Goal: Task Accomplishment & Management: Manage account settings

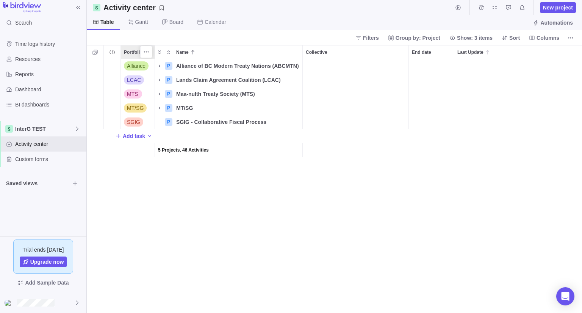
scroll to position [248, 489]
click at [159, 65] on icon "Name" at bounding box center [159, 66] width 6 height 6
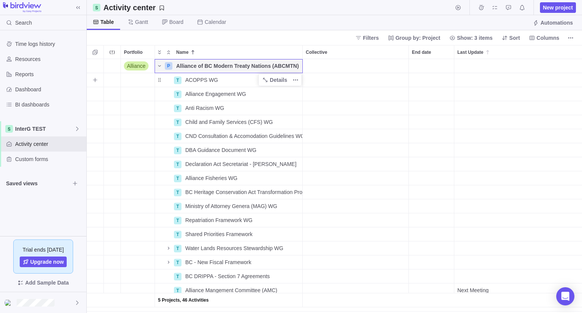
click at [201, 78] on span "ACOPPS WG" at bounding box center [201, 80] width 33 height 8
click at [562, 8] on body "Search Time logs history Resources Reports Dashboard BI dashboards InterG TEST …" at bounding box center [291, 156] width 582 height 313
click at [561, 7] on span "New project" at bounding box center [558, 8] width 30 height 8
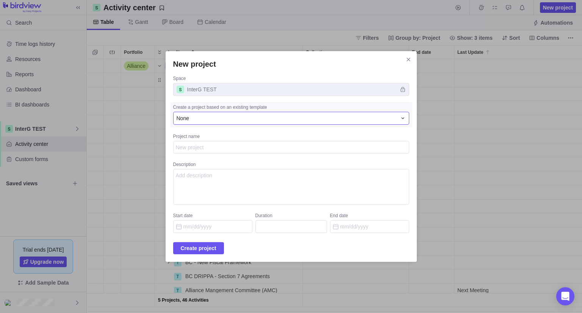
click at [261, 118] on div "None" at bounding box center [286, 118] width 220 height 8
click at [261, 120] on div "None" at bounding box center [286, 118] width 220 height 8
click at [220, 146] on textarea "Project name" at bounding box center [291, 147] width 236 height 13
paste textarea "ACOPPS WG"
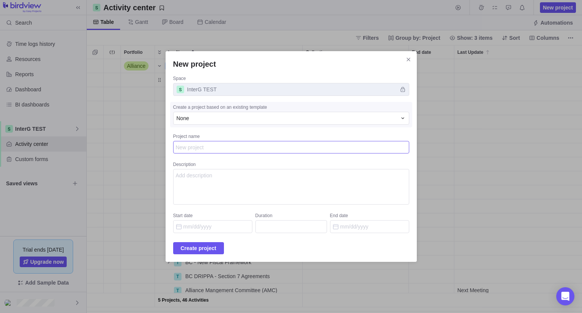
type textarea "x"
type textarea "ACOPPS WG"
click at [212, 249] on span "Create project" at bounding box center [199, 247] width 36 height 9
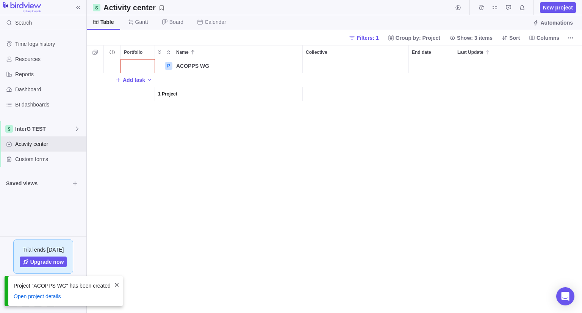
scroll to position [248, 489]
click at [209, 155] on div "P ACOPPS WG Details Open Add task 1 Project" at bounding box center [334, 186] width 495 height 254
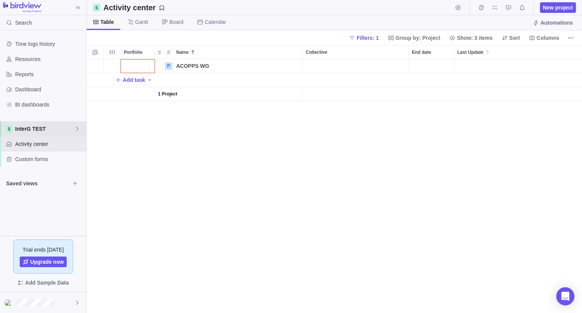
click at [53, 126] on span "InterG TEST" at bounding box center [44, 129] width 59 height 8
click at [42, 151] on div "InterG TEST" at bounding box center [43, 147] width 80 height 14
click at [376, 38] on span "Filters: 1" at bounding box center [367, 38] width 22 height 8
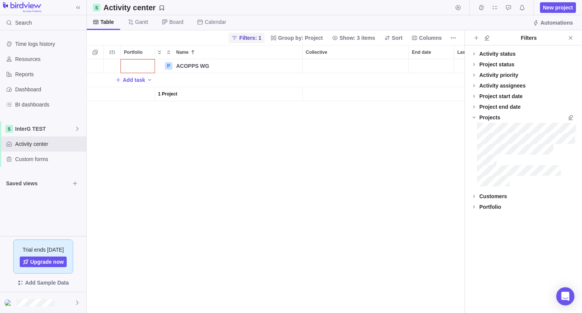
scroll to position [248, 371]
click at [474, 180] on div at bounding box center [474, 181] width 6 height 11
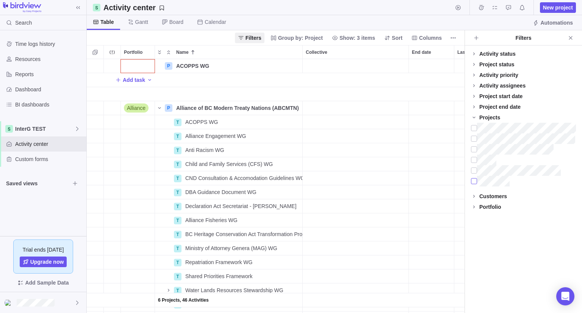
scroll to position [6, 6]
click at [207, 121] on span "ACOPPS WG" at bounding box center [201, 122] width 33 height 8
click at [337, 144] on div "P ACOPPS WG Details Open Add task Alliance P Alliance of BC Modern Treaty Natio…" at bounding box center [275, 186] width 377 height 254
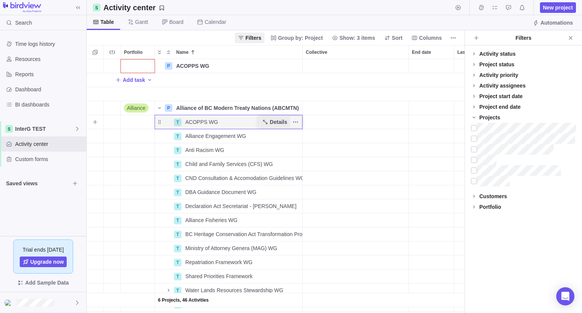
click at [268, 120] on icon "Name" at bounding box center [265, 122] width 6 height 6
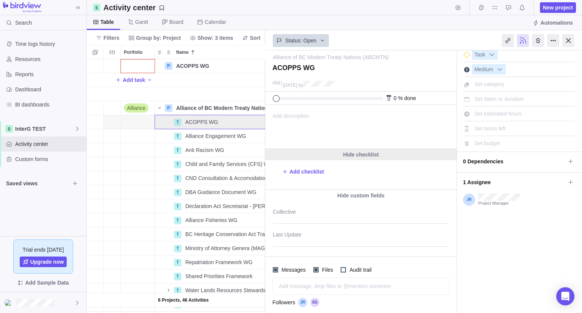
scroll to position [5, 0]
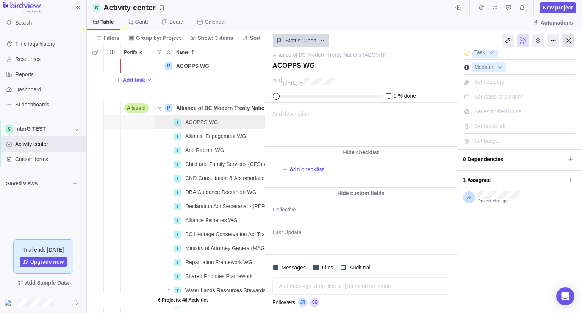
click at [568, 41] on div at bounding box center [568, 40] width 12 height 13
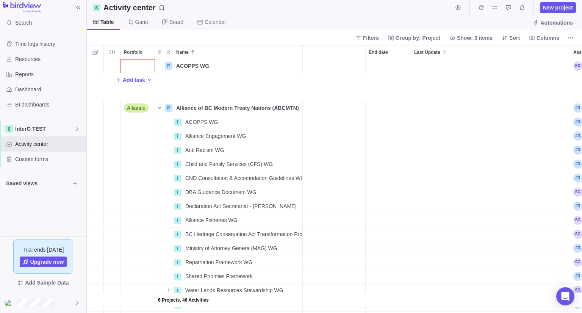
scroll to position [248, 489]
click at [224, 140] on span "Alliance Engagement WG" at bounding box center [215, 136] width 61 height 8
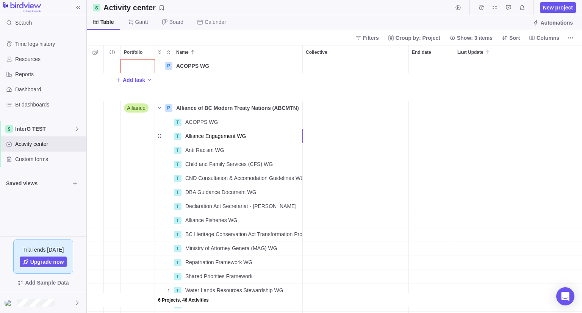
click at [284, 162] on div "P ACOPPS WG Details Open Add task Alliance P Alliance of BC Modern Treaty Natio…" at bounding box center [334, 186] width 495 height 254
click at [275, 136] on span "Details" at bounding box center [278, 136] width 17 height 8
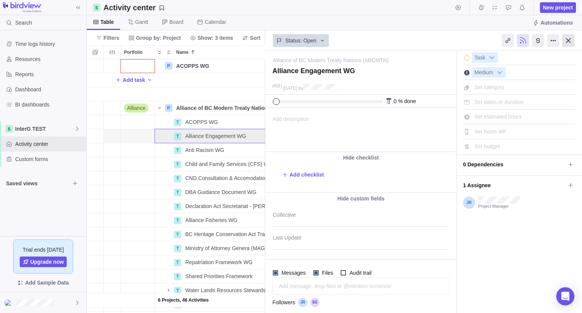
click at [564, 42] on div at bounding box center [568, 40] width 12 height 13
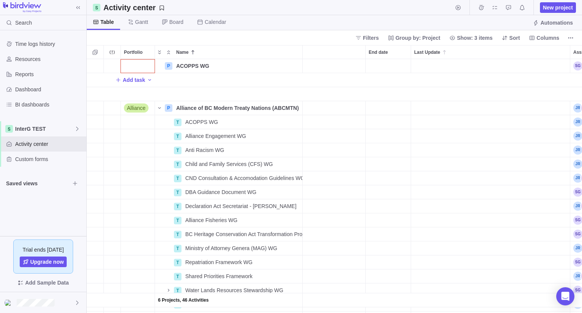
scroll to position [248, 489]
click at [275, 104] on span "Details" at bounding box center [278, 108] width 17 height 8
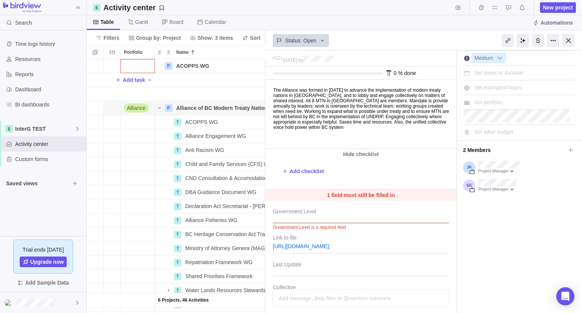
scroll to position [15, 0]
click at [566, 41] on div at bounding box center [568, 40] width 12 height 13
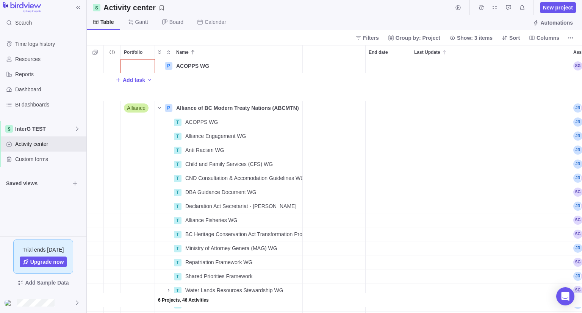
scroll to position [248, 489]
click at [294, 122] on icon "More actions" at bounding box center [293, 122] width 1 height 1
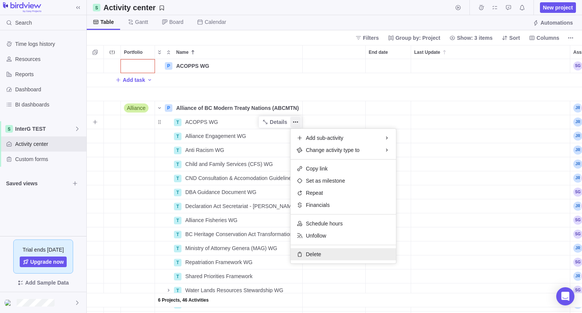
click at [313, 252] on span "Delete" at bounding box center [313, 254] width 15 height 8
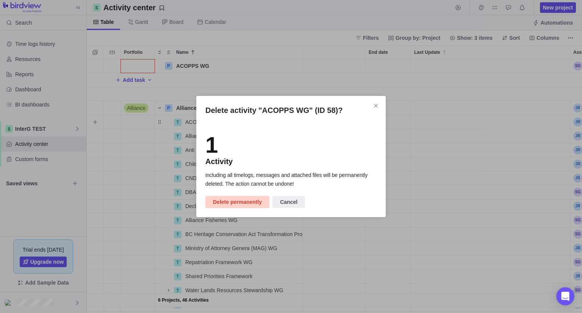
click at [240, 202] on span "Delete permanently" at bounding box center [237, 201] width 49 height 9
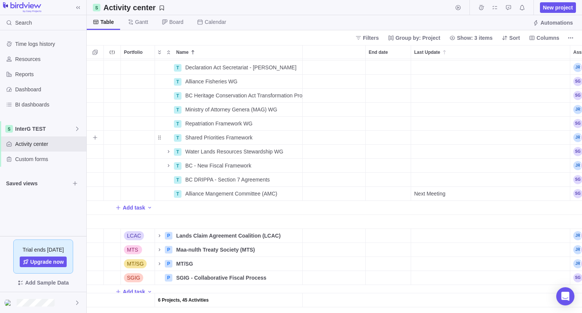
scroll to position [129, 43]
click at [228, 137] on div "Shared Priorities Framework" at bounding box center [242, 138] width 120 height 14
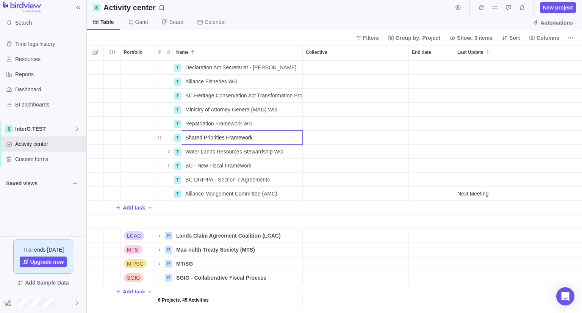
click at [302, 167] on div "P ACOPPS WG Details Open Add task Alliance P Alliance of BC Modern Treaty Natio…" at bounding box center [334, 186] width 495 height 254
click at [279, 134] on span "Details" at bounding box center [278, 138] width 17 height 8
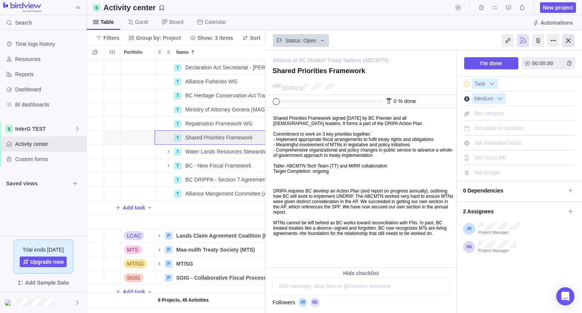
click at [569, 39] on div at bounding box center [568, 40] width 12 height 13
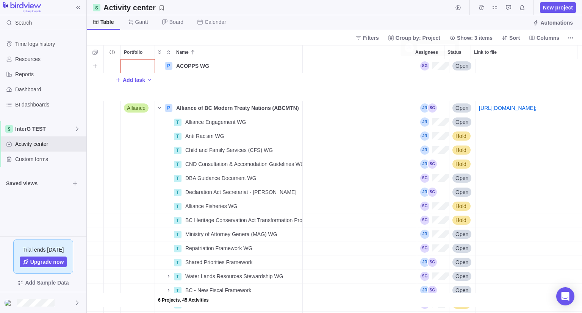
click at [428, 67] on div "Assignees" at bounding box center [434, 65] width 29 height 9
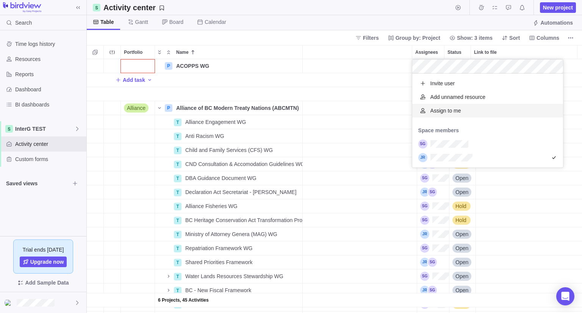
click at [348, 42] on body "Search Time logs history Resources Reports Dashboard BI dashboards InterG TEST …" at bounding box center [291, 156] width 582 height 313
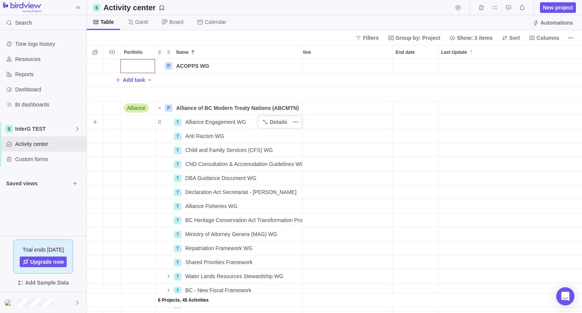
click at [225, 125] on span "Alliance Engagement WG" at bounding box center [215, 122] width 61 height 8
click at [225, 125] on input "Alliance Engagement WG" at bounding box center [242, 122] width 121 height 14
click at [561, 7] on body "Search Time logs history Resources Reports Dashboard BI dashboards InterG TEST …" at bounding box center [291, 156] width 582 height 313
click at [567, 8] on span "New project" at bounding box center [558, 8] width 30 height 8
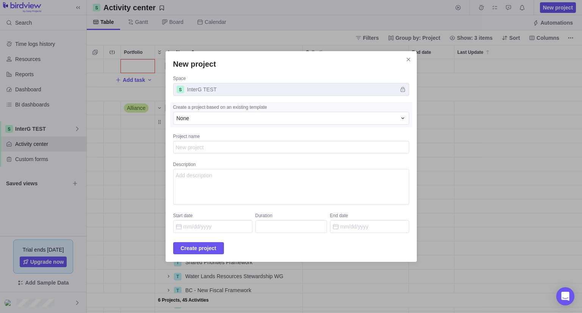
type textarea "x"
type textarea "Alliance Engagement WG"
click at [200, 248] on span "Create project" at bounding box center [199, 247] width 36 height 9
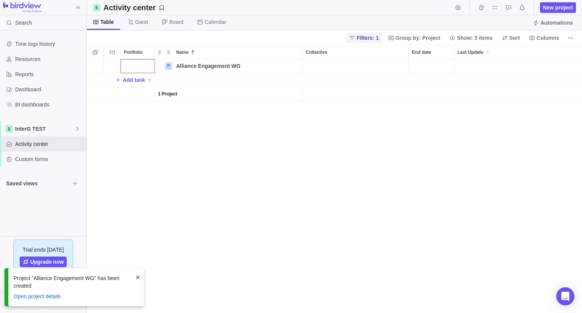
click at [378, 39] on span "Filters: 1" at bounding box center [367, 38] width 22 height 8
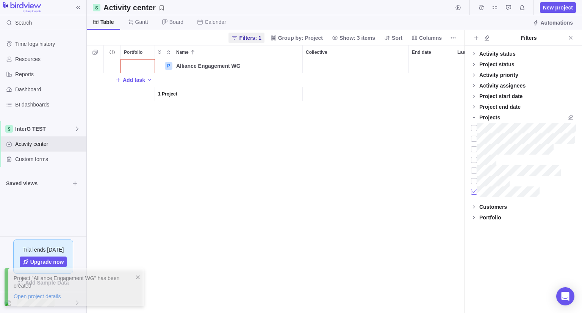
click at [474, 191] on div at bounding box center [474, 191] width 6 height 11
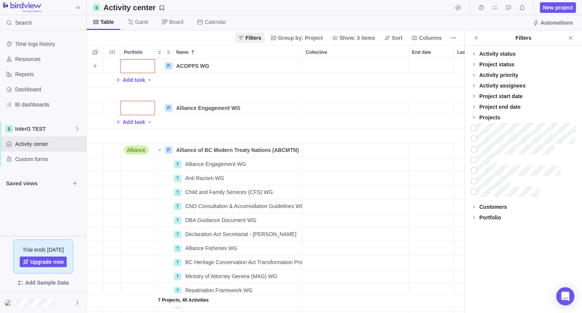
click at [138, 65] on div "Portfolio" at bounding box center [138, 66] width 34 height 14
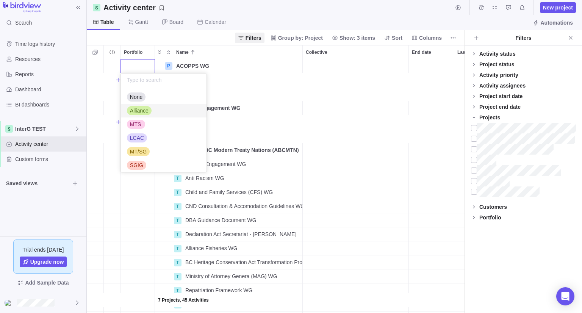
click at [142, 111] on span "Alliance" at bounding box center [139, 111] width 19 height 8
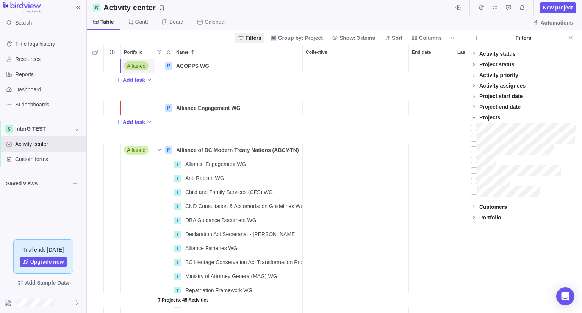
click at [136, 106] on div "Portfolio" at bounding box center [138, 108] width 34 height 14
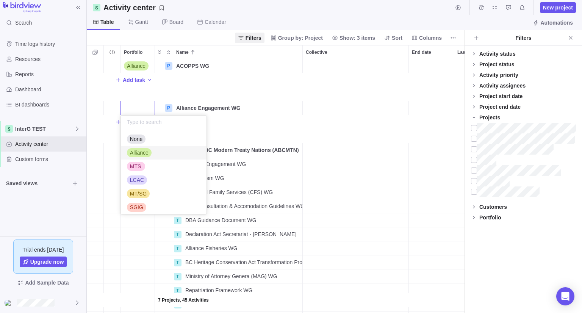
click at [134, 153] on span "Alliance" at bounding box center [139, 153] width 19 height 8
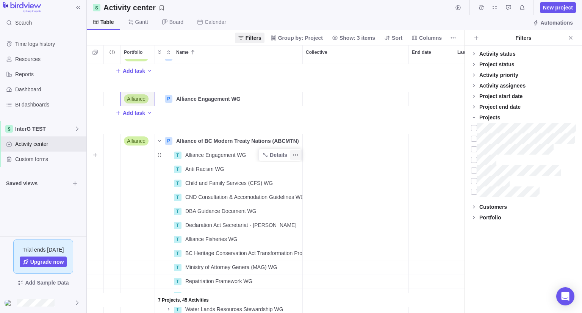
click at [295, 156] on icon "More actions" at bounding box center [295, 155] width 6 height 6
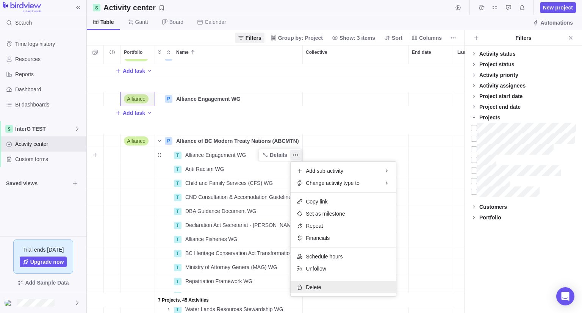
click at [311, 288] on span "Delete" at bounding box center [313, 287] width 15 height 8
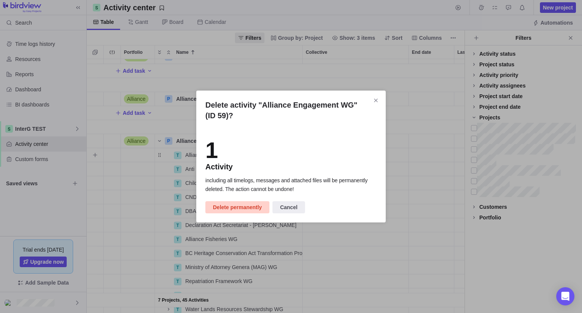
click at [244, 208] on span "Delete permanently" at bounding box center [237, 207] width 49 height 9
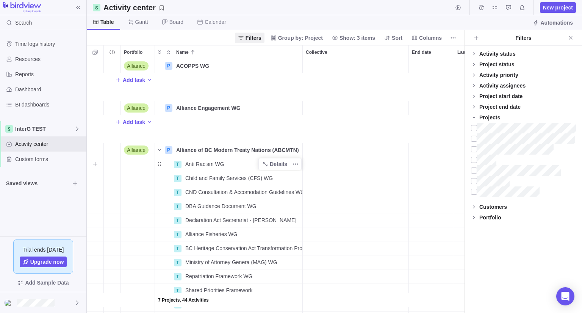
click at [201, 165] on span "Anti Racism WG" at bounding box center [204, 164] width 39 height 8
click at [553, 10] on body "Search Time logs history Resources Reports Dashboard BI dashboards InterG TEST …" at bounding box center [291, 156] width 582 height 313
click at [549, 6] on span "New project" at bounding box center [558, 8] width 30 height 8
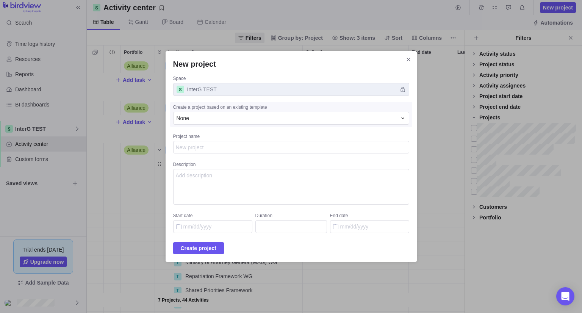
type textarea "x"
type textarea "Anti Racism WG"
type textarea "x"
click at [204, 245] on span "Create project" at bounding box center [199, 247] width 36 height 9
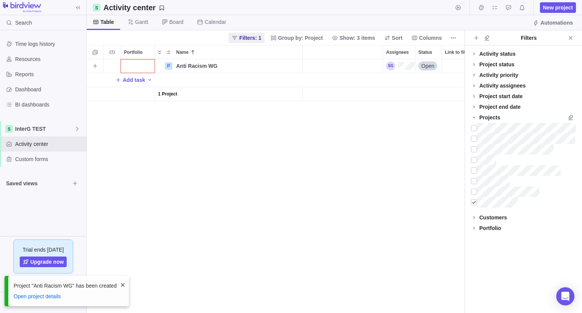
click at [403, 66] on div "Assignees" at bounding box center [400, 65] width 29 height 9
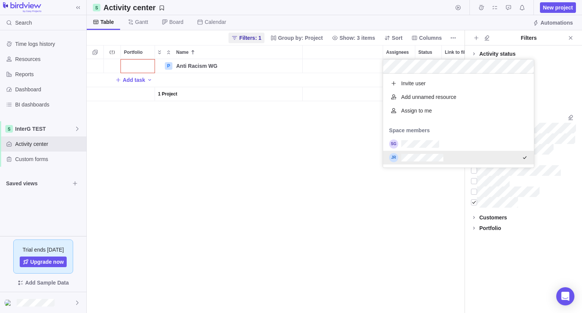
click at [256, 195] on div "P Anti Racism WG Details Open Add task 1 Project" at bounding box center [275, 186] width 377 height 254
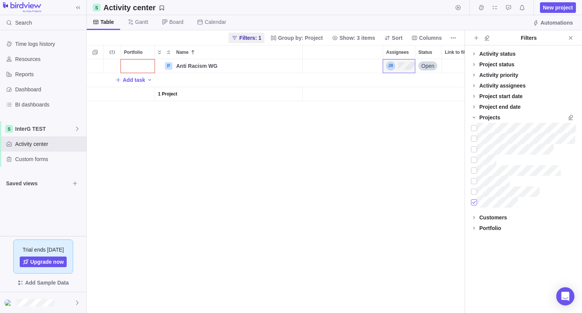
click at [474, 202] on div at bounding box center [474, 202] width 6 height 11
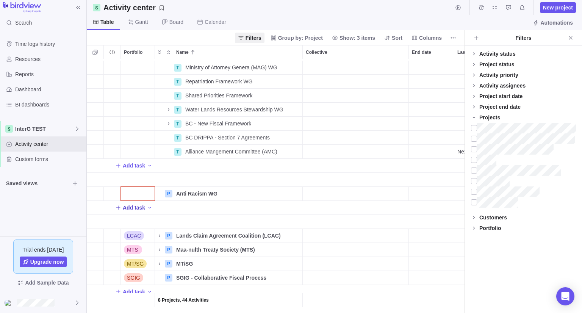
click at [133, 204] on span "Add task" at bounding box center [134, 208] width 22 height 8
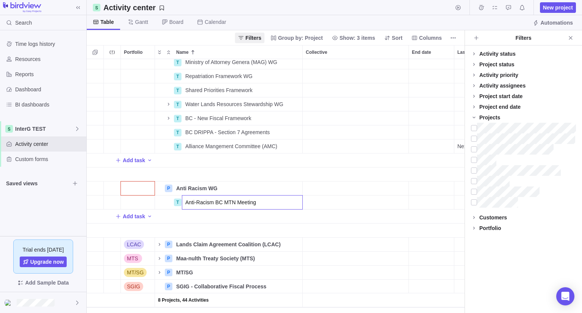
type input "Anti-Racism BC MTN Meeting"
click at [409, 53] on div "Portfolio Name Collective End date Last Update Assignees Status Link to file T …" at bounding box center [275, 179] width 377 height 268
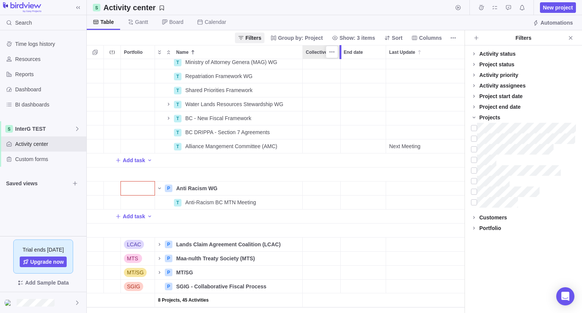
drag, startPoint x: 367, startPoint y: 56, endPoint x: 342, endPoint y: 58, distance: 24.7
click at [342, 58] on div at bounding box center [341, 52] width 6 height 14
click at [332, 53] on icon "More actions" at bounding box center [332, 52] width 6 height 6
click at [335, 81] on icon at bounding box center [336, 80] width 6 height 6
click at [328, 202] on div "End date" at bounding box center [324, 202] width 45 height 14
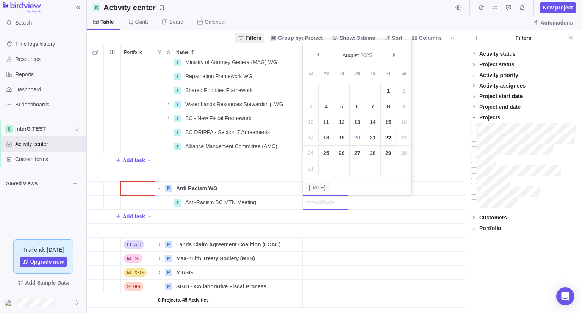
click at [391, 140] on link "22" at bounding box center [387, 137] width 15 height 15
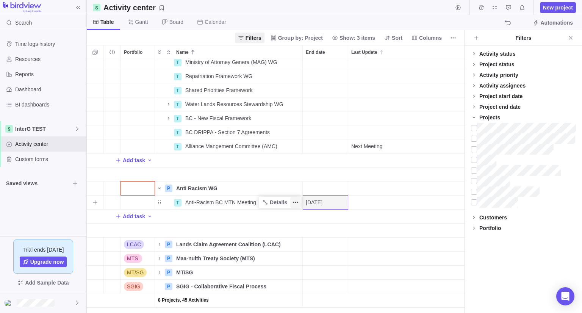
click at [298, 203] on icon "More actions" at bounding box center [295, 202] width 6 height 6
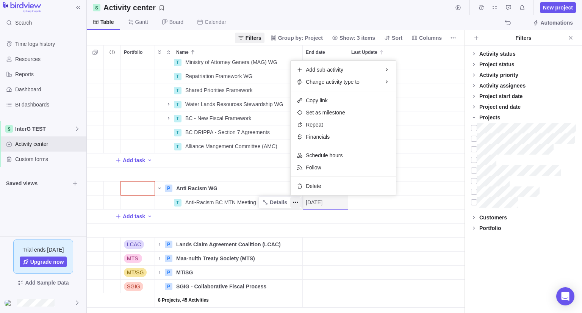
click at [396, 201] on div "T Ministry of Attorney Genera (MAG) WG Details Open T Repatriation Framework WG…" at bounding box center [275, 186] width 377 height 254
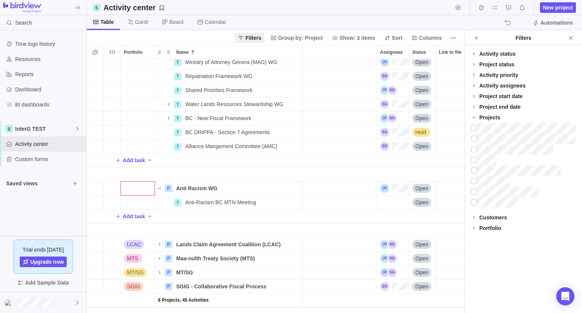
scroll to position [0, 130]
click at [394, 202] on div "Assignees" at bounding box center [393, 202] width 32 height 14
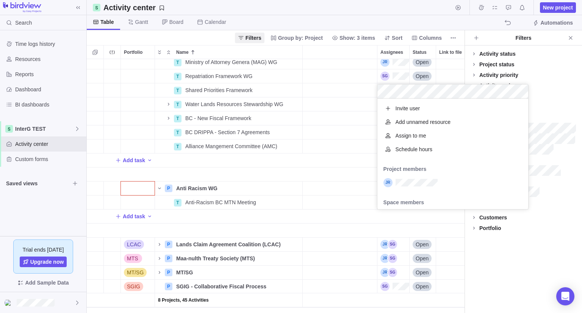
scroll to position [104, 145]
click at [283, 203] on div "T Ministry of Attorney Genera (MAG) WG Details Open T Repatriation Framework WG…" at bounding box center [275, 186] width 377 height 254
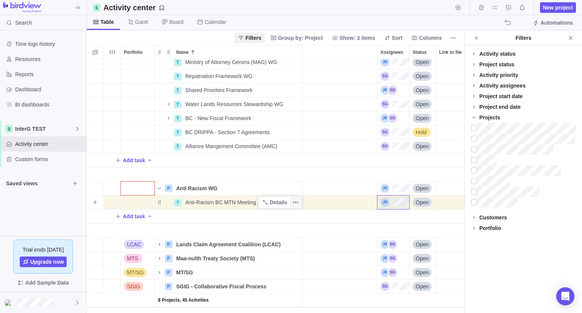
click at [295, 205] on span "More actions" at bounding box center [295, 202] width 11 height 11
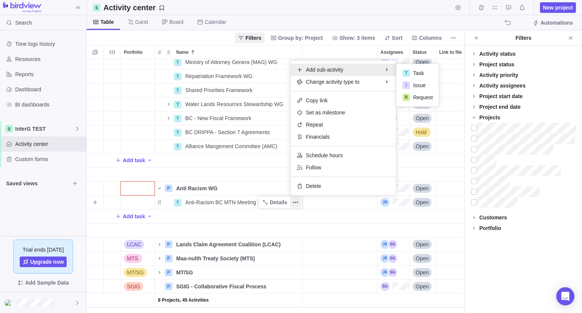
click at [331, 69] on span "Add sub-activity" at bounding box center [324, 70] width 37 height 8
click at [418, 75] on span "Task" at bounding box center [418, 73] width 11 height 8
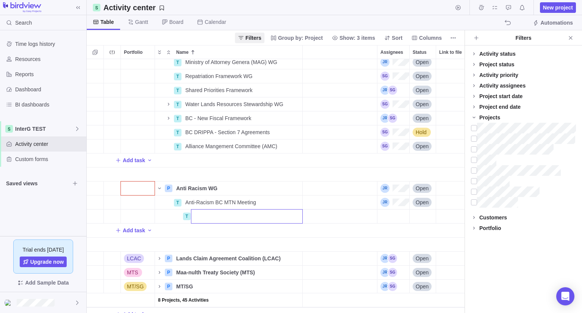
scroll to position [0, 0]
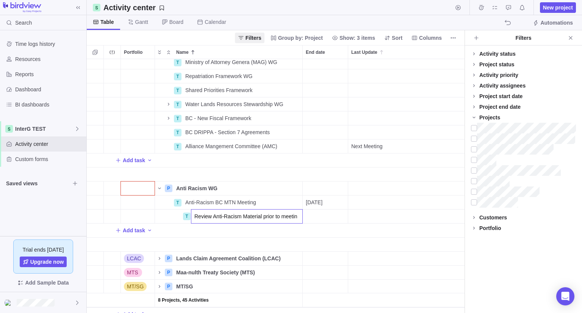
type input "Review Anti-Racism Material prior to meeting"
click at [326, 212] on div "End date" at bounding box center [324, 216] width 45 height 14
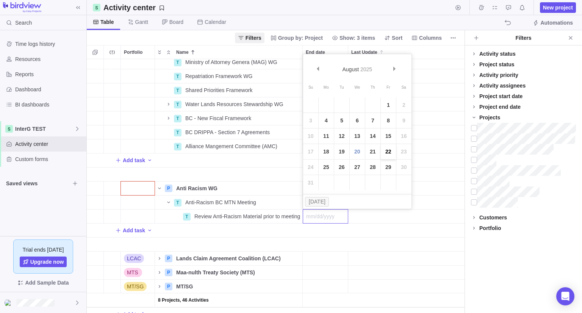
click at [386, 155] on link "22" at bounding box center [387, 151] width 15 height 15
click at [437, 218] on div "Last Update" at bounding box center [427, 216] width 159 height 14
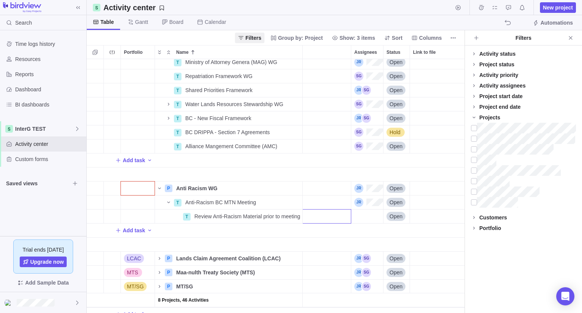
scroll to position [0, 156]
click at [367, 214] on div "8 Projects, 46 Activities Add task Alliance P Alliance of BC Modern Treaty Nati…" at bounding box center [275, 186] width 377 height 254
click at [367, 217] on div "Assignees" at bounding box center [367, 216] width 32 height 14
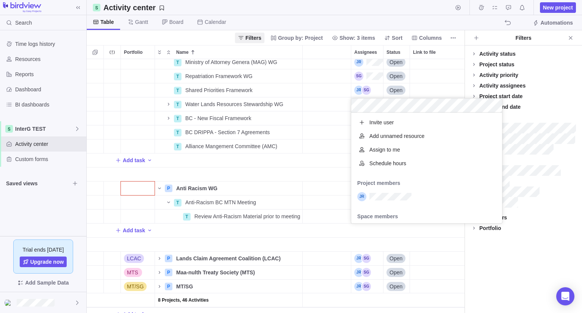
scroll to position [104, 145]
click at [408, 20] on body "Search Time logs history Resources Reports Dashboard BI dashboards InterG TEST …" at bounding box center [291, 156] width 582 height 313
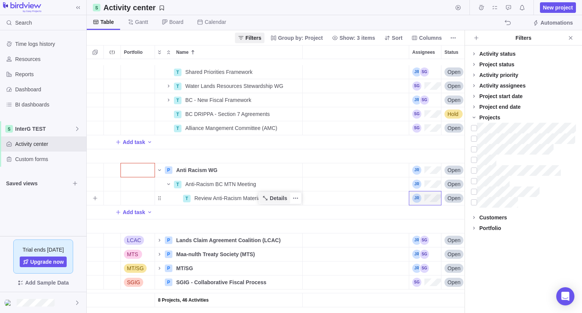
scroll to position [0, 70]
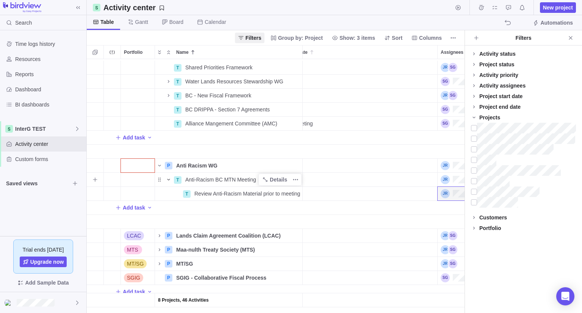
click at [167, 176] on icon "Name" at bounding box center [168, 179] width 6 height 6
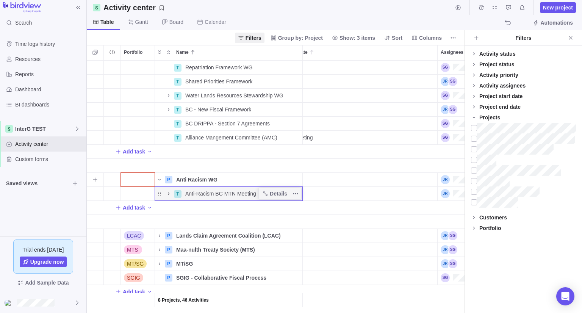
scroll to position [0, 0]
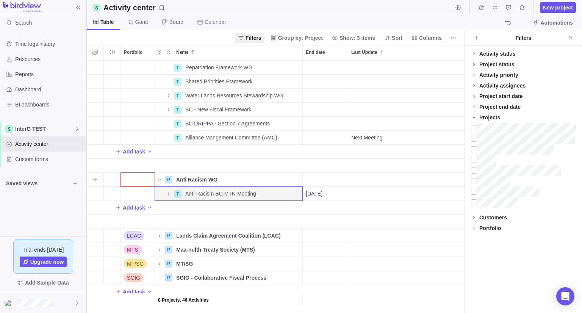
click at [126, 173] on div "Portfolio" at bounding box center [138, 180] width 34 height 14
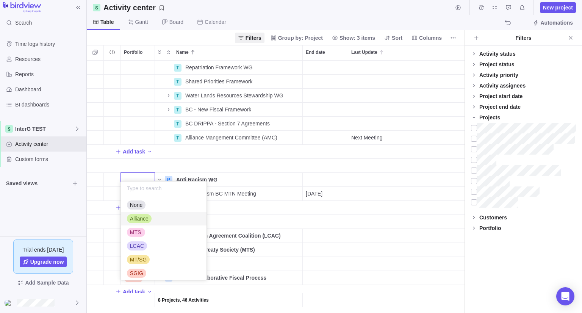
click at [136, 218] on span "Alliance" at bounding box center [139, 219] width 19 height 8
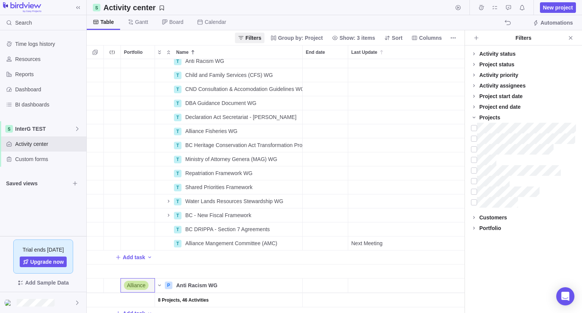
scroll to position [102, 0]
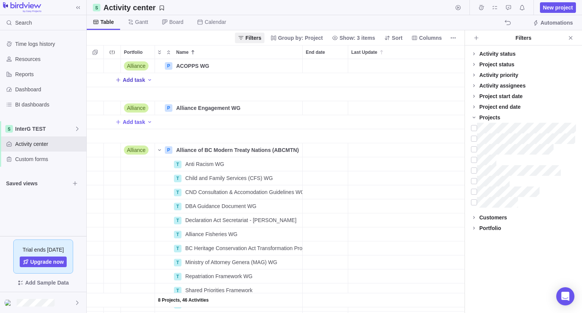
click at [142, 77] on span "Add task" at bounding box center [134, 80] width 22 height 8
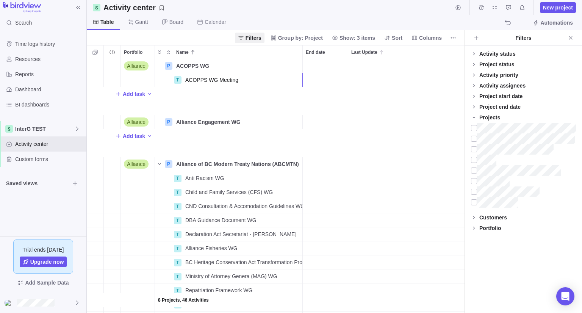
type input "ACOPPS WG Meeting"
click at [332, 73] on div "8 Projects, 46 Activities Alliance P ACOPPS WG Details Open T ACOPPS WG Meeting…" at bounding box center [275, 186] width 377 height 254
click at [332, 78] on div "End date" at bounding box center [324, 80] width 45 height 14
click at [329, 85] on div "End date" at bounding box center [324, 80] width 45 height 14
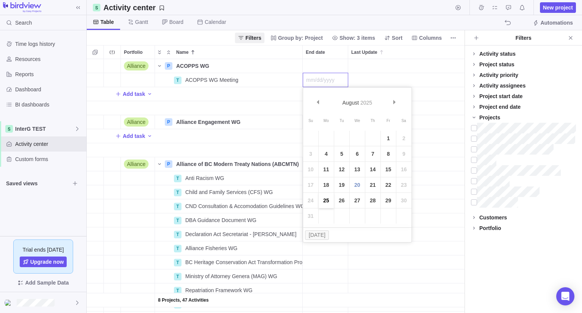
click at [325, 201] on link "25" at bounding box center [325, 200] width 15 height 15
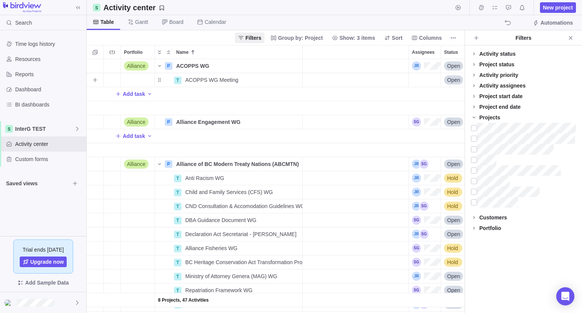
scroll to position [0, 101]
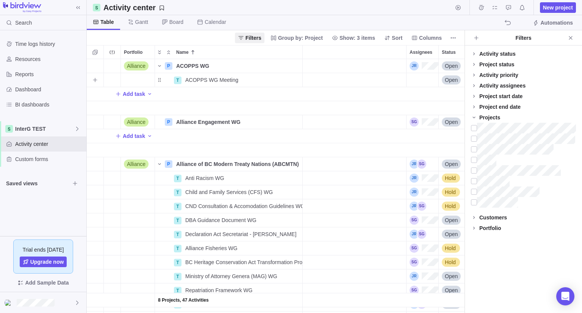
click at [427, 87] on div "Assignees" at bounding box center [422, 80] width 32 height 14
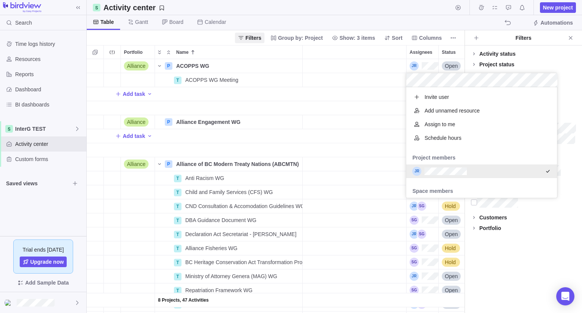
click at [260, 84] on div "8 Projects, 47 Activities Alliance P ACOPPS WG Details Open T ACOPPS WG Meeting…" at bounding box center [275, 186] width 377 height 254
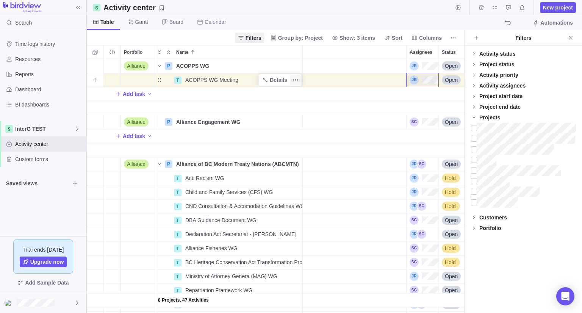
click at [296, 82] on icon "More actions" at bounding box center [295, 80] width 6 height 6
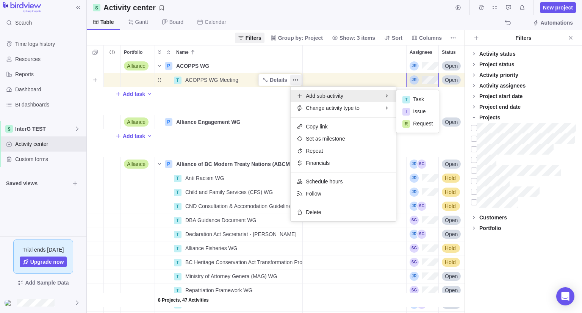
click at [312, 97] on span "Add sub-activity" at bounding box center [324, 96] width 37 height 8
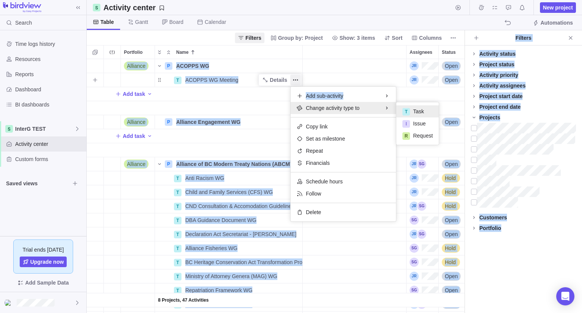
drag, startPoint x: 400, startPoint y: 100, endPoint x: 360, endPoint y: 91, distance: 41.6
click at [360, 91] on body "Search Time logs history Resources Reports Dashboard BI dashboards InterG TEST …" at bounding box center [291, 156] width 582 height 313
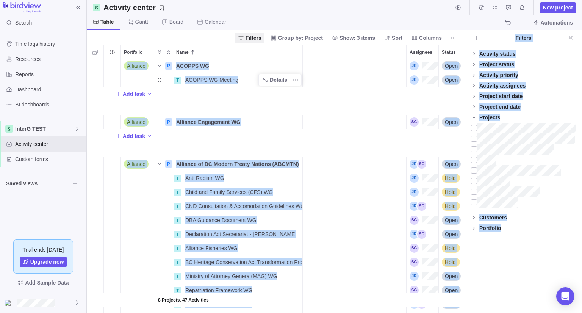
click at [254, 82] on div "ACOPPS WG Meeting" at bounding box center [242, 80] width 120 height 14
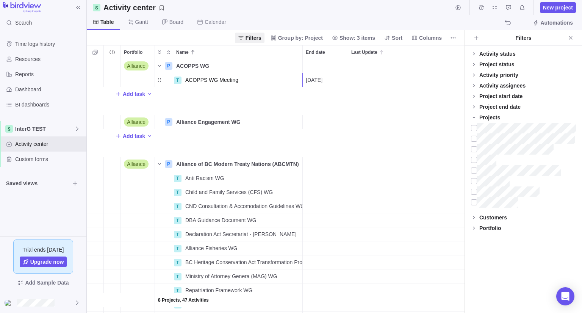
click at [285, 97] on div "8 Projects, 47 Activities Alliance P ACOPPS WG Details Open T ACOPPS WG Meeting…" at bounding box center [275, 186] width 377 height 254
click at [298, 79] on icon "More actions" at bounding box center [295, 80] width 6 height 6
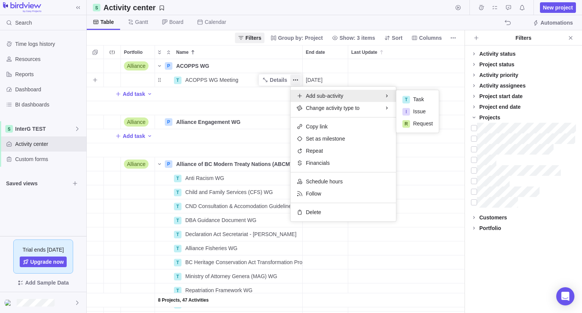
click at [315, 94] on span "Add sub-activity" at bounding box center [324, 96] width 37 height 8
click at [415, 98] on span "Task" at bounding box center [418, 99] width 11 height 8
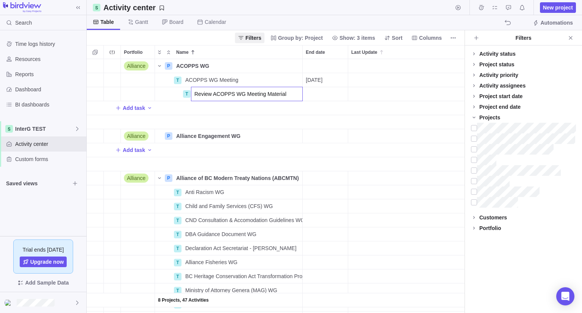
type input "Review ACOPPS WG Meeting Material"
click at [321, 94] on div "End date" at bounding box center [324, 94] width 45 height 14
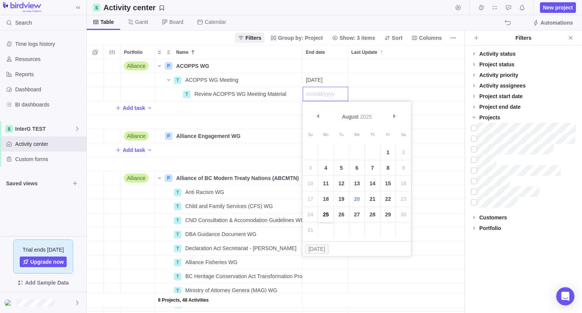
click at [329, 216] on link "25" at bounding box center [325, 214] width 15 height 15
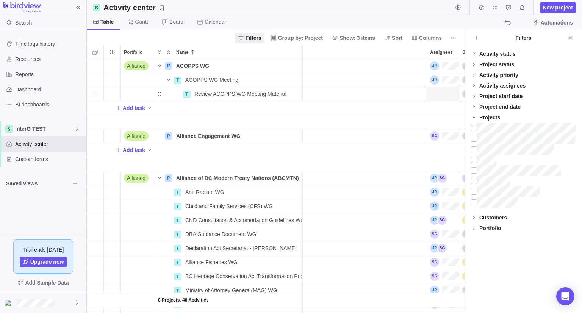
click at [442, 99] on div "Assignees" at bounding box center [443, 94] width 32 height 14
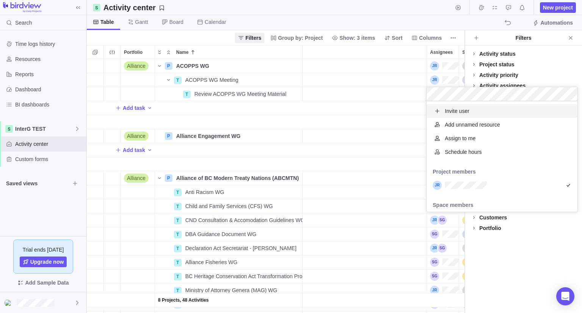
click at [571, 37] on body "Search Time logs history Resources Reports Dashboard BI dashboards InterG TEST …" at bounding box center [291, 156] width 582 height 313
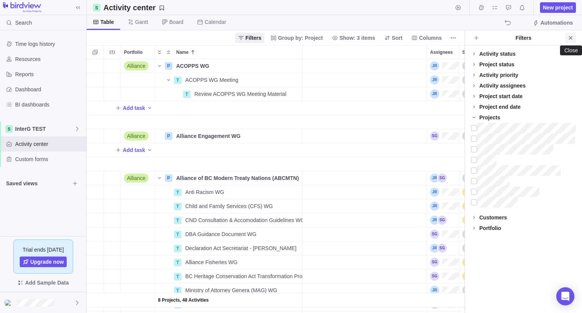
click at [571, 41] on span "Close" at bounding box center [570, 38] width 11 height 11
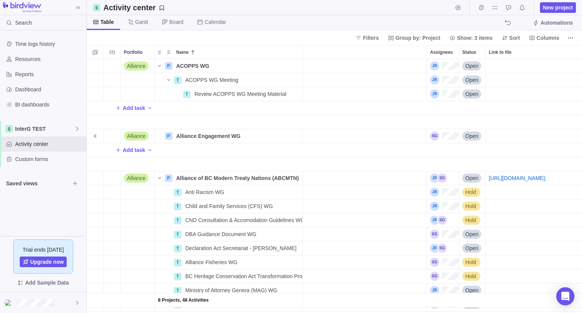
click at [444, 137] on div "Assignees" at bounding box center [444, 135] width 29 height 9
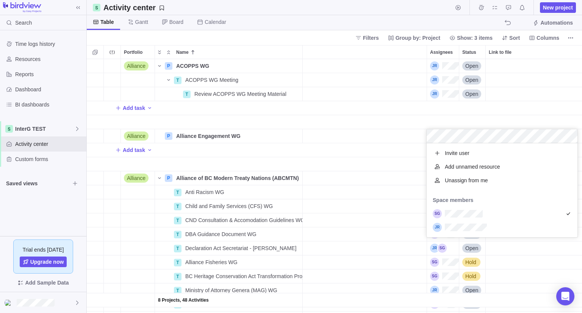
scroll to position [88, 145]
click at [307, 150] on div "8 Projects, 48 Activities Alliance P ACOPPS WG Details Open T ACOPPS WG Meeting…" at bounding box center [334, 186] width 495 height 254
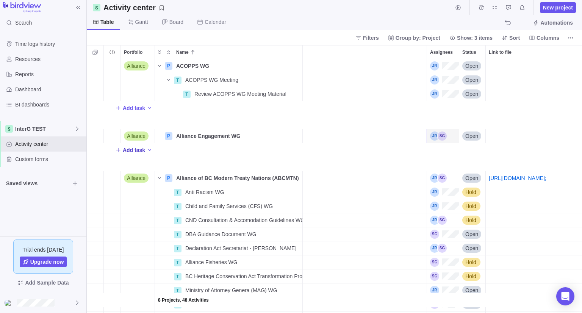
click at [140, 150] on span "Add task" at bounding box center [134, 150] width 22 height 8
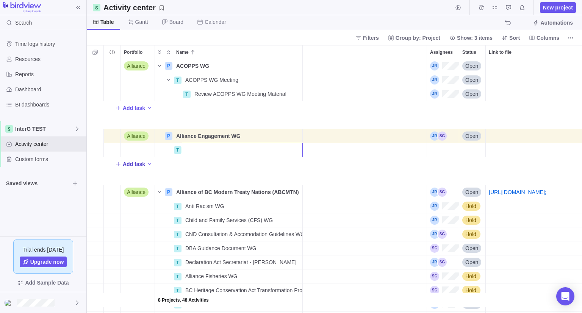
scroll to position [0, 0]
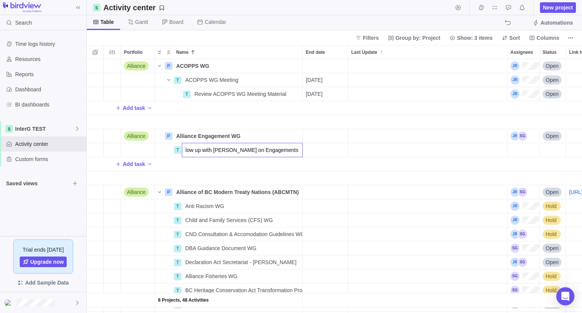
type input "Follow up with [PERSON_NAME] on Engagements of Concern"
click at [313, 151] on div "End date" at bounding box center [324, 150] width 45 height 14
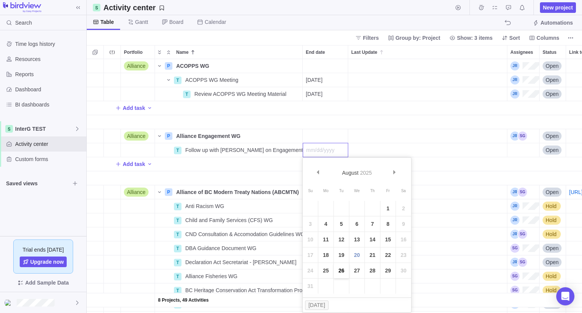
click at [341, 269] on link "26" at bounding box center [341, 270] width 15 height 15
click at [521, 153] on div "Assignees" at bounding box center [523, 150] width 32 height 14
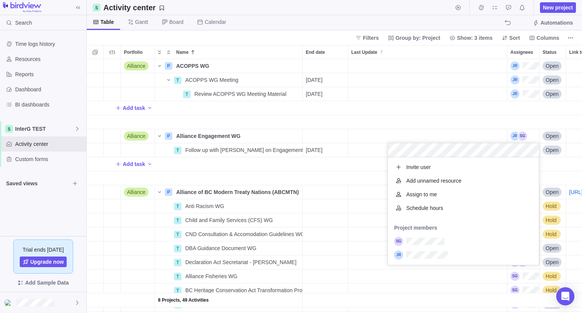
scroll to position [101, 145]
click at [326, 164] on div "8 Projects, 49 Activities Alliance P ACOPPS WG Details Open T ACOPPS WG Meeting…" at bounding box center [334, 186] width 495 height 254
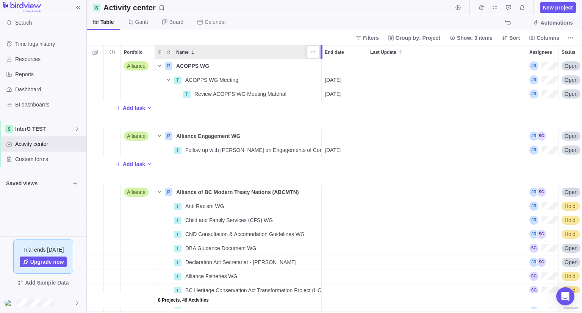
scroll to position [0, 0]
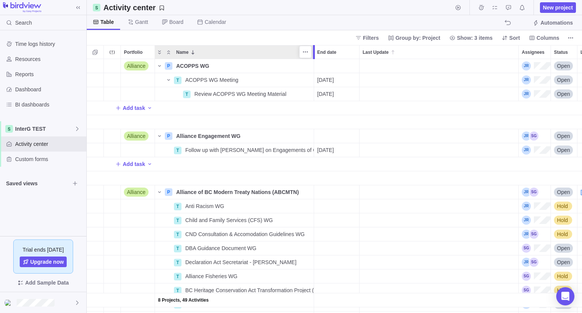
drag, startPoint x: 302, startPoint y: 52, endPoint x: 314, endPoint y: 51, distance: 12.1
click at [314, 51] on div at bounding box center [314, 52] width 2 height 14
click at [304, 148] on icon "More actions" at bounding box center [307, 150] width 6 height 6
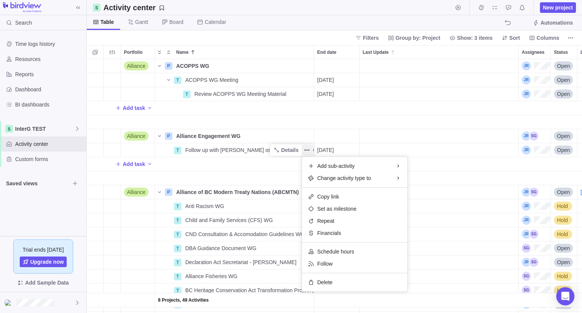
click at [234, 150] on div "8 Projects, 49 Activities Alliance P ACOPPS WG Details Open T ACOPPS WG Meeting…" at bounding box center [334, 186] width 495 height 254
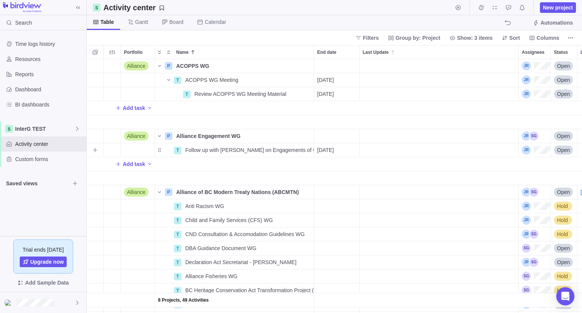
click at [234, 150] on span "Follow up with [PERSON_NAME] on Engagements of Concern" at bounding box center [249, 150] width 128 height 8
click at [178, 150] on div "8 Projects, 49 Activities Alliance P ACOPPS WG Details Open T ACOPPS WG Meeting…" at bounding box center [334, 186] width 495 height 254
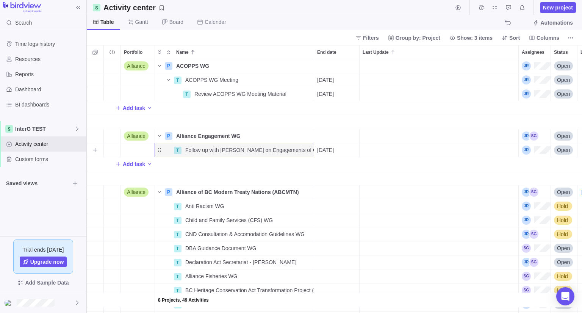
click at [178, 150] on div "T" at bounding box center [178, 151] width 8 height 8
click at [284, 150] on div "8 Projects, 49 Activities Alliance P ACOPPS WG Details Open T ACOPPS WG Meeting…" at bounding box center [334, 186] width 495 height 254
click at [284, 150] on span "Details" at bounding box center [289, 150] width 17 height 8
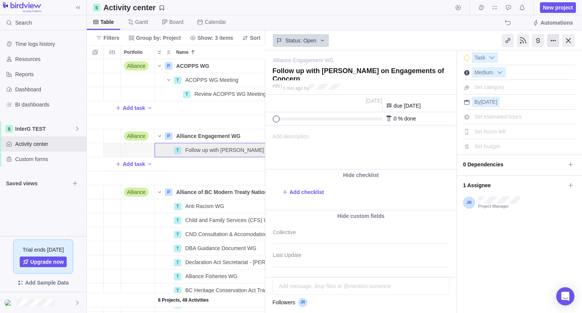
click at [553, 39] on div at bounding box center [553, 40] width 12 height 13
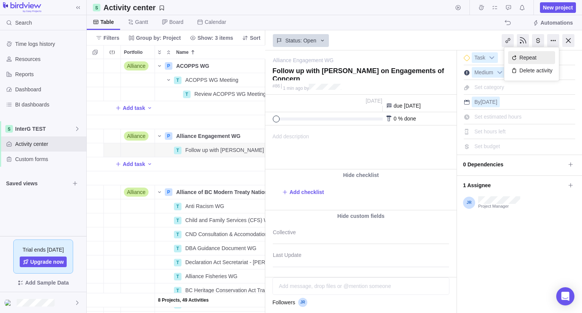
click at [534, 60] on div "Repeat" at bounding box center [531, 57] width 47 height 13
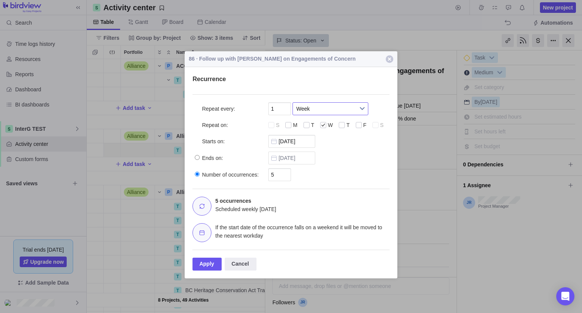
click at [360, 109] on b at bounding box center [361, 109] width 11 height 12
click at [362, 109] on b at bounding box center [361, 109] width 11 height 12
click at [287, 108] on input "1" at bounding box center [279, 108] width 23 height 13
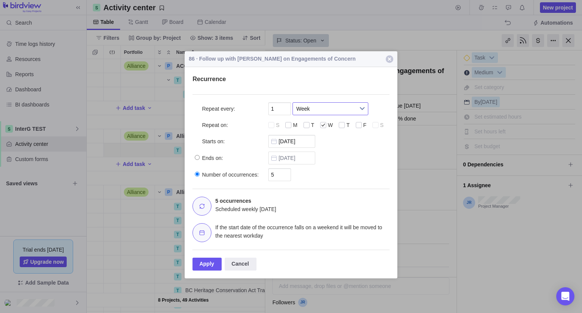
click at [335, 108] on span "Week" at bounding box center [325, 109] width 58 height 12
click at [322, 153] on li "Month" at bounding box center [329, 153] width 67 height 13
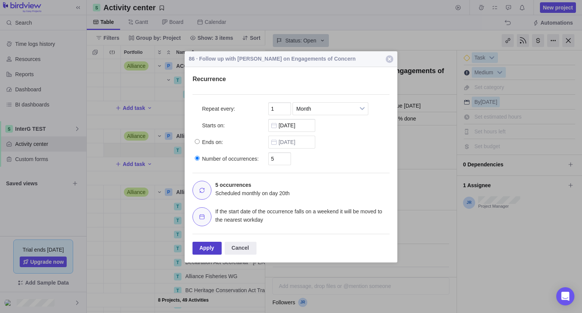
click at [202, 248] on div "Apply" at bounding box center [206, 248] width 29 height 13
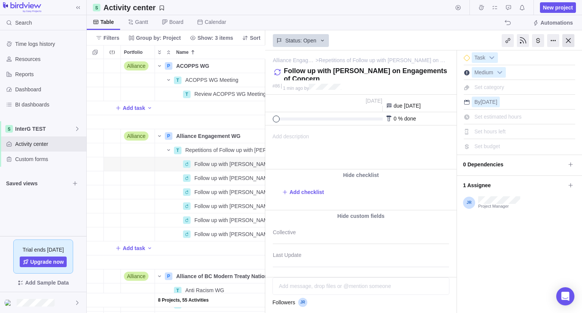
click at [566, 45] on div at bounding box center [568, 40] width 12 height 13
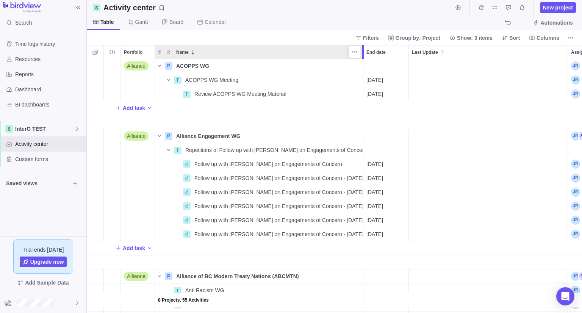
drag, startPoint x: 315, startPoint y: 53, endPoint x: 363, endPoint y: 61, distance: 49.0
click at [363, 61] on div "Portfolio Name End date Last Update Assignees Status Link to file 8 Projects, 5…" at bounding box center [334, 179] width 495 height 268
click at [141, 249] on span "Add task" at bounding box center [134, 248] width 22 height 8
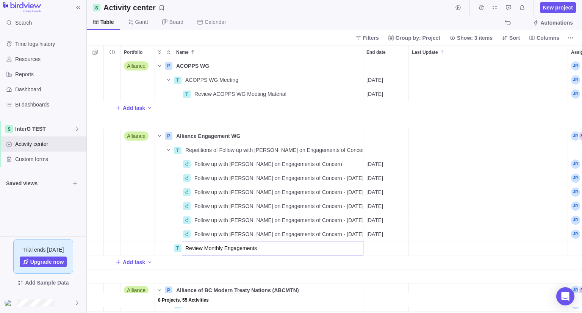
type input "Review Monthly Engagements"
drag, startPoint x: 177, startPoint y: 249, endPoint x: 168, endPoint y: 147, distance: 101.8
click at [168, 147] on div "8 Projects, 55 Activities Alliance P ACOPPS WG Details Open T ACOPPS WG Meeting…" at bounding box center [334, 186] width 495 height 254
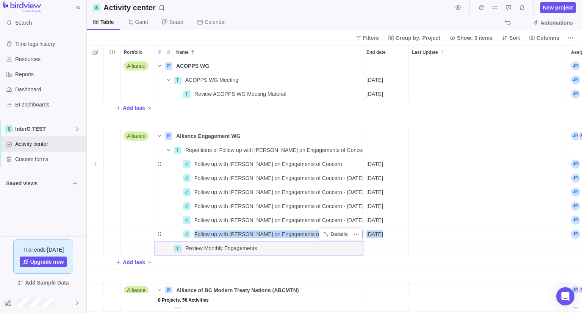
drag, startPoint x: 168, startPoint y: 249, endPoint x: 156, endPoint y: 237, distance: 17.7
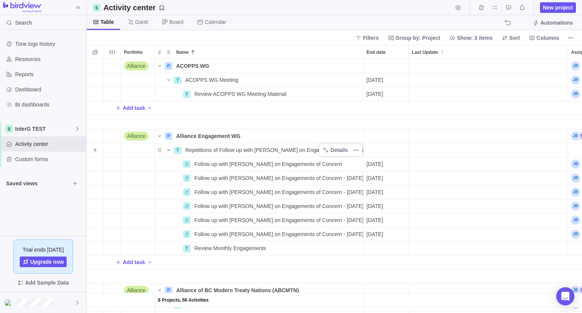
click at [168, 149] on icon "Name" at bounding box center [168, 150] width 6 height 6
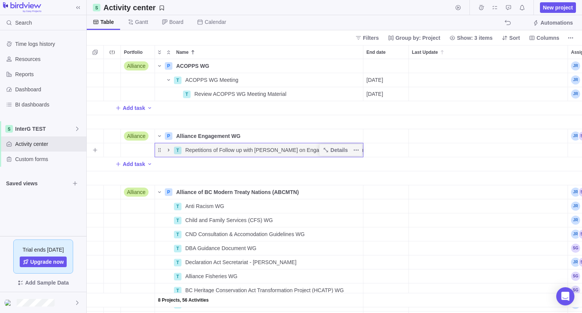
click at [168, 149] on div "8 Projects, 56 Activities Alliance P ACOPPS WG Details Open T ACOPPS WG Meeting…" at bounding box center [334, 186] width 495 height 254
click at [168, 151] on icon "Name" at bounding box center [168, 150] width 6 height 6
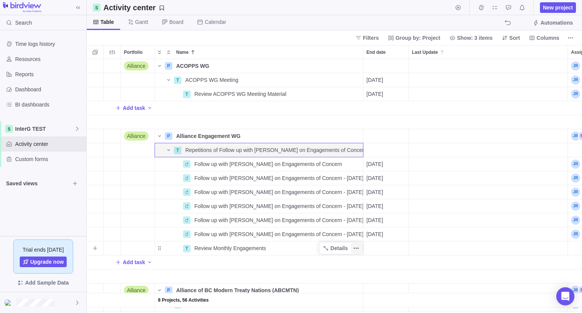
click at [353, 247] on icon "More actions" at bounding box center [356, 248] width 6 height 6
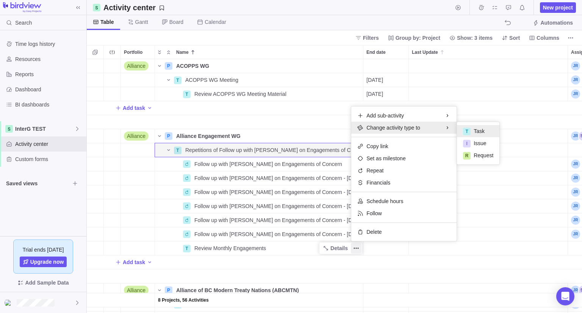
click at [165, 251] on div "8 Projects, 56 Activities Alliance P ACOPPS WG Details Open T ACOPPS WG Meeting…" at bounding box center [334, 186] width 495 height 254
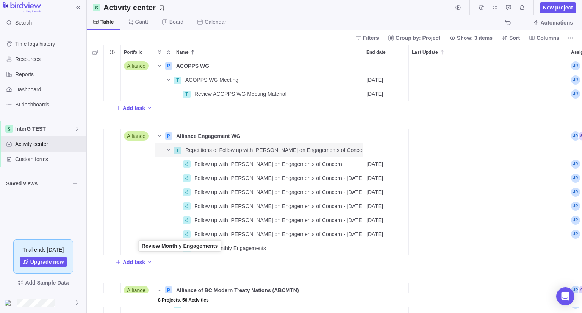
drag, startPoint x: 159, startPoint y: 249, endPoint x: 139, endPoint y: 248, distance: 20.1
click at [139, 248] on div "T Review Monthly Engagements Open" at bounding box center [409, 248] width 645 height 14
click at [334, 250] on span "Details" at bounding box center [338, 248] width 17 height 8
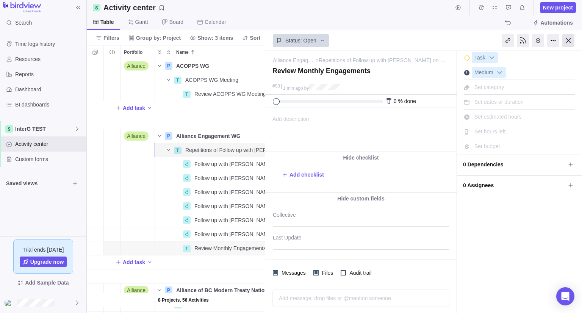
click at [568, 43] on div at bounding box center [568, 40] width 12 height 13
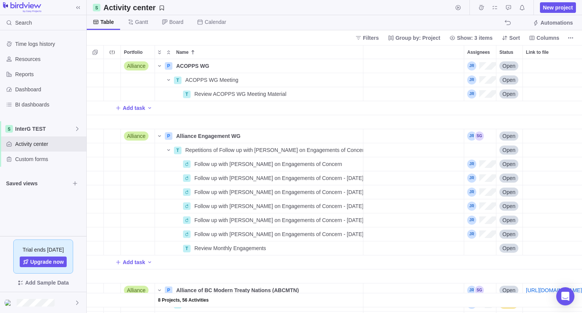
scroll to position [248, 489]
click at [357, 247] on icon "More actions" at bounding box center [356, 248] width 6 height 6
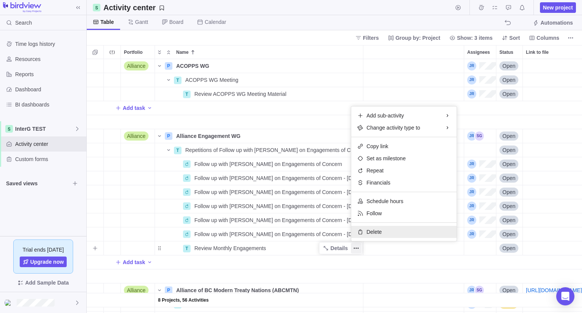
click at [376, 231] on span "Delete" at bounding box center [373, 232] width 15 height 8
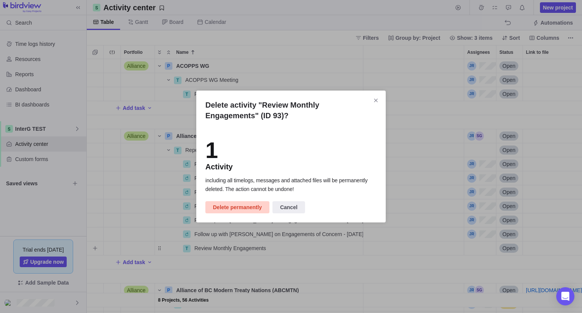
click at [243, 205] on span "Delete permanently" at bounding box center [237, 207] width 49 height 9
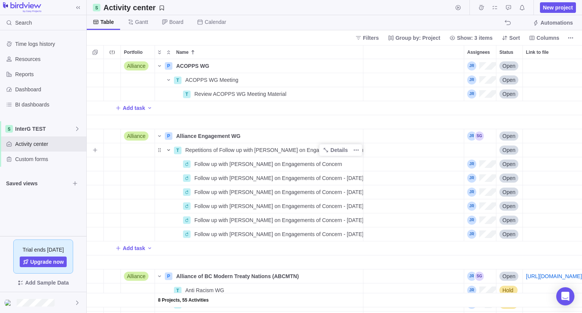
click at [166, 150] on icon "Name" at bounding box center [168, 150] width 6 height 6
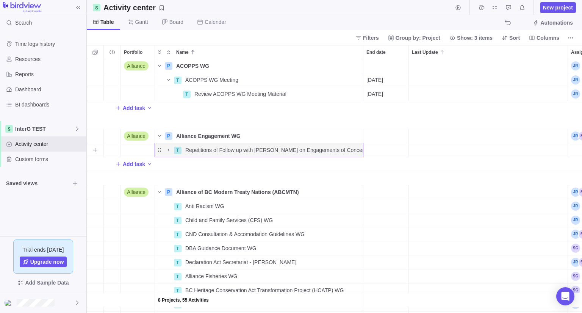
scroll to position [0, 0]
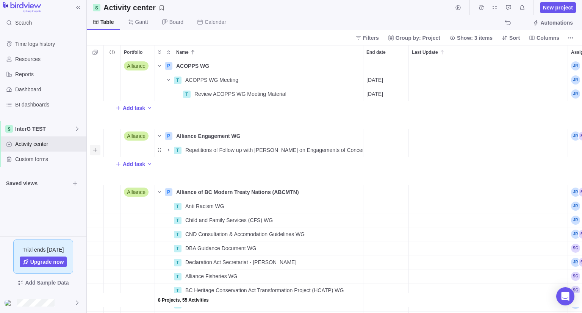
click at [95, 150] on icon "Add sub-activity" at bounding box center [95, 150] width 6 height 6
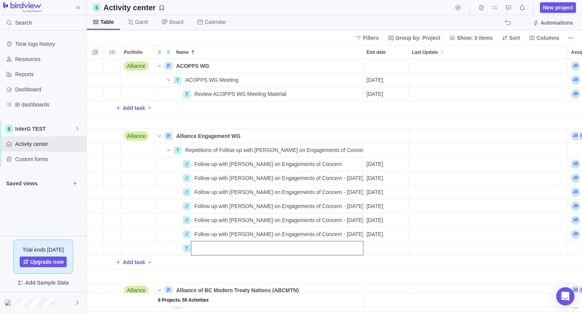
click at [207, 271] on div "8 Projects, 55 Activities Alliance P ACOPPS WG Details Open T ACOPPS WG Meeting…" at bounding box center [334, 186] width 495 height 254
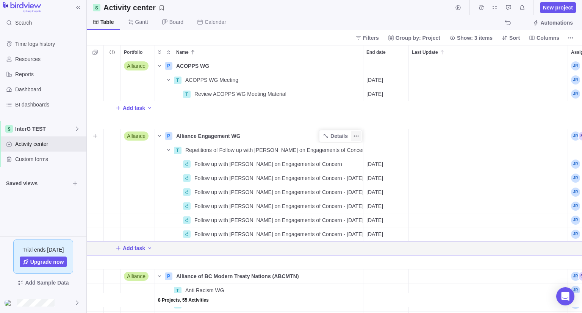
click at [357, 133] on icon "More actions" at bounding box center [356, 136] width 6 height 6
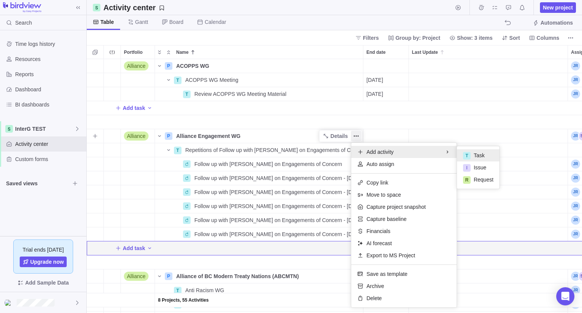
click at [477, 155] on span "Task" at bounding box center [478, 155] width 11 height 8
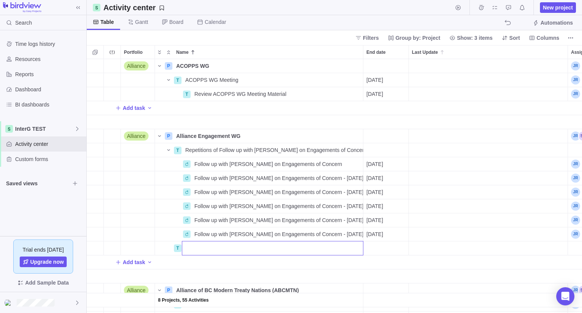
click at [235, 152] on div "8 Projects, 55 Activities Alliance P ACOPPS WG Details Open T ACOPPS WG Meeting…" at bounding box center [334, 186] width 495 height 254
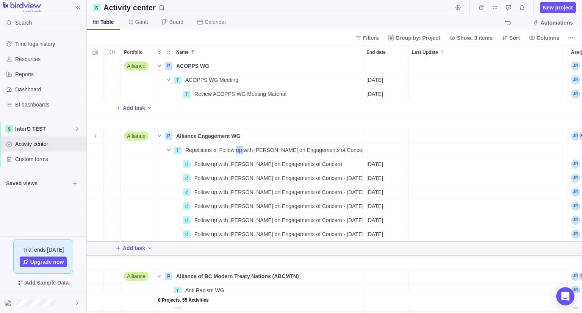
click at [235, 152] on span "Repetitions of Follow up with [PERSON_NAME] on Engagements of Concern" at bounding box center [274, 150] width 178 height 8
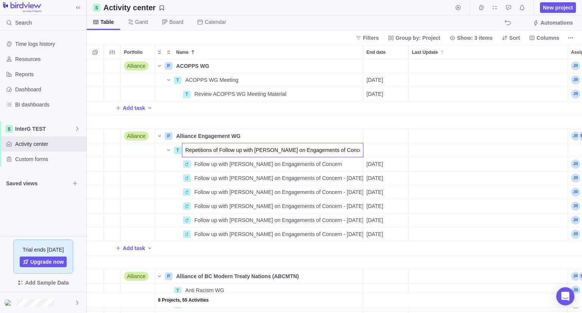
click at [235, 152] on input "Repetitions of Follow up with [PERSON_NAME] on Engagements of Concern" at bounding box center [272, 150] width 181 height 14
drag, startPoint x: 345, startPoint y: 150, endPoint x: 218, endPoint y: 153, distance: 126.9
click at [218, 153] on input "Repetitions of Follow up with [PERSON_NAME] on Engagements of Concern" at bounding box center [272, 150] width 181 height 14
type input "Repetitions of Review Alliance Engagements"
click at [375, 164] on span "[DATE]" at bounding box center [374, 164] width 17 height 8
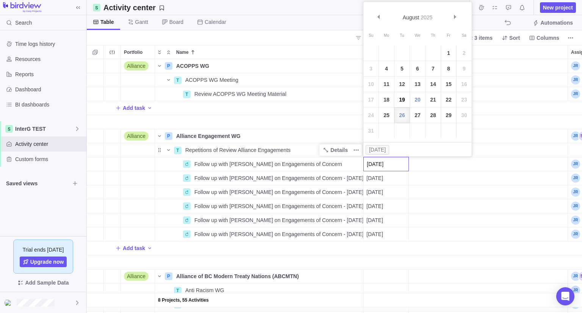
click at [401, 100] on link "19" at bounding box center [401, 99] width 15 height 15
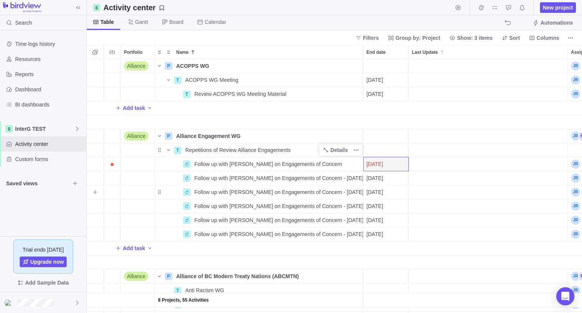
click at [427, 187] on div "Last Update" at bounding box center [487, 192] width 159 height 14
click at [321, 162] on div "8 Projects, 55 Activities Alliance P ACOPPS WG Details Open T ACOPPS WG Meeting…" at bounding box center [334, 186] width 495 height 254
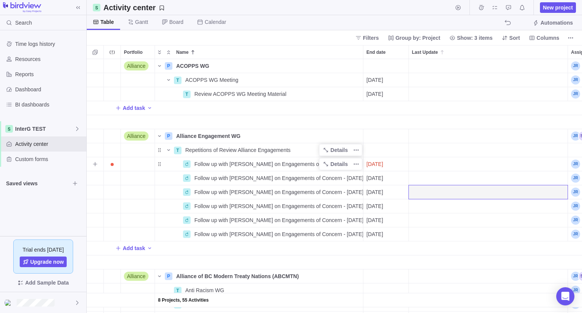
click at [268, 170] on div "Follow up with [PERSON_NAME] on Engagements of Concern" at bounding box center [277, 164] width 172 height 14
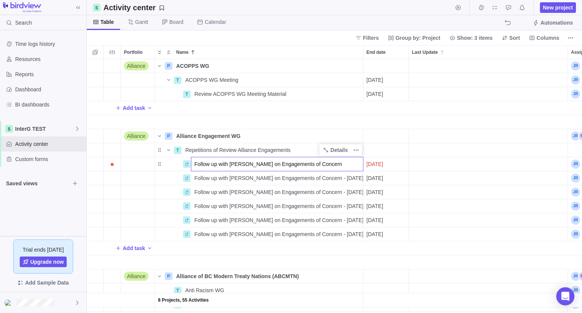
click at [294, 153] on div "8 Projects, 55 Activities Alliance P ACOPPS WG Details Open T ACOPPS WG Meeting…" at bounding box center [334, 186] width 495 height 254
click at [287, 150] on span "Repetitions of Review Alliance Engagements" at bounding box center [237, 150] width 105 height 8
click at [287, 150] on input "Repetitions of Review Alliance Engagements" at bounding box center [272, 150] width 181 height 14
click at [285, 167] on div "8 Projects, 55 Activities Alliance P ACOPPS WG Details Open T ACOPPS WG Meeting…" at bounding box center [334, 186] width 495 height 254
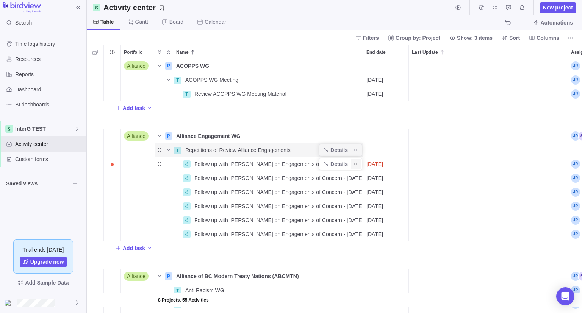
click at [355, 167] on span "More actions" at bounding box center [356, 164] width 11 height 11
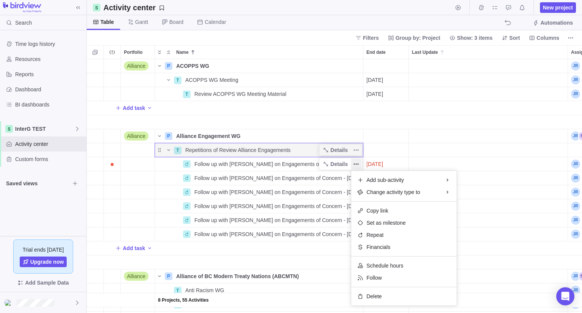
click at [349, 152] on div "8 Projects, 55 Activities Alliance P ACOPPS WG Details Open T ACOPPS WG Meeting…" at bounding box center [334, 186] width 495 height 254
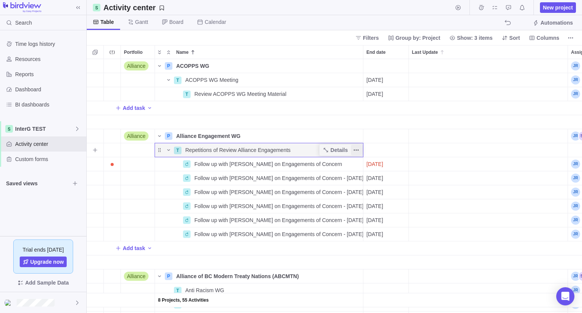
click at [357, 150] on icon "More actions" at bounding box center [356, 150] width 6 height 6
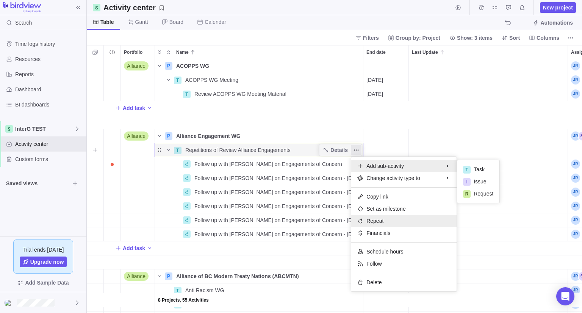
click at [375, 221] on span "Repeat" at bounding box center [374, 221] width 17 height 8
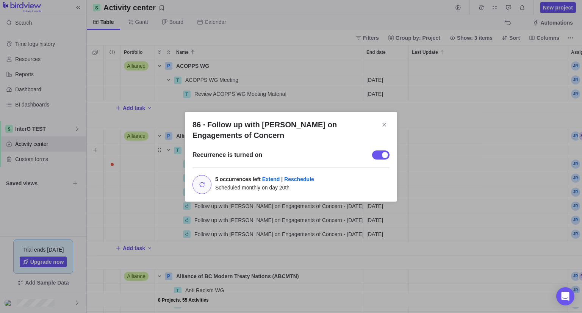
click at [381, 154] on div "86 · Follow up with Sophie on Engagements of Concern" at bounding box center [380, 154] width 17 height 9
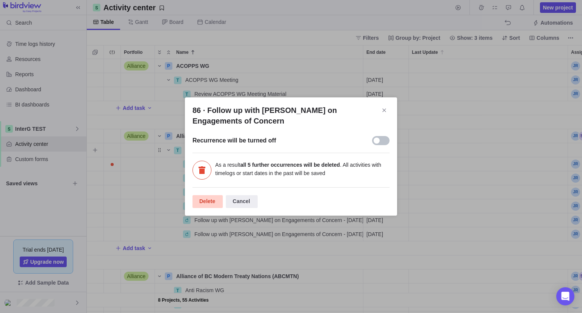
click at [210, 199] on div "Delete" at bounding box center [207, 201] width 30 height 13
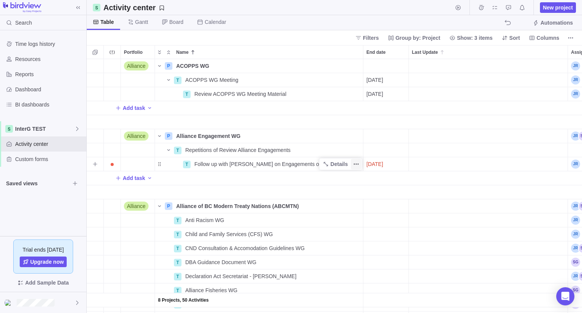
click at [357, 165] on icon "More actions" at bounding box center [356, 164] width 6 height 6
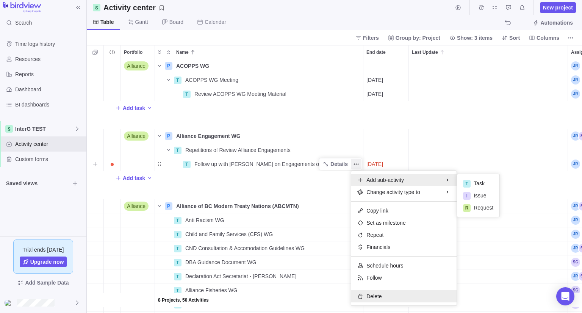
click at [369, 298] on span "Delete" at bounding box center [373, 296] width 15 height 8
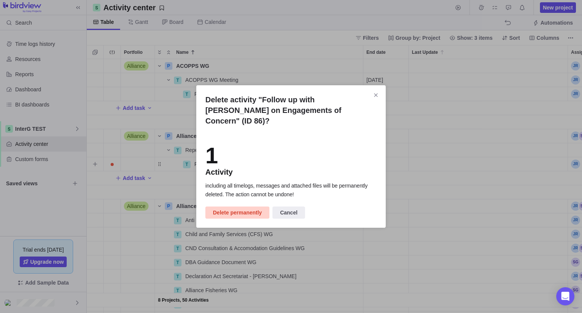
click at [241, 208] on span "Delete permanently" at bounding box center [237, 212] width 49 height 9
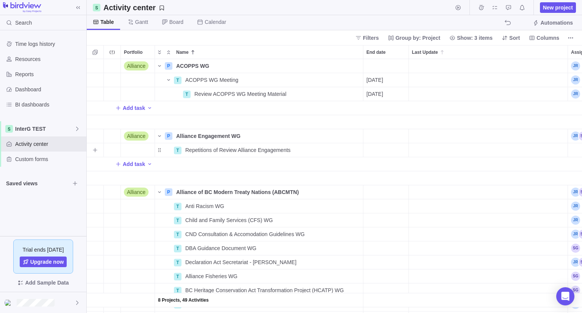
click at [244, 147] on span "Repetitions of Review Alliance Engagements" at bounding box center [237, 150] width 105 height 8
click at [209, 148] on input "Repetitions of Review Alliance Engagements" at bounding box center [272, 150] width 181 height 14
drag, startPoint x: 218, startPoint y: 148, endPoint x: 178, endPoint y: 148, distance: 40.9
click at [178, 148] on div "8 Projects, 49 Activities Alliance P ACOPPS WG Details Open T ACOPPS WG Meeting…" at bounding box center [334, 186] width 495 height 254
type input "Review Alliance Engagements"
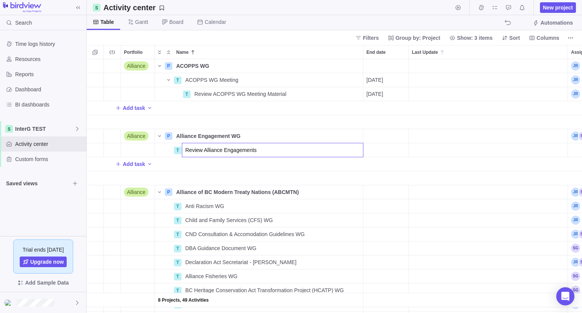
click at [257, 175] on div "8 Projects, 49 Activities Alliance P ACOPPS WG Details Open T ACOPPS WG Meeting…" at bounding box center [334, 186] width 495 height 254
click at [391, 153] on div "End date" at bounding box center [385, 150] width 45 height 14
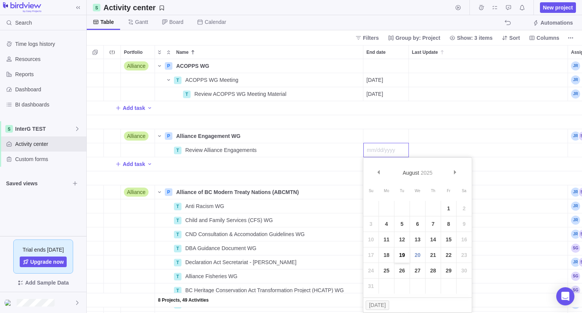
click at [404, 257] on link "19" at bounding box center [401, 254] width 15 height 15
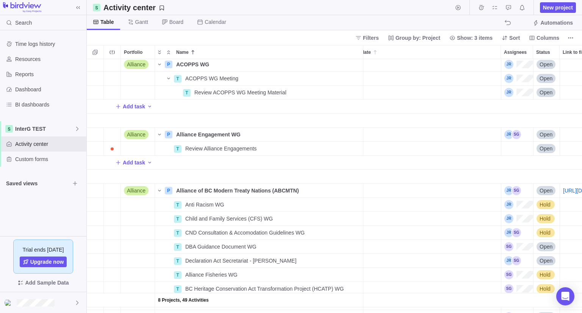
scroll to position [0, 67]
click at [510, 153] on div "Assignees" at bounding box center [517, 149] width 32 height 14
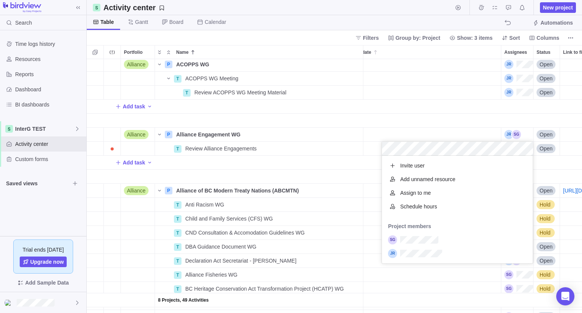
scroll to position [101, 145]
click at [137, 160] on div "8 Projects, 49 Activities Alliance P ACOPPS WG Details Open T ACOPPS WG Meeting…" at bounding box center [334, 186] width 495 height 254
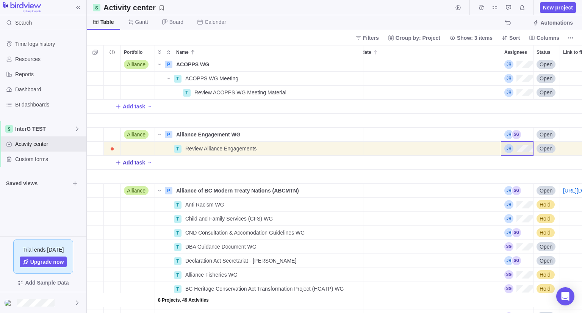
click at [138, 164] on span "Add task" at bounding box center [134, 163] width 22 height 8
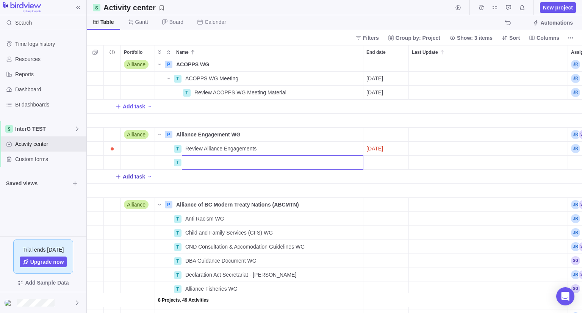
scroll to position [0, 0]
type input "Follow up with [PERSON_NAME] re. Engagement of concerns"
click at [388, 187] on div "8 Projects, 49 Activities Alliance P ACOPPS WG Details Open T ACOPPS WG Meeting…" at bounding box center [334, 186] width 495 height 254
click at [379, 161] on div "End date" at bounding box center [385, 163] width 45 height 14
click at [395, 165] on div "End date" at bounding box center [385, 163] width 45 height 14
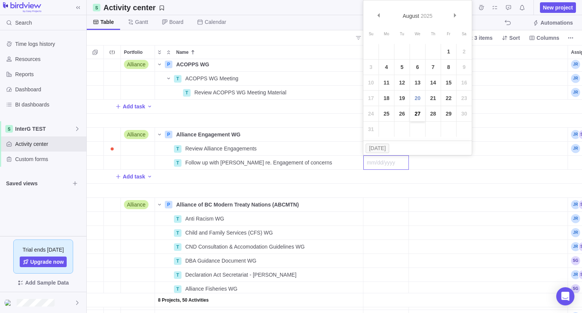
click at [415, 112] on link "27" at bounding box center [417, 113] width 15 height 15
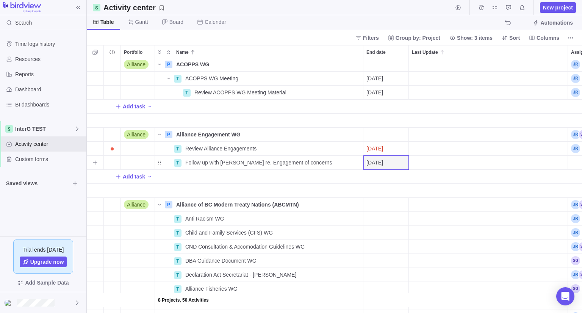
click at [573, 161] on div "Assignees" at bounding box center [584, 163] width 32 height 14
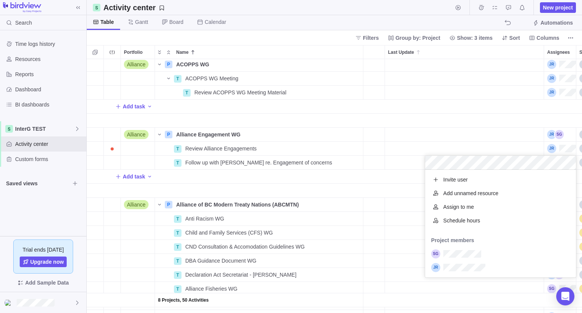
scroll to position [101, 145]
click at [454, 260] on div "grid" at bounding box center [500, 267] width 151 height 14
click at [330, 174] on div "8 Projects, 50 Activities Alliance P ACOPPS WG Details Open T ACOPPS WG Meeting…" at bounding box center [334, 186] width 495 height 254
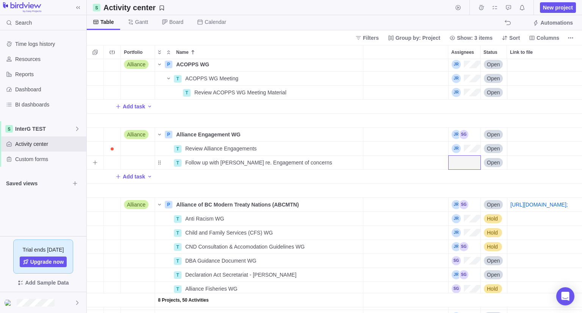
scroll to position [0, 119]
click at [456, 166] on div "Assignees" at bounding box center [464, 163] width 32 height 14
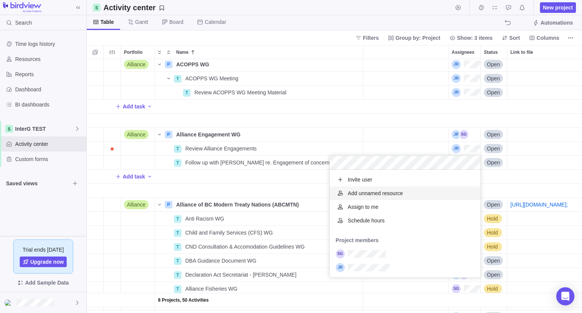
scroll to position [101, 145]
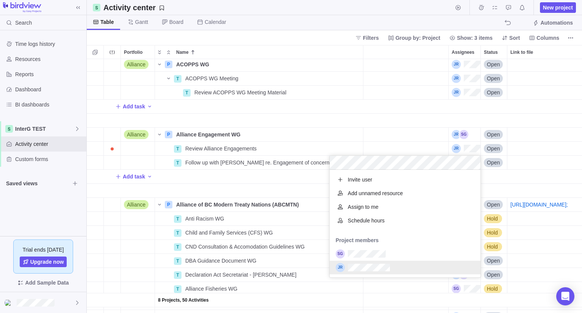
click at [367, 263] on div "grid" at bounding box center [404, 267] width 151 height 14
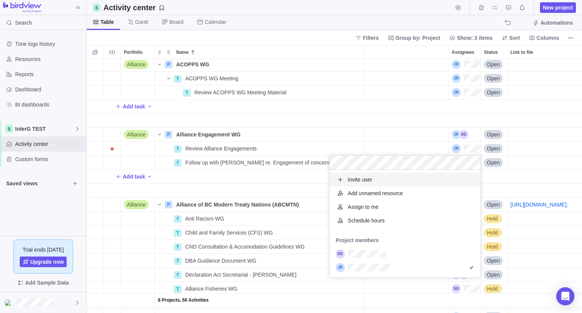
click at [270, 186] on div "8 Projects, 50 Activities Alliance P ACOPPS WG Details Open T ACOPPS WG Meeting…" at bounding box center [334, 186] width 495 height 254
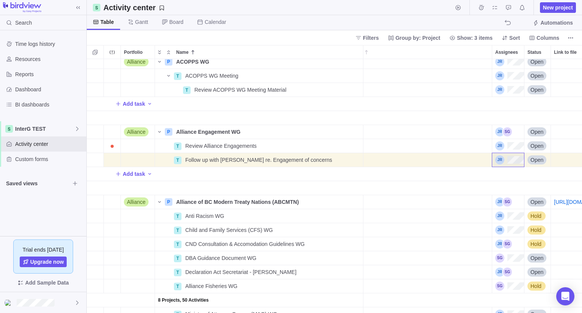
scroll to position [0, 75]
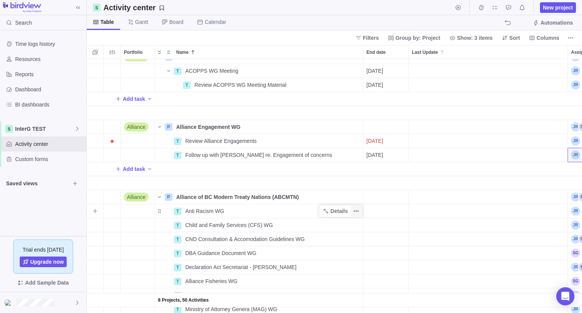
click at [356, 212] on icon "More actions" at bounding box center [356, 211] width 6 height 6
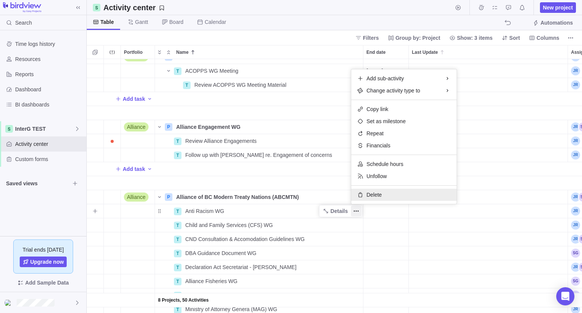
click at [365, 196] on div "Delete" at bounding box center [403, 195] width 105 height 12
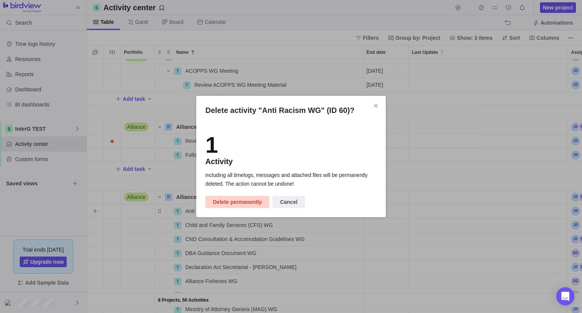
click at [242, 204] on span "Delete permanently" at bounding box center [237, 201] width 49 height 9
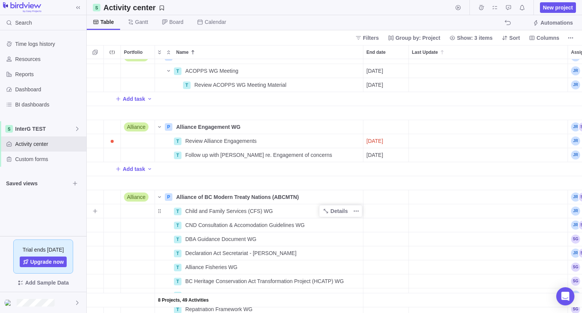
click at [242, 213] on span "Child and Family Services (CFS) WG" at bounding box center [228, 211] width 87 height 8
click at [242, 213] on input "Child and Family Services (CFS) WG" at bounding box center [272, 211] width 181 height 14
click at [550, 8] on body "Search Time logs history Resources Reports Dashboard BI dashboards InterG TEST …" at bounding box center [291, 156] width 582 height 313
click at [563, 7] on span "New project" at bounding box center [558, 8] width 30 height 8
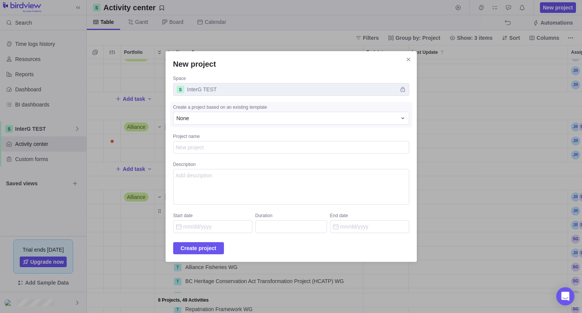
type textarea "x"
type textarea "Child and Family Services (CFS) WG"
click at [205, 250] on span "Create project" at bounding box center [199, 247] width 36 height 9
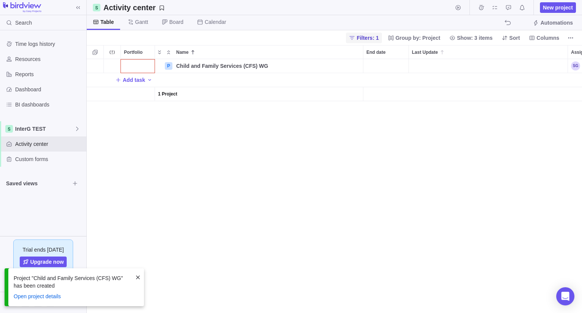
click at [371, 36] on span "Filters: 1" at bounding box center [367, 38] width 22 height 8
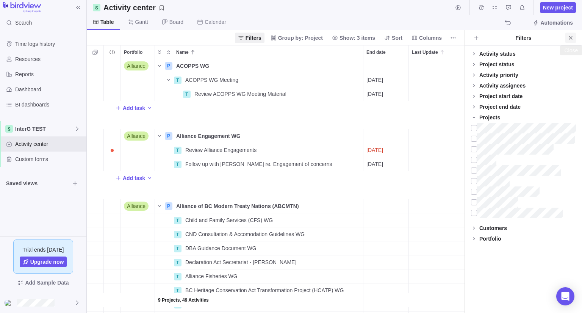
click at [572, 35] on icon "Close" at bounding box center [570, 38] width 6 height 6
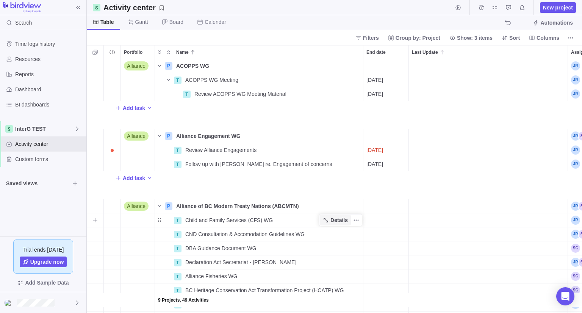
click at [339, 219] on span "Details" at bounding box center [338, 220] width 17 height 8
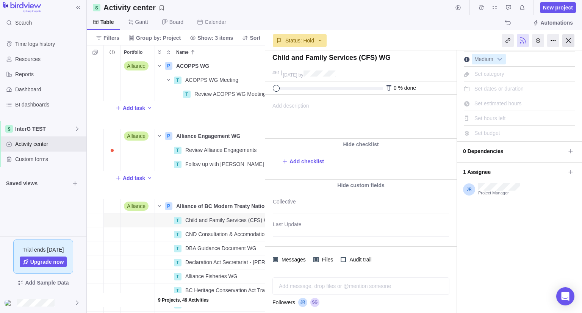
click at [564, 42] on div at bounding box center [568, 40] width 12 height 13
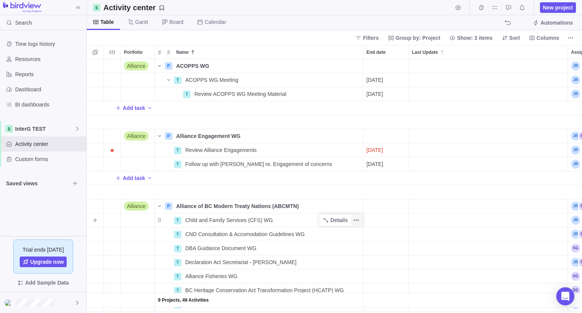
click at [358, 222] on icon "More actions" at bounding box center [356, 220] width 6 height 6
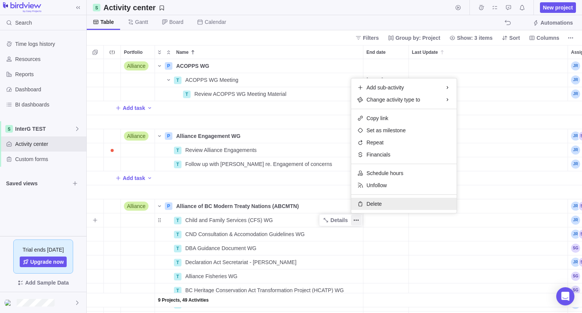
click at [360, 203] on icon at bounding box center [360, 204] width 6 height 6
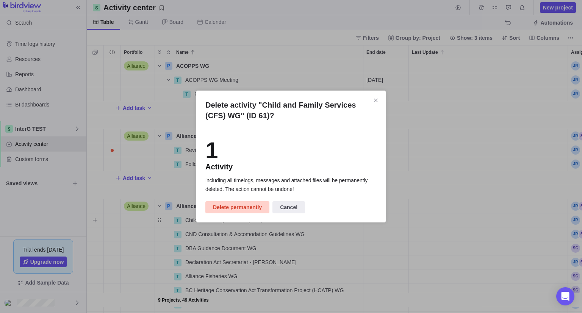
click at [246, 208] on span "Delete permanently" at bounding box center [237, 207] width 49 height 9
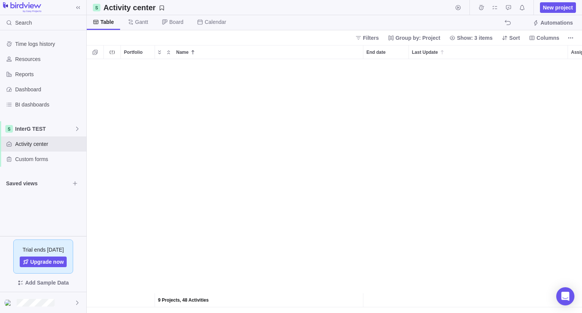
scroll to position [284, 0]
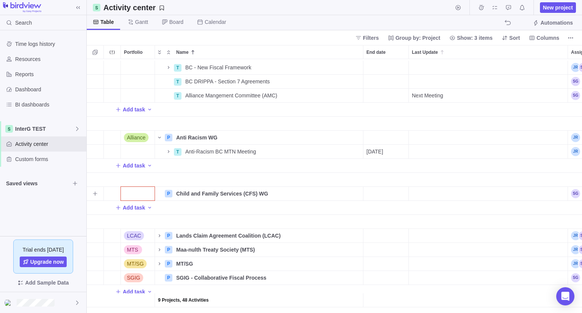
click at [145, 187] on div "Portfolio" at bounding box center [138, 194] width 34 height 14
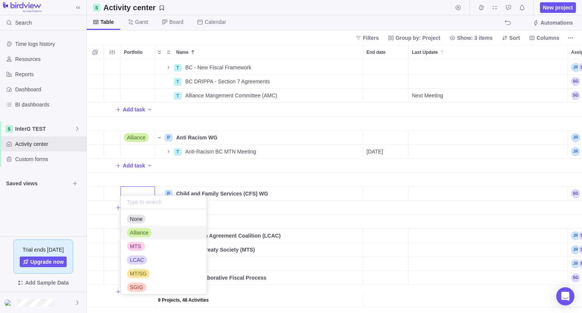
click at [139, 232] on span "Alliance" at bounding box center [139, 233] width 19 height 8
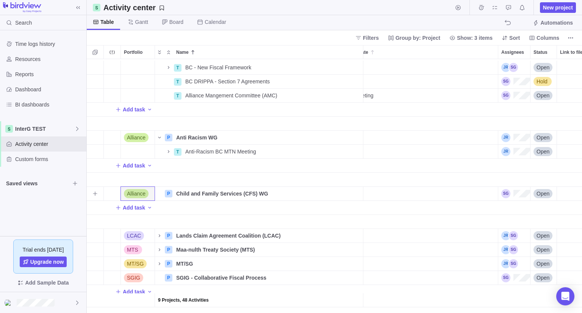
scroll to position [0, 71]
click at [511, 189] on div "Assignees" at bounding box center [514, 193] width 29 height 9
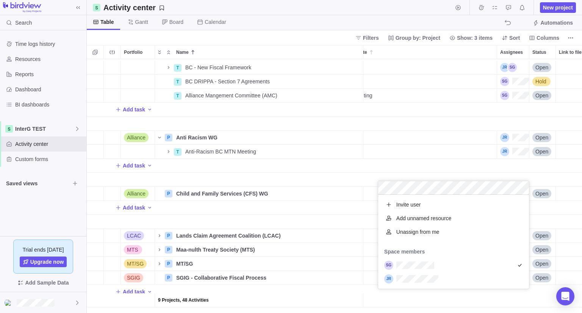
scroll to position [88, 145]
click at [331, 217] on div "T BC - New Fiscal Framework Details Open T BC DRIPPA - Section 7 Agreements Det…" at bounding box center [334, 186] width 495 height 254
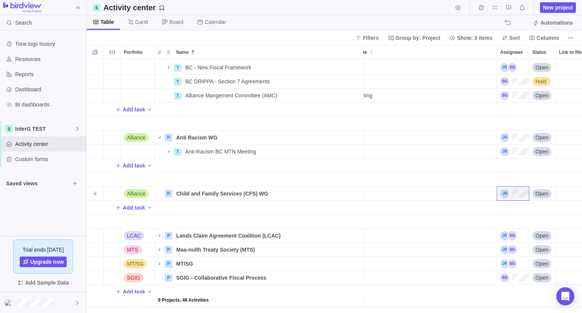
click at [541, 190] on span "Open" at bounding box center [541, 194] width 13 height 8
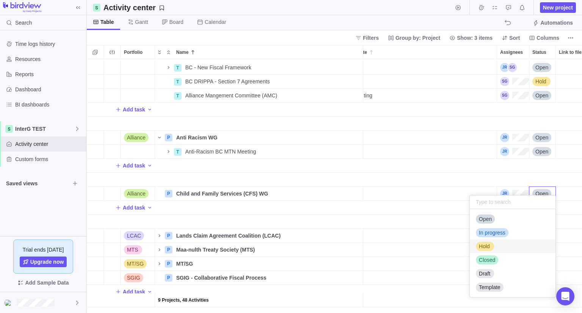
click at [486, 245] on span "Hold" at bounding box center [484, 246] width 11 height 8
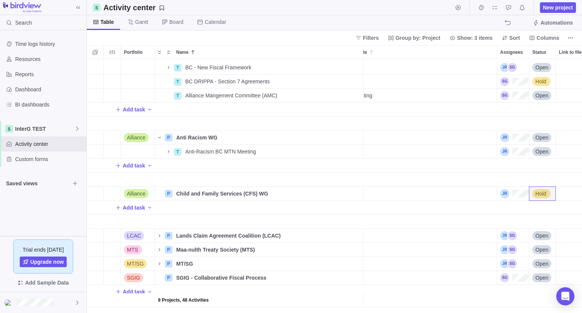
click at [381, 215] on div "Last Update" at bounding box center [417, 222] width 159 height 14
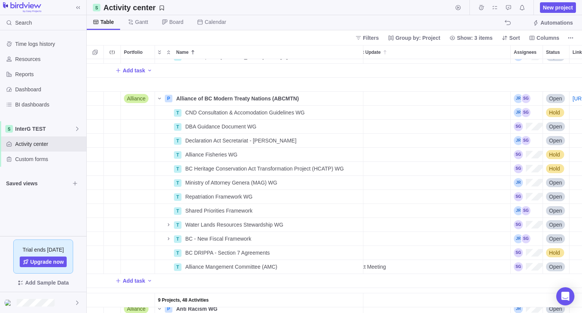
scroll to position [106, 57]
click at [249, 120] on div "T DBA Guidance Document WG" at bounding box center [258, 127] width 209 height 14
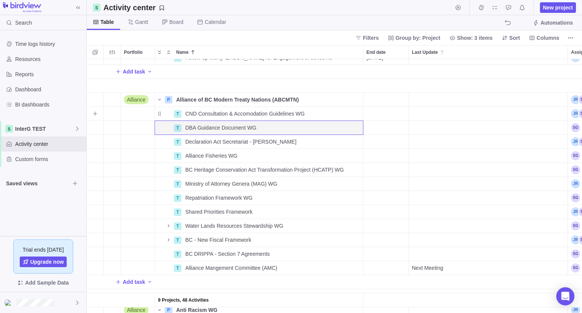
scroll to position [0, 0]
click at [241, 112] on span "CND Consultation & Accomodation Guidelines WG" at bounding box center [244, 114] width 119 height 8
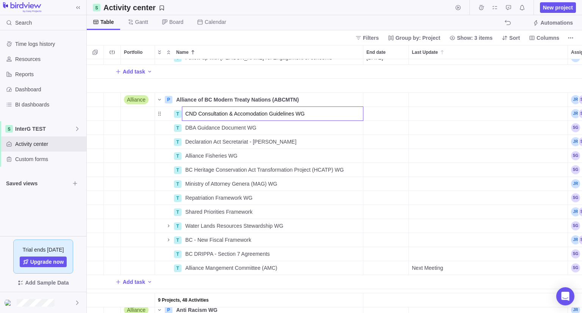
click at [241, 112] on input "CND Consultation & Accomodation Guidelines WG" at bounding box center [272, 113] width 181 height 14
click at [308, 76] on div "9 Projects, 48 Activities Alliance P ACOPPS WG Details Open T ACOPPS WG Meeting…" at bounding box center [334, 186] width 495 height 254
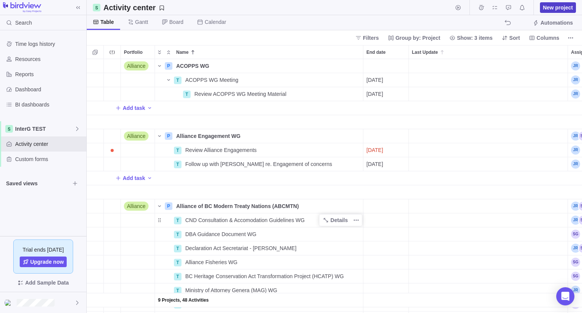
click at [557, 5] on span "New project" at bounding box center [558, 8] width 30 height 8
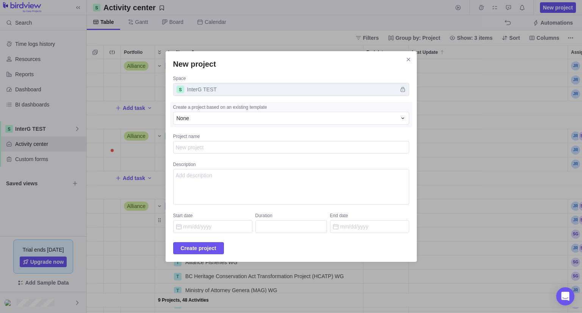
type textarea "x"
type textarea "CND Consultation & Accomodation Guidelines WG"
click at [251, 145] on textarea "CND Consultation & Accomodation Guidelines WG" at bounding box center [291, 147] width 236 height 13
type textarea "x"
type textarea "CND Consultation & Accommodation Guidelines WG"
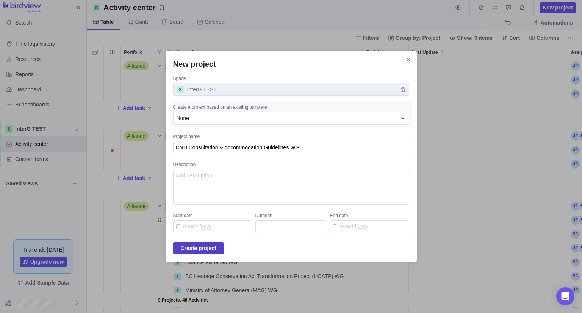
click at [207, 246] on span "Create project" at bounding box center [199, 247] width 36 height 9
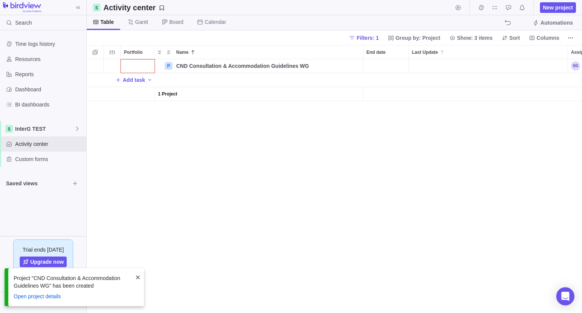
scroll to position [6, 6]
click at [144, 65] on div "Portfolio" at bounding box center [138, 66] width 34 height 14
click at [134, 111] on span "Alliance" at bounding box center [139, 111] width 19 height 8
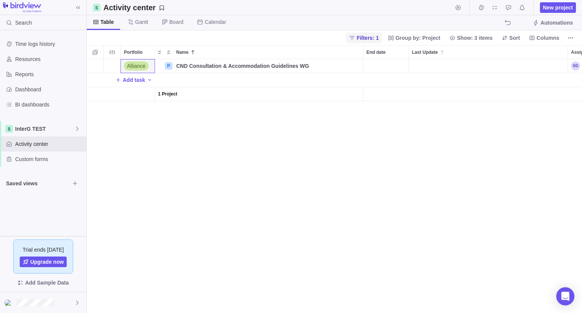
click at [381, 37] on span "Filters: 1" at bounding box center [364, 38] width 36 height 11
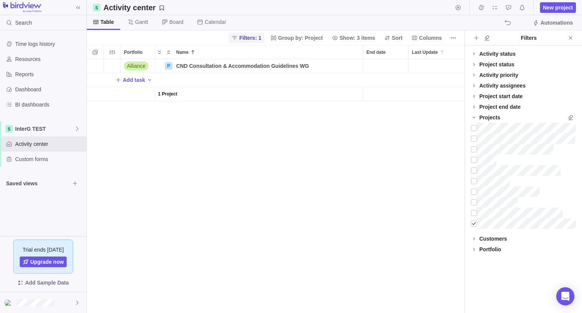
scroll to position [248, 371]
click at [473, 224] on div at bounding box center [474, 223] width 6 height 11
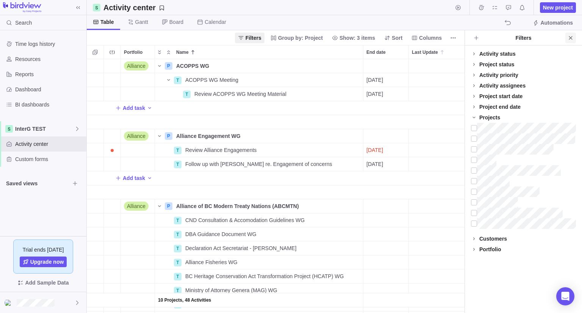
click at [569, 38] on icon "Close" at bounding box center [570, 38] width 6 height 6
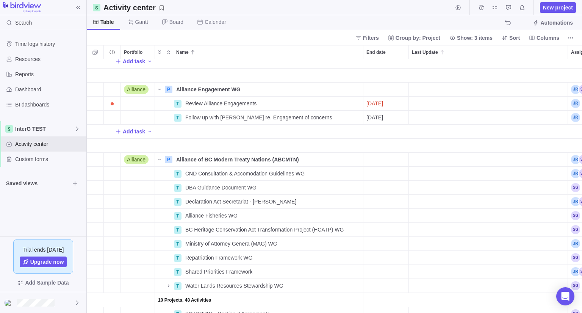
scroll to position [48, 0]
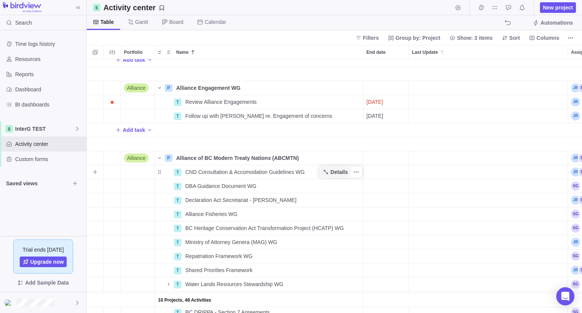
click at [335, 172] on span "Details" at bounding box center [338, 172] width 17 height 8
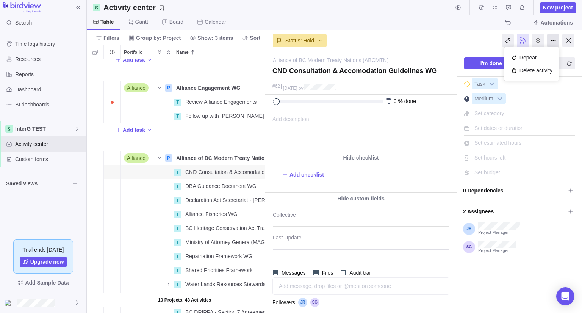
click at [553, 41] on div at bounding box center [553, 40] width 12 height 13
click at [531, 71] on div "Delete activity" at bounding box center [531, 70] width 47 height 13
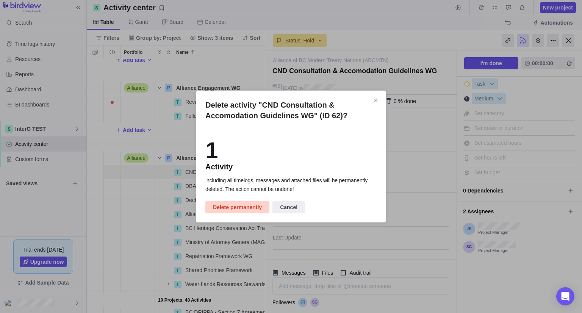
click at [237, 206] on span "Delete permanently" at bounding box center [237, 207] width 49 height 9
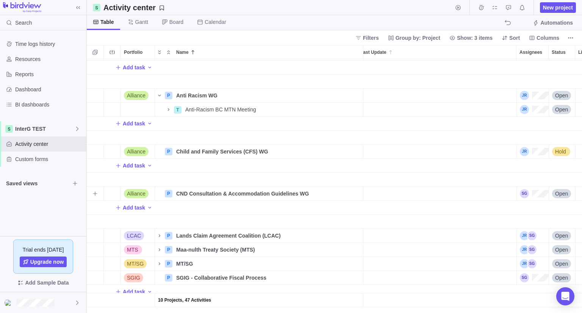
scroll to position [0, 51]
drag, startPoint x: 550, startPoint y: 189, endPoint x: 532, endPoint y: 188, distance: 18.2
click at [532, 189] on div "Assignees" at bounding box center [533, 193] width 29 height 9
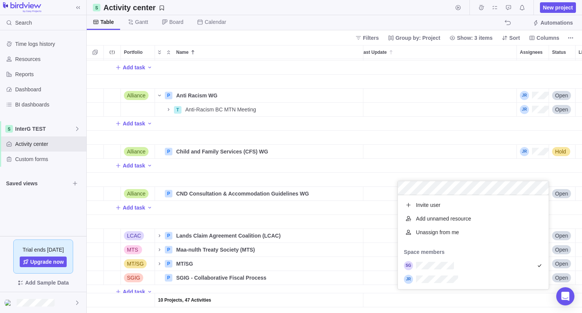
scroll to position [88, 145]
click at [361, 212] on div "T Declaration Act Secretariat - [PERSON_NAME] Details Open T Alliance Fisheries…" at bounding box center [334, 186] width 495 height 254
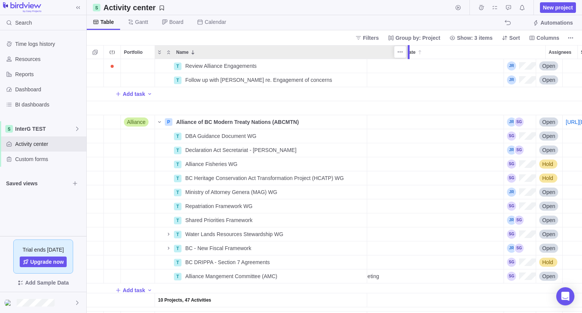
scroll to position [0, 0]
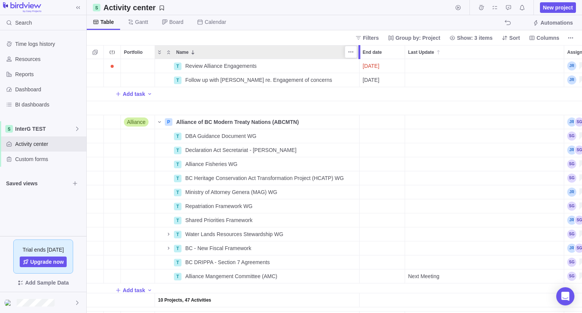
drag, startPoint x: 364, startPoint y: 54, endPoint x: 358, endPoint y: 60, distance: 8.3
click at [358, 60] on div "Portfolio Name End date Last Update Assignees Status Link to file 10 Projects, …" at bounding box center [334, 179] width 495 height 268
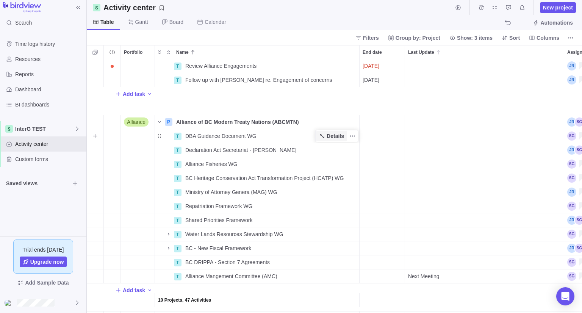
click at [333, 136] on span "Details" at bounding box center [334, 136] width 17 height 8
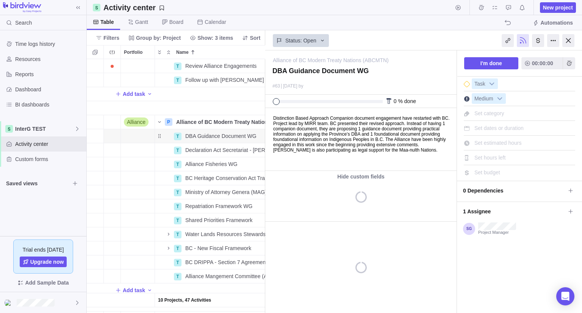
scroll to position [248, 173]
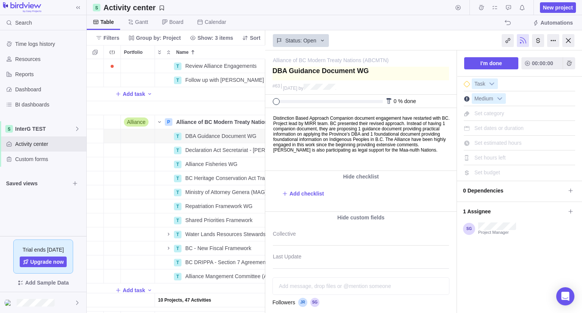
click at [335, 72] on textarea at bounding box center [360, 74] width 176 height 14
click at [560, 7] on span "New project" at bounding box center [558, 8] width 30 height 8
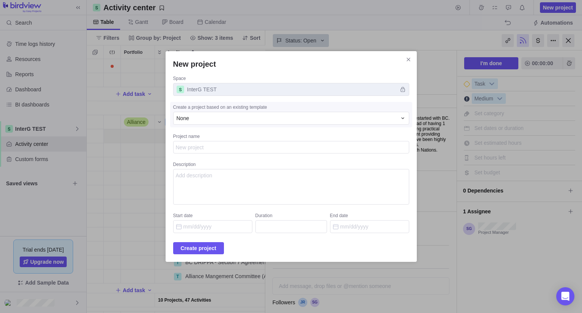
type textarea "x"
type textarea "DBA Guidance Document WG"
type textarea "x"
click at [214, 247] on span "Create project" at bounding box center [199, 247] width 36 height 9
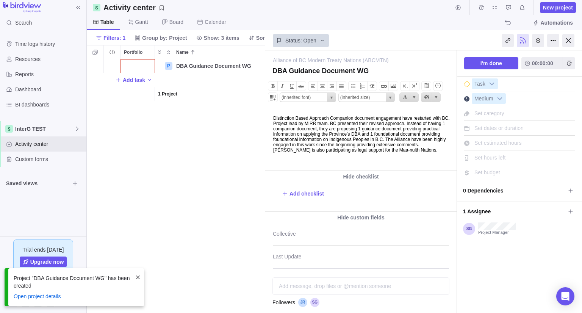
drag, startPoint x: 379, startPoint y: 157, endPoint x: 268, endPoint y: 116, distance: 118.4
click at [268, 116] on body "Distinction Based Approach Companion document engagement have restarted with BC…" at bounding box center [359, 130] width 189 height 44
copy body "Distinction Based Approach Companion document engagement have restarted with BC…"
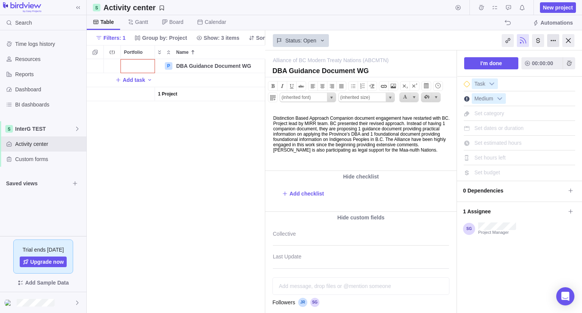
click at [552, 39] on div at bounding box center [553, 40] width 12 height 13
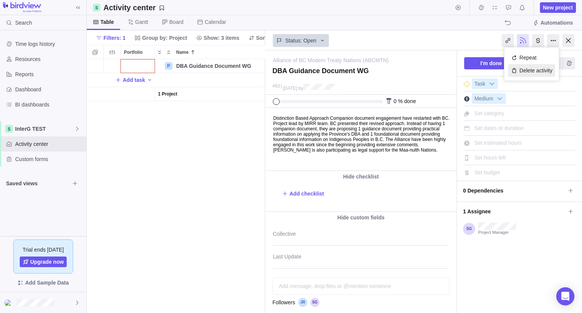
click at [530, 71] on div "Delete activity" at bounding box center [531, 70] width 47 height 13
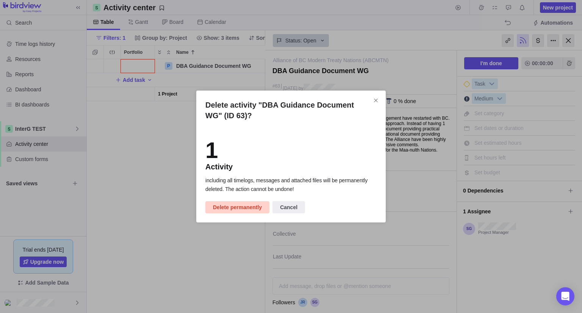
click at [243, 208] on span "Delete permanently" at bounding box center [237, 207] width 49 height 9
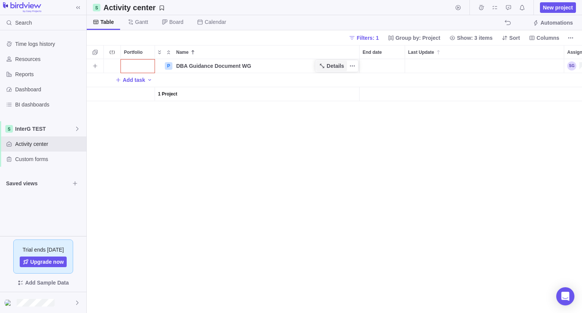
click at [333, 65] on span "Details" at bounding box center [334, 66] width 17 height 8
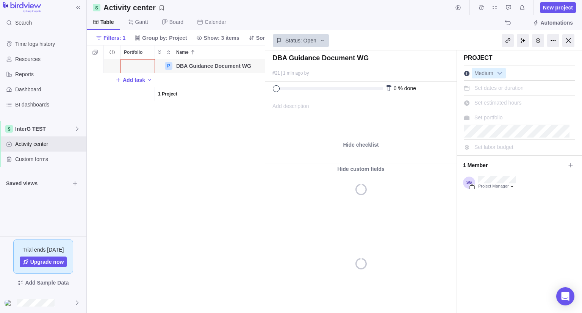
scroll to position [248, 173]
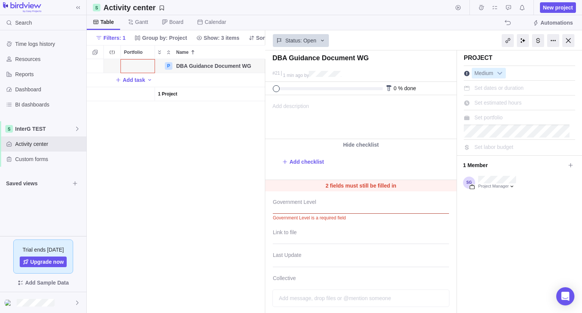
click at [304, 101] on span "Add description" at bounding box center [287, 116] width 44 height 43
paste body
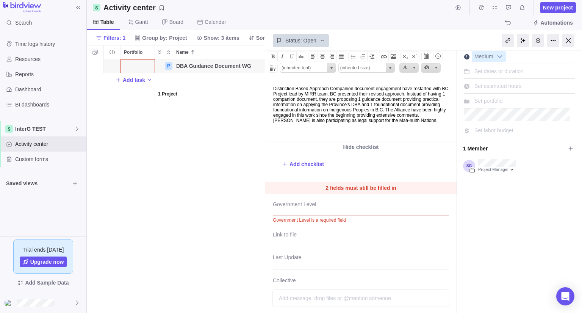
click at [369, 120] on body "Distinction Based Approach Companion document engagement have restarted with BC…" at bounding box center [359, 101] width 189 height 44
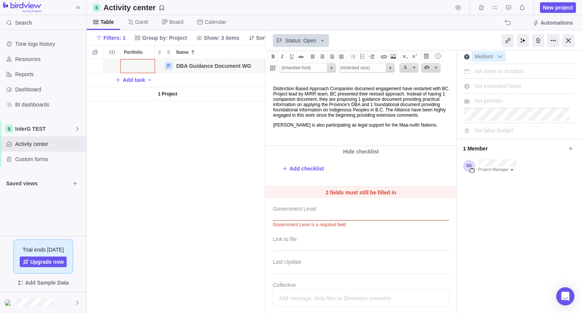
click at [307, 117] on p "Distinction Based Approach Companion document engagement have restarted with BC…" at bounding box center [363, 102] width 181 height 32
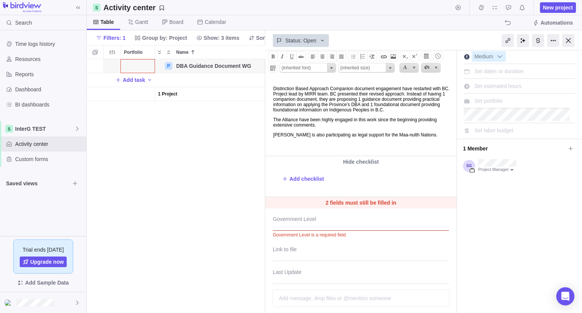
click at [358, 128] on p "The Alliance have been highly engaged in this work since the beginning providin…" at bounding box center [363, 122] width 181 height 11
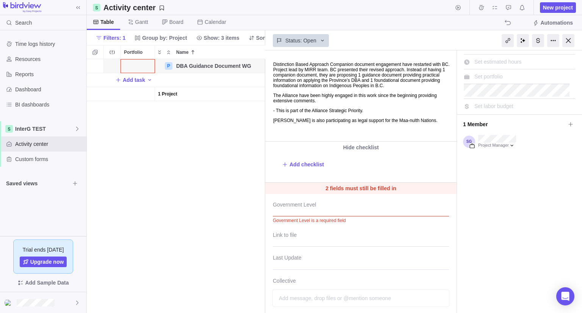
scroll to position [42, 0]
click at [348, 207] on div at bounding box center [361, 205] width 176 height 19
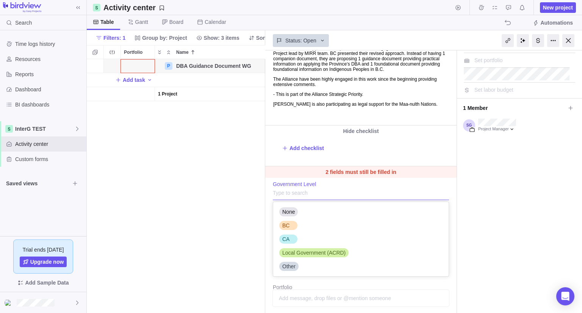
scroll to position [58, 0]
click at [286, 225] on span "BC" at bounding box center [285, 225] width 7 height 8
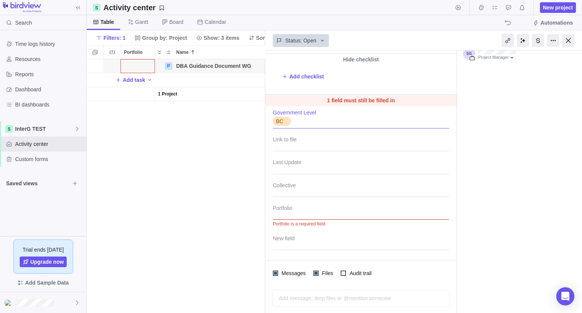
scroll to position [130, 0]
click at [287, 211] on div at bounding box center [361, 208] width 176 height 19
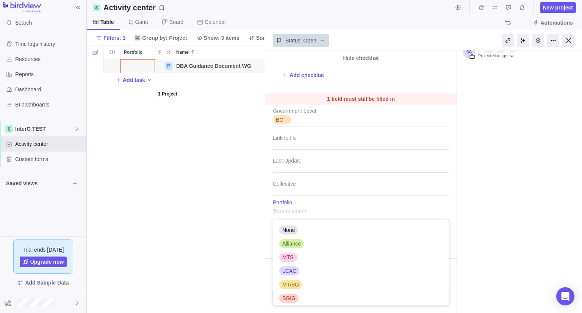
scroll to position [79, 170]
click at [293, 243] on span "Alliance" at bounding box center [291, 244] width 19 height 8
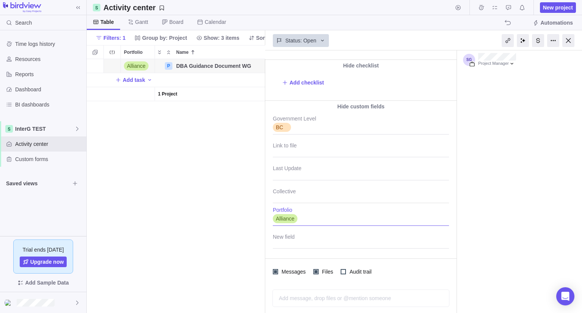
scroll to position [123, 0]
click at [291, 193] on div at bounding box center [361, 193] width 176 height 19
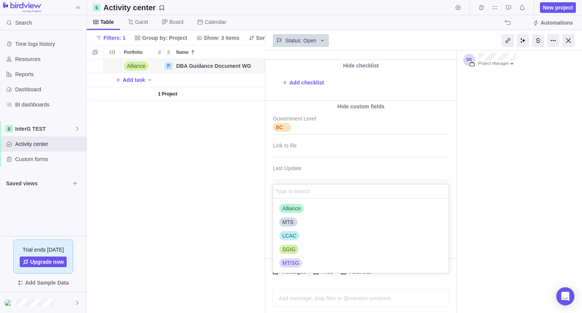
scroll to position [68, 170]
click at [294, 209] on span "Alliance" at bounding box center [291, 208] width 19 height 8
click at [569, 42] on body "Search Time logs history Resources Reports Dashboard BI dashboards InterG TEST …" at bounding box center [291, 156] width 582 height 313
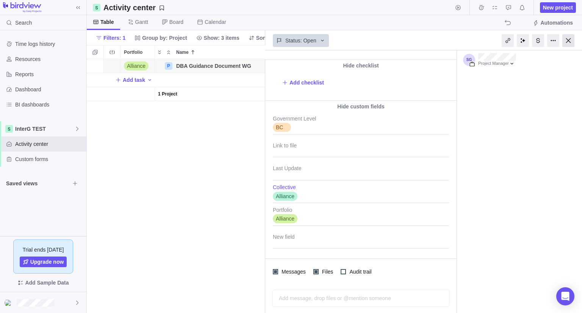
click at [566, 41] on div at bounding box center [568, 40] width 12 height 13
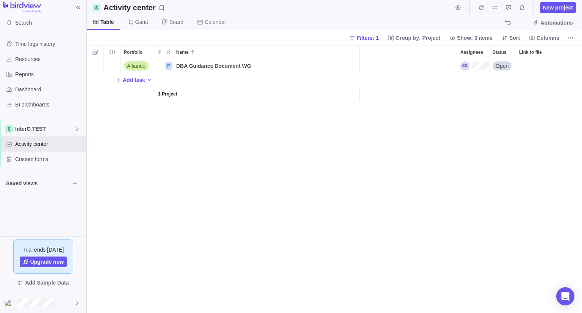
scroll to position [0, 106]
click at [469, 69] on div "Assignees" at bounding box center [475, 65] width 29 height 9
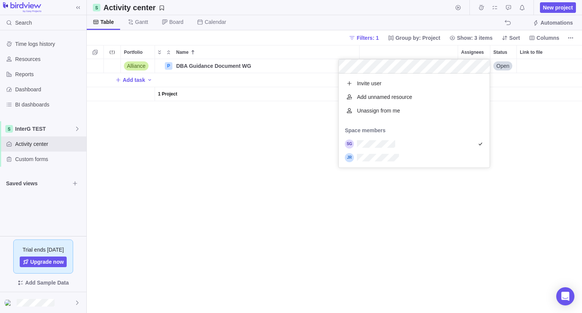
scroll to position [88, 145]
click at [494, 145] on div "Alliance P DBA Guidance Document WG Details Open Add task 1 Project" at bounding box center [334, 186] width 495 height 254
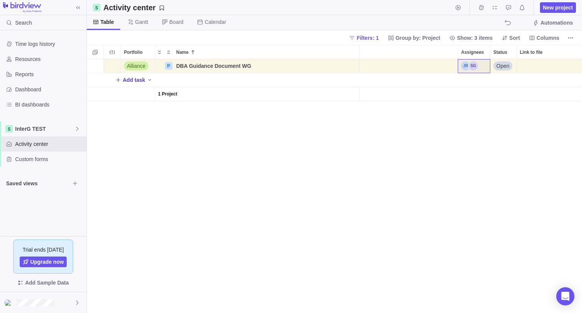
click at [142, 82] on span "Add task" at bounding box center [134, 80] width 22 height 8
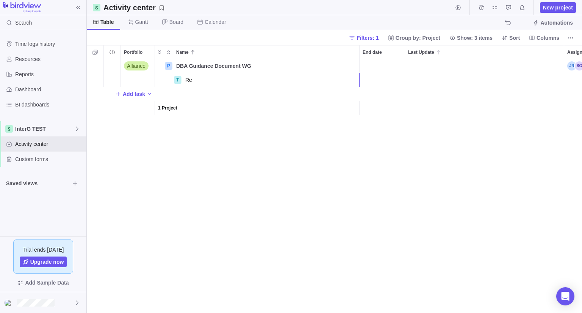
type input "R"
click at [185, 81] on input "Feedback on DRAFT DBA Guidance Document" at bounding box center [271, 80] width 178 height 14
type input "Feedback on DRAFT DBA Guidance Document"
click at [375, 77] on div "Alliance P DBA Guidance Document WG Details Open T Feedback on DRAFT DBA Guidan…" at bounding box center [334, 186] width 495 height 254
click at [384, 81] on div "End date" at bounding box center [381, 80] width 45 height 14
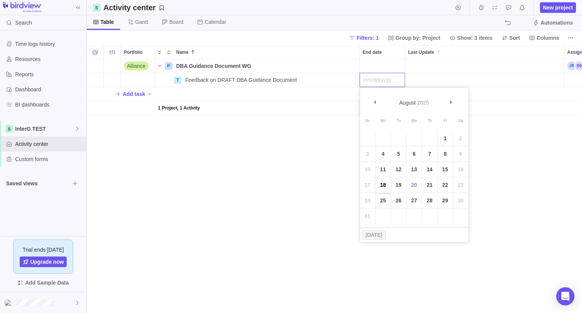
click at [385, 187] on link "18" at bounding box center [382, 184] width 15 height 15
click at [440, 79] on div "Last Update" at bounding box center [484, 80] width 159 height 14
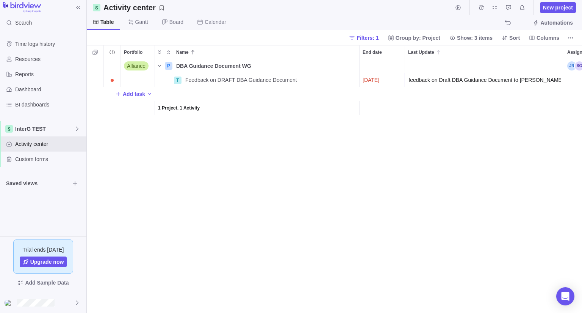
scroll to position [0, 37]
type input "SG Provided feedback on Draft DBA Guidance Document to [PERSON_NAME] on [DATE]"
click at [570, 77] on div "Assignees" at bounding box center [565, 80] width 32 height 14
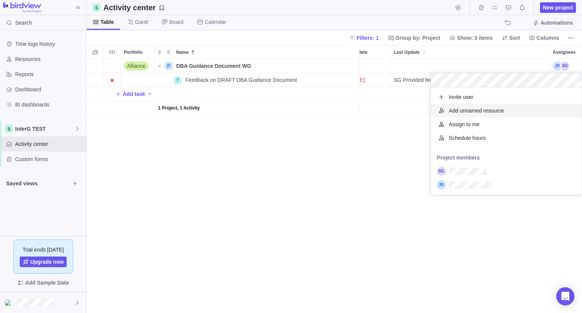
scroll to position [101, 145]
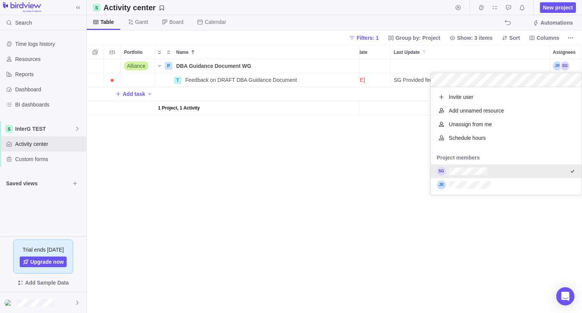
click at [343, 188] on div "Alliance P DBA Guidance Document WG Details Open T Feedback on DRAFT DBA Guidan…" at bounding box center [334, 186] width 495 height 254
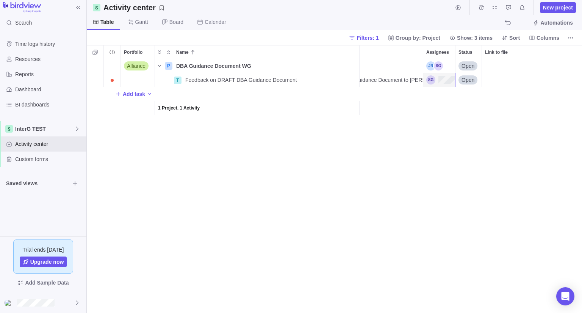
scroll to position [0, 141]
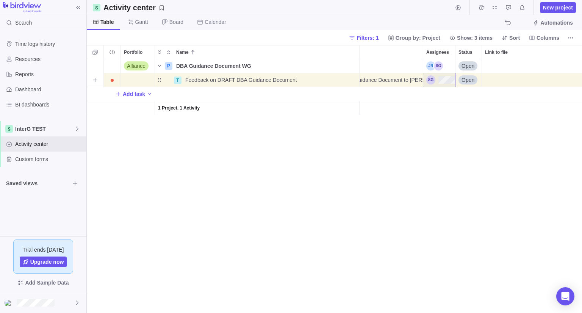
click at [472, 76] on span "Open" at bounding box center [467, 80] width 13 height 8
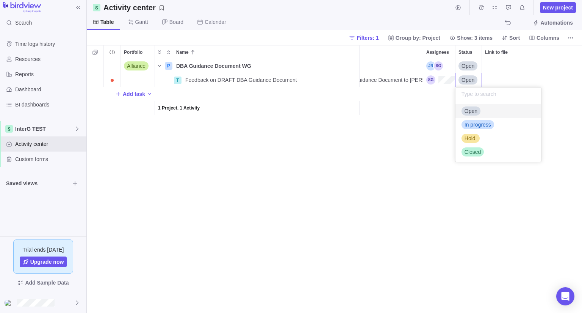
click at [329, 82] on div "Alliance P DBA Guidance Document WG Details Open T Feedback on DRAFT DBA Guidan…" at bounding box center [334, 186] width 495 height 254
click at [350, 82] on icon "More actions" at bounding box center [352, 80] width 6 height 6
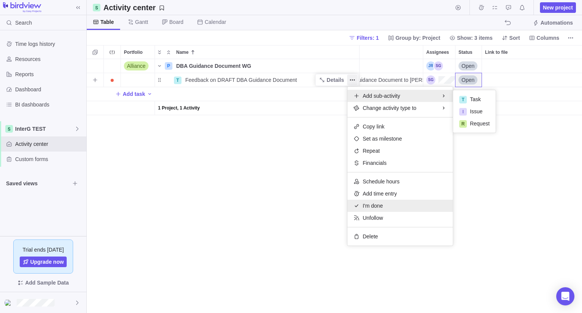
click at [380, 204] on span "I'm done" at bounding box center [372, 206] width 20 height 8
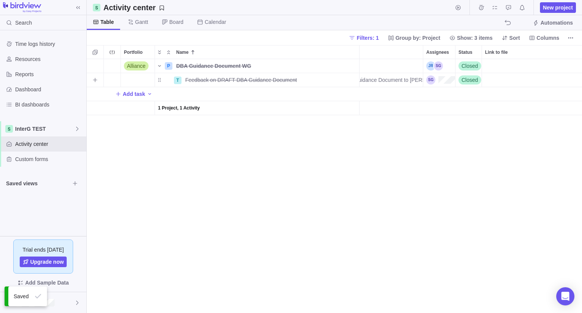
click at [271, 155] on div "Alliance P DBA Guidance Document WG Details [DATE] Closed T Feedback on DRAFT D…" at bounding box center [334, 186] width 495 height 254
click at [510, 22] on icon "The action will be undone: setting 'I'm done' for task assignment" at bounding box center [507, 23] width 6 height 6
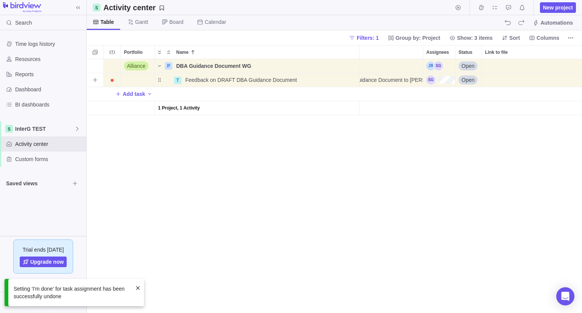
click at [477, 82] on div "Open" at bounding box center [468, 80] width 26 height 14
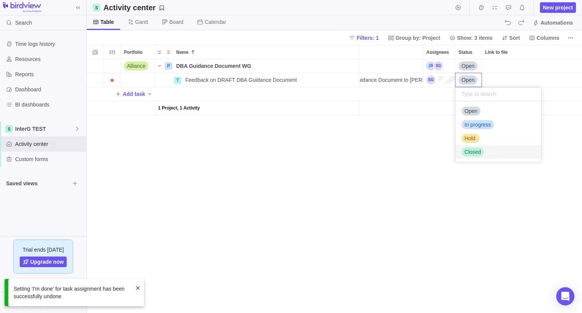
click at [465, 149] on span "Closed" at bounding box center [472, 152] width 17 height 8
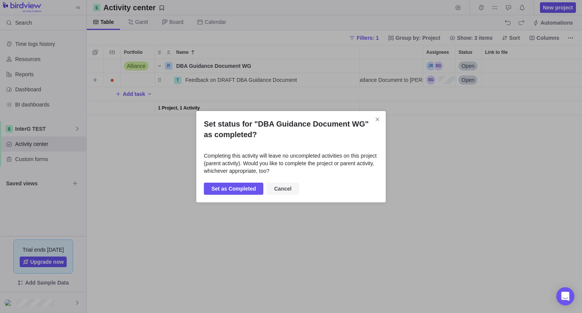
click at [278, 187] on span "Cancel" at bounding box center [282, 188] width 17 height 9
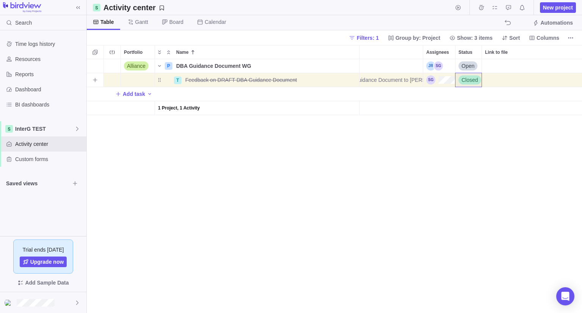
click at [368, 143] on div "Alliance P DBA Guidance Document WG Details [DATE] Open T Feedback on DRAFT DBA…" at bounding box center [334, 186] width 495 height 254
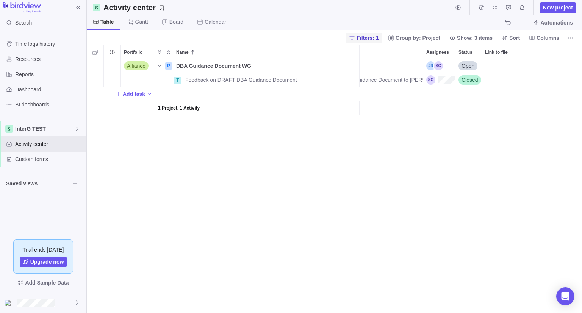
click at [375, 39] on span "Filters: 1" at bounding box center [367, 38] width 22 height 8
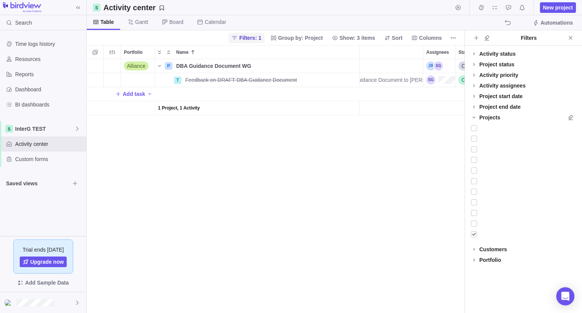
scroll to position [248, 371]
click at [474, 234] on div at bounding box center [474, 234] width 6 height 11
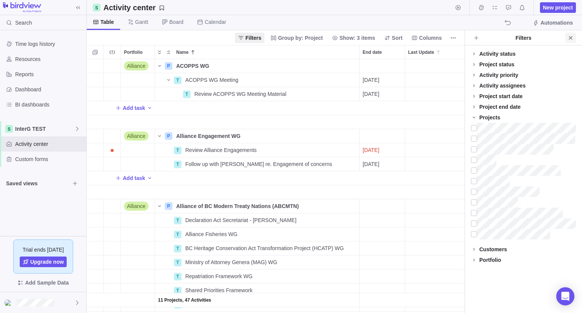
click at [571, 38] on icon "Close" at bounding box center [569, 37] width 3 height 3
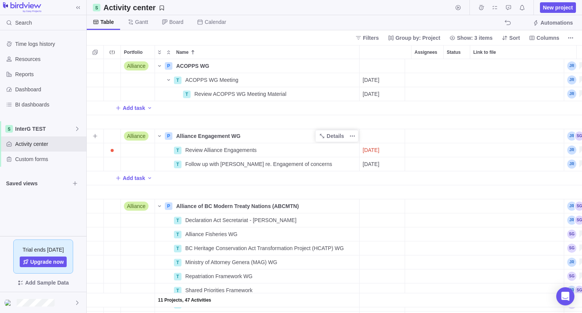
scroll to position [0, 0]
click at [301, 40] on div "Filters Group by: Project Show: 3 items Sort Columns" at bounding box center [334, 37] width 495 height 15
click at [159, 65] on icon "Name" at bounding box center [159, 66] width 6 height 6
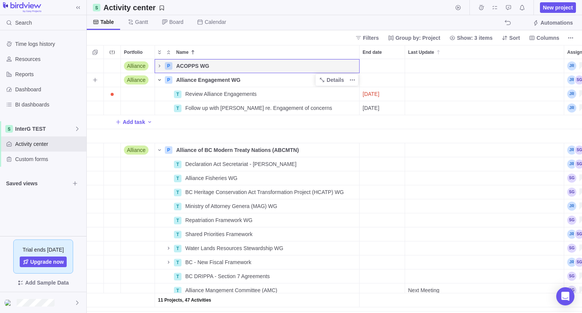
click at [159, 78] on icon "Name" at bounding box center [159, 80] width 6 height 6
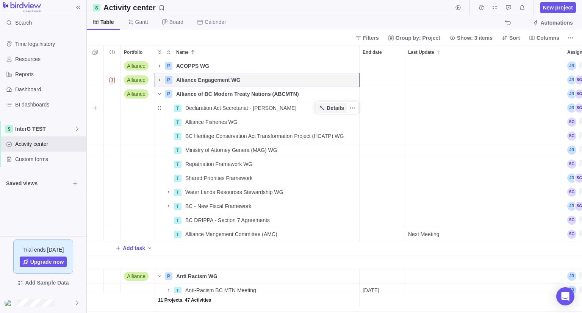
click at [335, 109] on span "Details" at bounding box center [334, 108] width 17 height 8
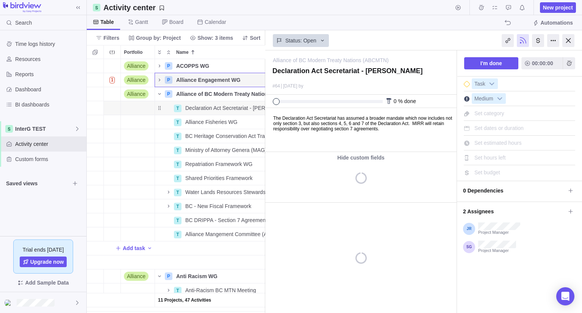
scroll to position [0, 100]
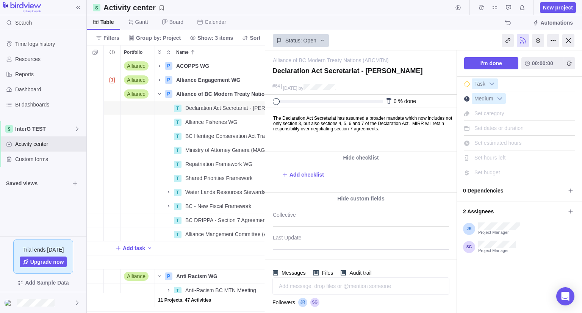
click at [334, 105] on div "0 % done" at bounding box center [360, 101] width 191 height 13
click at [556, 11] on span "New project" at bounding box center [557, 7] width 36 height 11
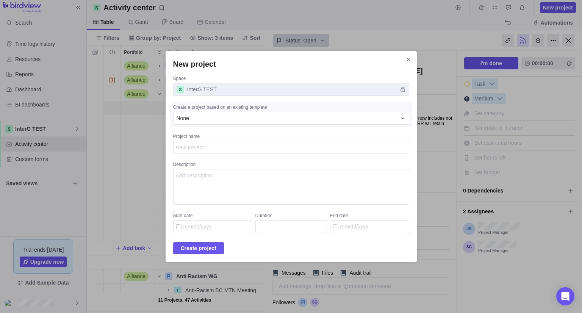
type textarea "x"
type textarea "Distinction Based Approach Companion document engagement have restarted with BC…"
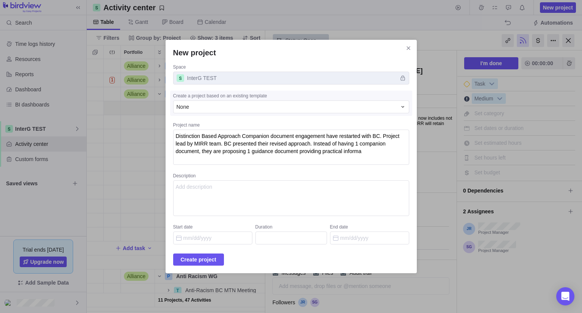
type textarea "x"
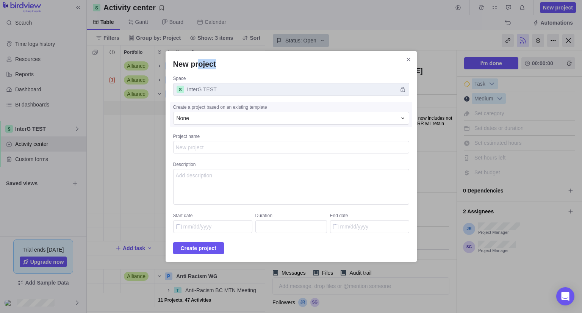
drag, startPoint x: 298, startPoint y: 65, endPoint x: 207, endPoint y: 66, distance: 90.5
click at [207, 66] on h2 "New project" at bounding box center [291, 64] width 236 height 11
click at [403, 58] on span "Close" at bounding box center [408, 59] width 11 height 11
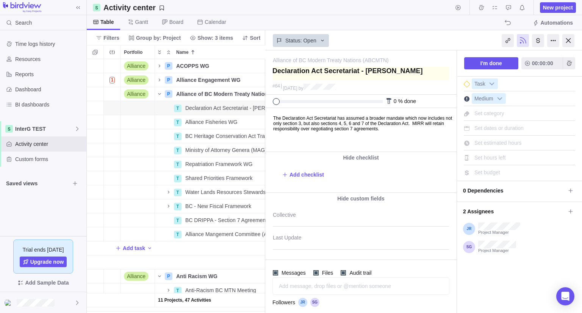
click at [315, 73] on textarea at bounding box center [360, 74] width 176 height 14
click at [562, 7] on span "New project" at bounding box center [558, 8] width 30 height 8
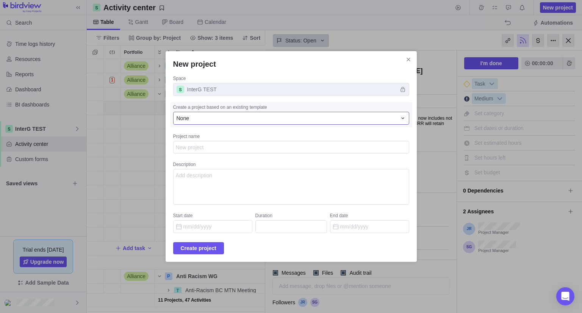
type textarea "x"
type textarea "Declaration Act Secretariat - [PERSON_NAME]"
type textarea "x"
click at [208, 249] on span "Create project" at bounding box center [199, 247] width 36 height 9
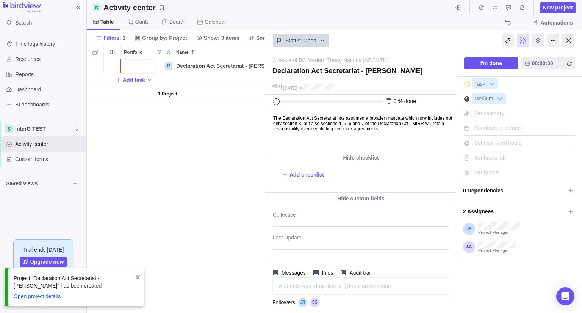
scroll to position [248, 173]
click at [303, 123] on body "The Declaration Act Secretariat has assumed a broader mandate which now include…" at bounding box center [359, 119] width 189 height 23
copy body "The Declaration Act Secretariat has assumed a broader mandate which now include…"
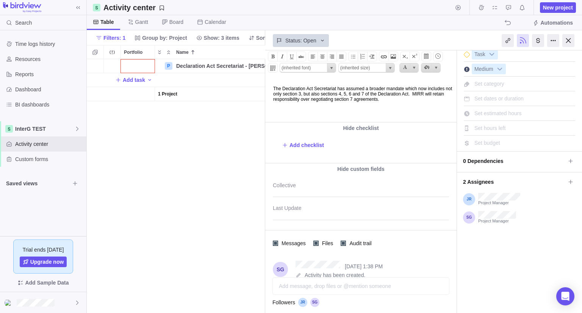
scroll to position [0, 0]
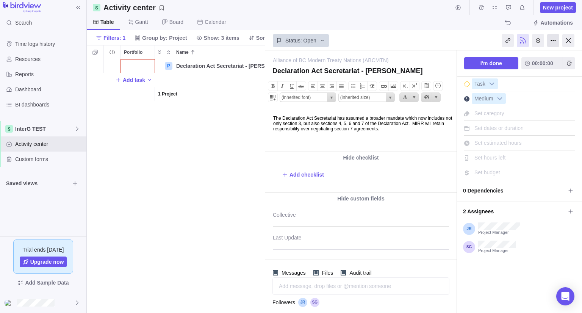
click at [553, 41] on div at bounding box center [553, 40] width 12 height 13
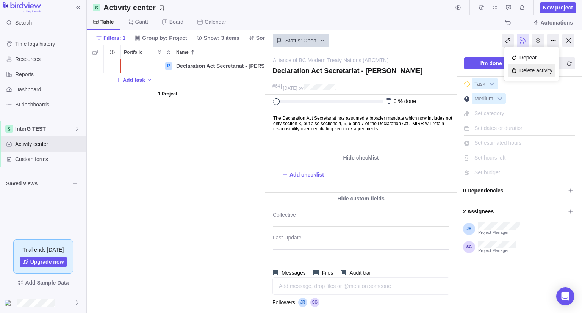
click at [541, 70] on div "Delete activity" at bounding box center [531, 70] width 47 height 13
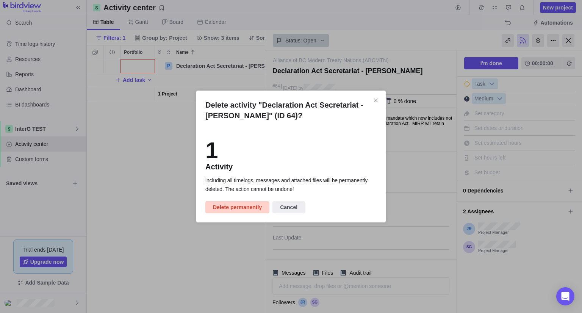
click at [251, 207] on span "Delete permanently" at bounding box center [237, 207] width 49 height 9
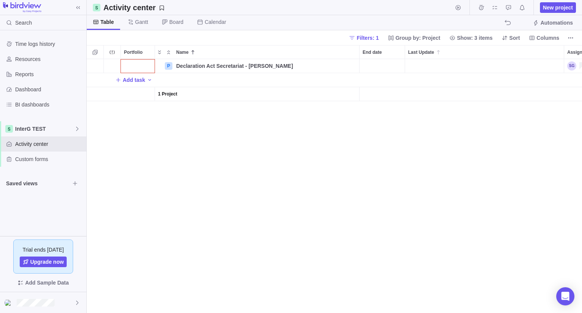
scroll to position [248, 489]
click at [333, 66] on span "Details" at bounding box center [334, 66] width 17 height 8
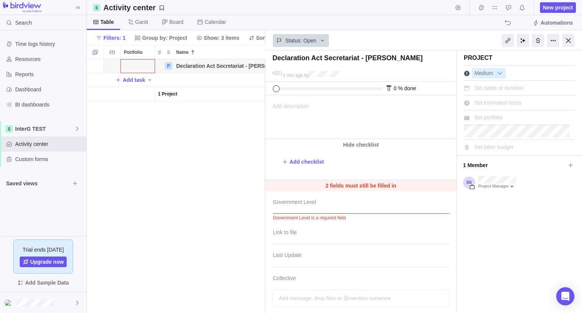
click at [285, 107] on span "Add description" at bounding box center [287, 116] width 44 height 43
paste body
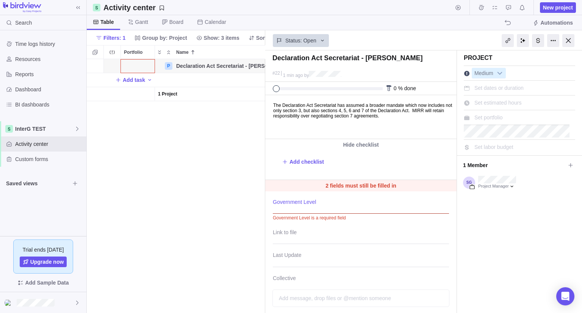
click at [288, 204] on div at bounding box center [361, 204] width 176 height 19
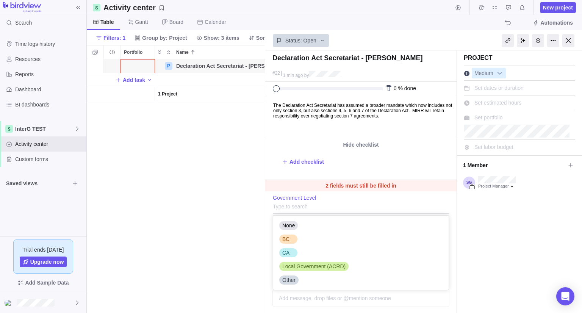
scroll to position [68, 170]
click at [286, 240] on span "BC" at bounding box center [285, 239] width 7 height 8
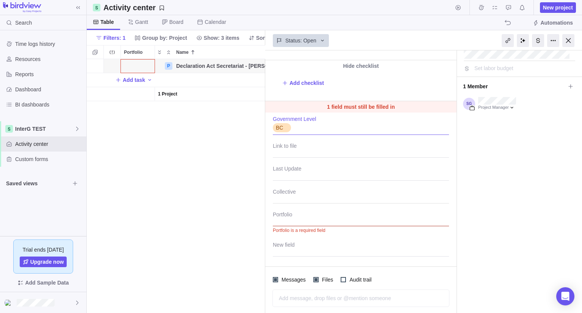
scroll to position [79, 0]
click at [288, 216] on div at bounding box center [361, 216] width 176 height 19
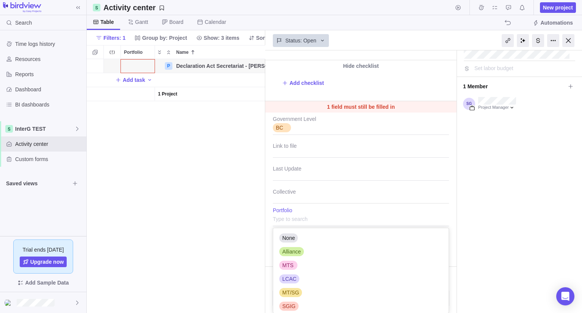
scroll to position [79, 170]
click at [290, 251] on span "Alliance" at bounding box center [291, 252] width 19 height 8
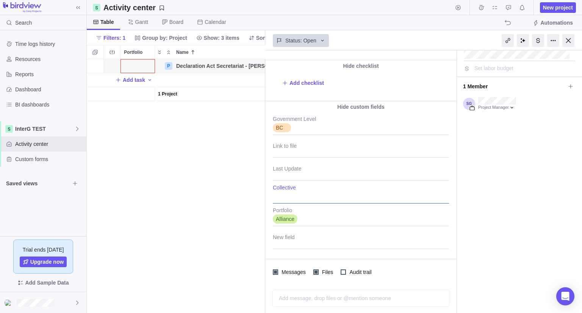
click at [285, 200] on div at bounding box center [361, 193] width 176 height 19
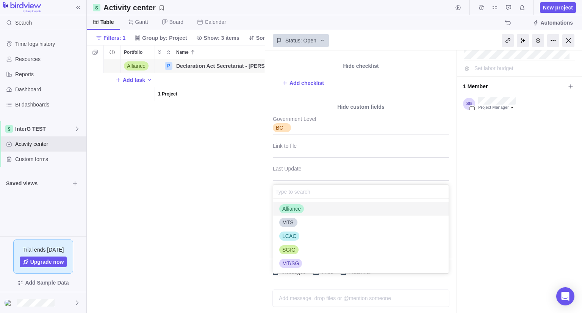
scroll to position [68, 170]
click at [287, 207] on span "Alliance" at bounding box center [291, 209] width 19 height 8
click at [451, 172] on div "Declaration Act Secretariat - [PERSON_NAME] #22 1 min ago by Project was comple…" at bounding box center [423, 181] width 317 height 262
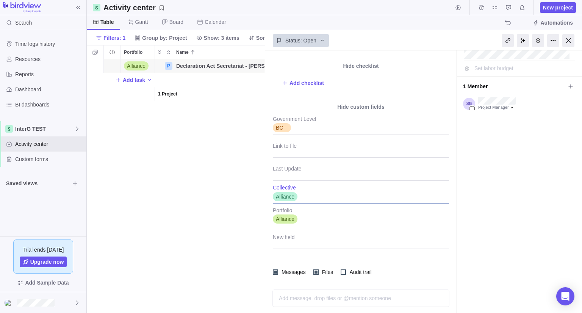
scroll to position [79, 0]
click at [319, 241] on div at bounding box center [361, 238] width 176 height 19
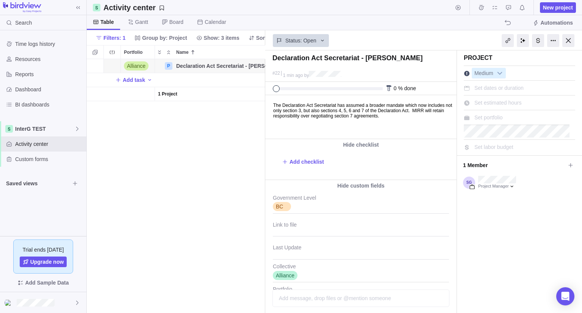
scroll to position [0, 0]
click at [567, 162] on icon at bounding box center [570, 165] width 6 height 6
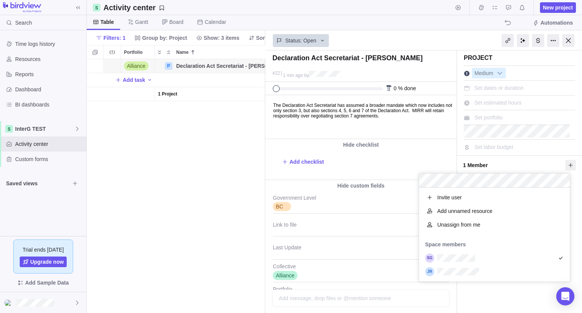
scroll to position [88, 145]
click at [451, 42] on body "Search Time logs history Resources Reports Dashboard BI dashboards InterG TEST …" at bounding box center [291, 156] width 582 height 313
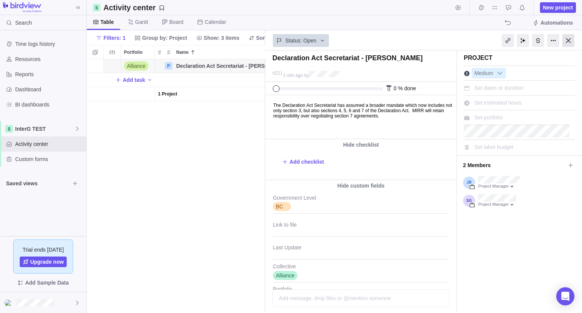
click at [568, 40] on div at bounding box center [568, 40] width 12 height 13
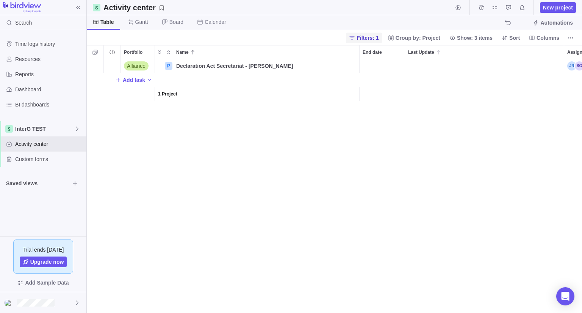
click at [370, 36] on span "Filters: 1" at bounding box center [367, 38] width 22 height 8
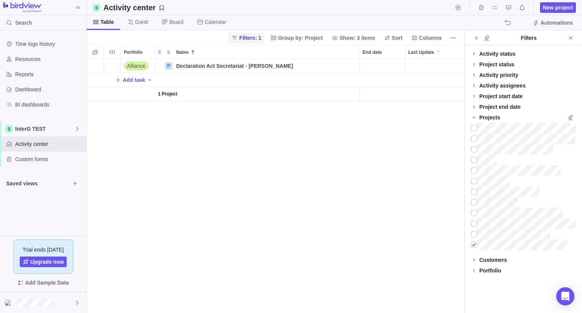
scroll to position [248, 371]
click at [476, 245] on div at bounding box center [474, 244] width 6 height 11
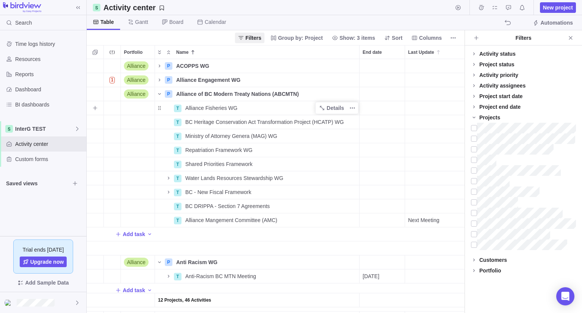
click at [235, 109] on div "Alliance Fisheries WG" at bounding box center [270, 108] width 177 height 14
click at [567, 6] on body "Search Time logs history Resources Reports Dashboard BI dashboards InterG TEST …" at bounding box center [291, 156] width 582 height 313
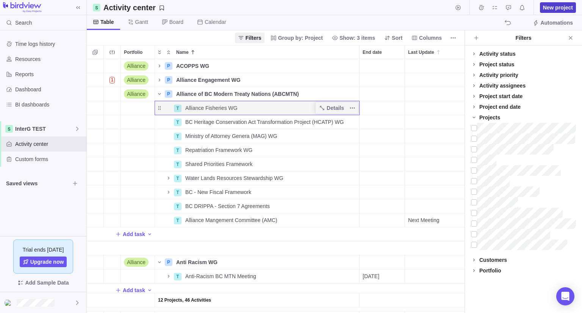
click at [556, 9] on span "New project" at bounding box center [558, 8] width 30 height 8
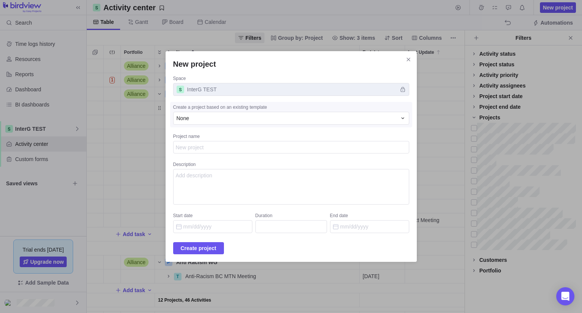
type textarea "x"
type textarea "Alliance Fisheries WG"
type textarea "x"
click at [195, 251] on span "Create project" at bounding box center [199, 247] width 36 height 9
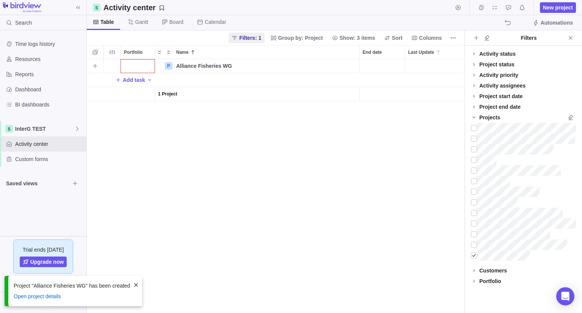
click at [148, 65] on div "Portfolio" at bounding box center [138, 66] width 34 height 14
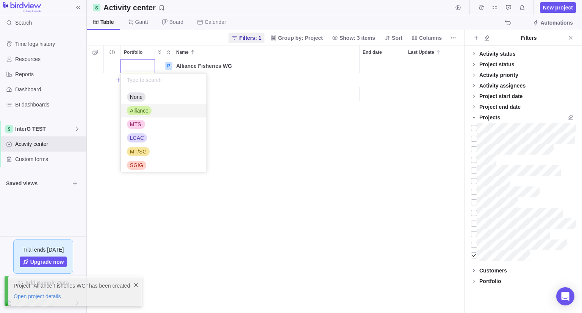
click at [139, 112] on span "Alliance" at bounding box center [139, 111] width 19 height 8
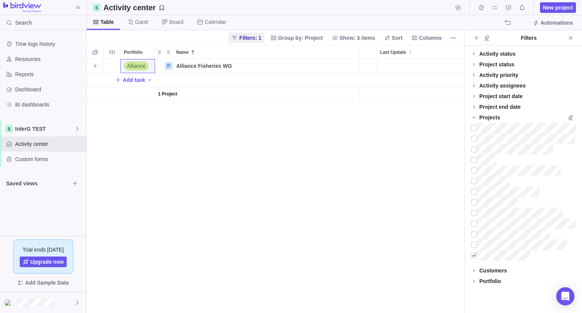
scroll to position [0, 18]
click at [473, 255] on div at bounding box center [474, 255] width 6 height 11
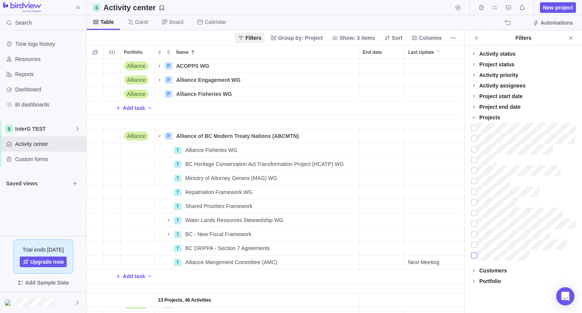
scroll to position [248, 371]
click at [571, 36] on icon "Close" at bounding box center [570, 38] width 6 height 6
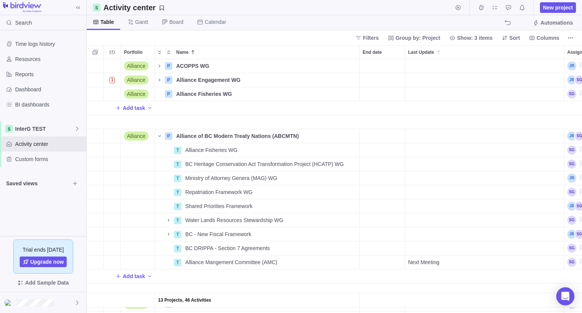
scroll to position [248, 489]
click at [331, 150] on span "Details" at bounding box center [334, 150] width 17 height 8
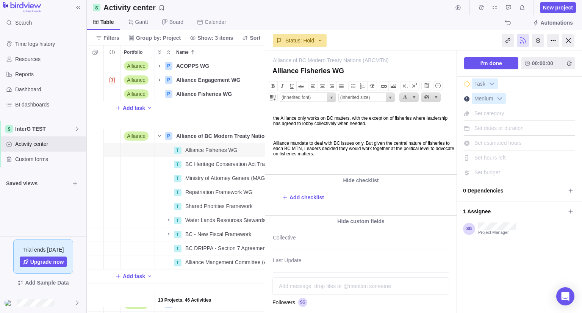
drag, startPoint x: 387, startPoint y: 155, endPoint x: 250, endPoint y: 106, distance: 145.7
click at [265, 108] on html "the Alliance only works on BC matters, with the exception of fisheries where le…" at bounding box center [359, 141] width 189 height 66
copy body "the Alliance only works on BC matters, with the exception of fisheries where le…"
click at [567, 41] on div at bounding box center [568, 40] width 12 height 13
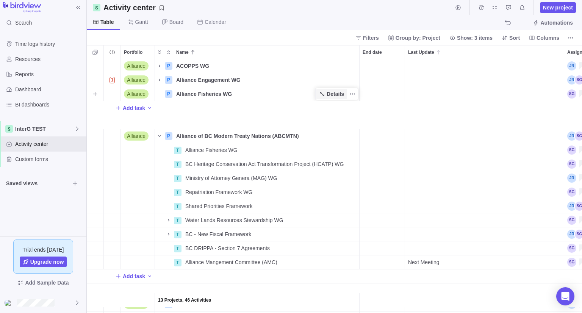
click at [331, 92] on span "Details" at bounding box center [334, 94] width 17 height 8
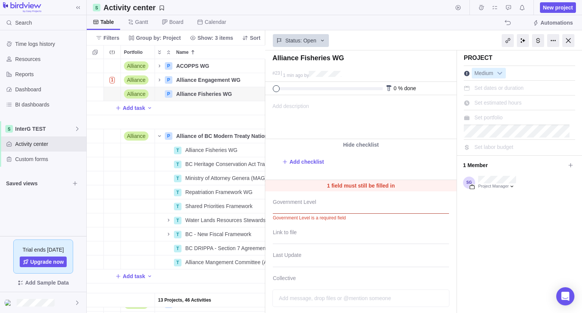
click at [297, 111] on span "Add description" at bounding box center [287, 116] width 44 height 43
paste body
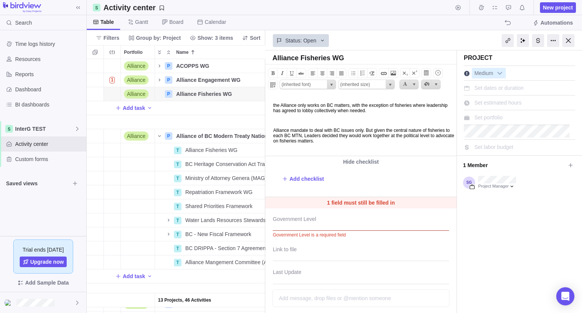
click at [274, 106] on p "the Alliance only works on BC matters, with the exception of fisheries where le…" at bounding box center [363, 108] width 181 height 11
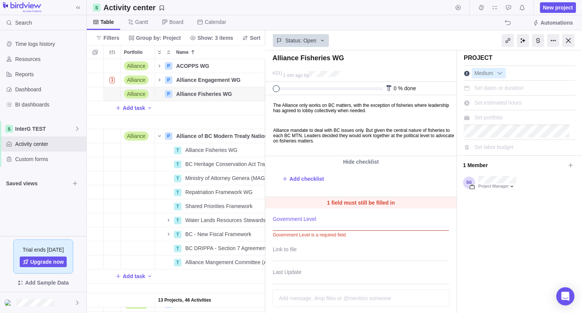
click at [299, 220] on div at bounding box center [361, 221] width 176 height 19
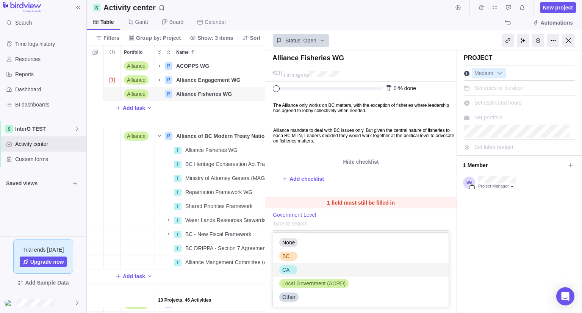
drag, startPoint x: 284, startPoint y: 250, endPoint x: 286, endPoint y: 267, distance: 16.7
click at [286, 267] on div "None BC CA Local Government (ACRD) Other" at bounding box center [360, 269] width 175 height 74
click at [286, 267] on span "CA" at bounding box center [285, 270] width 7 height 8
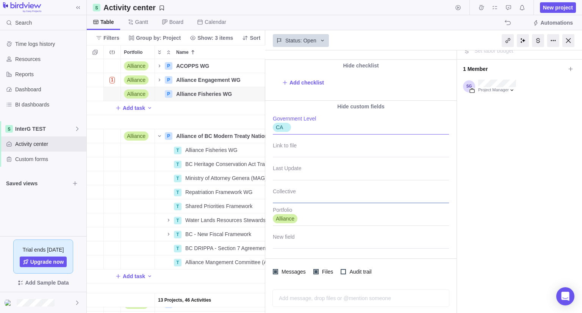
click at [284, 193] on div at bounding box center [361, 193] width 176 height 19
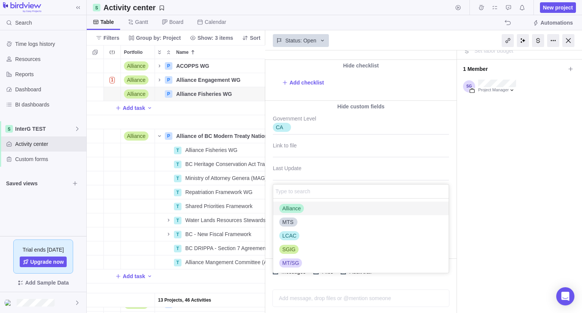
click at [287, 206] on span "Alliance" at bounding box center [291, 208] width 19 height 8
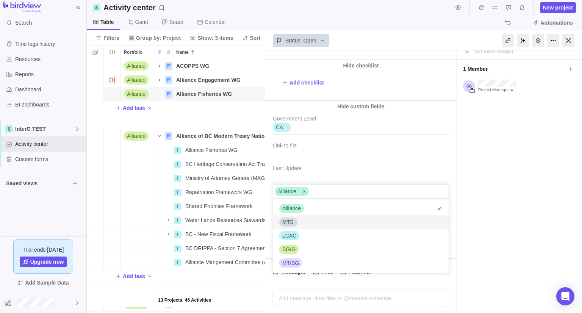
click at [307, 223] on div "MTS" at bounding box center [360, 222] width 175 height 14
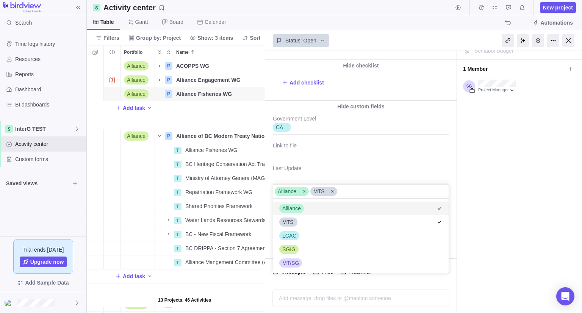
click at [451, 175] on div "Alliance Fisheries WG #23 1 min ago by Project was completed on its planned end…" at bounding box center [423, 181] width 317 height 262
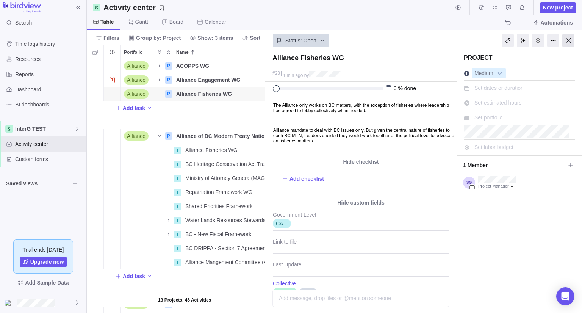
click at [566, 43] on div at bounding box center [568, 40] width 12 height 13
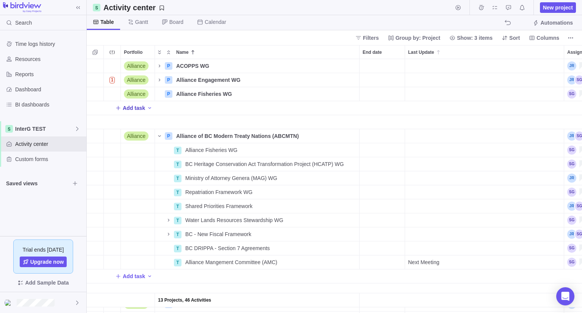
click at [126, 108] on span "Add task" at bounding box center [134, 108] width 22 height 8
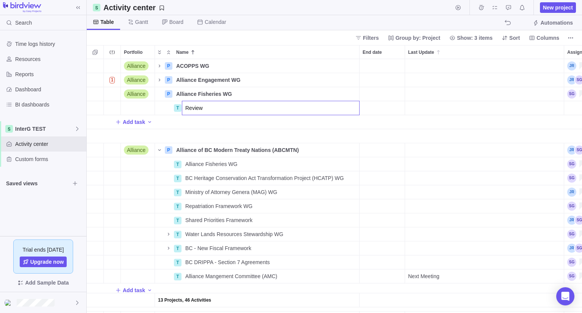
paste input "Modernized SAP document"
type input "Review Modernized SAP document"
click at [371, 109] on div "13 Projects, 46 Activities Alliance P ACOPPS WG Details Open 1 Alliance P Allia…" at bounding box center [334, 186] width 495 height 254
click at [380, 110] on div "End date" at bounding box center [381, 108] width 45 height 14
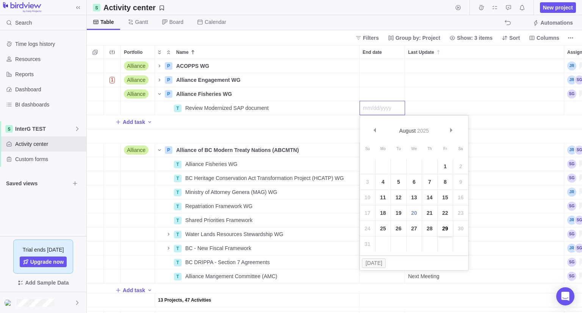
click at [445, 229] on link "29" at bounding box center [444, 228] width 15 height 15
click at [429, 106] on div "Last Update" at bounding box center [484, 108] width 159 height 14
click at [429, 106] on input "Last Update" at bounding box center [483, 108] width 159 height 14
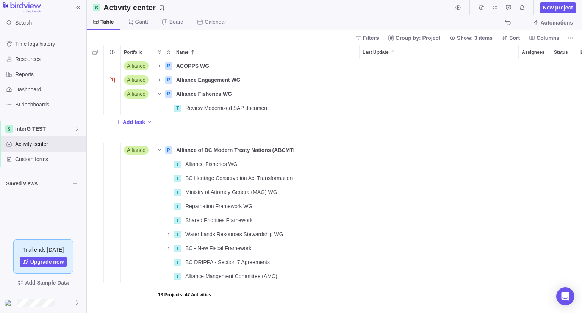
scroll to position [0, 45]
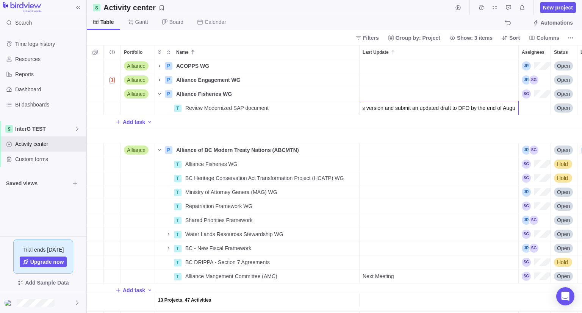
click at [430, 106] on input "In the meantime, I’ve attached the updated Modernized SAP document drafted by t…" at bounding box center [438, 108] width 159 height 14
type input "In the meantime, I’ve attached the updated Modernized SAP document drafted by t…"
click at [500, 125] on div "13 Projects, 47 Activities Alliance P ACOPPS WG Details Open 1 Alliance P Allia…" at bounding box center [334, 186] width 495 height 254
drag, startPoint x: 458, startPoint y: 107, endPoint x: 413, endPoint y: 105, distance: 45.1
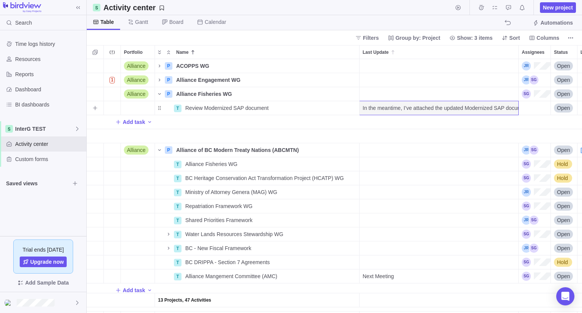
click at [413, 105] on span "In the meantime, I’ve attached the updated Modernized SAP document drafted by t…" at bounding box center [440, 108] width 156 height 8
click at [413, 105] on input "In the meantime, I’ve attached the updated Modernized SAP document drafted by t…" at bounding box center [438, 108] width 159 height 14
click at [288, 111] on div "13 Projects, 47 Activities Alliance P ACOPPS WG Details Open 1 Alliance P Allia…" at bounding box center [334, 186] width 495 height 254
click at [334, 109] on span "Details" at bounding box center [334, 108] width 17 height 8
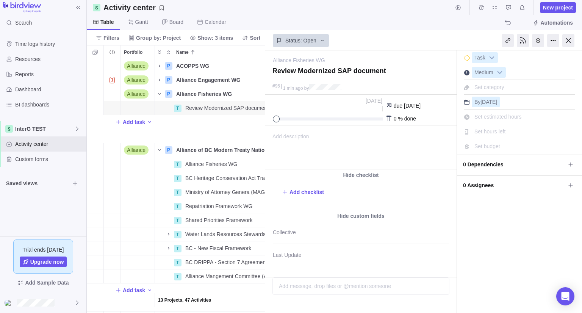
click at [353, 138] on div "Add description ... read all" at bounding box center [359, 147] width 189 height 43
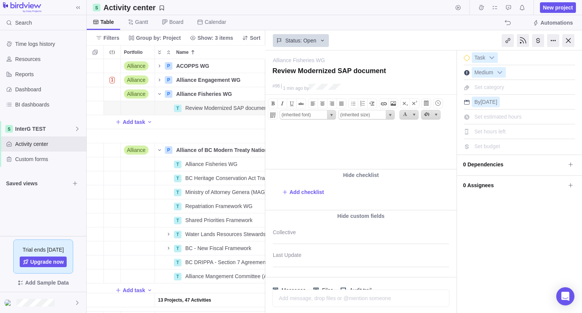
paste body
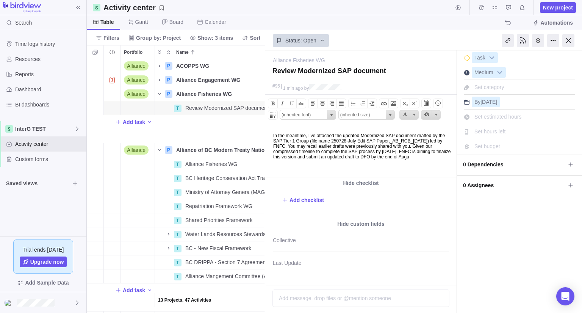
scroll to position [27, 0]
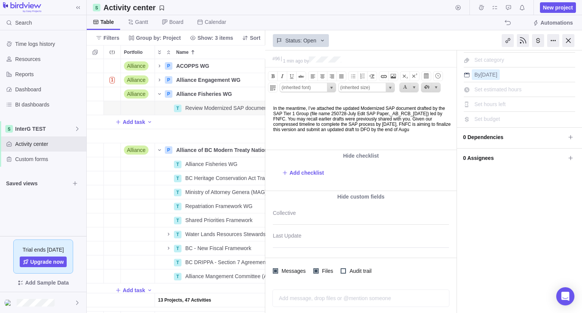
drag, startPoint x: 379, startPoint y: 135, endPoint x: 267, endPoint y: 103, distance: 117.3
click at [267, 103] on body "In the meantime, I’ve attached the updated Modernized SAP document drafted by t…" at bounding box center [359, 115] width 189 height 34
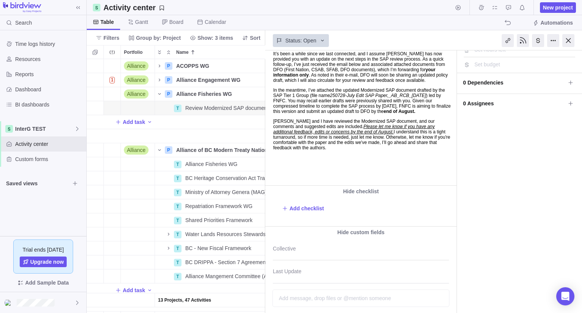
scroll to position [44, 0]
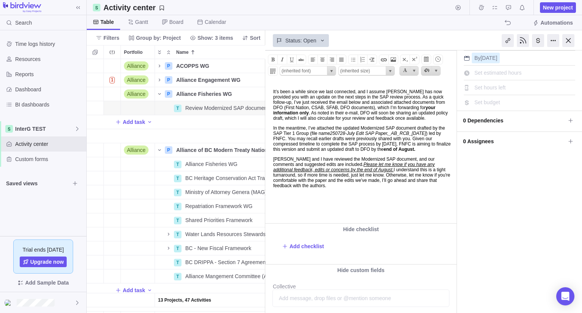
click at [424, 213] on html "It’s been a while since we last connected, and I assume [PERSON_NAME] has now p…" at bounding box center [359, 152] width 189 height 141
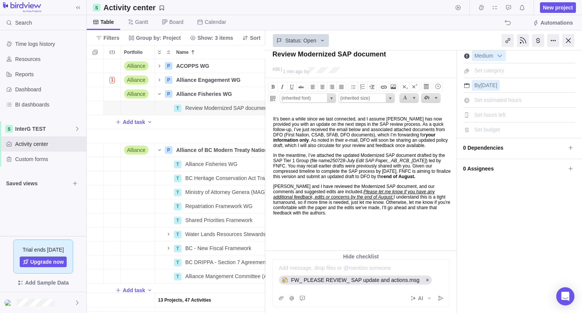
scroll to position [0, 0]
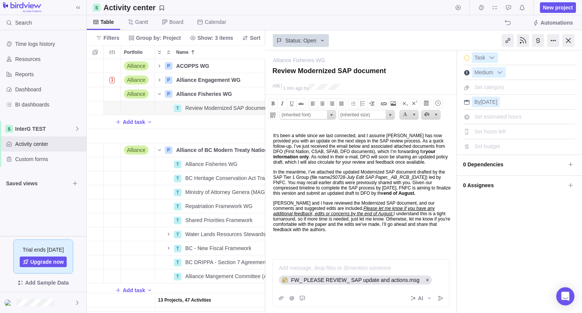
click at [323, 196] on span "In the meantime, I’ve attached the updated Modernized SAP document drafted by t…" at bounding box center [361, 182] width 177 height 27
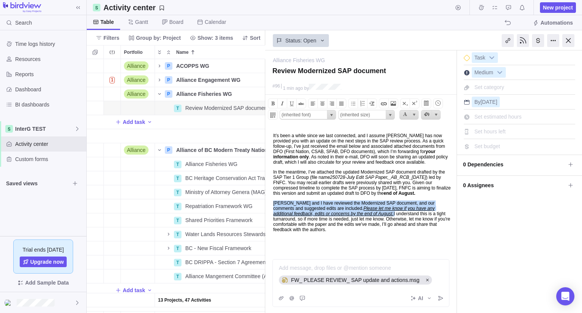
drag, startPoint x: 274, startPoint y: 215, endPoint x: 412, endPoint y: 228, distance: 138.4
click at [412, 228] on span "[PERSON_NAME] and I have reviewed the Modernized SAP document, and our comments…" at bounding box center [361, 216] width 177 height 32
copy span "[PERSON_NAME] and I have reviewed the Modernized SAP document, and our comments…"
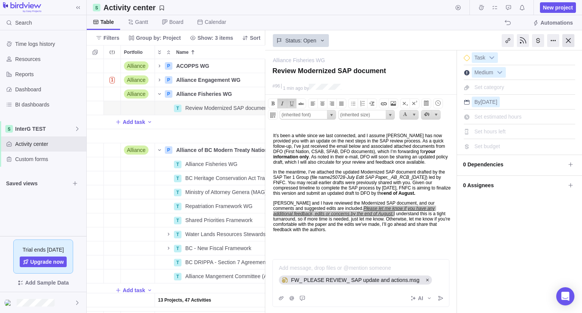
click at [568, 42] on div at bounding box center [568, 40] width 12 height 13
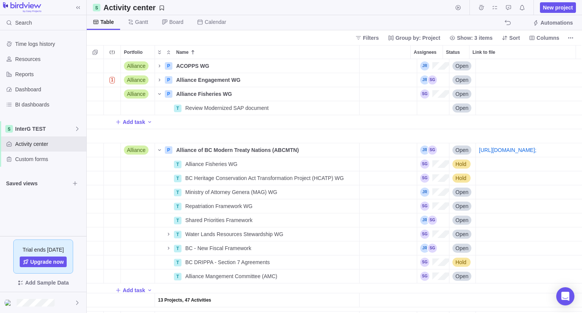
scroll to position [0, 153]
click at [391, 109] on div "Last Update" at bounding box center [337, 108] width 159 height 14
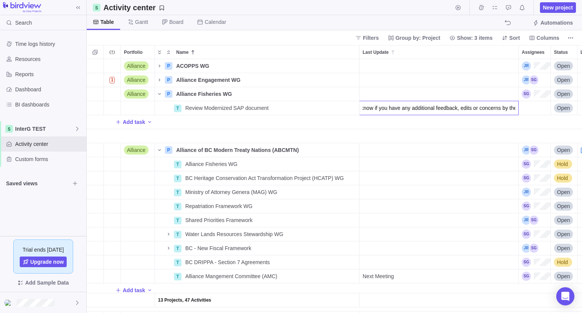
type input "[PERSON_NAME] and I have reviewed the Modernized SAP document, and our comments…"
click at [394, 123] on div "13 Projects, 47 Activities Alliance P ACOPPS WG Details Open 1 Alliance P Allia…" at bounding box center [334, 186] width 495 height 254
click at [385, 108] on span "[PERSON_NAME] and I have reviewed the Modernized SAP document, and our comments…" at bounding box center [440, 108] width 156 height 8
click at [385, 108] on input "[PERSON_NAME] and I have reviewed the Modernized SAP document, and our comments…" at bounding box center [438, 108] width 159 height 14
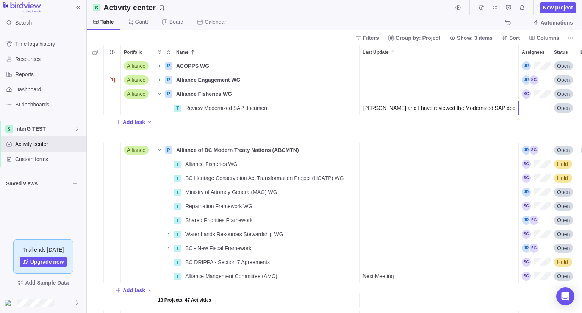
click at [386, 105] on input "[PERSON_NAME] and I have reviewed the Modernized SAP document, and our comments…" at bounding box center [438, 108] width 159 height 14
click at [400, 113] on input "[PERSON_NAME] and I have reviewed the Modernized SAP document, and our comments…" at bounding box center [438, 108] width 159 height 14
type input "[PERSON_NAME] and [PERSON_NAME] have reviewed the Modernized SAP document, and …"
click at [405, 122] on div "13 Projects, 47 Activities Alliance P ACOPPS WG Details Open 1 Alliance P Allia…" at bounding box center [334, 186] width 495 height 254
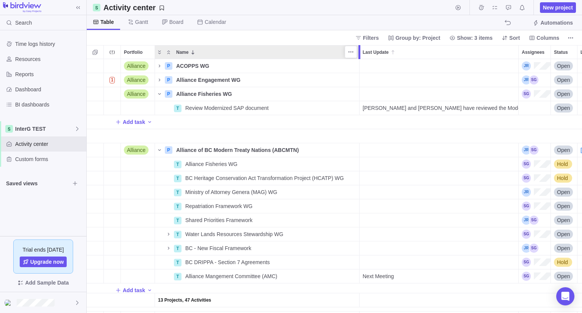
scroll to position [0, 0]
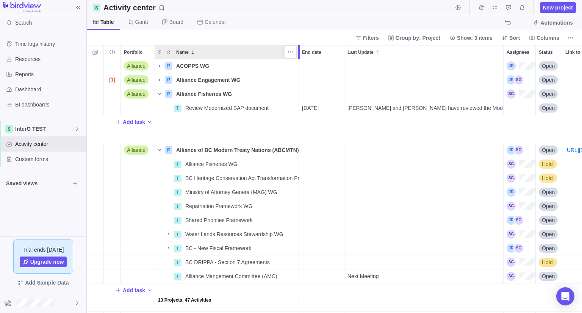
drag, startPoint x: 358, startPoint y: 55, endPoint x: 296, endPoint y: 59, distance: 62.2
click at [296, 59] on div "Portfolio Name End date Last Update Assignees Status Link to file 13 Projects, …" at bounding box center [334, 179] width 495 height 268
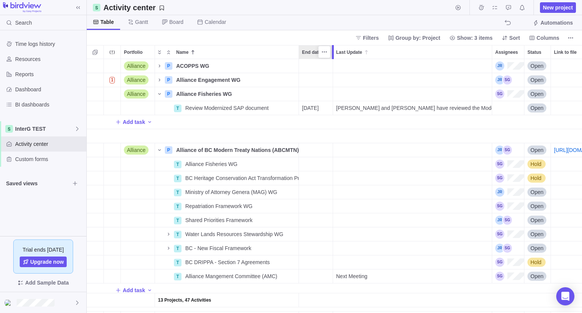
drag, startPoint x: 345, startPoint y: 54, endPoint x: 331, endPoint y: 53, distance: 13.3
click at [331, 53] on div at bounding box center [334, 52] width 6 height 14
drag, startPoint x: 493, startPoint y: 53, endPoint x: 492, endPoint y: 62, distance: 8.7
click at [492, 62] on div "Portfolio Name End date Last Update Assignees Status Link to file 13 Projects, …" at bounding box center [334, 179] width 495 height 268
click at [434, 110] on span "[PERSON_NAME] and [PERSON_NAME] have reviewed the Modernized SAP document, and …" at bounding box center [414, 108] width 156 height 8
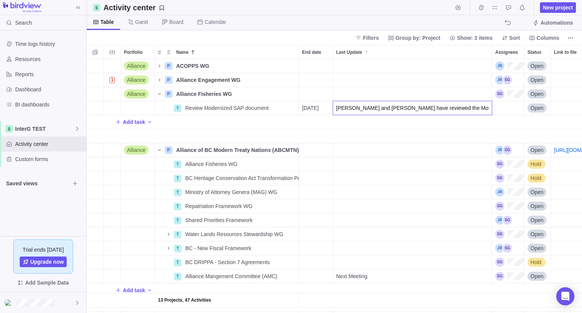
click at [434, 126] on div "13 Projects, 47 Activities Alliance P ACOPPS WG Details Open 1 Alliance P Allia…" at bounding box center [334, 186] width 495 height 254
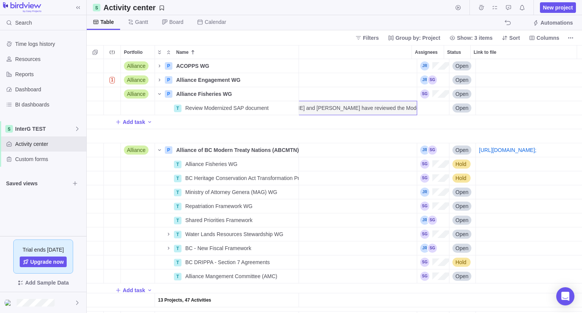
scroll to position [0, 80]
click at [494, 108] on div "Link to file" at bounding box center [529, 108] width 106 height 14
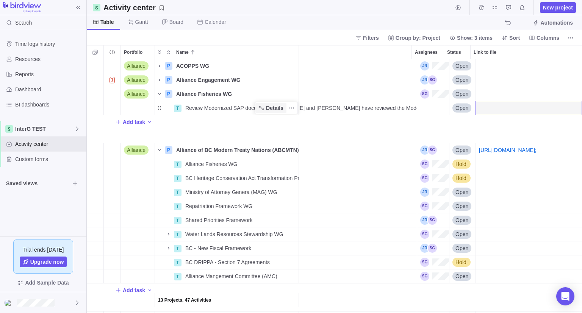
click at [259, 103] on span "Details" at bounding box center [270, 108] width 31 height 11
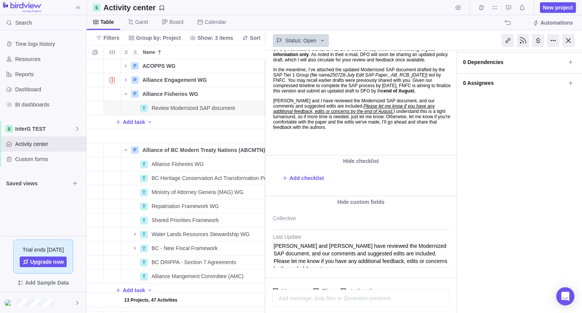
scroll to position [122, 0]
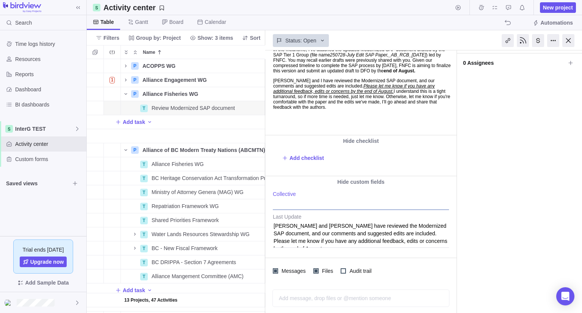
click at [301, 200] on div at bounding box center [361, 200] width 176 height 19
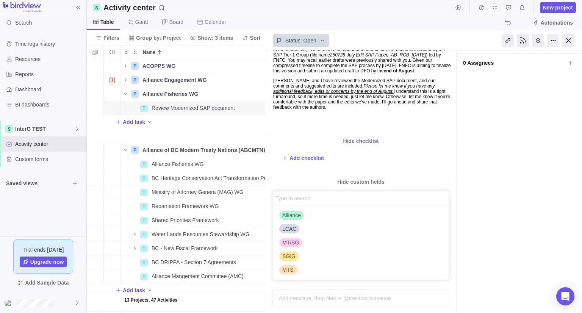
scroll to position [68, 170]
click at [294, 214] on span "Alliance" at bounding box center [291, 215] width 19 height 8
click at [292, 244] on span "MT/SG" at bounding box center [290, 243] width 17 height 8
click at [442, 161] on div "Alliance Fisheries WG — change Review Modernized SAP document #96 1 min ago by …" at bounding box center [423, 181] width 317 height 262
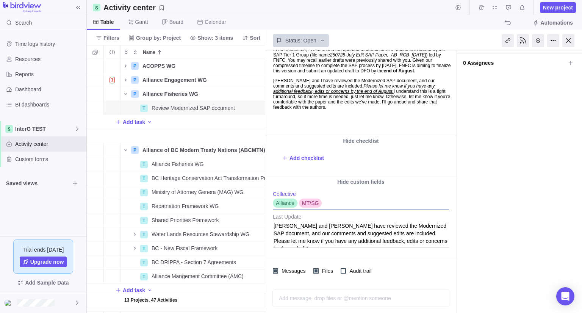
click at [310, 200] on span "MT/SG" at bounding box center [310, 203] width 17 height 8
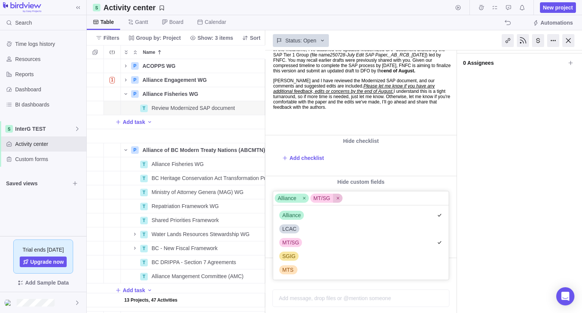
click at [338, 196] on icon at bounding box center [337, 198] width 5 height 5
click at [289, 242] on span "MT/SG" at bounding box center [290, 243] width 17 height 8
click at [333, 197] on div at bounding box center [337, 197] width 9 height 9
click at [285, 270] on span "MTS" at bounding box center [287, 270] width 11 height 8
click at [426, 179] on div "Alliance Fisheries WG — change Review Modernized SAP document #96 2 min ago by …" at bounding box center [423, 181] width 317 height 262
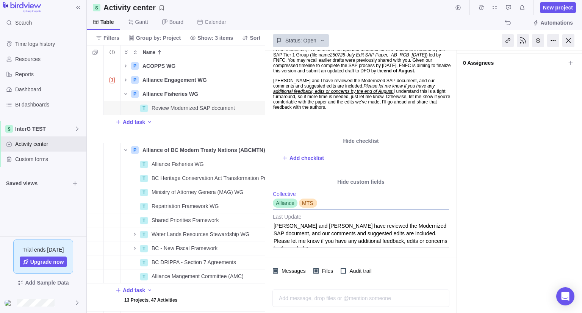
scroll to position [0, 0]
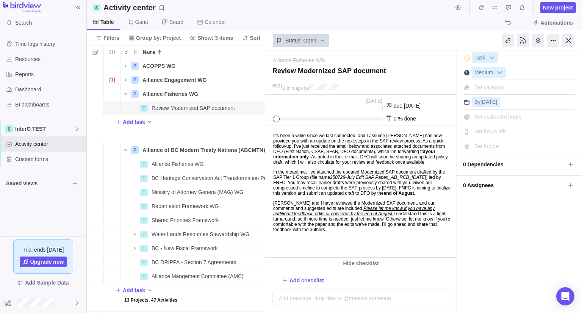
click at [496, 187] on span "0 Assignees" at bounding box center [514, 185] width 102 height 13
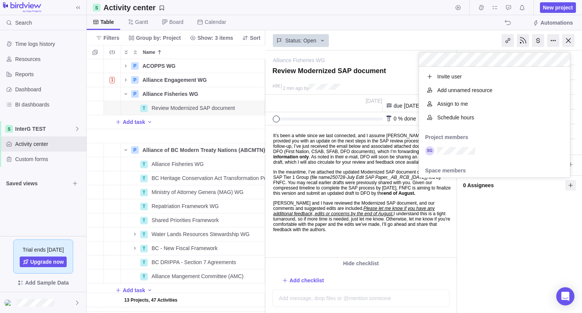
scroll to position [104, 145]
click at [476, 209] on div "Alliance Fisheries WG — change Review Modernized SAP document #96 2 min ago by …" at bounding box center [423, 181] width 317 height 262
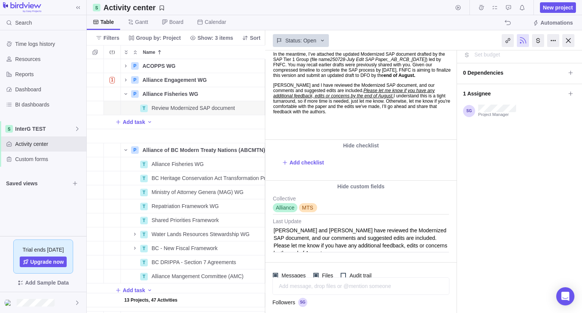
scroll to position [120, 0]
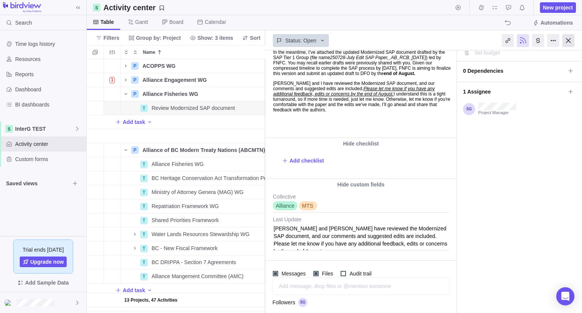
click at [571, 41] on div at bounding box center [568, 40] width 12 height 13
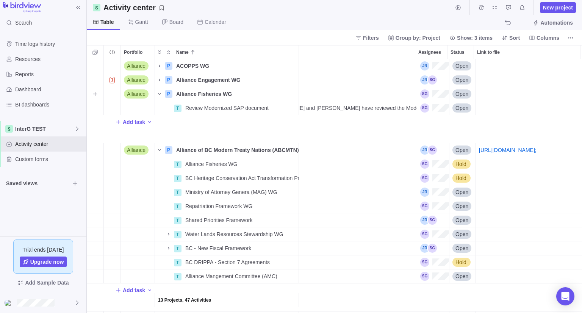
scroll to position [0, 80]
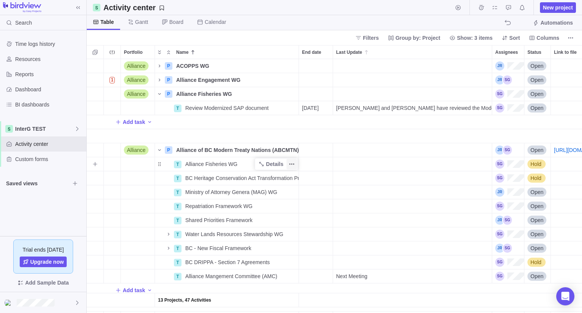
click at [287, 164] on span "More actions" at bounding box center [291, 164] width 11 height 11
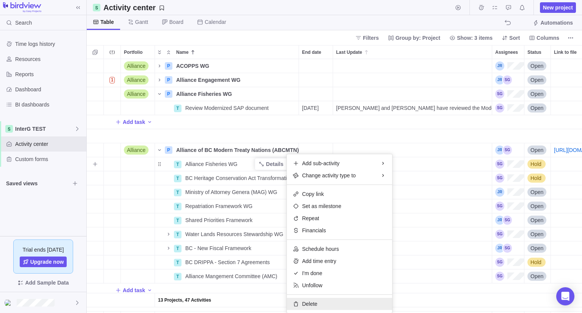
click at [303, 301] on span "Delete" at bounding box center [309, 304] width 15 height 8
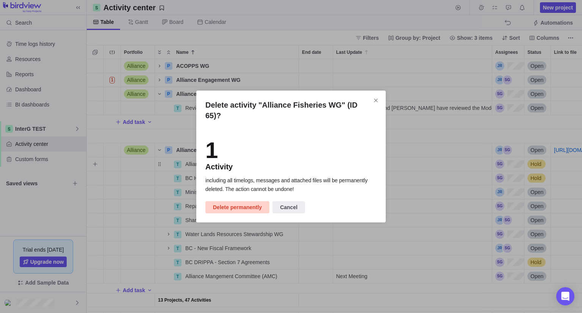
click at [243, 203] on span "Delete permanently" at bounding box center [237, 207] width 49 height 9
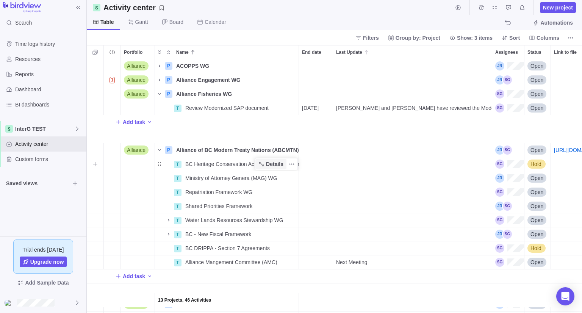
click at [270, 164] on span "Details" at bounding box center [274, 164] width 17 height 8
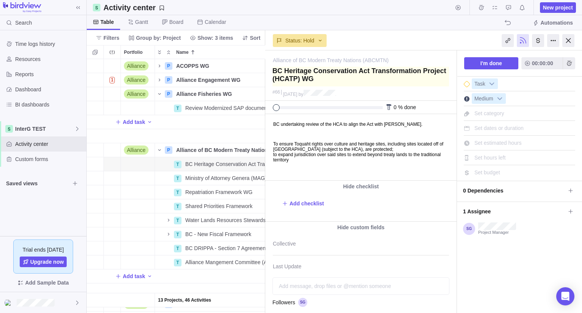
click at [323, 82] on textarea at bounding box center [360, 77] width 176 height 20
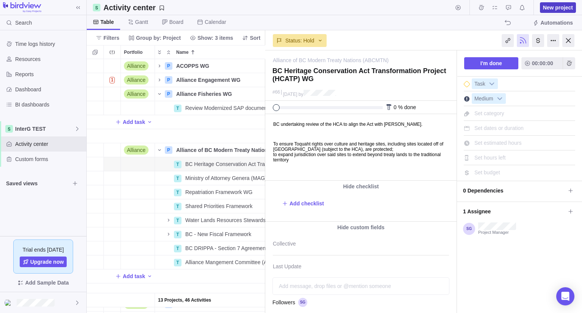
click at [567, 5] on span "New project" at bounding box center [558, 8] width 30 height 8
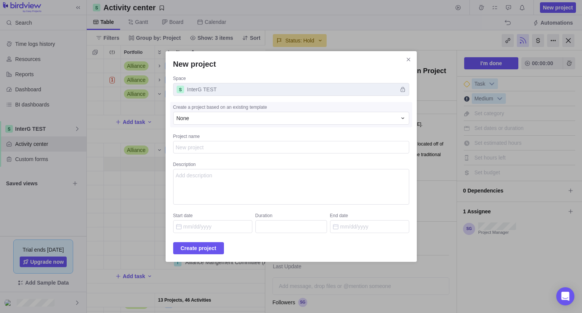
type textarea "x"
type textarea "BC Heritage Conservation Act Transformation Project (HCATP) WG"
type textarea "x"
click at [201, 246] on span "Create project" at bounding box center [199, 247] width 36 height 9
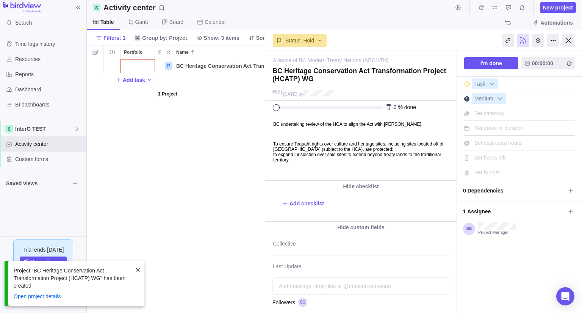
scroll to position [248, 173]
click at [318, 161] on body "BC undertaking review of the HCA to align the Act with [PERSON_NAME]. To ensure…" at bounding box center [359, 140] width 189 height 53
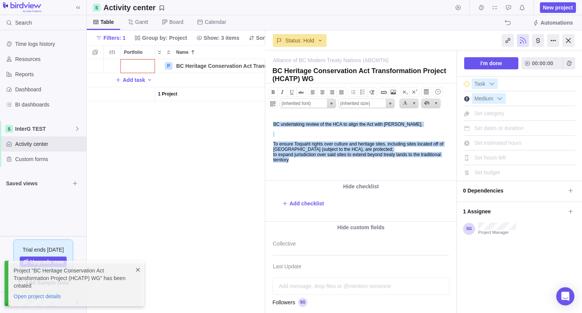
drag, startPoint x: 320, startPoint y: 162, endPoint x: 254, endPoint y: 104, distance: 87.7
click at [265, 114] on html "BC undertaking review of the HCA to align the Act with [PERSON_NAME]. To ensure…" at bounding box center [359, 147] width 189 height 66
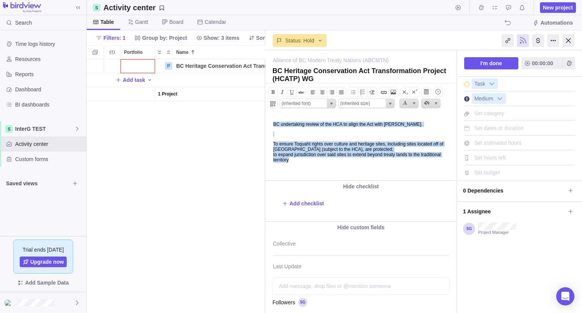
copy body "BC undertaking review of the HCA to align the Act with [PERSON_NAME]. To ensure…"
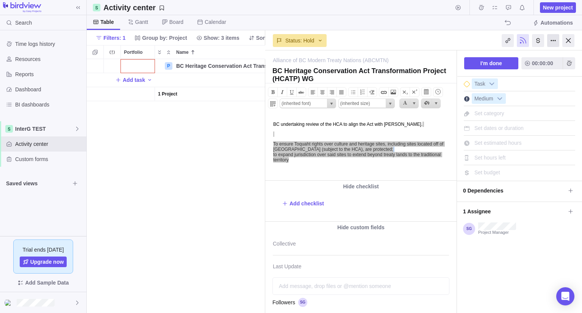
click at [553, 41] on div at bounding box center [553, 40] width 12 height 13
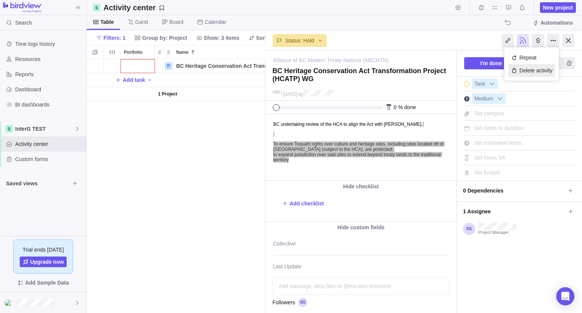
click at [533, 70] on div "Delete activity" at bounding box center [531, 70] width 47 height 13
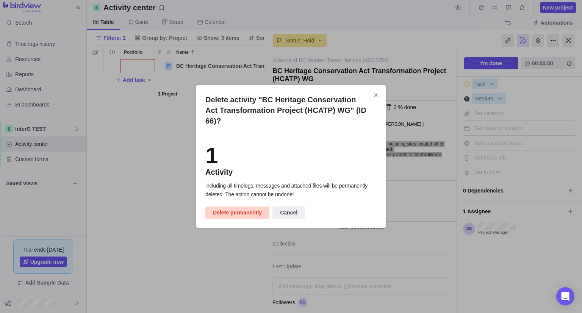
click at [241, 208] on span "Delete permanently" at bounding box center [237, 212] width 49 height 9
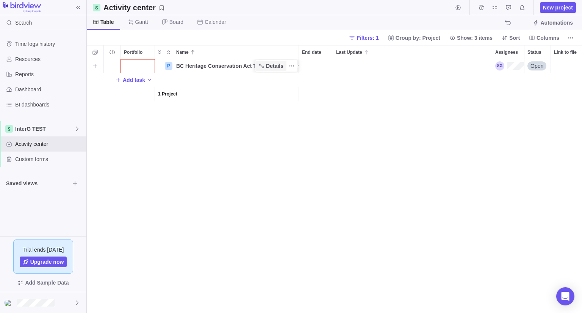
click at [275, 65] on span "Details" at bounding box center [274, 66] width 17 height 8
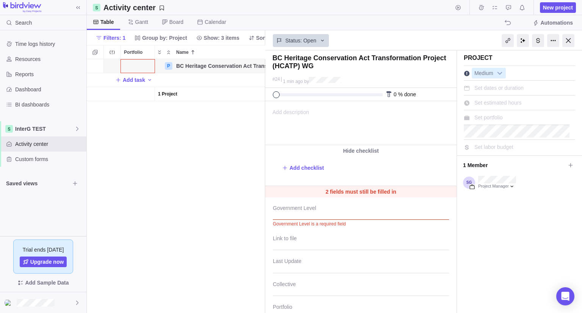
click at [309, 112] on span "Add description" at bounding box center [287, 122] width 44 height 43
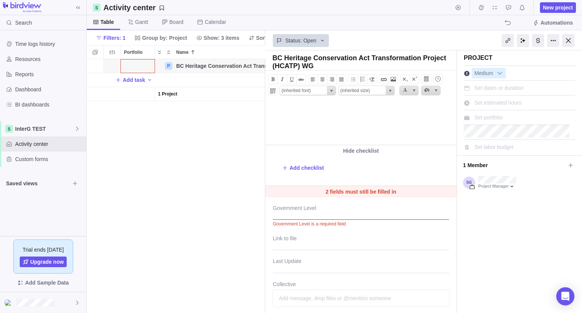
paste body
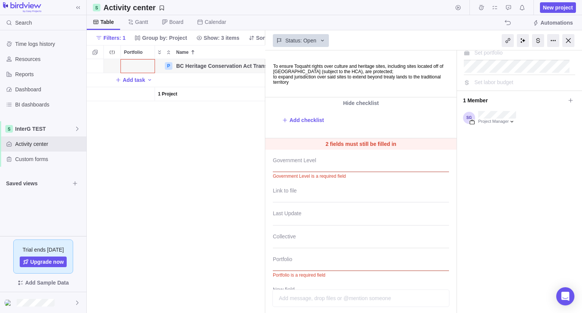
scroll to position [64, 0]
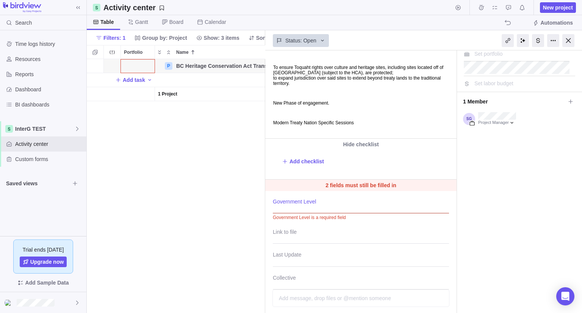
click at [309, 205] on div at bounding box center [361, 203] width 176 height 19
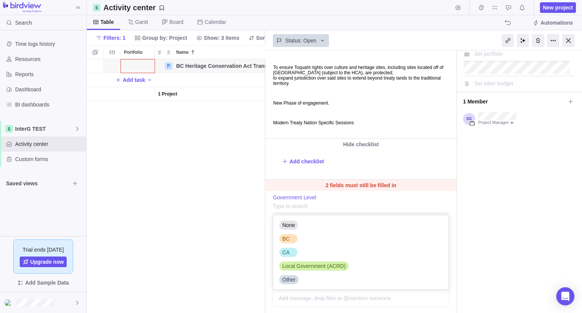
scroll to position [68, 170]
click at [292, 236] on div "BC" at bounding box center [288, 238] width 18 height 9
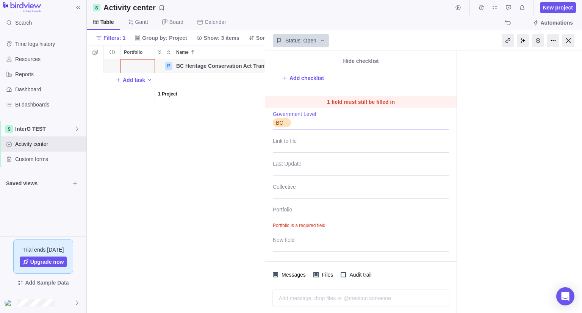
scroll to position [150, 0]
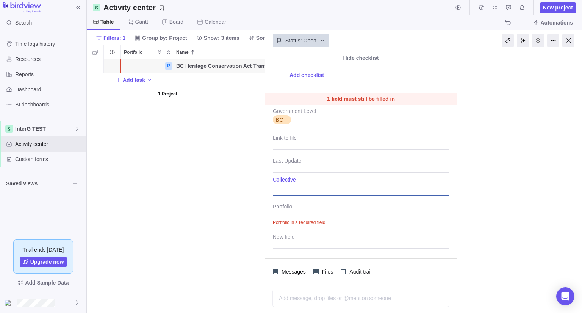
click at [293, 192] on div at bounding box center [361, 185] width 176 height 19
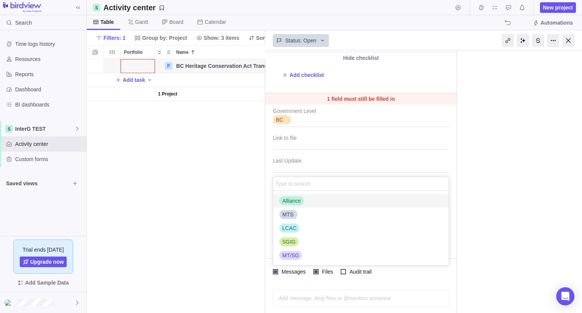
scroll to position [68, 170]
click at [289, 201] on span "Alliance" at bounding box center [291, 201] width 19 height 8
click at [451, 165] on div "BC Heritage Conservation Act Transformation Project (HCATP) WG #24 1 min ago by…" at bounding box center [423, 181] width 317 height 262
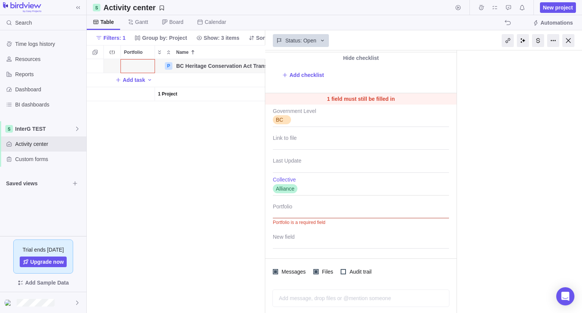
click at [341, 214] on div at bounding box center [361, 208] width 176 height 19
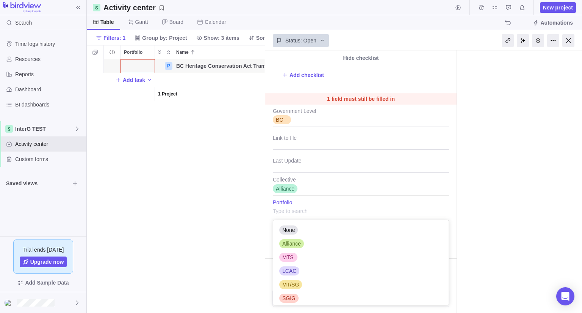
scroll to position [79, 170]
click at [288, 241] on span "Alliance" at bounding box center [291, 244] width 19 height 8
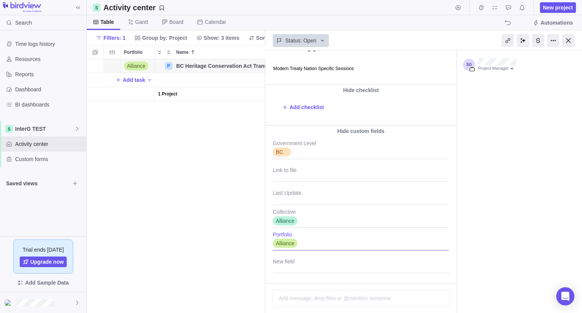
scroll to position [118, 0]
click at [295, 197] on textarea "Last Update" at bounding box center [361, 194] width 176 height 19
type textarea "x"
type textarea "2"
type textarea "x"
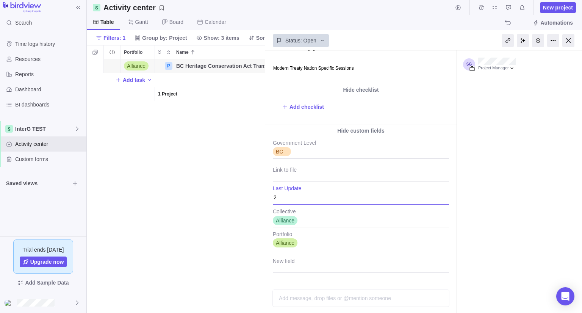
type textarea "2"
type textarea "x"
type textarea "2 M"
type textarea "x"
type textarea "2 MT"
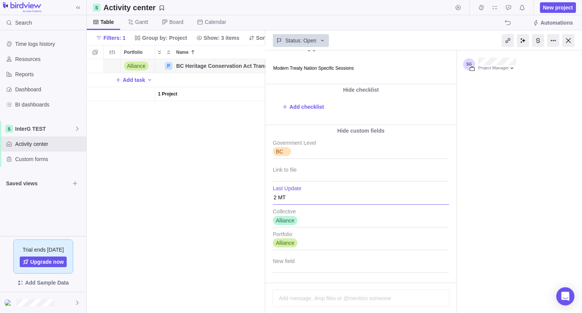
type textarea "x"
type textarea "2 MTN"
type textarea "x"
type textarea "2 MTN"
type textarea "x"
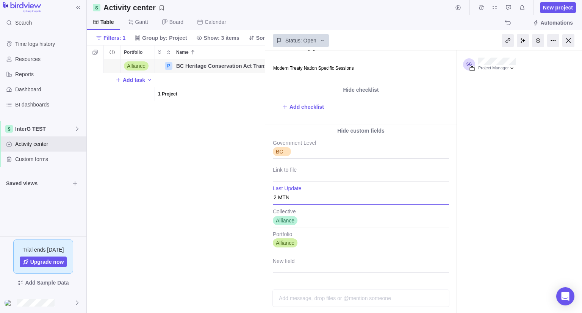
type textarea "2 MTN s"
type textarea "x"
type textarea "2 MTN se"
type textarea "x"
type textarea "2 MTN ses"
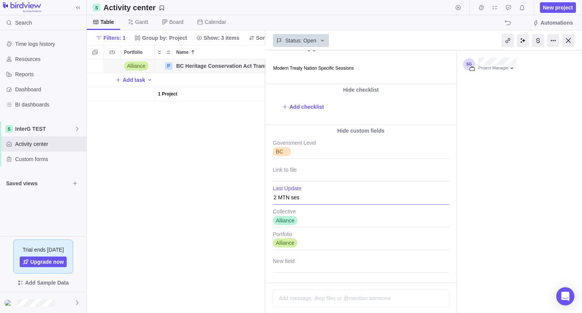
type textarea "x"
type textarea "2 MTN sess"
type textarea "x"
type textarea "2 MTN sessi"
type textarea "x"
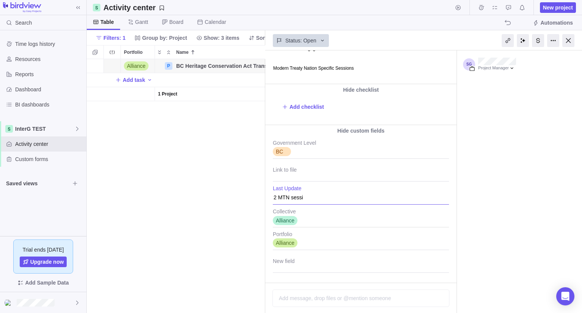
type textarea "2 MTN sessio"
type textarea "x"
type textarea "2 MTN session"
type textarea "x"
type textarea "2 MTN sessions"
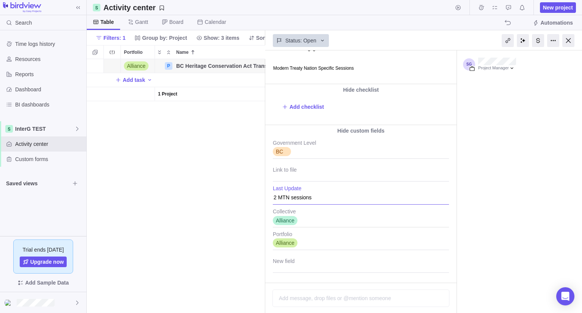
type textarea "x"
type textarea "2 MTN sessions"
type textarea "x"
type textarea "2 MTN sessions a"
type textarea "x"
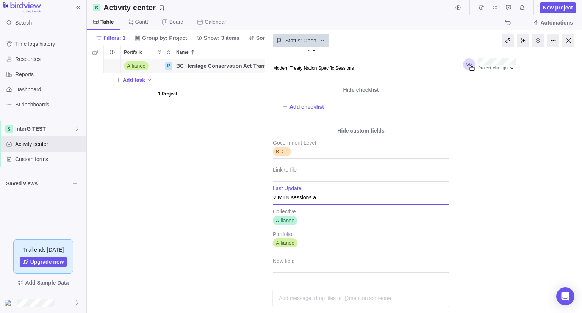
type textarea "2 MTN sessions ar"
type textarea "x"
type textarea "2 MTN sessions are"
type textarea "x"
type textarea "2 MTN sessions are"
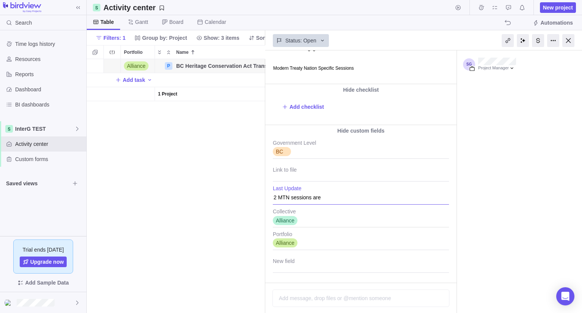
type textarea "x"
type textarea "2 MTN sessions are b"
type textarea "x"
type textarea "2 MTN sessions are be"
type textarea "x"
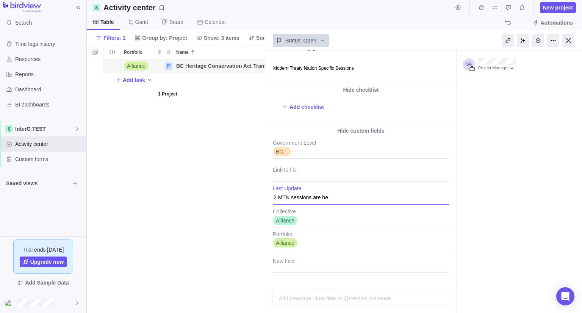
type textarea "2 MTN sessions are bei"
type textarea "x"
type textarea "2 MTN sessions are bein"
type textarea "x"
type textarea "2 MTN sessions are being"
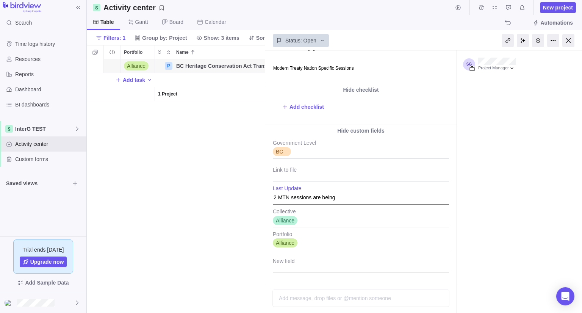
type textarea "x"
type textarea "2 MTN sessions are being"
type textarea "x"
type textarea "2 MTN sessions are being s"
type textarea "x"
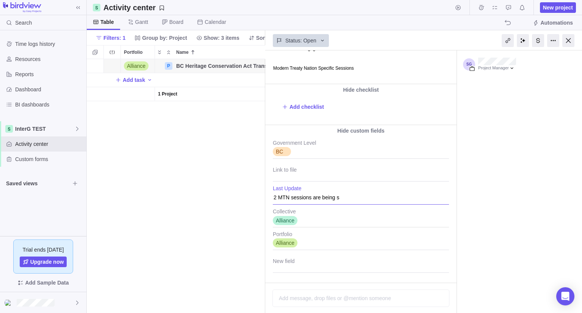
type textarea "2 MTN sessions are being sc"
type textarea "x"
type textarea "2 MTN sessions are being sch"
type textarea "x"
type textarea "2 MTN sessions are being sche"
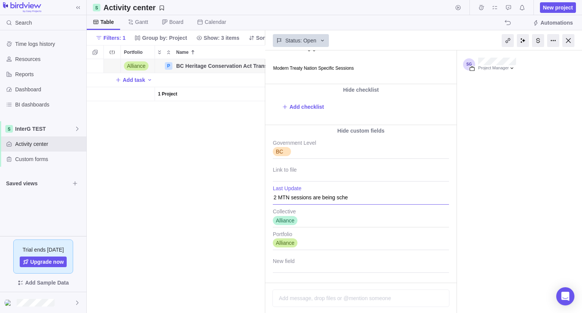
type textarea "x"
type textarea "2 MTN sessions are being sched"
type textarea "x"
type textarea "2 MTN sessions are being schedul"
type textarea "x"
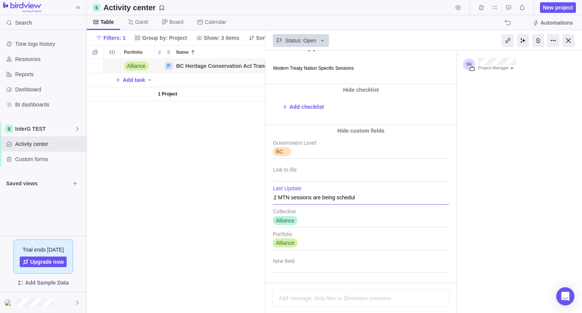
type textarea "2 MTN sessions are being schedule"
type textarea "x"
type textarea "2 MTN sessions are being scheduled"
type textarea "x"
type textarea "2 MTN sessions are being scheduled f"
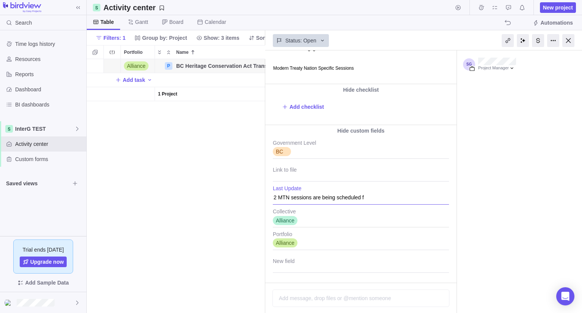
type textarea "x"
type textarea "2 MTN sessions are being scheduled fo"
type textarea "x"
type textarea "2 MTN sessions are being scheduled for"
type textarea "x"
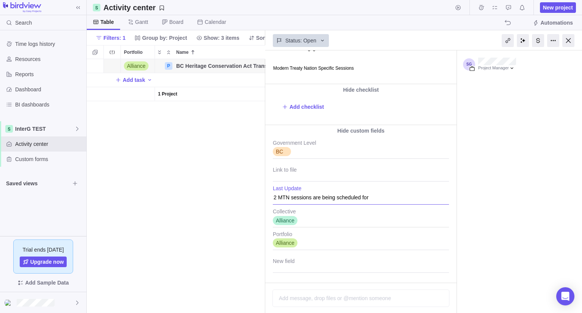
type textarea "2 MTN sessions are being scheduled for"
type textarea "x"
type textarea "2 MTN sessions are being scheduled for S"
type textarea "x"
type textarea "2 MTN sessions are being scheduled for Se"
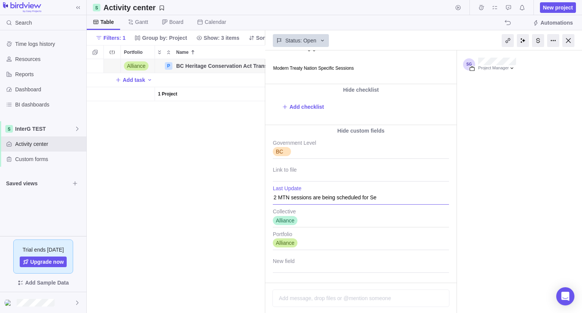
type textarea "x"
type textarea "2 MTN sessions are being scheduled for Sep"
type textarea "x"
type textarea "2 MTN sessions are being scheduled for Sept"
type textarea "x"
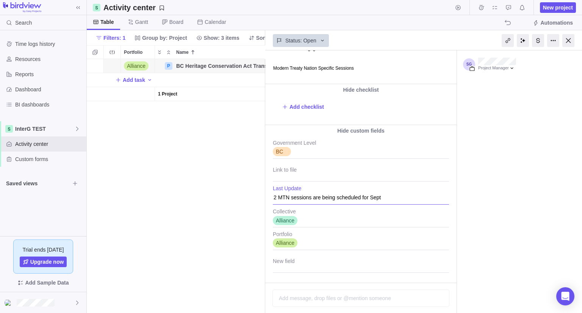
type textarea "2 MTN sessions are being scheduled for Sept."
type textarea "x"
type textarea "2 MTN sessions are being scheduled for Sept."
type textarea "x"
type textarea "2 MTN sessions are being scheduled for Sept."
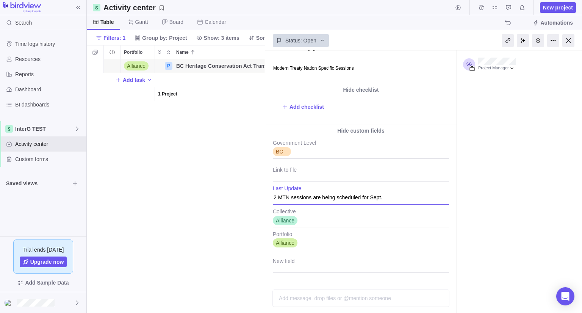
type textarea "x"
type textarea "2 MTN sessions are being scheduled for Sept"
type textarea "x"
type textarea "2 MTN sessions are being scheduled for Sept"
type textarea "x"
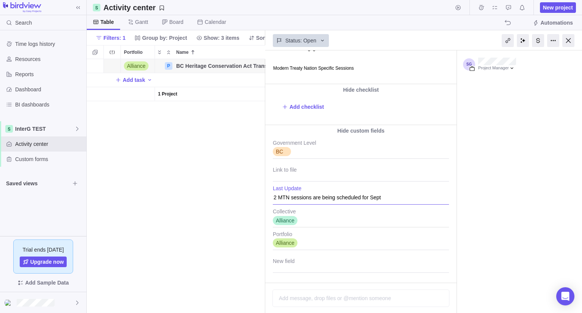
type textarea "2 MTN sessions are being scheduled for Sept t"
type textarea "x"
type textarea "2 MTN sessions are being scheduled for Sept"
type textarea "x"
type textarea "2 MTN sessions are being scheduled for Sept"
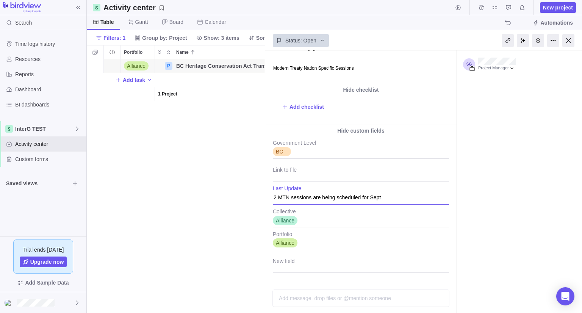
type textarea "x"
type textarea "2 MTN sessions are being scheduled for Sept."
type textarea "x"
type textarea "2 MTN sessions are being scheduled for Sept."
type textarea "x"
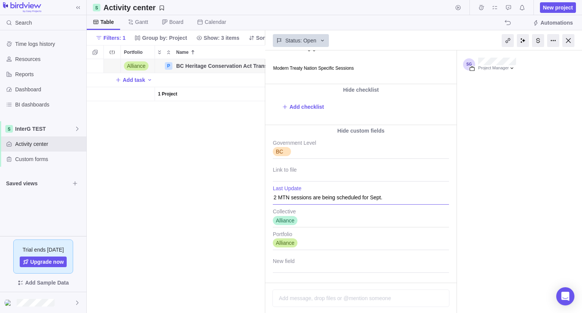
type textarea "2 MTN sessions are being scheduled for Sept. t"
type textarea "x"
type textarea "2 MTN sessions are being scheduled for Sept. th"
type textarea "x"
type textarea "2 MTN sessions are being scheduled for Sept. thr"
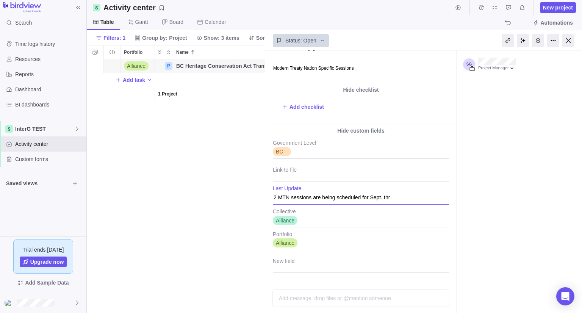
type textarea "x"
type textarea "2 MTN sessions are being scheduled for Sept. thro"
type textarea "x"
type textarea "2 MTN sessions are being scheduled for Sept. throu"
type textarea "x"
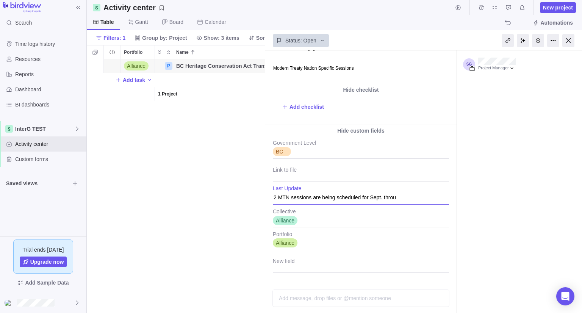
type textarea "2 MTN sessions are being scheduled for Sept. throug"
type textarea "x"
type textarea "2 MTN sessions are being scheduled for Sept. through"
type textarea "x"
type textarea "2 MTN sessions are being scheduled for Sept. through"
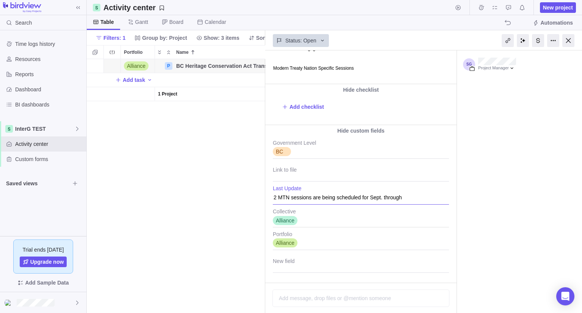
type textarea "x"
type textarea "2 MTN sessions are being scheduled for Sept. through t"
type textarea "x"
type textarea "2 MTN sessions are being scheduled for Sept. through th"
type textarea "x"
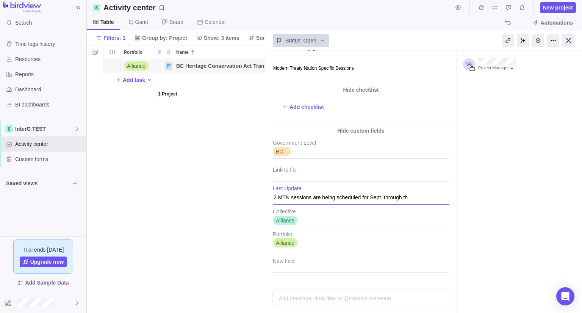
type textarea "2 MTN sessions are being scheduled for Sept. through the"
type textarea "x"
type textarea "2 MTN sessions are being scheduled for Sept. through the"
type textarea "x"
type textarea "2 MTN sessions are being scheduled for Sept. through the A"
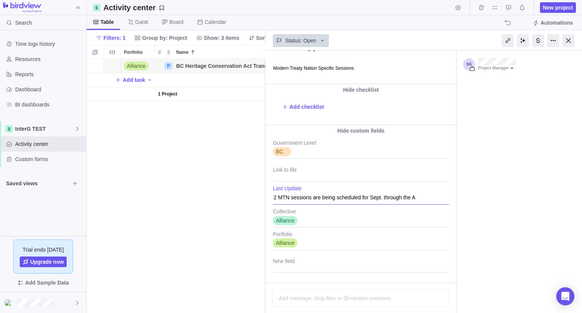
type textarea "x"
type textarea "2 MTN sessions are being scheduled for Sept. through the Al"
type textarea "x"
type textarea "2 MTN sessions are being scheduled for Sept. through the All"
type textarea "x"
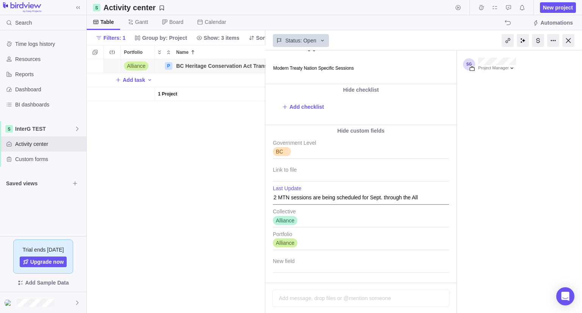
type textarea "2 MTN sessions are being scheduled for Sept. through the [MEDICAL_DATA]"
type textarea "x"
type textarea "2 MTN sessions are being scheduled for Sept. through the Allia"
type textarea "x"
type textarea "2 MTN sessions are being scheduled for Sept. through the Allian"
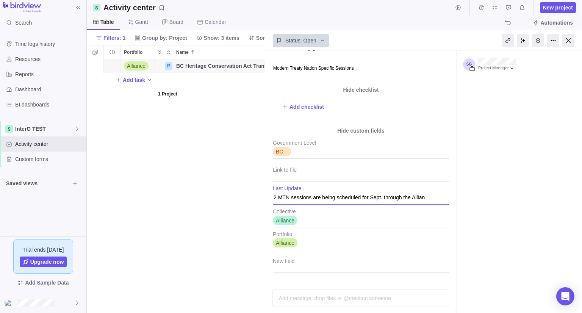
type textarea "x"
type textarea "2 MTN sessions are being scheduled for Sept. through the Allianc"
type textarea "x"
type textarea "2 MTN sessions are being scheduled for Sept. through the Alliance"
type textarea "x"
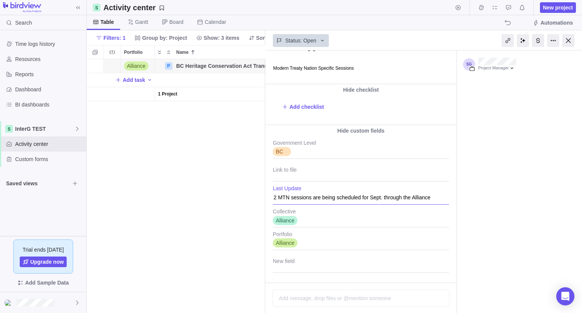
type textarea "2 MTN sessions are being scheduled for Sept. through the Alliance."
type textarea "x"
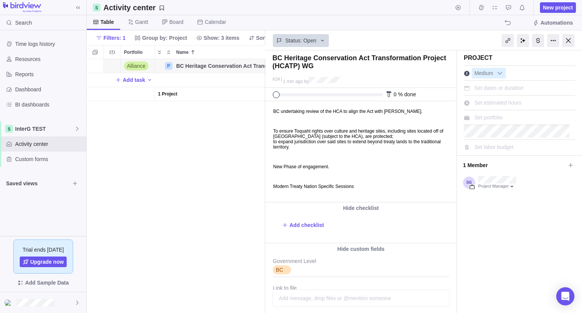
scroll to position [0, 0]
type textarea "2 MTN sessions are being scheduled for Sept. through the Alliance."
type textarea "x"
type textarea "2 MTN sessions are being scheduled for Sept. through the Alliance."
click at [569, 41] on div at bounding box center [568, 40] width 12 height 13
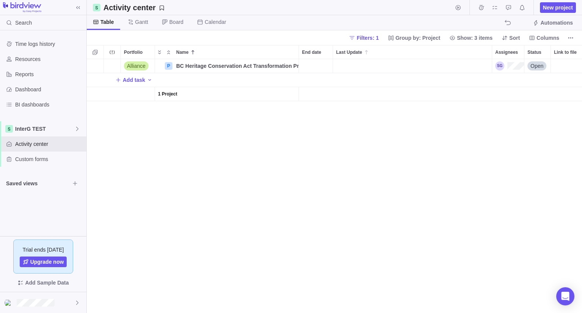
scroll to position [248, 489]
click at [347, 63] on div "Last Update" at bounding box center [412, 66] width 159 height 14
click at [274, 66] on span "Details" at bounding box center [274, 66] width 17 height 8
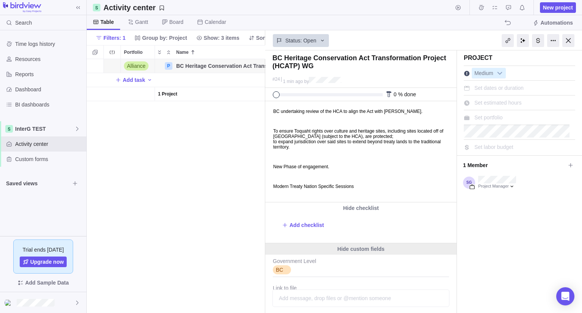
scroll to position [142, 0]
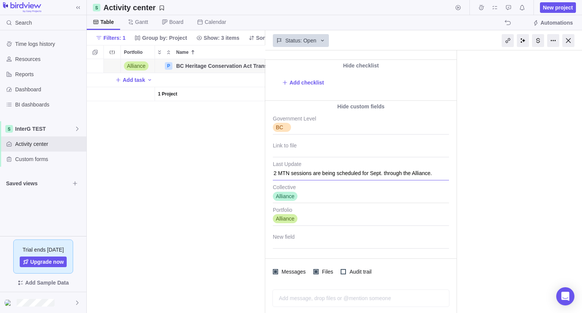
click at [332, 174] on textarea "2 MTN sessions are being scheduled for Sept. through the Alliance." at bounding box center [361, 170] width 176 height 19
type textarea "x"
click at [568, 42] on div at bounding box center [568, 40] width 12 height 13
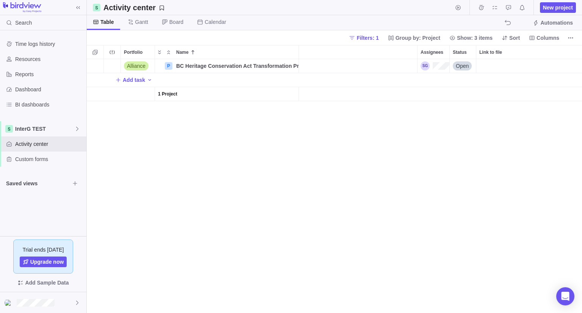
click at [358, 167] on div "Alliance P BC Heritage Conservation Act Transformation Project (HCATP) WG Detai…" at bounding box center [334, 186] width 495 height 254
click at [344, 72] on div "Last Update" at bounding box center [337, 66] width 159 height 14
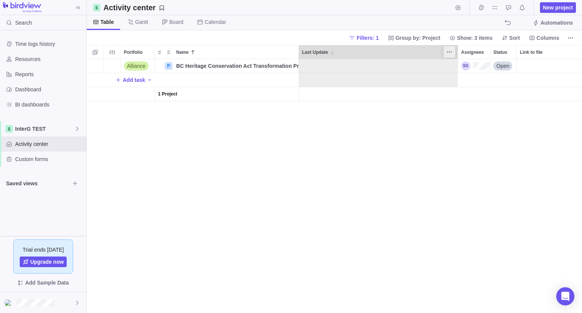
drag, startPoint x: 342, startPoint y: 53, endPoint x: 342, endPoint y: 50, distance: 3.8
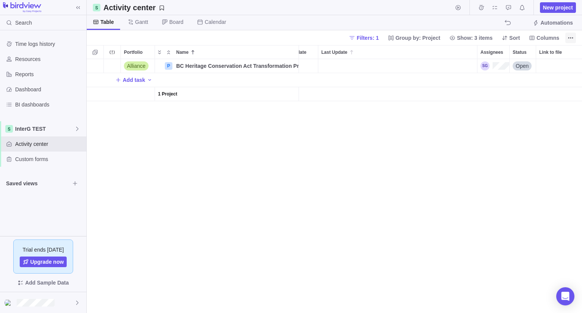
click at [572, 37] on icon "More actions" at bounding box center [572, 37] width 1 height 1
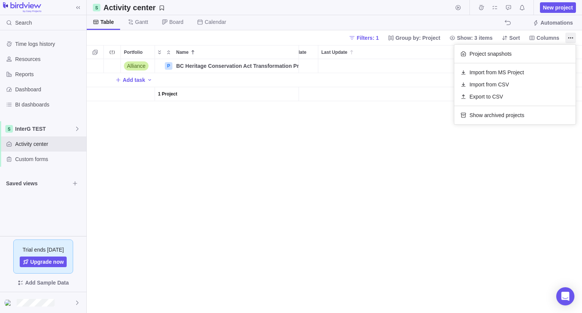
click at [377, 35] on body "Search Time logs history Resources Reports Dashboard BI dashboards InterG TEST …" at bounding box center [291, 156] width 582 height 313
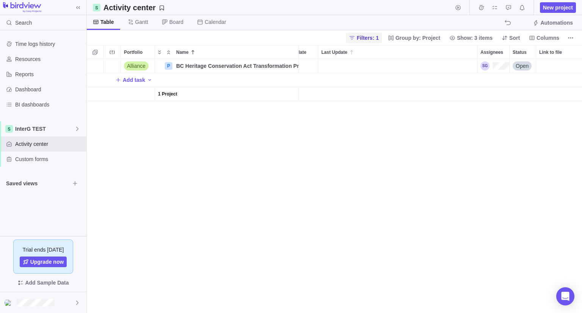
click at [377, 35] on span "Filters: 1" at bounding box center [367, 38] width 22 height 8
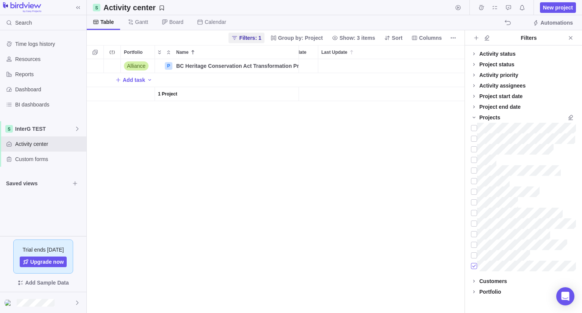
click at [476, 265] on div at bounding box center [474, 265] width 6 height 11
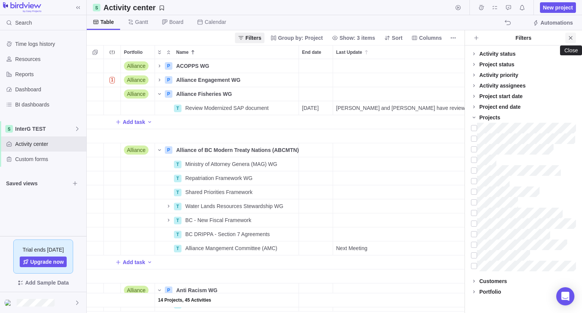
click at [571, 39] on icon "Close" at bounding box center [570, 38] width 6 height 6
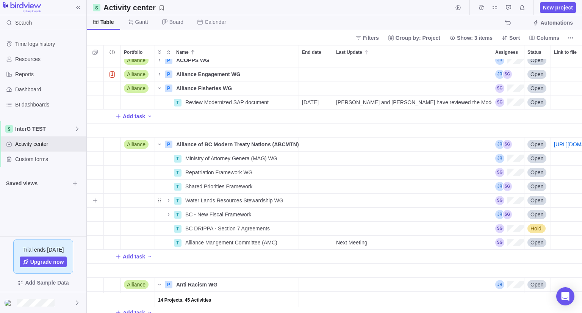
scroll to position [0, 0]
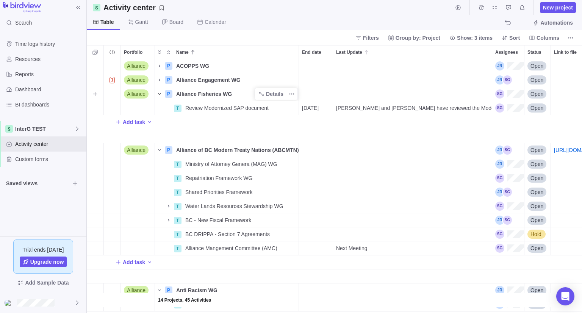
click at [161, 90] on span "Name" at bounding box center [159, 94] width 9 height 11
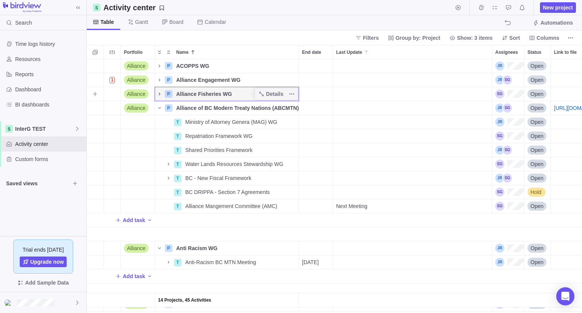
click at [161, 96] on icon "Name" at bounding box center [159, 94] width 6 height 6
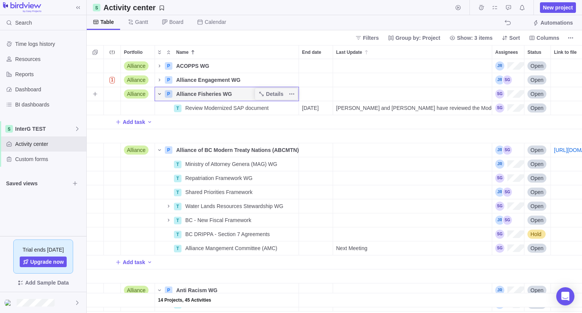
click at [161, 95] on icon "Name" at bounding box center [159, 94] width 6 height 6
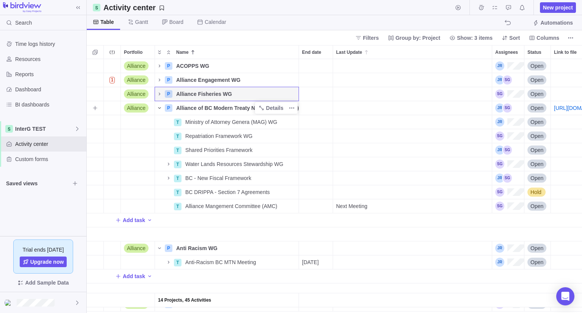
click at [157, 108] on icon "Name" at bounding box center [159, 108] width 6 height 6
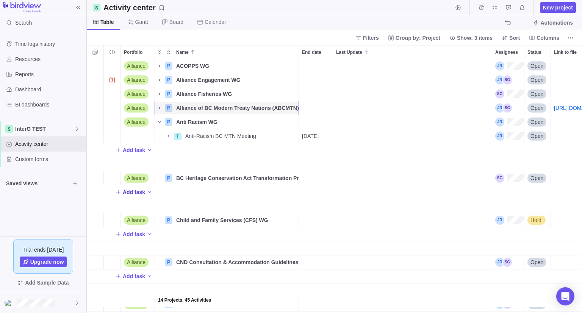
click at [137, 193] on span "Add task" at bounding box center [134, 192] width 22 height 8
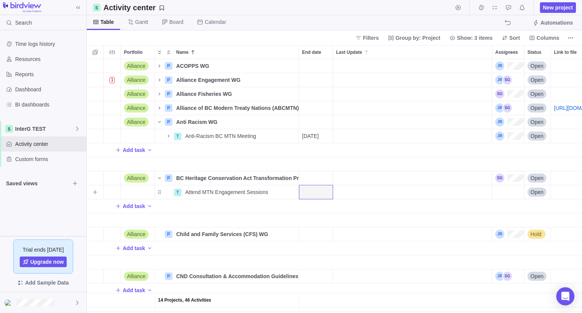
click at [317, 193] on div "End date" at bounding box center [316, 192] width 34 height 14
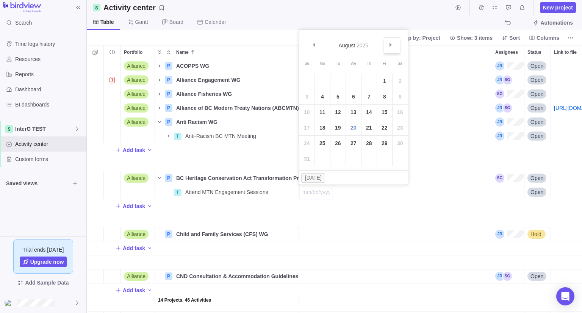
click at [388, 46] on span "Next" at bounding box center [390, 45] width 4 height 4
click at [352, 82] on link "3" at bounding box center [353, 80] width 15 height 15
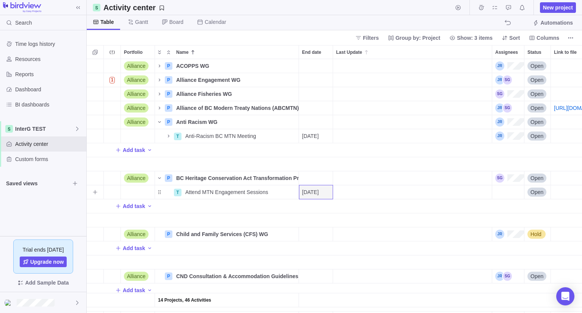
click at [508, 192] on div "Assignees" at bounding box center [508, 192] width 32 height 14
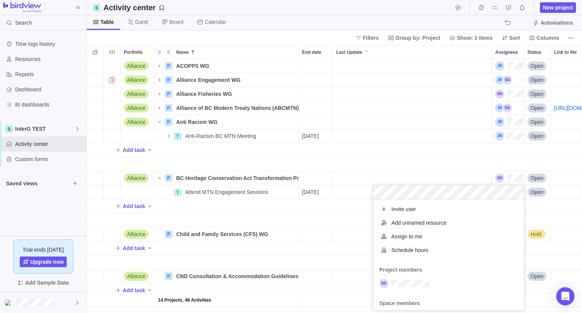
scroll to position [104, 145]
click at [315, 220] on div "14 Projects, 46 Activities Alliance P ACOPPS WG Details Open 1 Alliance P Allia…" at bounding box center [334, 186] width 495 height 254
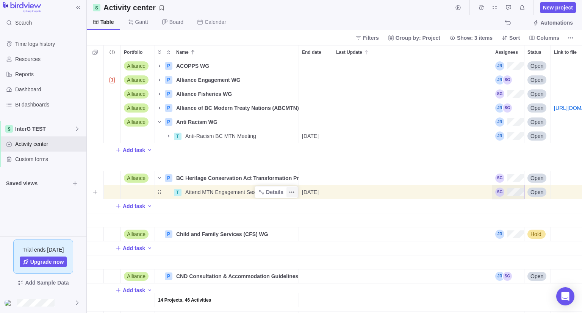
click at [293, 193] on icon "More actions" at bounding box center [291, 192] width 6 height 6
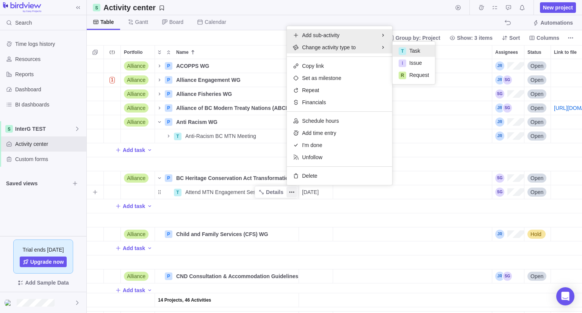
click at [317, 30] on div "Add sub-activity" at bounding box center [339, 35] width 105 height 12
click at [402, 37] on div "T" at bounding box center [402, 39] width 8 height 8
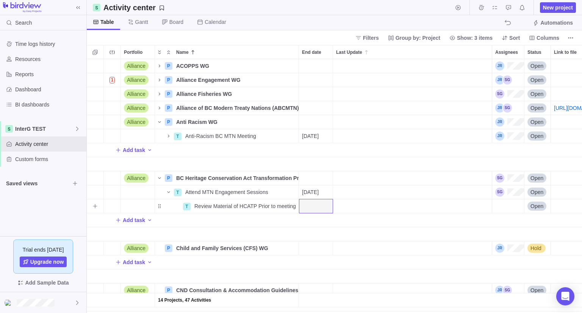
click at [328, 208] on div "End date" at bounding box center [316, 206] width 34 height 14
click at [389, 58] on span "Next" at bounding box center [390, 59] width 4 height 4
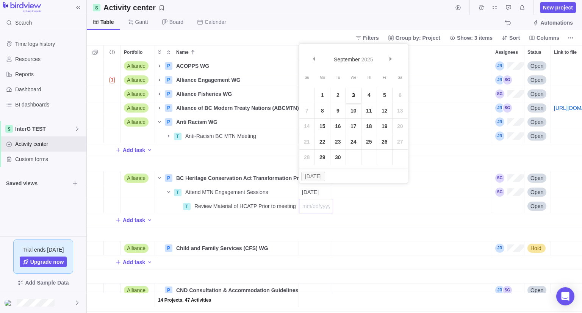
click at [353, 96] on link "3" at bounding box center [353, 94] width 15 height 15
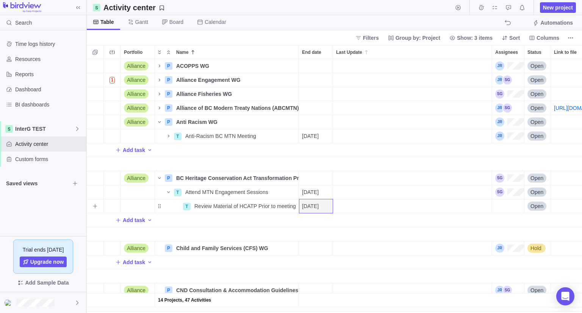
click at [504, 201] on div "Assignees" at bounding box center [508, 206] width 32 height 14
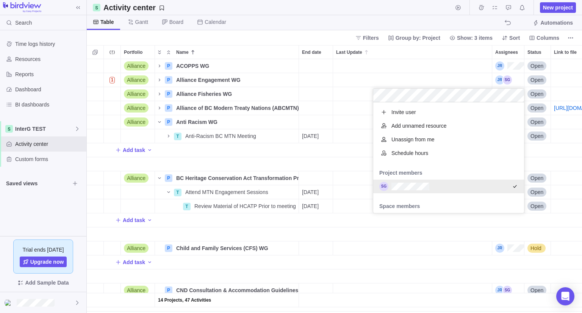
click at [327, 235] on div "14 Projects, 47 Activities Alliance P ACOPPS WG Details Open 1 Alliance P Allia…" at bounding box center [334, 186] width 495 height 254
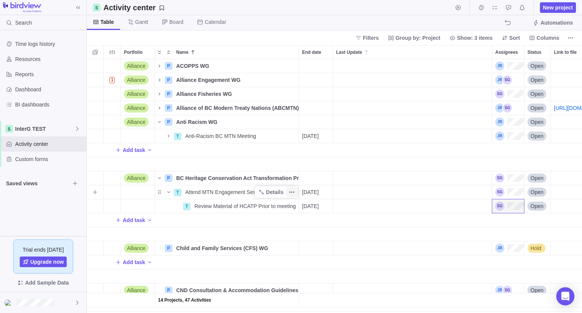
click at [294, 192] on icon "More actions" at bounding box center [291, 192] width 6 height 6
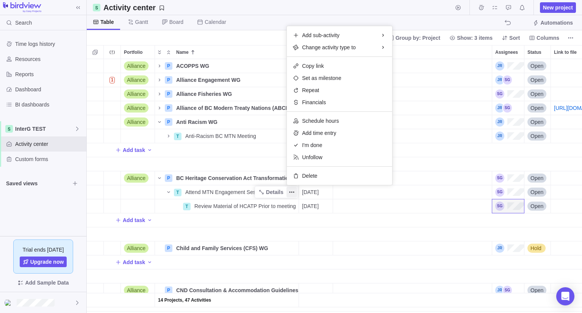
click at [231, 193] on div "14 Projects, 47 Activities Alliance P ACOPPS WG Details Open 1 Alliance P Allia…" at bounding box center [334, 186] width 495 height 254
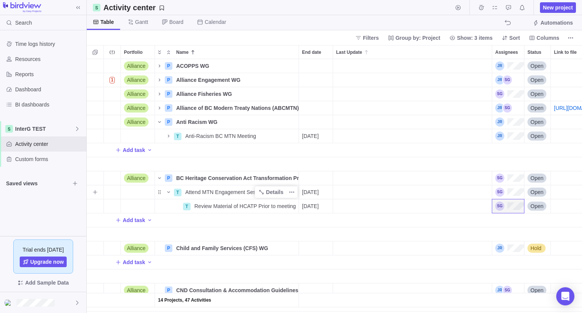
click at [216, 191] on span "Attend MTN Engagement Sessions" at bounding box center [226, 192] width 83 height 8
click at [216, 191] on input "Attend MTN Engagement Sessions" at bounding box center [240, 192] width 117 height 14
click at [201, 192] on input "Attend MTN Engagement Sessions" at bounding box center [240, 192] width 117 height 14
drag, startPoint x: 201, startPoint y: 192, endPoint x: 157, endPoint y: 192, distance: 43.2
click at [157, 192] on div "14 Projects, 47 Activities Alliance P ACOPPS WG Details Open 1 Alliance P Allia…" at bounding box center [334, 186] width 495 height 254
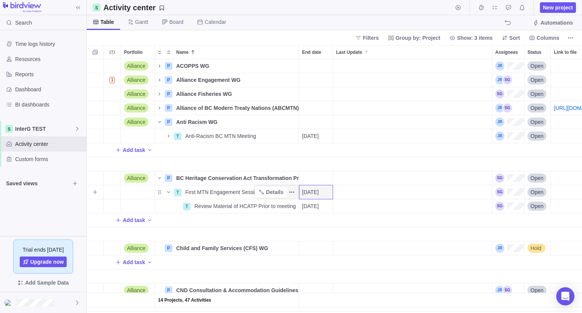
click at [288, 192] on icon "More actions" at bounding box center [291, 192] width 6 height 6
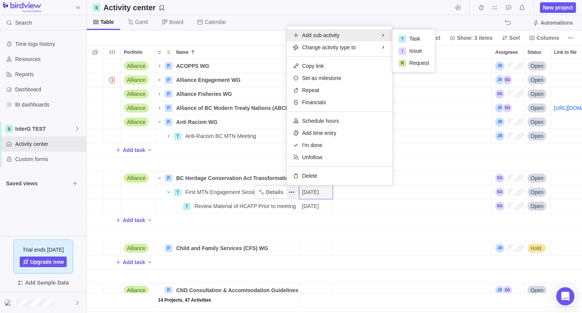
click at [134, 225] on div "14 Projects, 47 Activities Alliance P ACOPPS WG Details Open 1 Alliance P Allia…" at bounding box center [334, 186] width 495 height 254
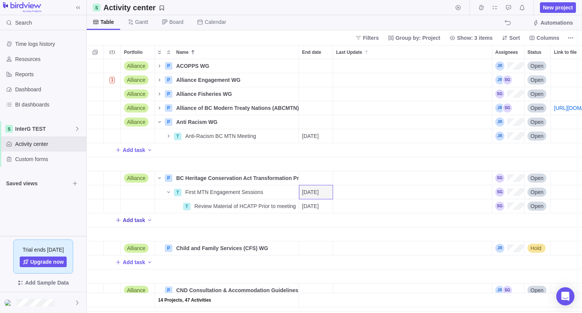
click at [129, 217] on span "Add task" at bounding box center [134, 220] width 22 height 8
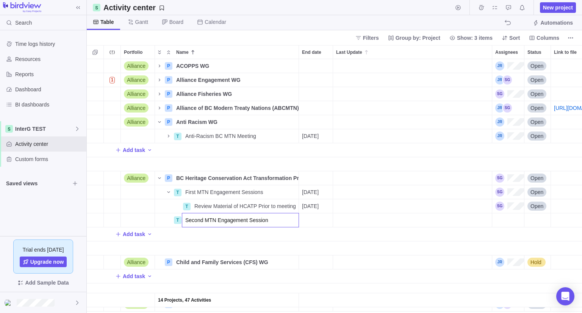
click at [320, 214] on div "14 Projects, 47 Activities Alliance P ACOPPS WG Details Open 1 Alliance P Allia…" at bounding box center [334, 186] width 495 height 254
click at [322, 221] on div "End date" at bounding box center [316, 220] width 34 height 14
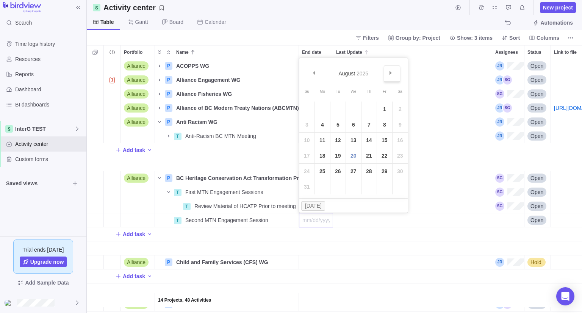
click at [388, 75] on link "Next" at bounding box center [392, 73] width 16 height 16
click at [340, 144] on link "16" at bounding box center [337, 140] width 15 height 15
click at [267, 193] on span "Details" at bounding box center [274, 192] width 17 height 8
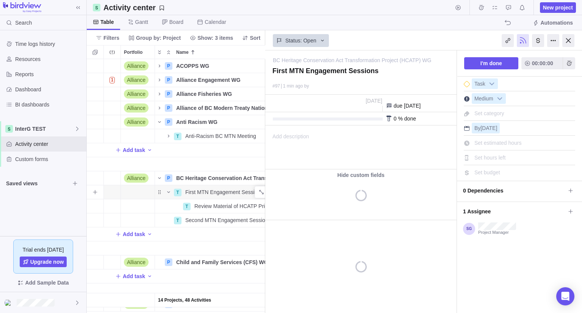
scroll to position [0, 73]
click at [250, 193] on div "14 Projects, 48 Activities Alliance P ACOPPS WG Details Open 1 Alliance P Allia…" at bounding box center [176, 186] width 178 height 254
click at [566, 43] on div at bounding box center [568, 40] width 12 height 13
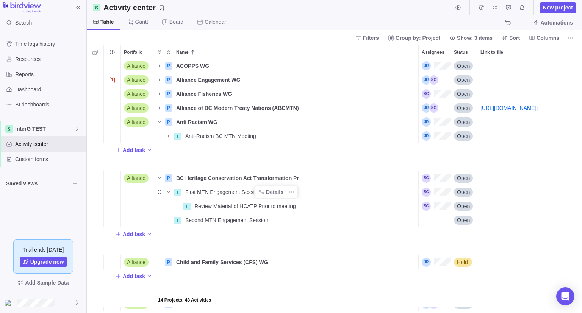
click at [245, 191] on span "First MTN Engagement Sessions" at bounding box center [224, 192] width 78 height 8
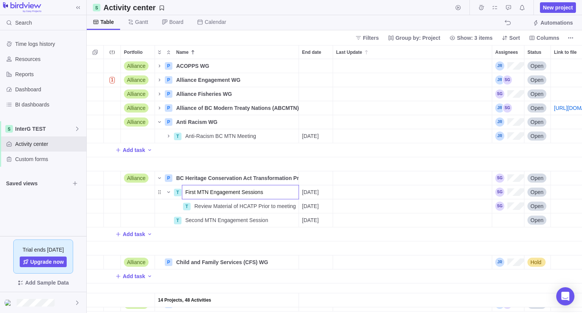
click at [245, 191] on input "First MTN Engagement Sessions" at bounding box center [240, 192] width 117 height 14
click at [261, 192] on input "First MTN Engagement Sessions" at bounding box center [240, 192] width 117 height 14
click at [500, 225] on div "14 Projects, 48 Activities Alliance P ACOPPS WG Details Open 1 Alliance P Allia…" at bounding box center [334, 186] width 495 height 254
click at [510, 224] on div "Assignees" at bounding box center [508, 220] width 32 height 14
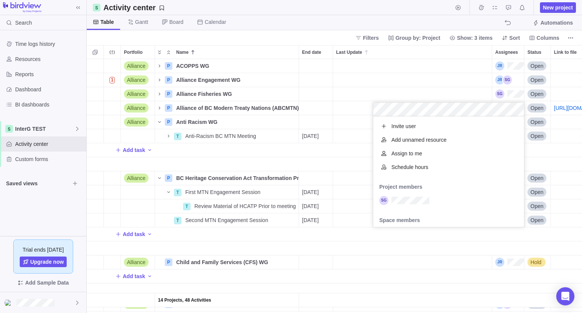
scroll to position [17, 0]
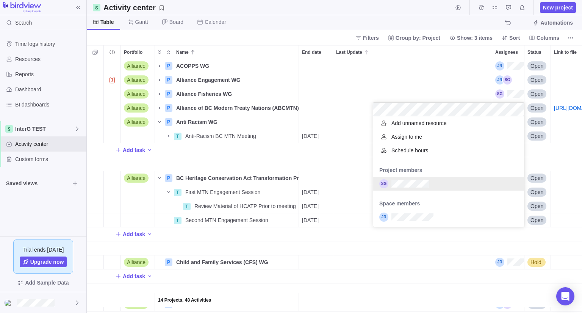
click at [411, 177] on div "grid" at bounding box center [448, 184] width 151 height 14
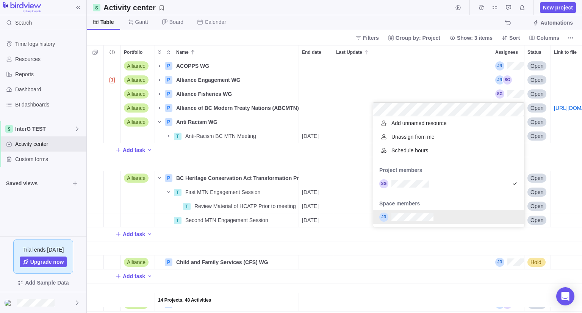
click at [404, 247] on div "14 Projects, 48 Activities Alliance P ACOPPS WG Details Open 1 Alliance P Allia…" at bounding box center [334, 186] width 495 height 254
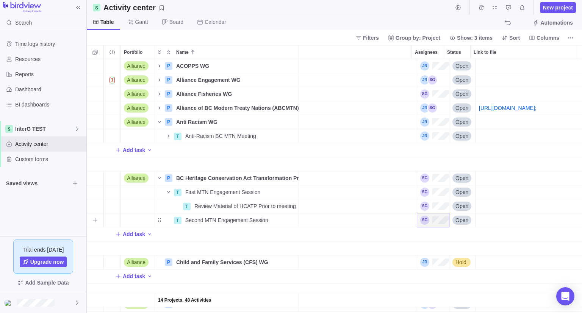
scroll to position [0, 0]
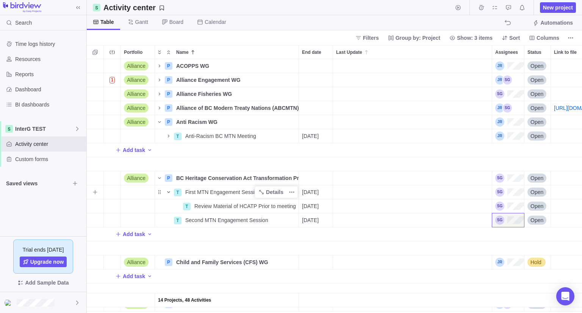
click at [169, 192] on icon "Name" at bounding box center [168, 192] width 6 height 6
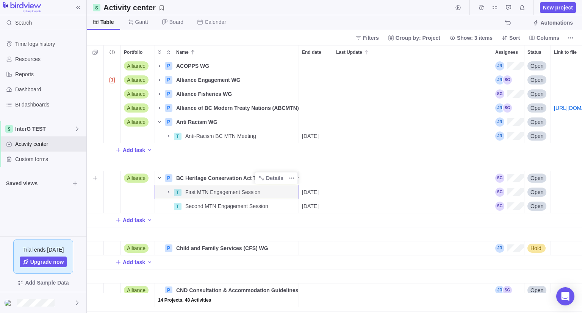
click at [160, 178] on icon "Name" at bounding box center [159, 178] width 3 height 2
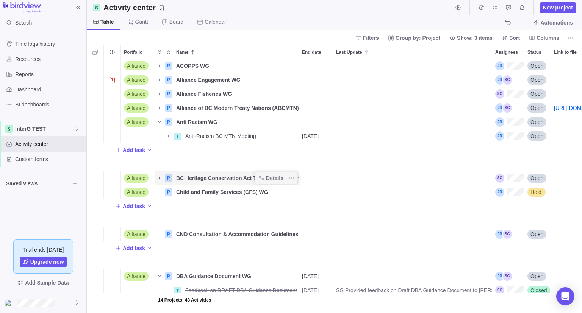
click at [160, 178] on icon "Name" at bounding box center [160, 177] width 2 height 3
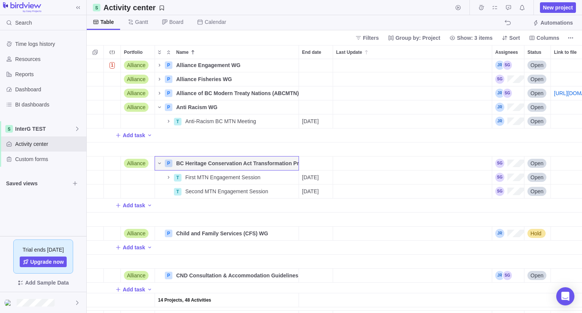
scroll to position [15, 0]
click at [157, 92] on icon "Name" at bounding box center [159, 93] width 6 height 6
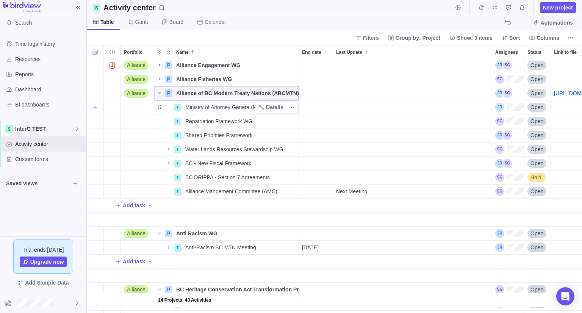
click at [237, 106] on span "Ministry of Attorney Genera (MAG) WG" at bounding box center [231, 107] width 92 height 8
click at [237, 106] on input "Ministry of Attorney Genera (MAG) WG" at bounding box center [240, 107] width 117 height 14
click at [560, 6] on body "Search Time logs history Resources Reports Dashboard BI dashboards InterG TEST …" at bounding box center [291, 156] width 582 height 313
click at [552, 8] on span "New project" at bounding box center [558, 8] width 30 height 8
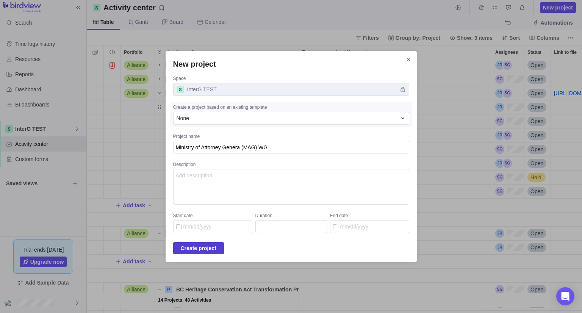
click at [206, 247] on span "Create project" at bounding box center [199, 247] width 36 height 9
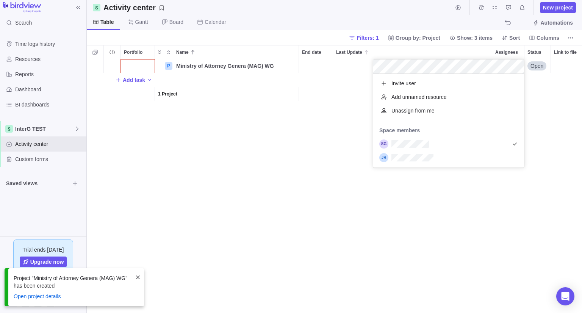
scroll to position [88, 145]
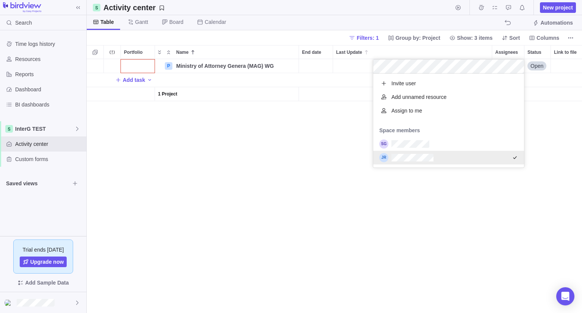
click at [282, 149] on div "P Ministry of Attorney Genera (MAG) WG Details Open Add task 1 Project" at bounding box center [334, 186] width 495 height 254
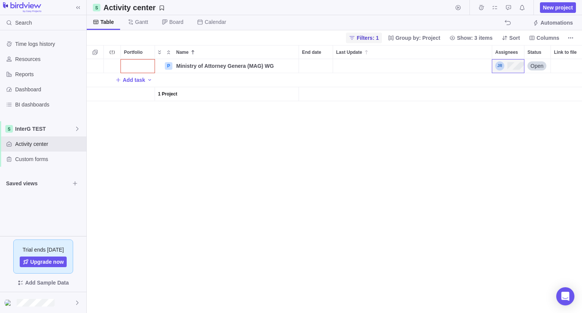
click at [378, 39] on span "Filters: 1" at bounding box center [367, 38] width 22 height 8
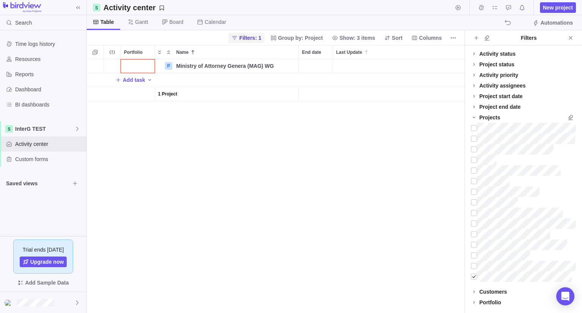
scroll to position [248, 371]
click at [473, 276] on div at bounding box center [474, 276] width 6 height 11
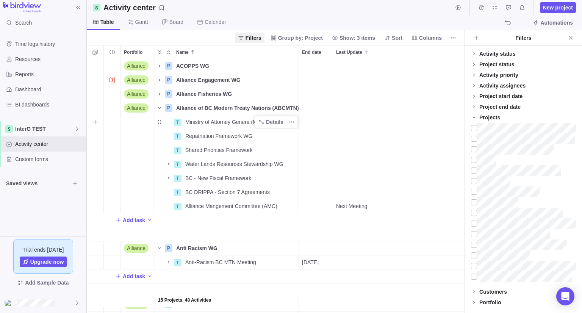
click at [270, 127] on div "Details" at bounding box center [275, 122] width 43 height 12
click at [271, 122] on span "Details" at bounding box center [274, 122] width 17 height 8
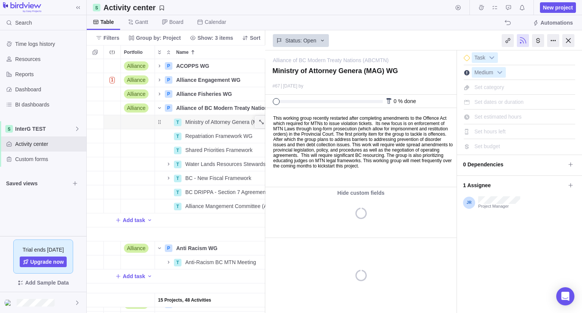
scroll to position [248, 173]
click at [301, 140] on body "This working group recently restarted after completing amendments to the Offenc…" at bounding box center [359, 138] width 189 height 60
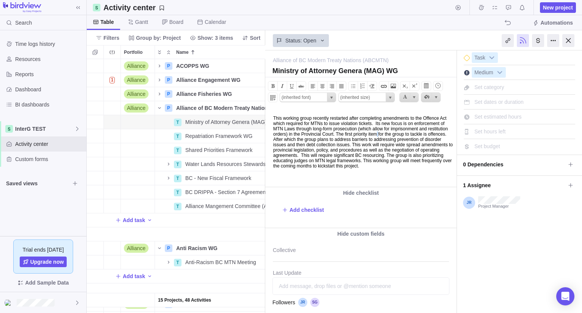
click at [301, 140] on body "This working group recently restarted after completing amendments to the Offenc…" at bounding box center [359, 138] width 189 height 60
copy body "This working group recently restarted after completing amendments to the Offenc…"
click at [566, 40] on div at bounding box center [568, 40] width 12 height 13
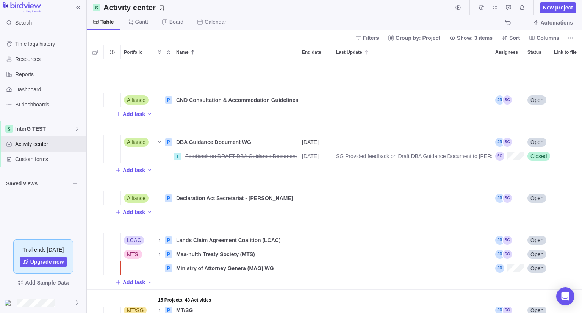
scroll to position [368, 0]
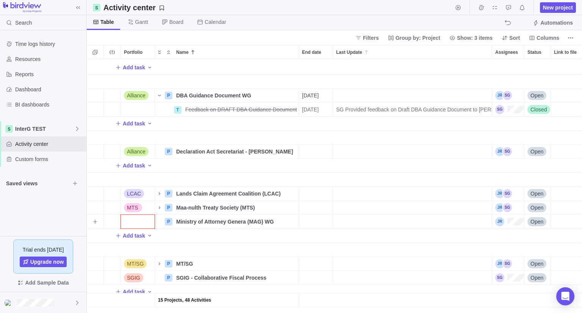
click at [142, 217] on div "Portfolio" at bounding box center [138, 222] width 34 height 14
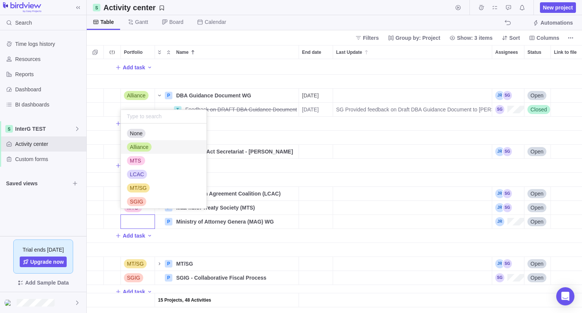
click at [149, 145] on div "Alliance" at bounding box center [139, 147] width 25 height 8
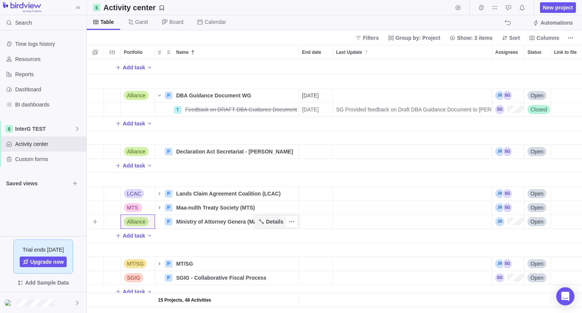
click at [269, 218] on span "Details" at bounding box center [274, 222] width 17 height 8
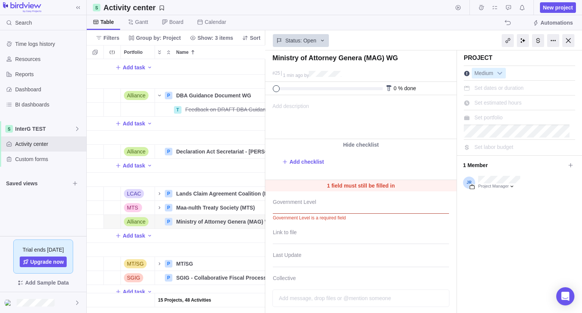
click at [308, 118] on span "Add description" at bounding box center [287, 116] width 44 height 43
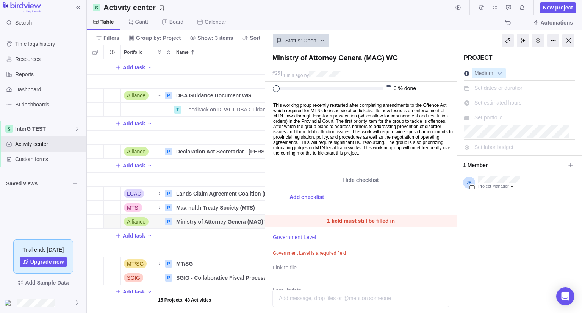
click at [315, 243] on div at bounding box center [361, 239] width 176 height 19
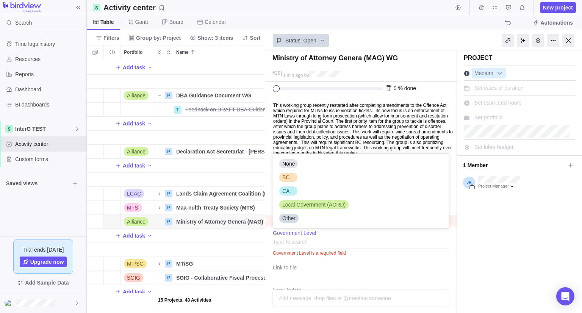
scroll to position [68, 170]
click at [296, 177] on div "BC" at bounding box center [288, 177] width 18 height 9
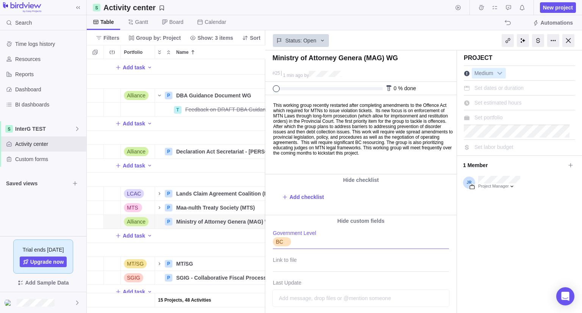
scroll to position [77, 0]
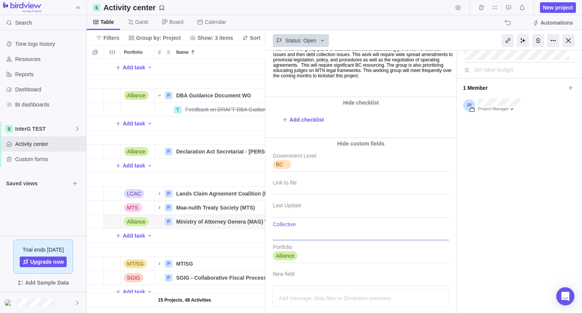
click at [297, 235] on div at bounding box center [361, 230] width 176 height 19
click at [294, 248] on span "Alliance" at bounding box center [291, 246] width 19 height 8
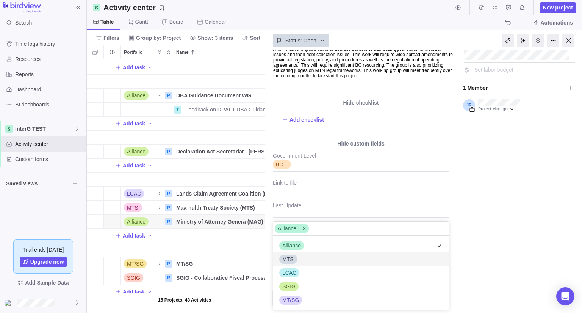
click at [292, 258] on span "MTS" at bounding box center [287, 259] width 11 height 8
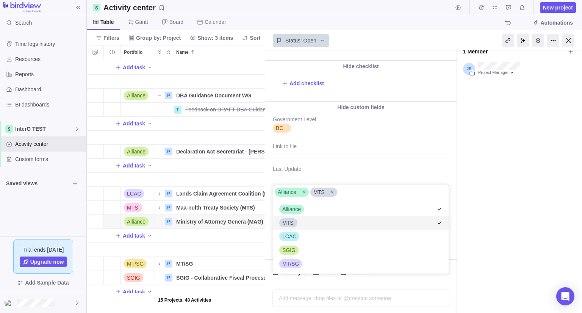
scroll to position [115, 0]
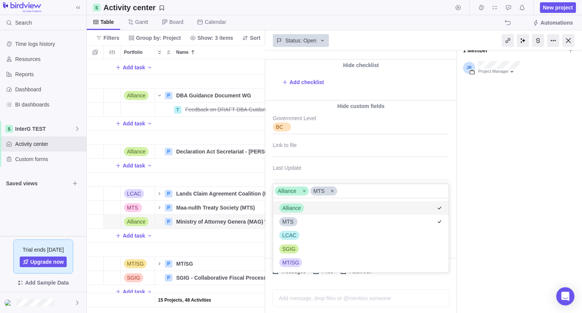
click at [454, 181] on div "Ministry of Attorney Genera (MAG) WG #25 1 min ago by Project was completed on …" at bounding box center [423, 181] width 317 height 262
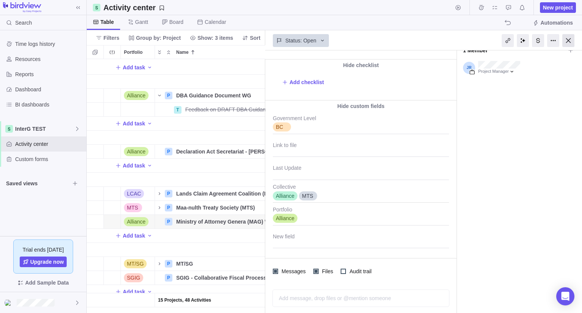
click at [567, 42] on div at bounding box center [568, 40] width 12 height 13
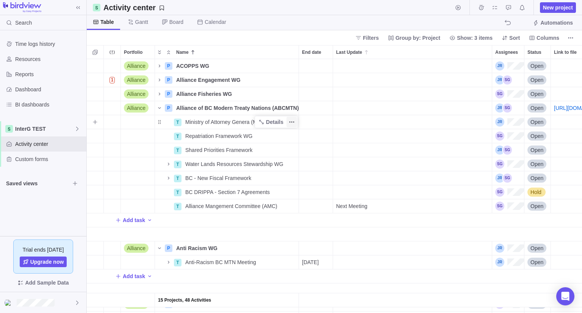
click at [295, 123] on span "More actions" at bounding box center [291, 122] width 11 height 11
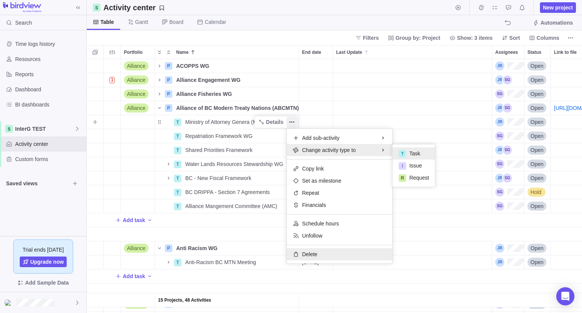
click at [317, 257] on div "Delete" at bounding box center [339, 254] width 105 height 12
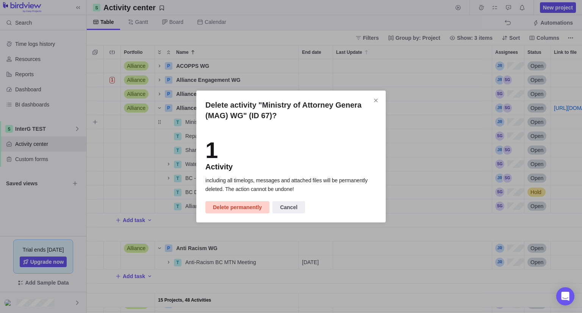
click at [238, 208] on span "Delete permanently" at bounding box center [237, 207] width 49 height 9
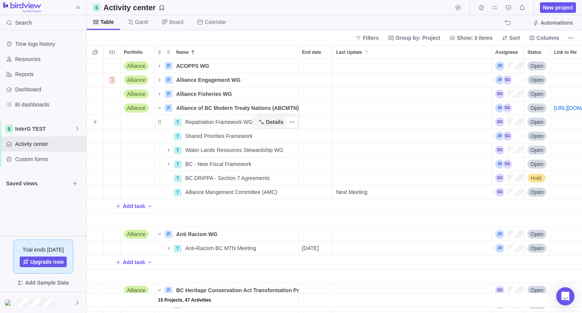
click at [275, 123] on span "Details" at bounding box center [274, 122] width 17 height 8
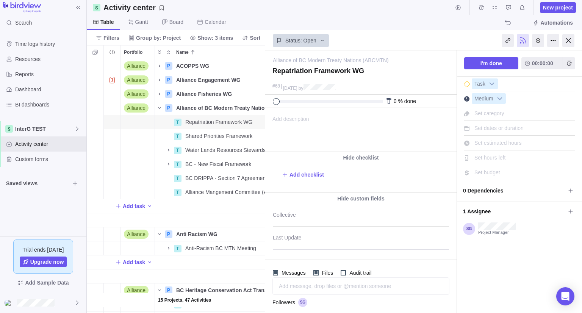
scroll to position [14, 0]
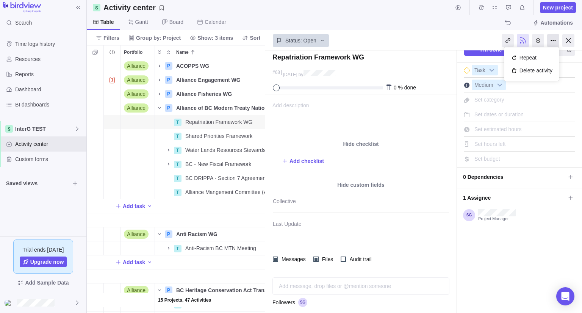
click at [552, 44] on div at bounding box center [553, 40] width 12 height 13
click at [543, 73] on div "Delete activity" at bounding box center [531, 70] width 47 height 13
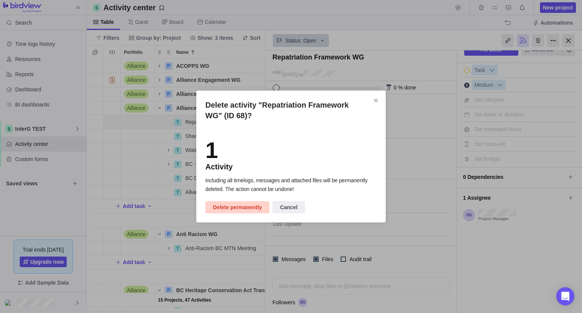
click at [223, 206] on span "Delete permanently" at bounding box center [237, 207] width 49 height 9
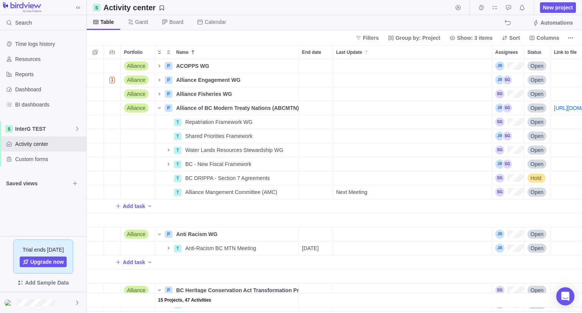
scroll to position [248, 489]
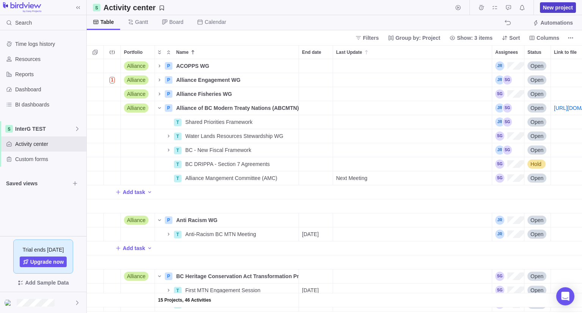
click at [563, 8] on span "New project" at bounding box center [558, 8] width 30 height 8
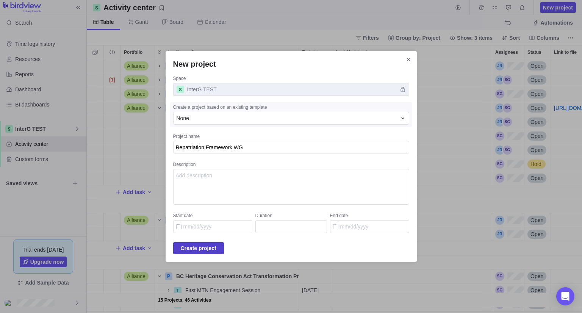
click at [216, 244] on span "Create project" at bounding box center [199, 247] width 36 height 9
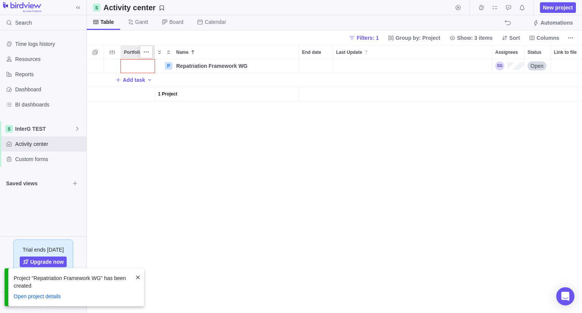
click at [128, 57] on div "Portfolio" at bounding box center [138, 51] width 34 height 13
click at [129, 64] on div "Portfolio" at bounding box center [138, 66] width 34 height 14
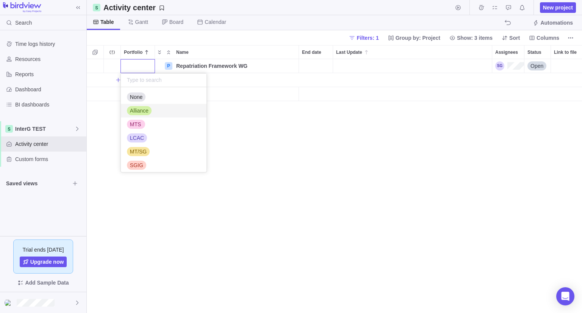
click at [142, 112] on span "Alliance" at bounding box center [139, 111] width 19 height 8
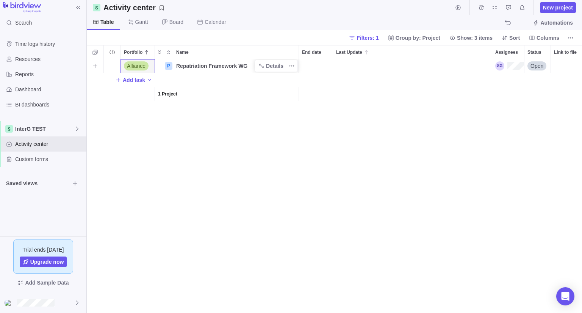
click at [231, 67] on span "Repatriation Framework WG" at bounding box center [211, 66] width 71 height 8
click at [266, 131] on div "Alliance P Repatriation Framework WG Open Add task 1 Project" at bounding box center [334, 186] width 495 height 254
click at [275, 67] on span "Details" at bounding box center [274, 66] width 17 height 8
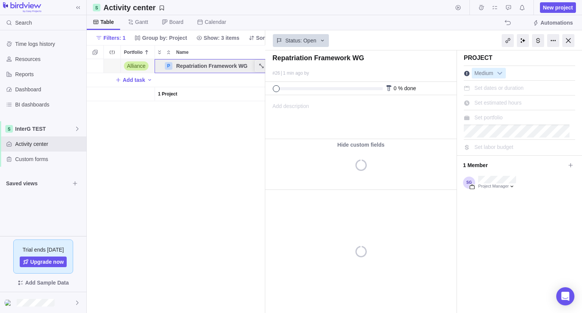
scroll to position [0, 33]
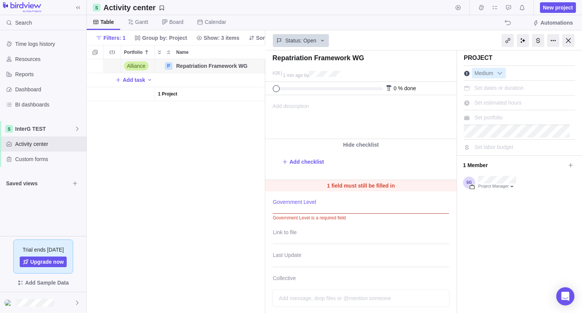
click at [298, 204] on div at bounding box center [361, 204] width 176 height 19
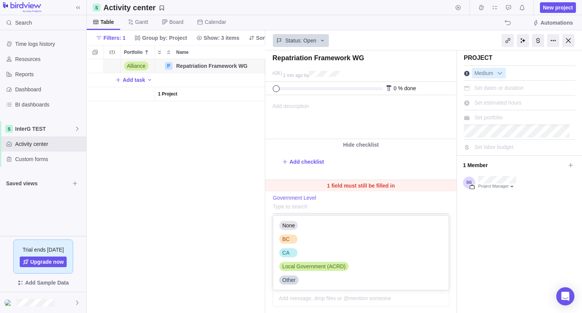
scroll to position [68, 170]
click at [288, 238] on div "BC" at bounding box center [285, 239] width 13 height 8
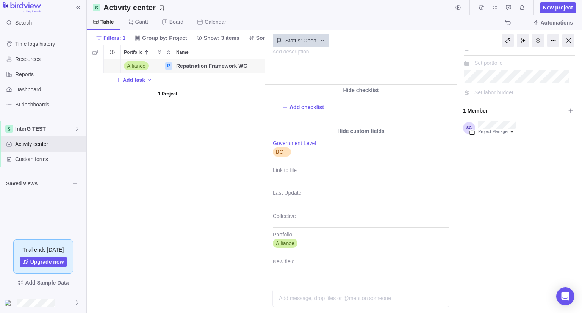
scroll to position [79, 0]
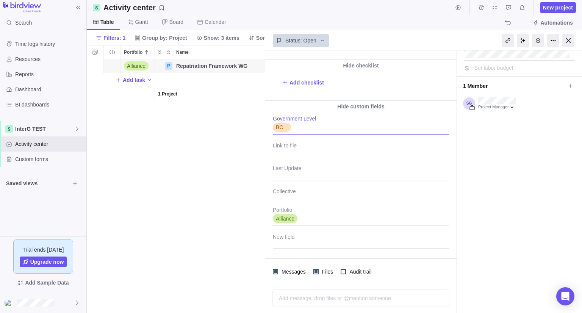
click at [291, 197] on div at bounding box center [361, 193] width 176 height 19
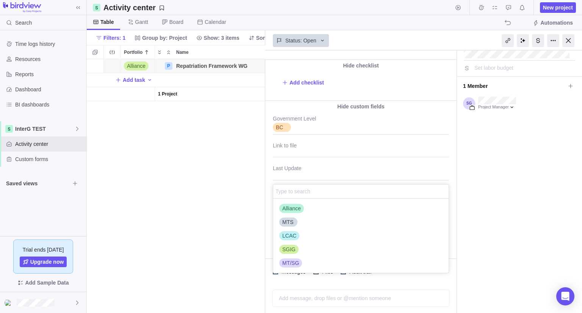
scroll to position [68, 170]
click at [292, 208] on span "Alliance" at bounding box center [291, 208] width 19 height 8
click at [450, 182] on div "Repatriation Framework WG #26 1 min ago by Project was completed on its planned…" at bounding box center [423, 181] width 317 height 262
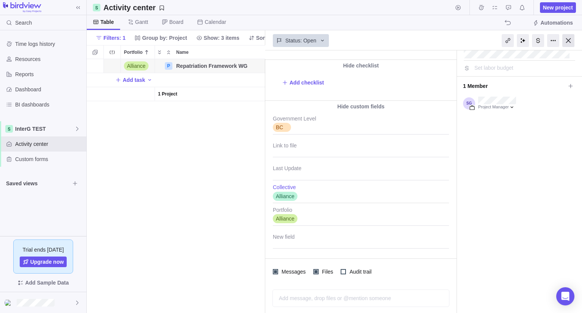
click at [564, 40] on div at bounding box center [568, 40] width 12 height 13
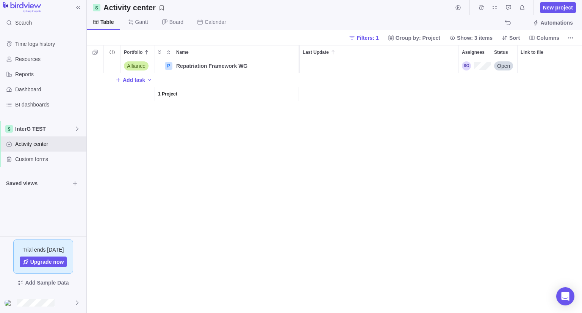
scroll to position [248, 489]
click at [378, 38] on span "Filters: 1" at bounding box center [367, 38] width 22 height 8
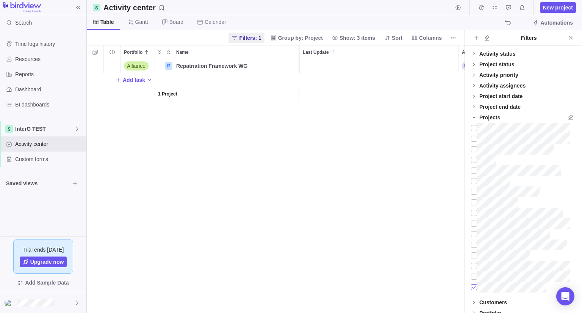
click at [474, 287] on div at bounding box center [474, 287] width 6 height 11
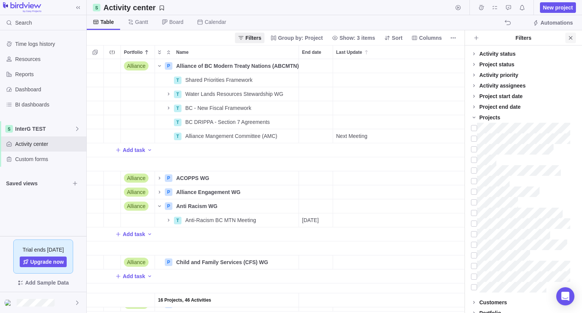
click at [571, 39] on icon "Close" at bounding box center [570, 38] width 6 height 6
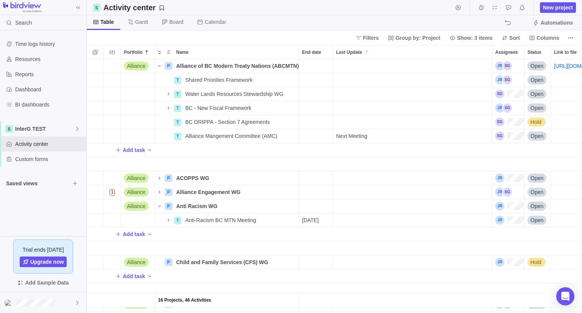
scroll to position [248, 489]
click at [278, 84] on span "Details" at bounding box center [270, 80] width 31 height 11
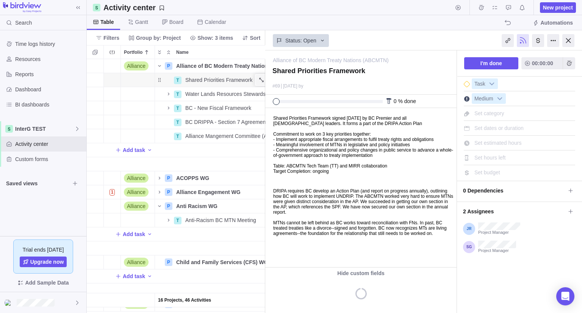
scroll to position [248, 173]
click at [351, 235] on body "Shared Priorities Framework signed [DATE] by BC Premier and all [DEMOGRAPHIC_DA…" at bounding box center [359, 174] width 189 height 133
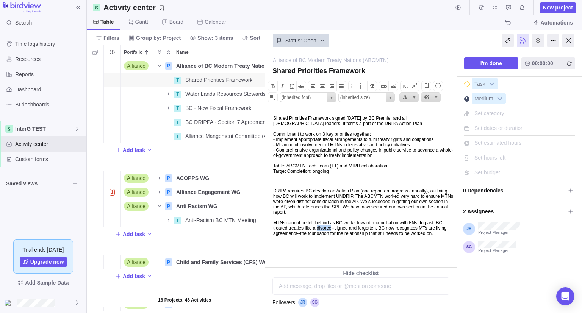
click at [351, 235] on body "Shared Priorities Framework signed [DATE] by BC Premier and all [DEMOGRAPHIC_DA…" at bounding box center [359, 174] width 189 height 133
copy body "Loremi Dolorsitam Consectet adipis Elits 4819 do EI Tempori utl etd MAGNAA enim…"
click at [547, 8] on span "New project" at bounding box center [558, 8] width 30 height 8
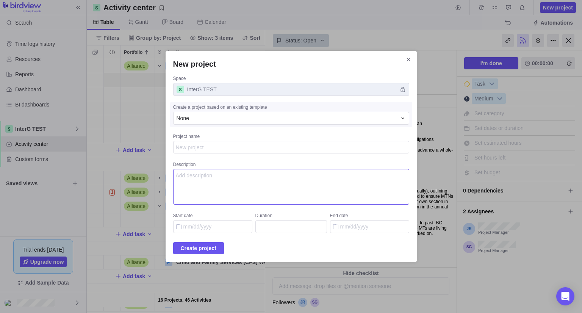
click at [232, 170] on textarea "Description" at bounding box center [291, 187] width 236 height 36
paste textarea "Shared Priorities Framework signed [DATE] by BC Premier and all [DEMOGRAPHIC_DA…"
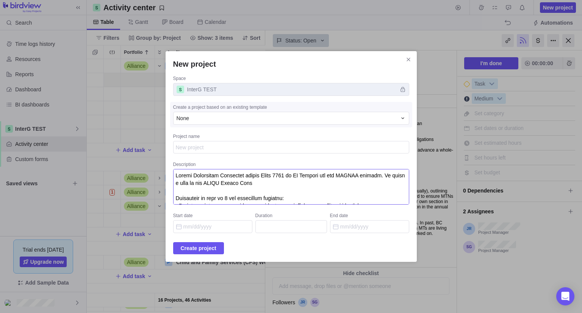
scroll to position [141, 0]
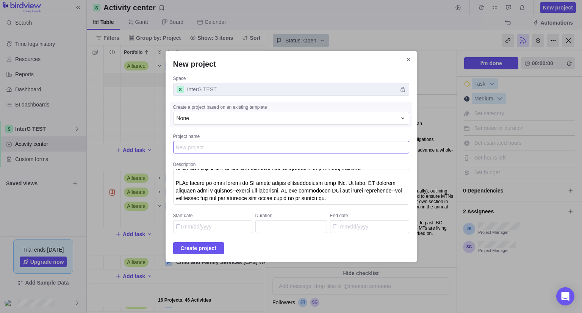
click at [215, 144] on textarea "Project name" at bounding box center [291, 147] width 236 height 13
click at [209, 247] on span "Create project" at bounding box center [199, 247] width 36 height 9
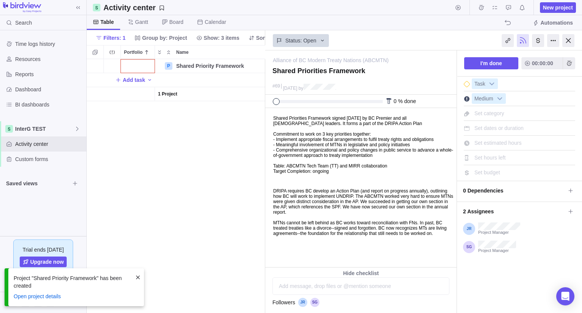
scroll to position [248, 173]
click at [567, 42] on div at bounding box center [568, 40] width 12 height 13
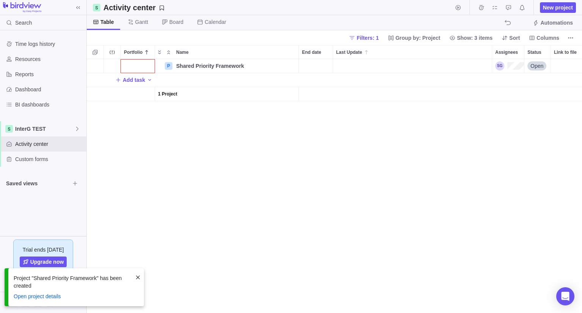
scroll to position [248, 489]
click at [140, 65] on div "Portfolio" at bounding box center [138, 66] width 34 height 14
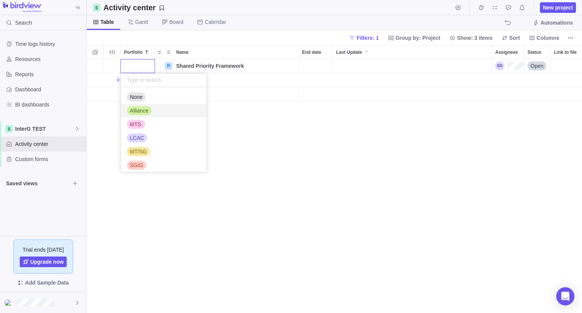
click at [140, 111] on span "Alliance" at bounding box center [139, 111] width 19 height 8
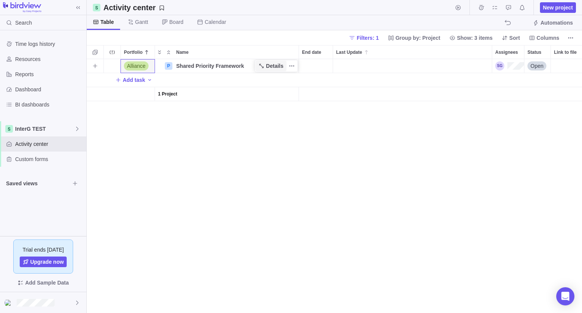
click at [273, 67] on span "Details" at bounding box center [274, 66] width 17 height 8
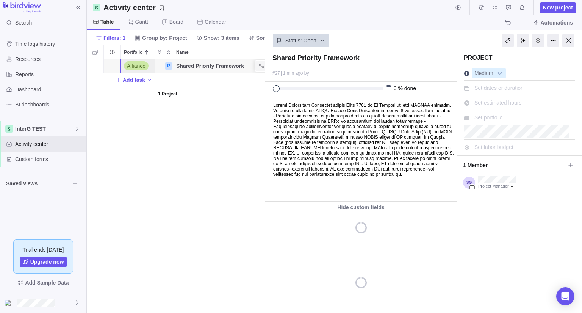
scroll to position [248, 173]
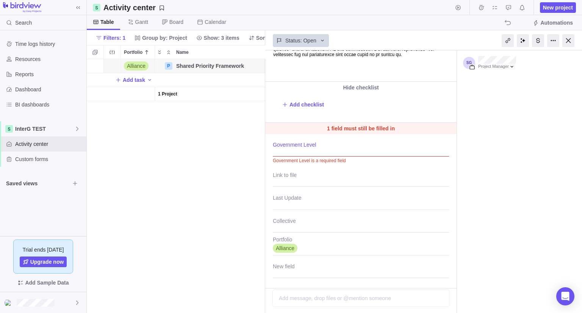
click at [289, 148] on div at bounding box center [361, 146] width 176 height 19
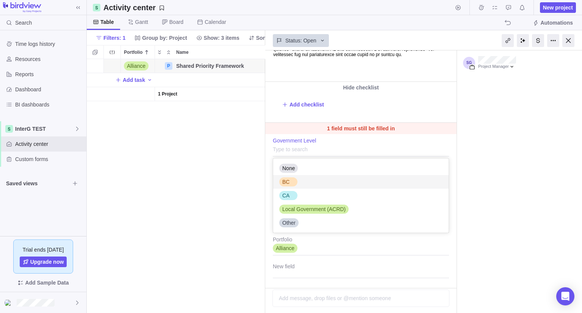
click at [295, 184] on div "BC" at bounding box center [288, 181] width 18 height 9
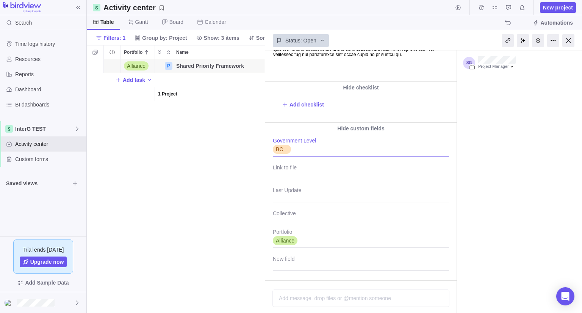
click at [292, 224] on div at bounding box center [361, 215] width 176 height 19
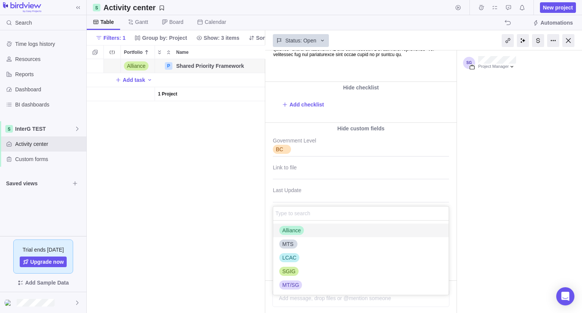
click at [292, 229] on span "Alliance" at bounding box center [291, 230] width 19 height 8
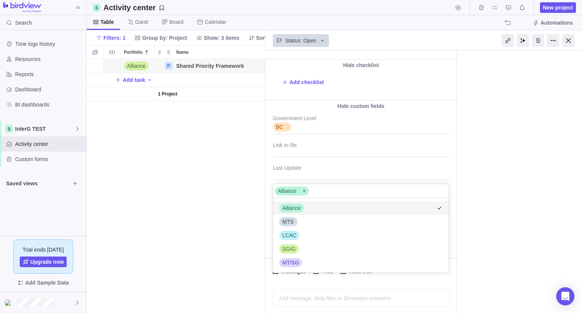
click at [454, 171] on div "Shared Priority Framework #27 1 min ago by Project was completed on its planned…" at bounding box center [423, 181] width 317 height 262
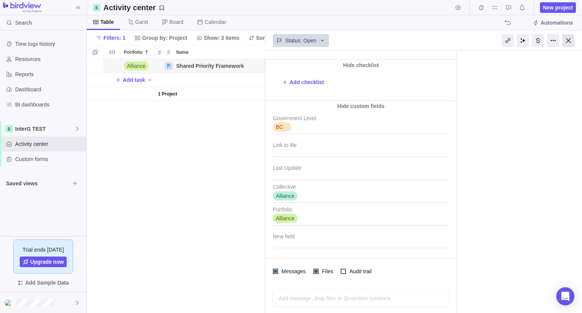
click at [568, 41] on div at bounding box center [568, 40] width 12 height 13
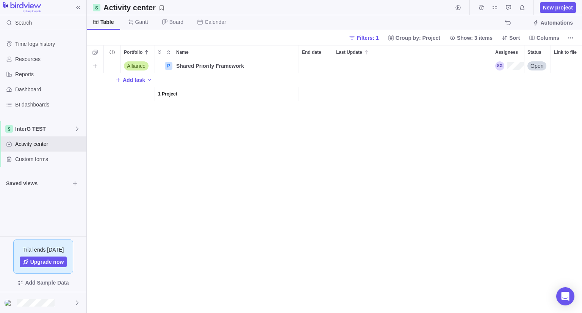
click at [509, 72] on div "Assignees" at bounding box center [508, 66] width 32 height 14
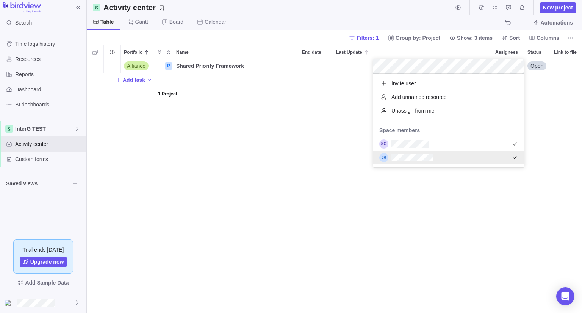
click at [311, 163] on div "Alliance P Shared Priority Framework Details Open Add task 1 Project" at bounding box center [334, 186] width 495 height 254
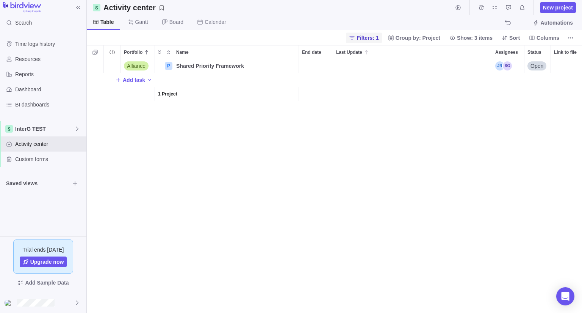
click at [378, 39] on span "Filters: 1" at bounding box center [367, 38] width 22 height 8
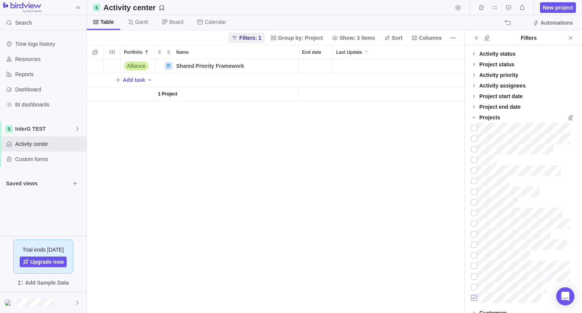
click at [472, 296] on div at bounding box center [474, 297] width 6 height 11
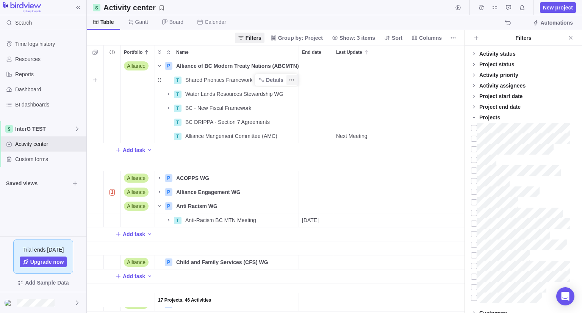
click at [290, 82] on icon "More actions" at bounding box center [291, 80] width 6 height 6
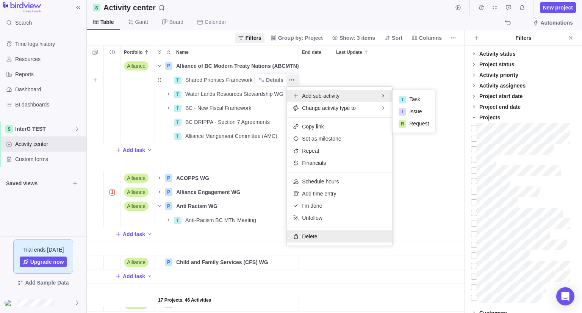
click at [314, 237] on span "Delete" at bounding box center [309, 236] width 15 height 8
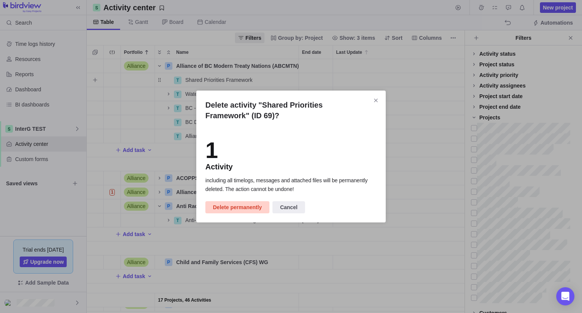
click at [244, 206] on span "Delete permanently" at bounding box center [237, 207] width 49 height 9
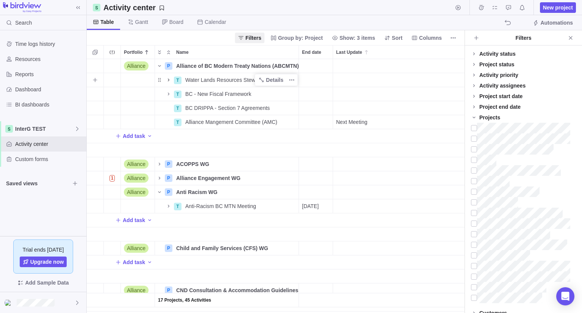
click at [168, 80] on icon "Name" at bounding box center [169, 79] width 2 height 3
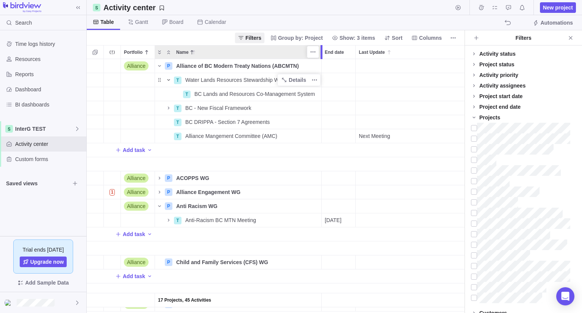
drag, startPoint x: 298, startPoint y: 51, endPoint x: 321, endPoint y: 55, distance: 23.0
click at [321, 55] on div at bounding box center [321, 52] width 2 height 14
click at [296, 79] on span "Details" at bounding box center [296, 80] width 17 height 8
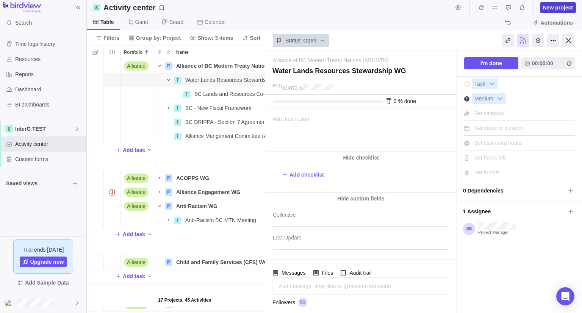
click at [558, 7] on span "New project" at bounding box center [558, 8] width 30 height 8
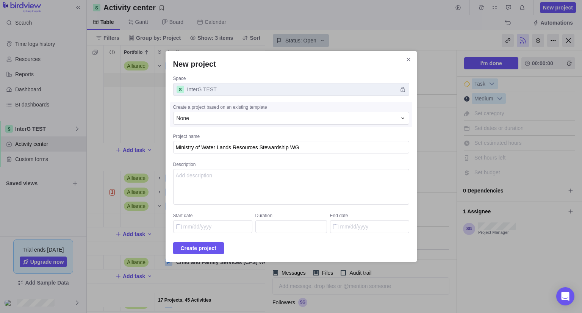
click at [297, 149] on textarea "Ministry of Water Lands Resources Stewardship WG" at bounding box center [291, 147] width 236 height 13
click at [207, 249] on span "Create project" at bounding box center [199, 247] width 36 height 9
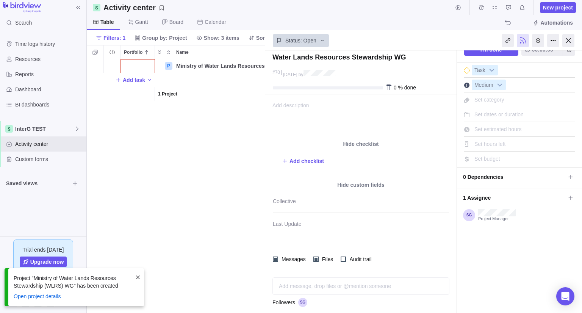
scroll to position [14, 0]
click at [289, 205] on div at bounding box center [361, 203] width 176 height 19
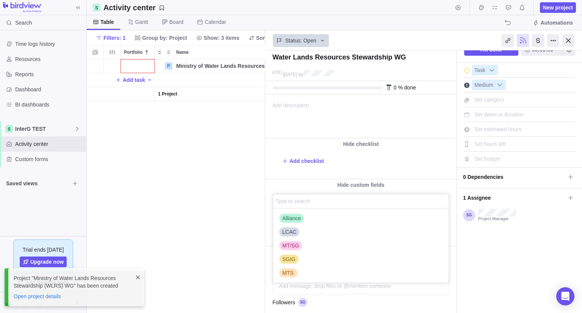
scroll to position [68, 170]
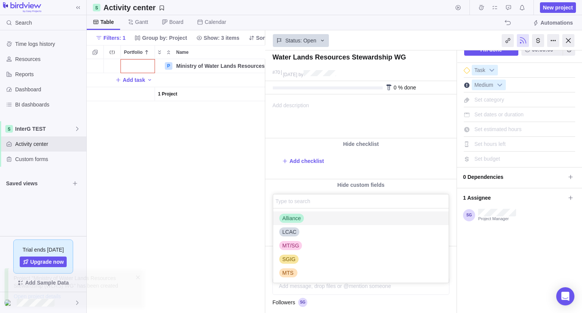
click at [291, 218] on span "Alliance" at bounding box center [291, 218] width 19 height 8
click at [452, 184] on div "Alliance of BC Modern Treaty Nations (ABCMTN) — change Water Lands Resources St…" at bounding box center [423, 181] width 317 height 262
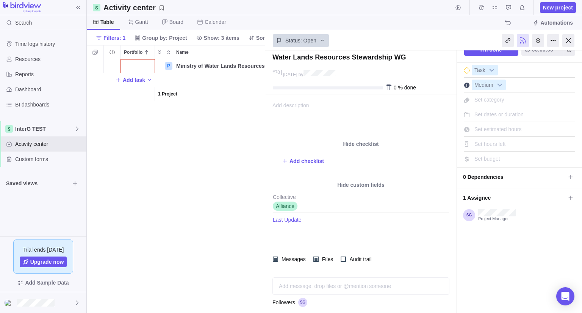
click at [306, 232] on textarea "Last Update" at bounding box center [361, 226] width 176 height 19
click at [566, 43] on div at bounding box center [568, 40] width 12 height 13
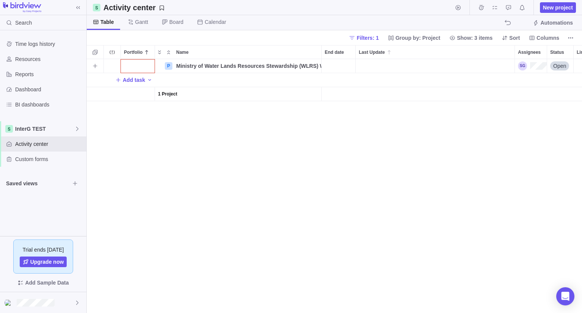
click at [143, 64] on div "Portfolio" at bounding box center [138, 66] width 34 height 14
click at [141, 111] on span "Alliance" at bounding box center [139, 111] width 19 height 8
click at [300, 65] on span "Details" at bounding box center [296, 66] width 17 height 8
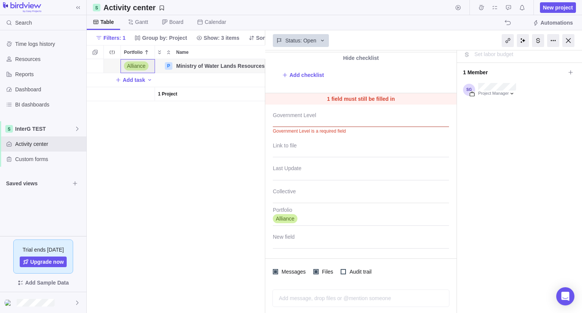
scroll to position [92, 0]
click at [306, 119] on div at bounding box center [361, 117] width 176 height 19
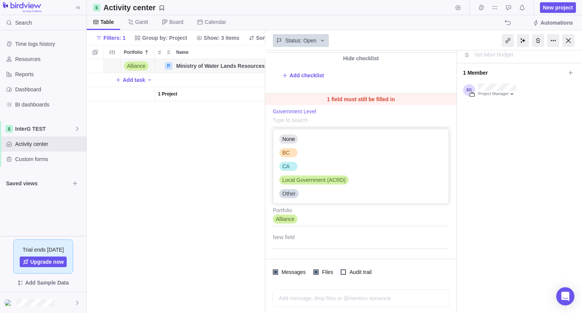
scroll to position [68, 170]
click at [290, 151] on div "BC" at bounding box center [285, 153] width 13 height 8
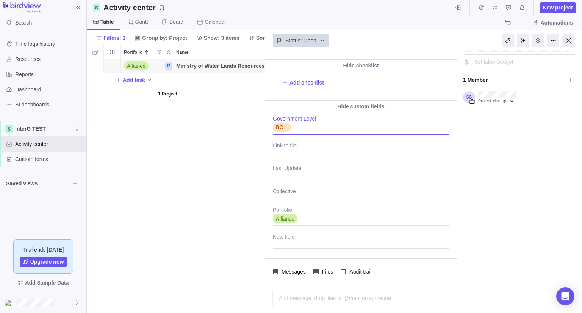
click at [303, 195] on div at bounding box center [361, 193] width 176 height 19
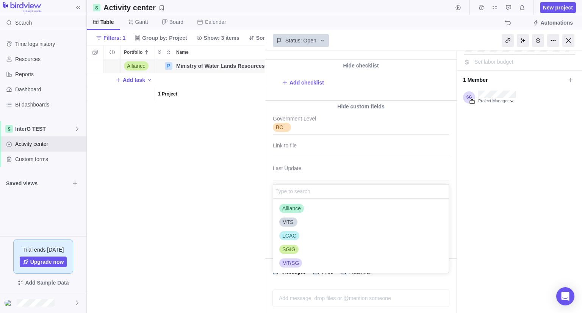
scroll to position [68, 170]
click at [289, 205] on span "Alliance" at bounding box center [291, 208] width 19 height 8
click at [451, 159] on div "Ministry of Water Lands Resources Stewardship (WLRS) WG #28 1 min ago by Projec…" at bounding box center [423, 181] width 317 height 262
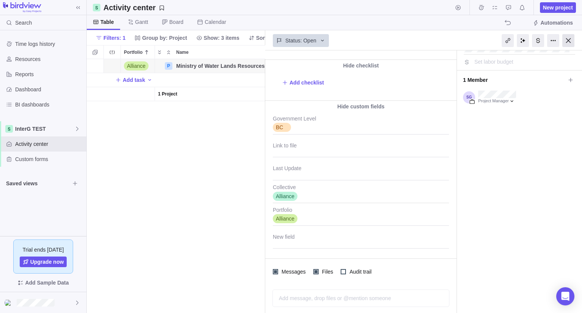
click at [568, 41] on div at bounding box center [568, 40] width 12 height 13
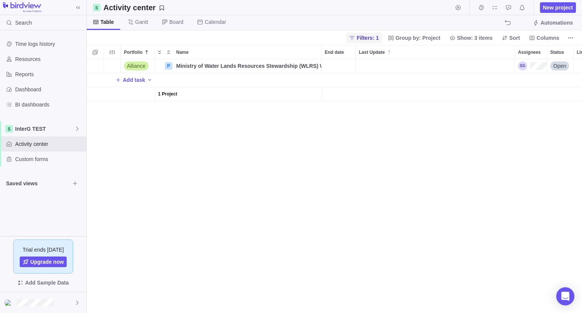
click at [381, 42] on span "Filters: 1" at bounding box center [364, 38] width 36 height 11
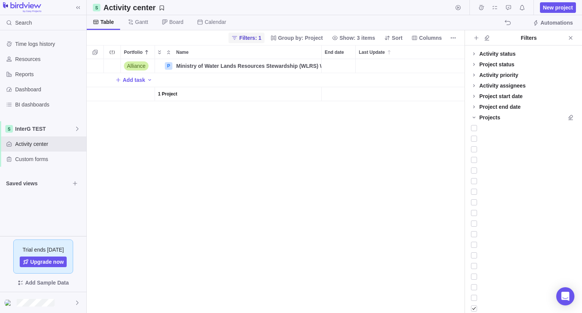
scroll to position [248, 371]
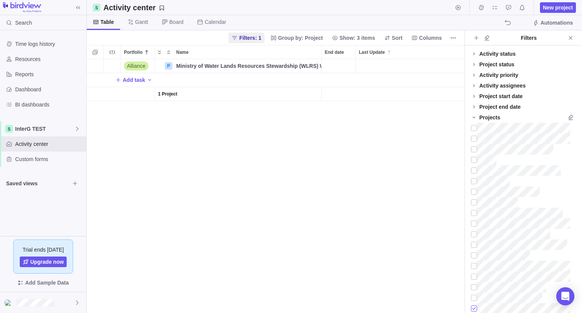
click at [472, 308] on div at bounding box center [474, 308] width 6 height 11
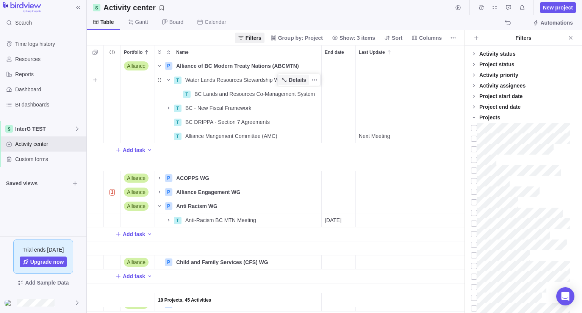
click at [293, 79] on span "Details" at bounding box center [296, 80] width 17 height 8
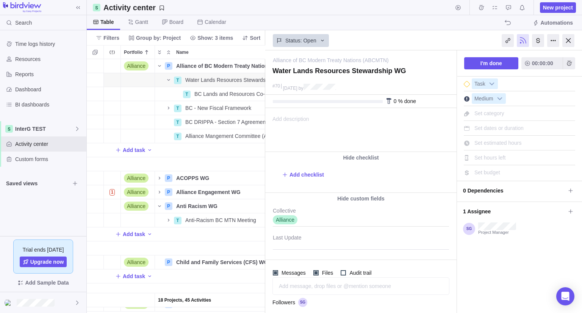
scroll to position [14, 0]
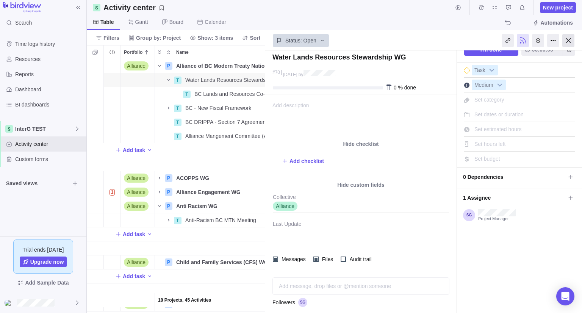
click at [566, 37] on div at bounding box center [568, 40] width 12 height 13
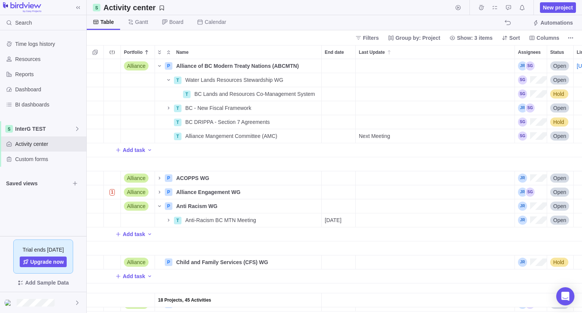
scroll to position [6, 6]
click at [293, 98] on span "Details" at bounding box center [293, 94] width 31 height 11
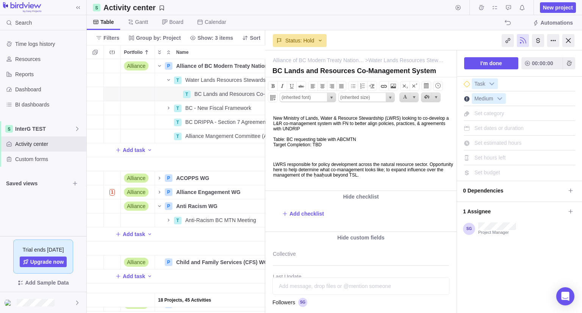
drag, startPoint x: 273, startPoint y: 117, endPoint x: 447, endPoint y: 184, distance: 186.6
click at [447, 184] on html "New Ministry of Lands, Water & Resource Stewardship (LWRS) looking to co-develo…" at bounding box center [359, 149] width 189 height 82
copy body "New Ministry of Lands, Water & Resource Stewardship (LWRS) looking to co-develo…"
click at [568, 41] on div at bounding box center [568, 40] width 12 height 13
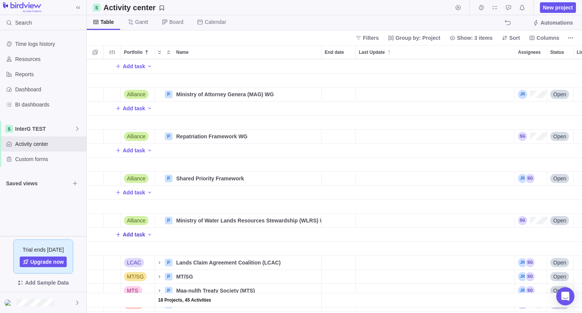
click at [135, 235] on span "Add task" at bounding box center [134, 235] width 22 height 8
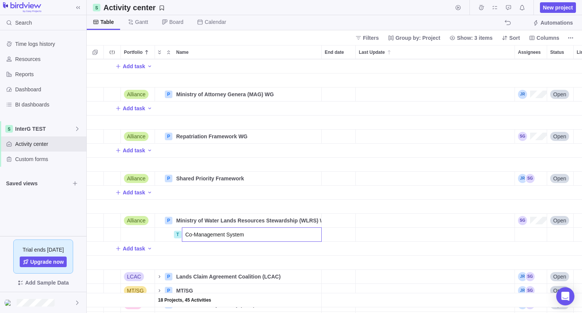
click at [301, 250] on div "T Second MTN Engagement Session Details [DATE] Open Add task Alliance P Ministr…" at bounding box center [334, 186] width 495 height 254
click at [299, 234] on span "Details" at bounding box center [296, 235] width 17 height 8
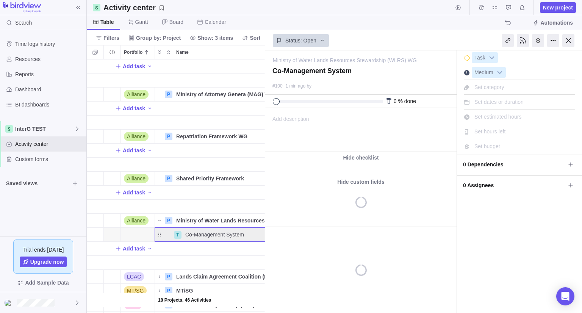
scroll to position [248, 173]
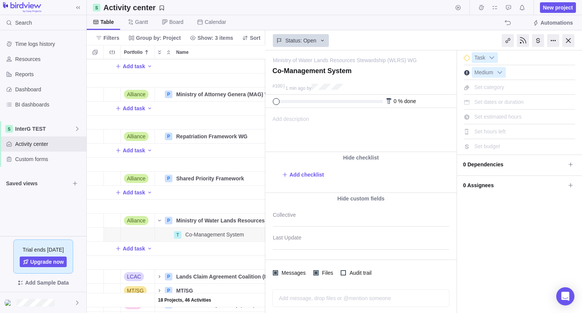
click at [295, 115] on span "Add description" at bounding box center [287, 129] width 44 height 43
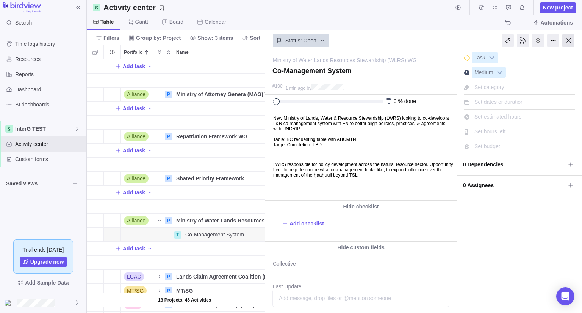
click at [569, 40] on div at bounding box center [568, 40] width 12 height 13
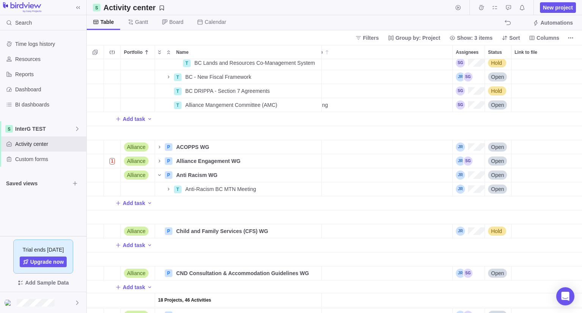
scroll to position [30, 62]
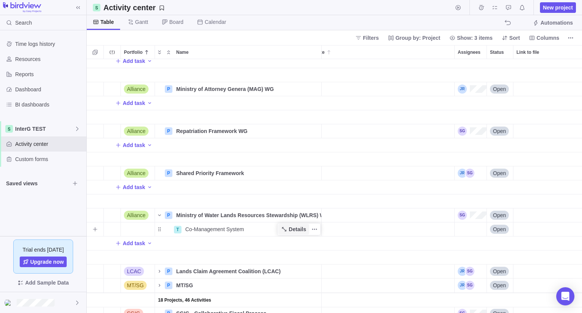
click at [285, 233] on span "Details" at bounding box center [293, 229] width 31 height 11
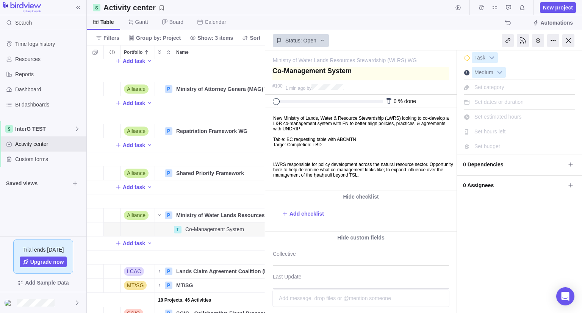
click at [273, 73] on textarea at bounding box center [360, 74] width 176 height 14
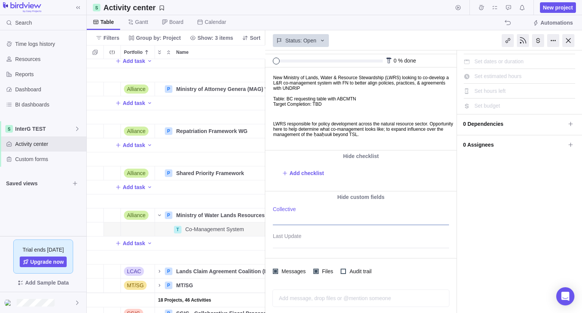
click at [320, 214] on div at bounding box center [361, 215] width 176 height 19
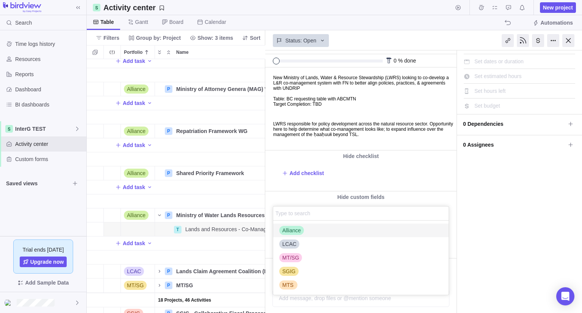
click at [296, 229] on span "Alliance" at bounding box center [291, 230] width 19 height 8
click at [568, 42] on body "Search Time logs history Resources Reports Dashboard BI dashboards InterG TEST …" at bounding box center [291, 156] width 582 height 313
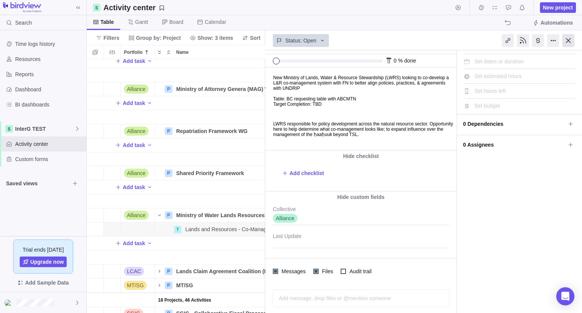
click at [565, 43] on div at bounding box center [568, 40] width 12 height 13
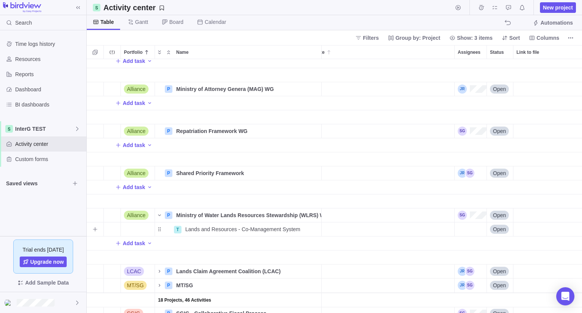
click at [471, 228] on div "Assignees" at bounding box center [470, 229] width 32 height 14
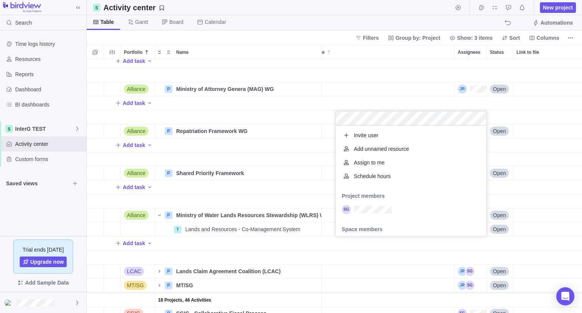
click at [533, 218] on div "Add task Alliance P Ministry of Attorney Genera (MAG) WG Details Open Add task …" at bounding box center [334, 186] width 495 height 254
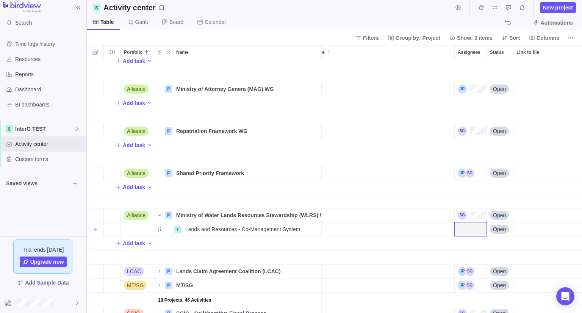
click at [503, 230] on span "Open" at bounding box center [499, 229] width 13 height 8
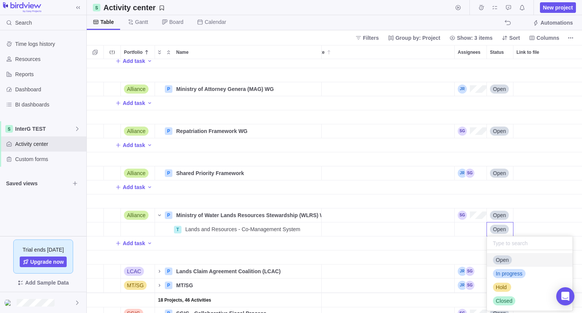
click at [503, 230] on span "Open" at bounding box center [499, 229] width 13 height 8
click at [498, 230] on span "Open" at bounding box center [499, 229] width 13 height 8
click at [500, 288] on span "Hold" at bounding box center [501, 287] width 11 height 8
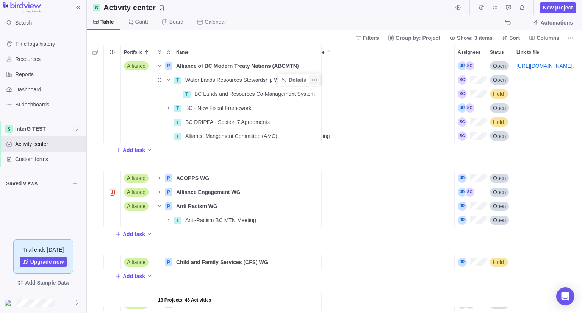
click at [316, 82] on icon "More actions" at bounding box center [314, 80] width 6 height 6
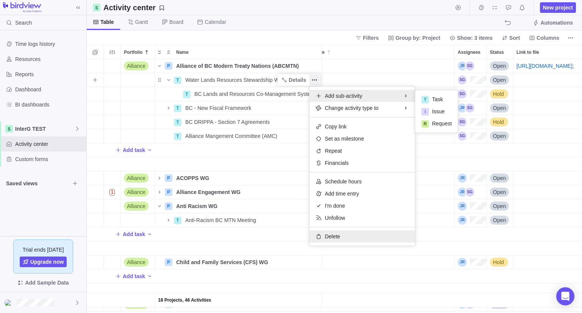
click at [325, 237] on span "Delete" at bounding box center [331, 236] width 15 height 8
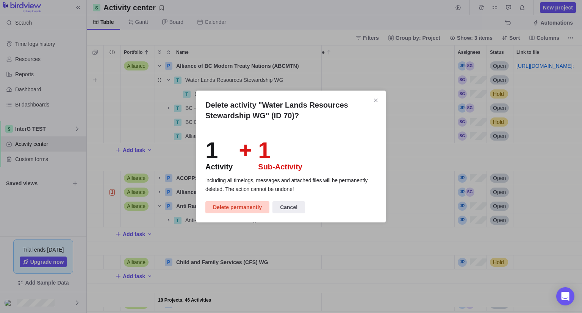
click at [237, 205] on span "Delete permanently" at bounding box center [237, 207] width 49 height 9
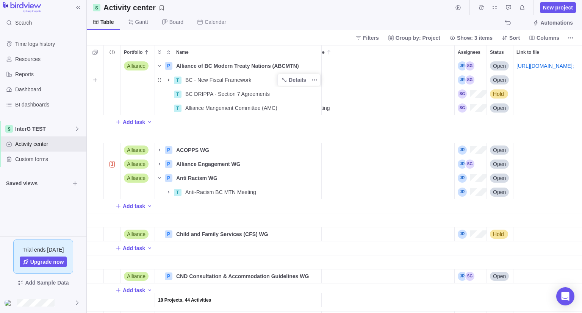
click at [167, 79] on icon "Name" at bounding box center [168, 80] width 6 height 6
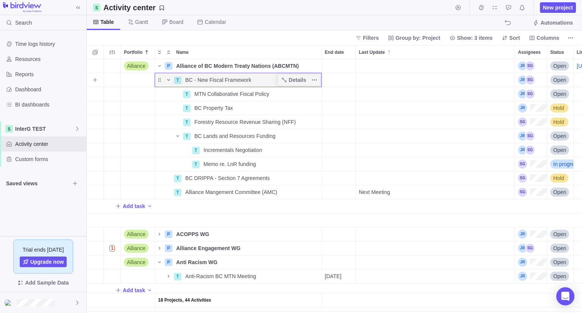
click at [167, 79] on icon "Name" at bounding box center [168, 80] width 3 height 2
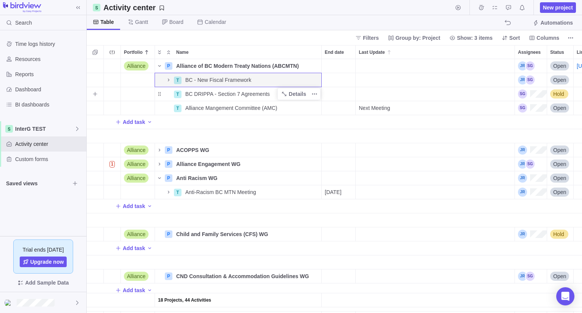
click at [246, 90] on span "BC DRIPPA - Section 7 Agreements" at bounding box center [227, 94] width 84 height 8
click at [559, 7] on body "Search Time logs history Resources Reports Dashboard BI dashboards InterG TEST …" at bounding box center [291, 156] width 582 height 313
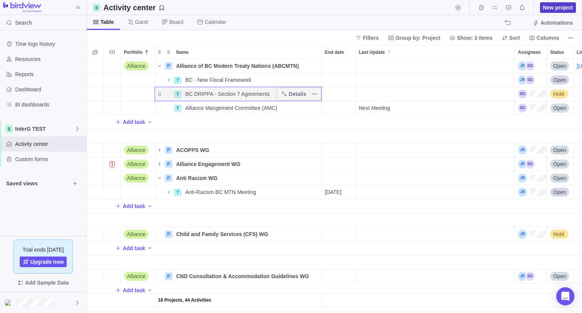
click at [557, 8] on span "New project" at bounding box center [558, 8] width 30 height 8
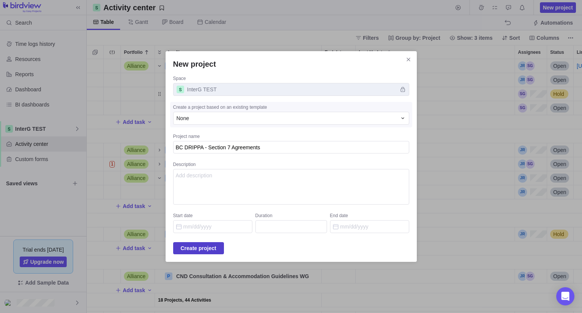
click at [209, 249] on span "Create project" at bounding box center [199, 247] width 36 height 9
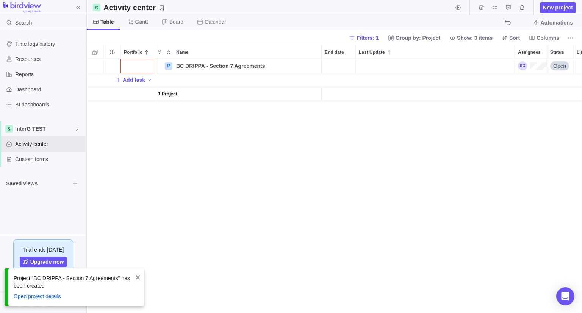
scroll to position [248, 489]
click at [287, 69] on span "Details" at bounding box center [293, 66] width 31 height 11
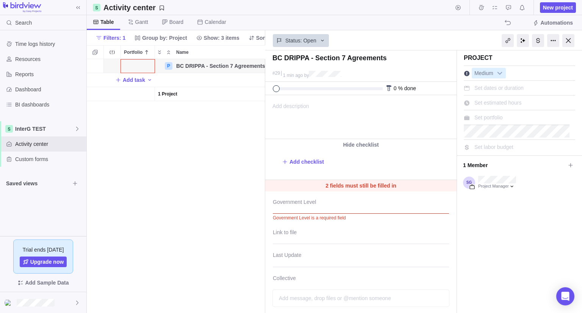
click at [323, 210] on div at bounding box center [361, 204] width 176 height 19
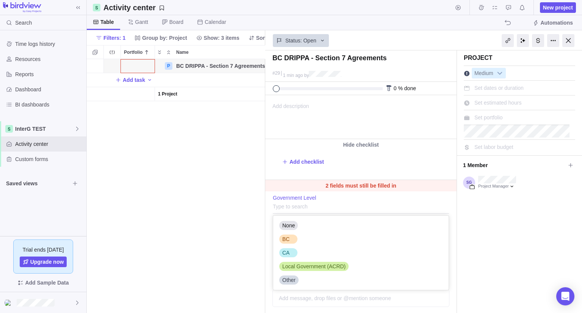
scroll to position [68, 170]
click at [288, 238] on span "BC" at bounding box center [285, 239] width 7 height 8
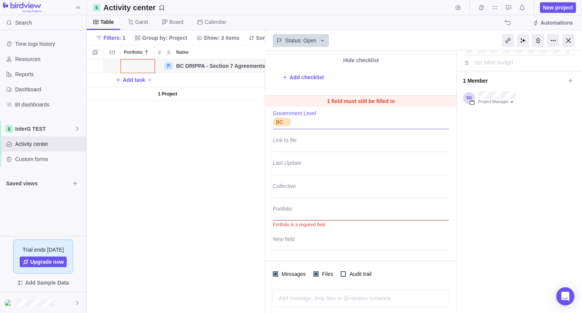
scroll to position [86, 0]
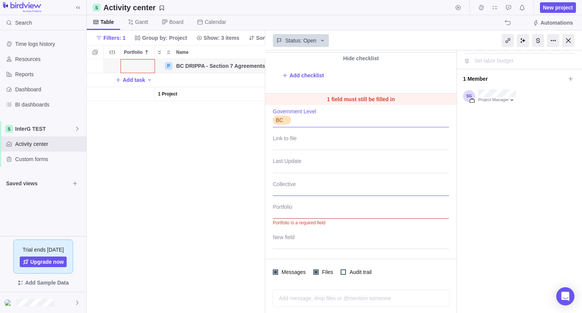
click at [296, 189] on div at bounding box center [361, 186] width 176 height 19
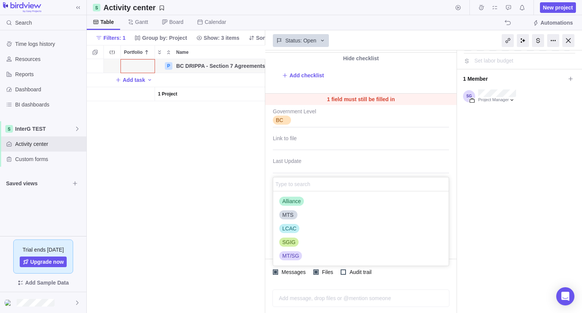
scroll to position [68, 170]
click at [292, 201] on span "Alliance" at bounding box center [291, 201] width 19 height 8
click at [452, 192] on div "BC DRIPPA - Section 7 Agreements #29 1 min ago by Project was completed on its …" at bounding box center [423, 181] width 317 height 262
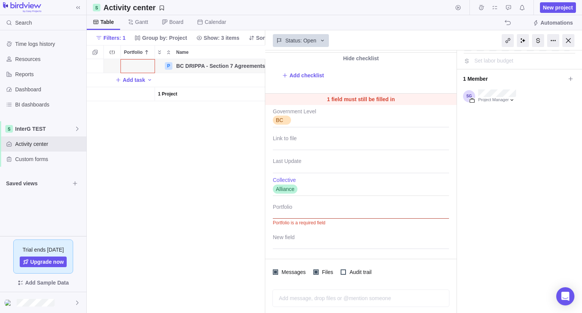
click at [292, 213] on div at bounding box center [361, 209] width 176 height 19
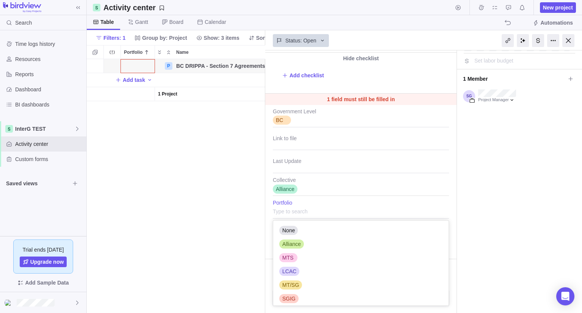
scroll to position [79, 170]
click at [290, 240] on span "Alliance" at bounding box center [291, 244] width 19 height 8
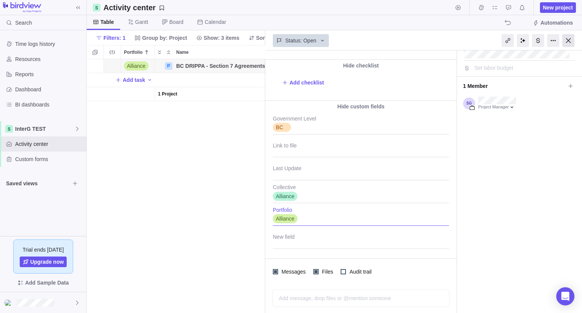
click at [569, 42] on div at bounding box center [568, 40] width 12 height 13
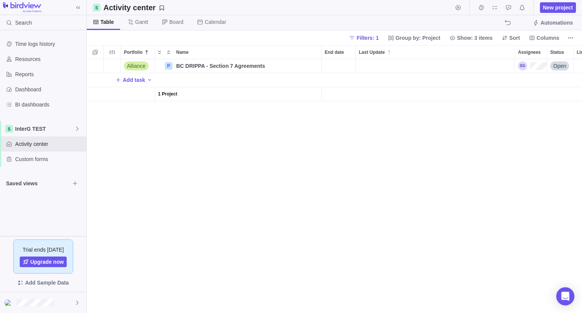
scroll to position [6, 6]
click at [378, 35] on span "Filters: 1" at bounding box center [367, 38] width 22 height 8
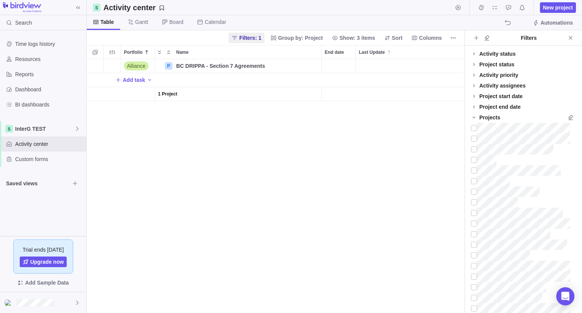
scroll to position [40, 0]
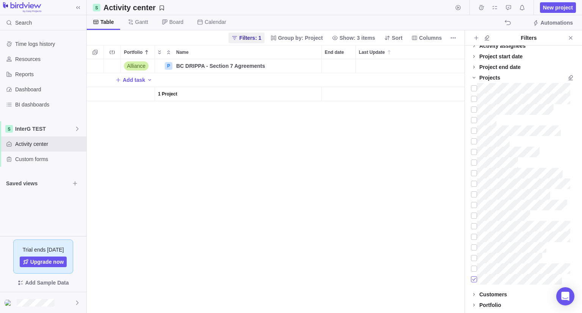
click at [473, 278] on div at bounding box center [474, 279] width 6 height 11
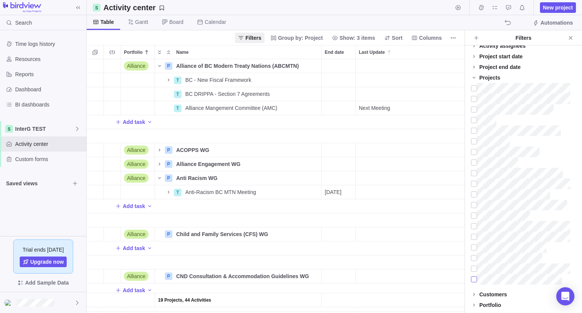
scroll to position [248, 371]
click at [287, 97] on icon "Name" at bounding box center [284, 94] width 6 height 6
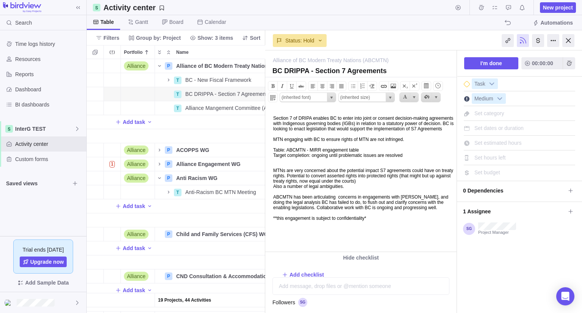
drag, startPoint x: 343, startPoint y: 173, endPoint x: 323, endPoint y: 173, distance: 20.1
click at [323, 173] on body "Section 7 of DRIPA enables BC to enter into joint or consent decision-making ag…" at bounding box center [359, 167] width 189 height 118
copy body "Section 7 of DRIPA enables BC to enter into joint or consent decision-making ag…"
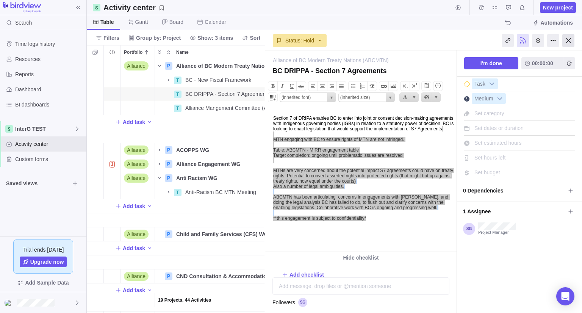
click at [569, 41] on div at bounding box center [568, 40] width 12 height 13
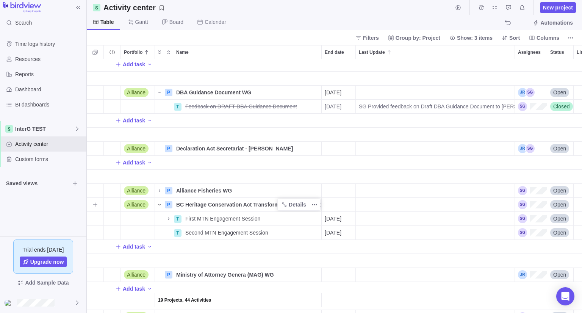
click at [159, 204] on icon "Name" at bounding box center [159, 204] width 6 height 6
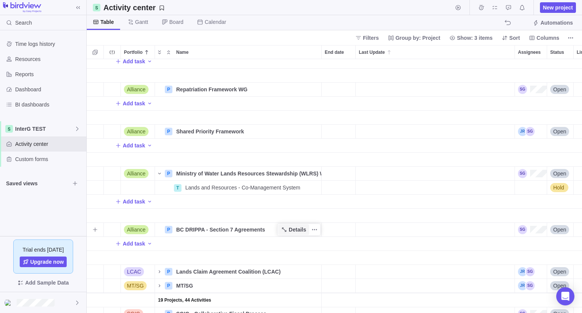
click at [297, 234] on span "Details" at bounding box center [293, 229] width 31 height 11
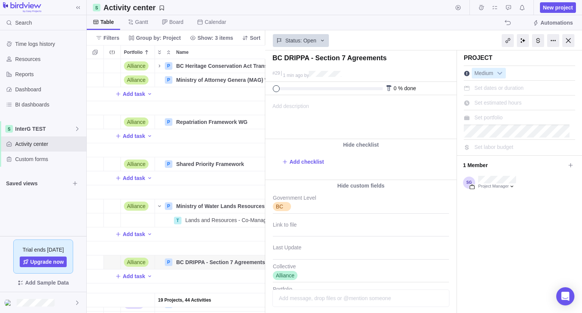
click at [300, 109] on span "Add description" at bounding box center [287, 116] width 44 height 43
paste body
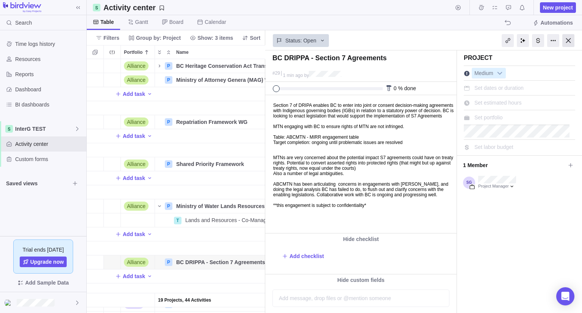
click at [569, 39] on div at bounding box center [568, 40] width 12 height 13
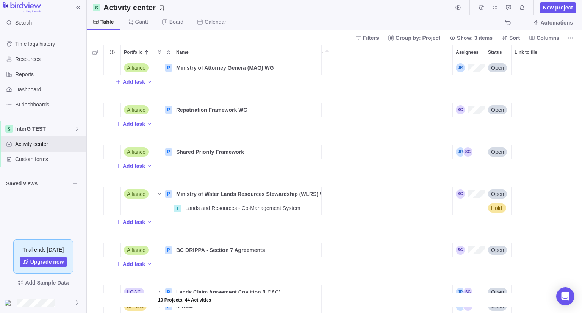
click at [502, 250] on span "Open" at bounding box center [497, 250] width 13 height 8
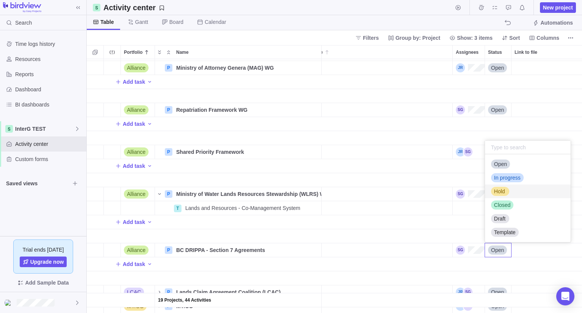
drag, startPoint x: 499, startPoint y: 193, endPoint x: 508, endPoint y: 193, distance: 8.7
click at [508, 193] on div "Hold" at bounding box center [500, 191] width 18 height 9
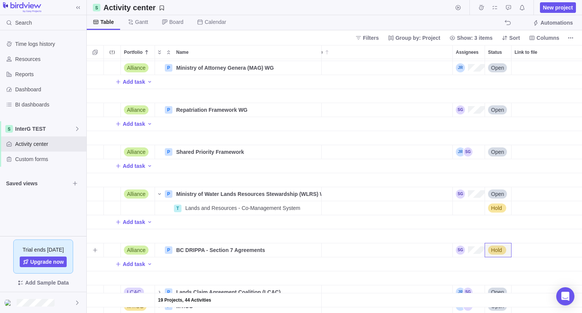
click at [499, 251] on span "Hold" at bounding box center [496, 250] width 11 height 8
click at [372, 281] on div "Alliance P BC Heritage Conservation Act Transformation Project (HCATP) WG Detai…" at bounding box center [334, 186] width 495 height 254
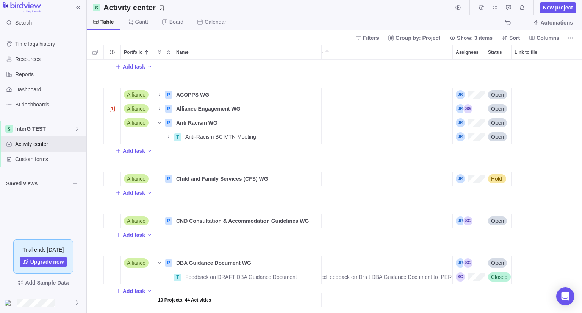
scroll to position [0, 86]
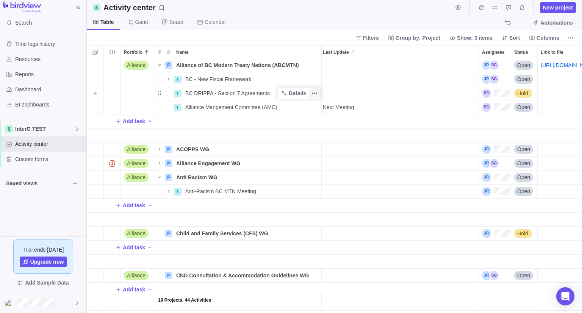
click at [315, 91] on icon "More actions" at bounding box center [314, 93] width 6 height 6
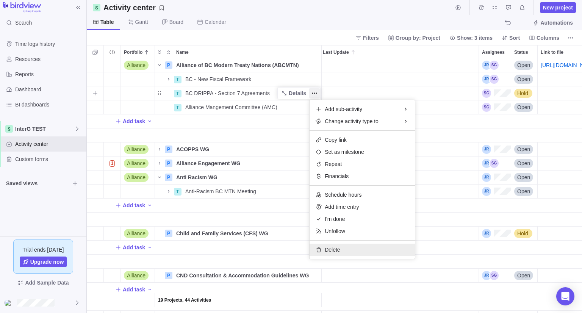
click at [332, 246] on span "Delete" at bounding box center [331, 250] width 15 height 8
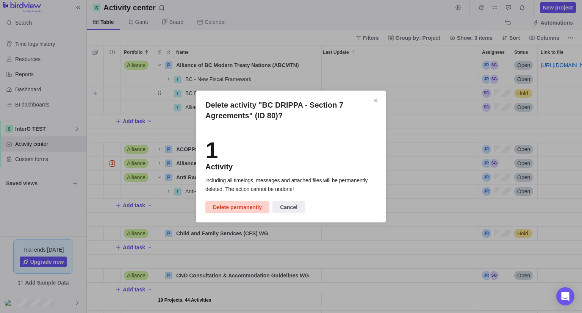
click at [235, 207] on span "Delete permanently" at bounding box center [237, 207] width 49 height 9
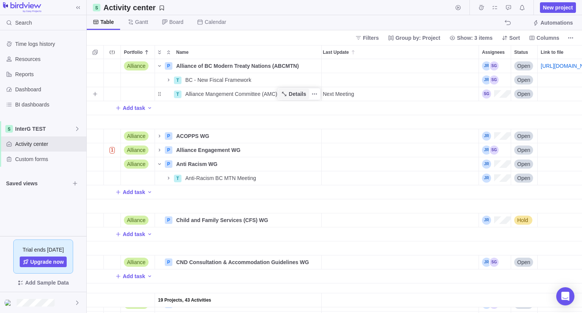
click at [298, 95] on span "Details" at bounding box center [296, 94] width 17 height 8
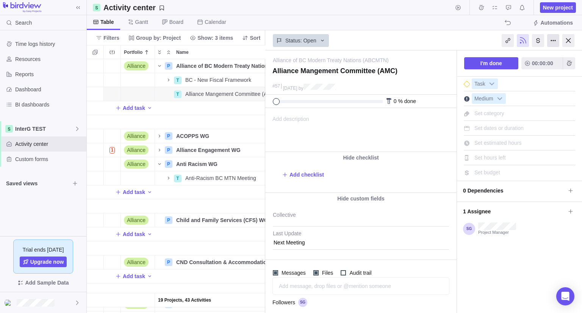
click at [550, 40] on div at bounding box center [553, 40] width 12 height 13
click at [537, 74] on div "Delete activity" at bounding box center [531, 70] width 47 height 13
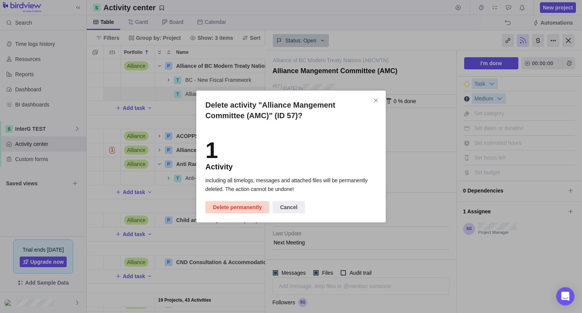
click at [250, 206] on span "Delete permanently" at bounding box center [237, 207] width 49 height 9
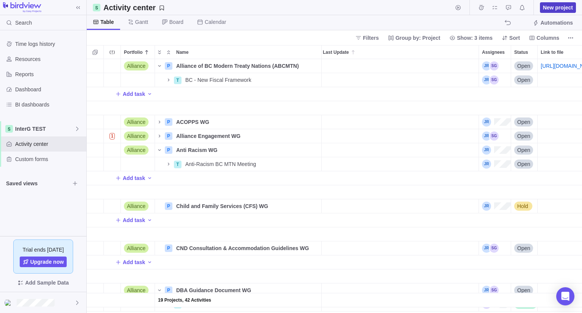
click at [561, 8] on span "New project" at bounding box center [558, 8] width 30 height 8
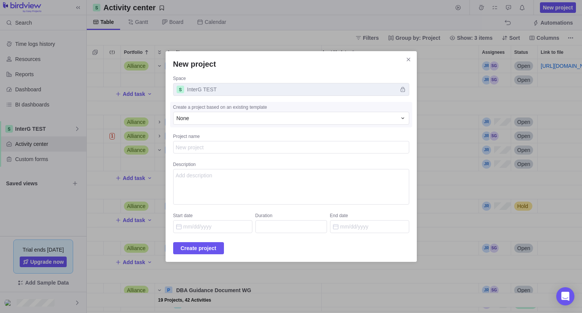
click at [238, 150] on textarea "Project name" at bounding box center [291, 147] width 236 height 13
click at [204, 246] on span "Create project" at bounding box center [199, 247] width 36 height 9
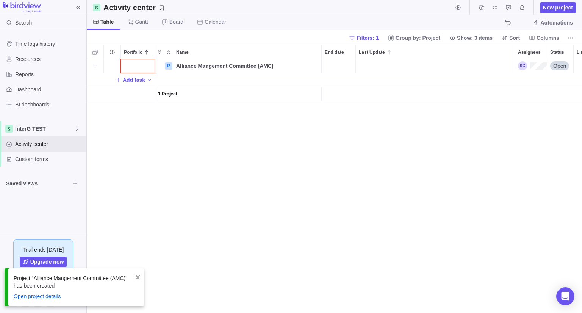
click at [139, 60] on div "Portfolio" at bounding box center [138, 66] width 34 height 14
click at [139, 113] on span "Alliance" at bounding box center [139, 111] width 19 height 8
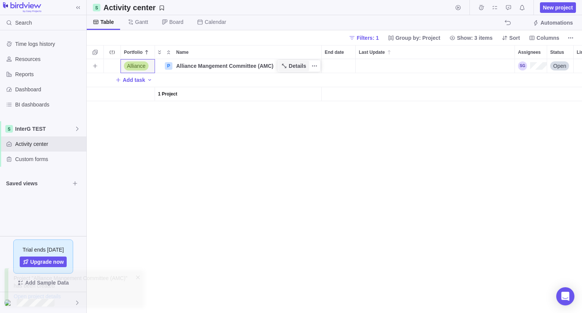
click at [296, 66] on span "Details" at bounding box center [296, 66] width 17 height 8
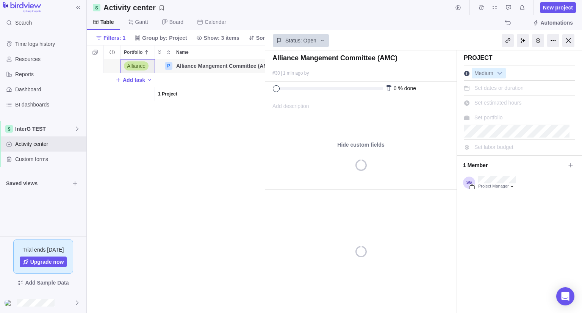
scroll to position [248, 173]
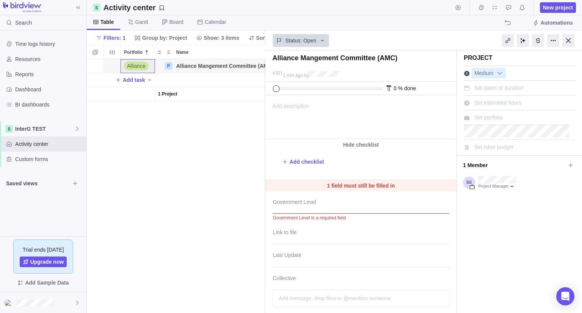
click at [314, 206] on div at bounding box center [361, 204] width 176 height 19
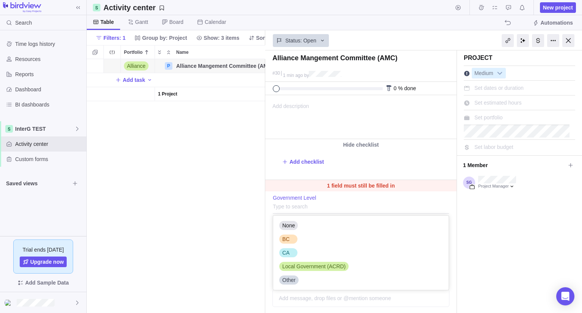
scroll to position [68, 170]
click at [291, 238] on div "BC" at bounding box center [285, 239] width 13 height 8
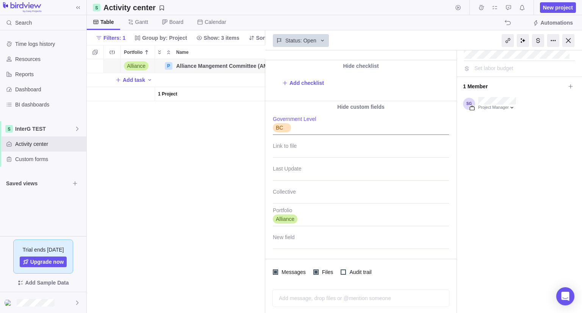
scroll to position [79, 0]
click at [288, 193] on div at bounding box center [361, 193] width 176 height 19
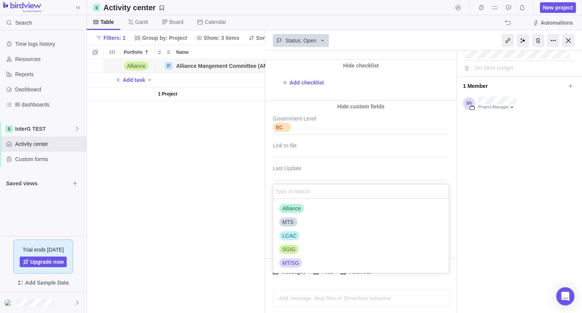
scroll to position [68, 170]
click at [288, 205] on span "Alliance" at bounding box center [291, 208] width 19 height 8
click at [450, 179] on div "Alliance Mangement Committee (AMC) #30 1 min ago by Project was completed on it…" at bounding box center [423, 181] width 317 height 262
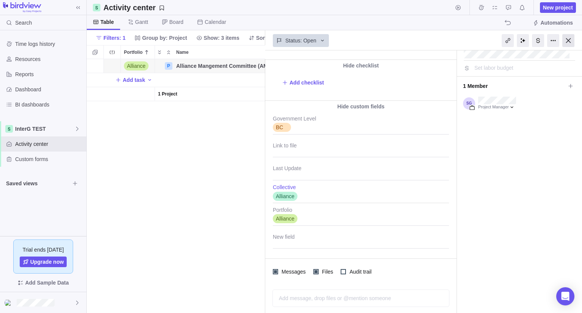
click at [567, 41] on div at bounding box center [568, 40] width 12 height 13
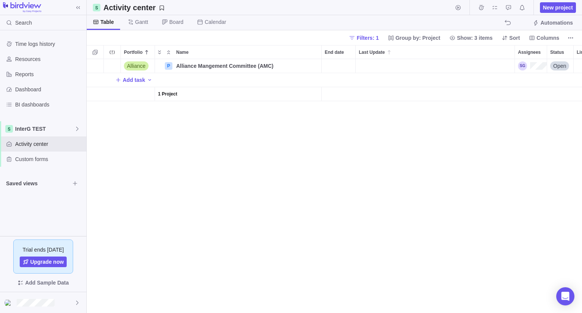
scroll to position [248, 489]
click at [140, 82] on span "Add task" at bounding box center [134, 80] width 22 height 8
click at [340, 67] on div "End date" at bounding box center [338, 66] width 34 height 14
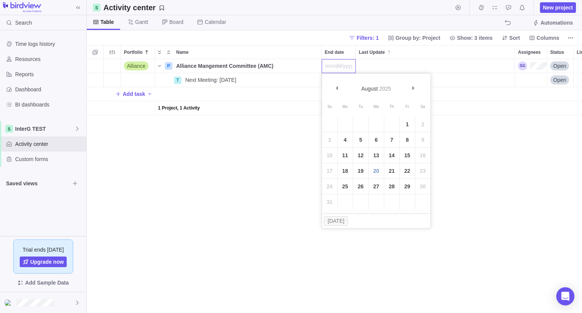
click at [277, 149] on div "Alliance P Alliance Mangement Committee (AMC) Details Open T Next Meeting: [DAT…" at bounding box center [334, 186] width 495 height 254
click at [342, 80] on div "End date" at bounding box center [338, 80] width 34 height 14
click at [378, 185] on link "20" at bounding box center [375, 184] width 15 height 15
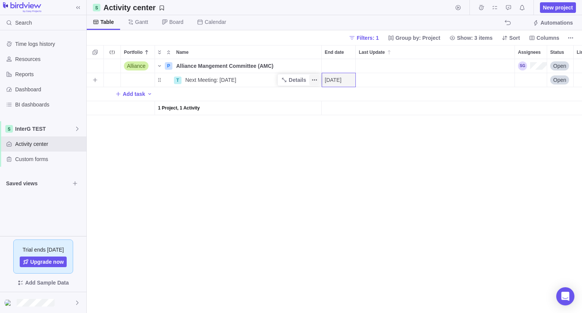
click at [315, 81] on icon "More actions" at bounding box center [314, 80] width 6 height 6
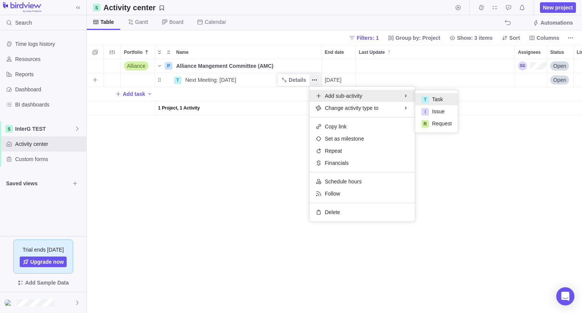
click at [418, 98] on div "T Task" at bounding box center [436, 99] width 42 height 12
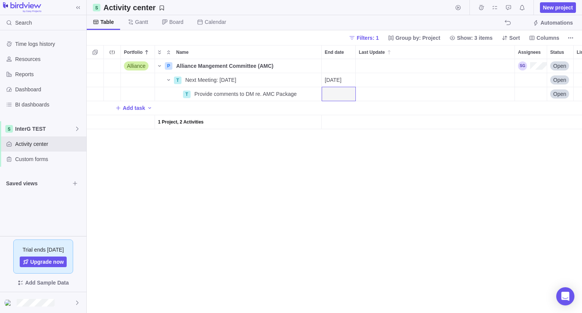
click at [338, 103] on div "Add task" at bounding box center [383, 108] width 592 height 14
click at [335, 94] on div "Alliance P Alliance Mangement Committee (AMC) Details Open T Next Meeting: [DAT…" at bounding box center [334, 186] width 495 height 254
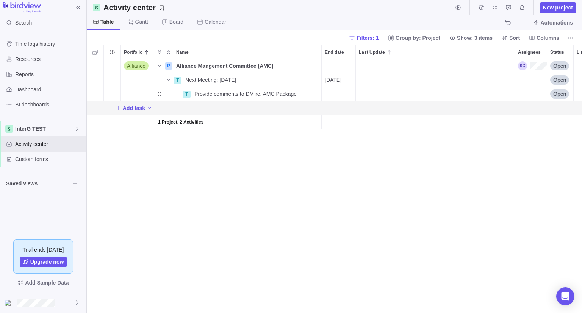
click at [340, 94] on div "End date" at bounding box center [338, 94] width 34 height 14
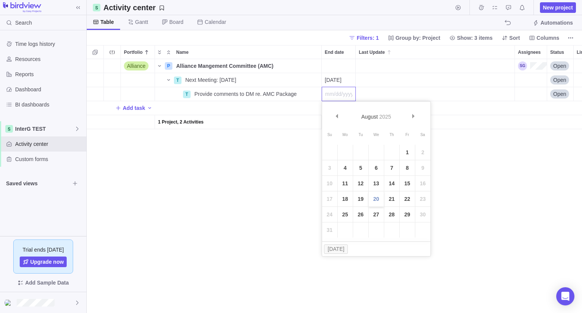
click at [376, 202] on link "20" at bounding box center [375, 198] width 15 height 15
click at [521, 82] on div "Assignees" at bounding box center [531, 80] width 32 height 14
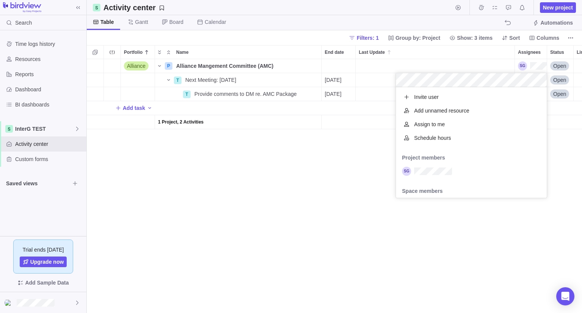
scroll to position [104, 145]
click at [438, 176] on div "grid" at bounding box center [471, 171] width 151 height 14
click at [556, 140] on div "Alliance P Alliance Mangement Committee (AMC) Details Open T Next Meeting: [DAT…" at bounding box center [334, 186] width 495 height 254
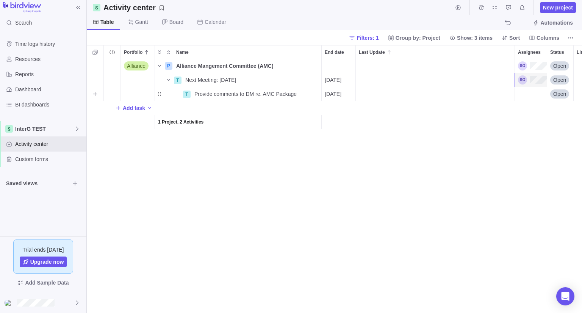
click at [527, 95] on div "Assignees" at bounding box center [531, 94] width 32 height 14
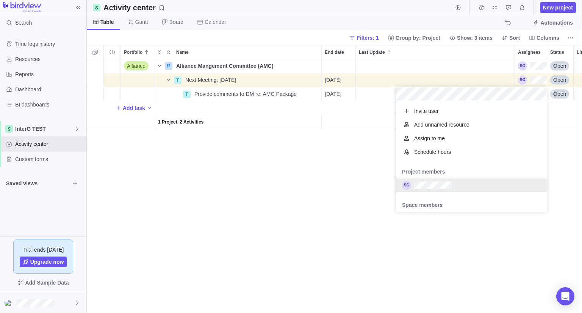
click at [452, 182] on div "grid" at bounding box center [471, 185] width 151 height 14
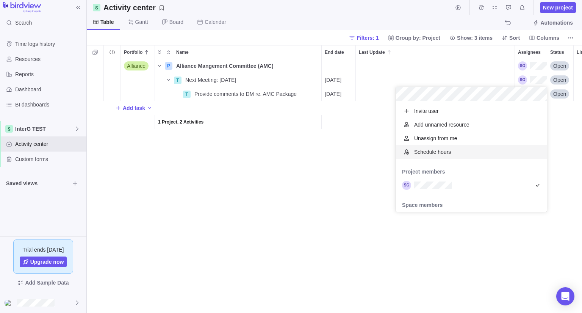
click at [564, 167] on div "Alliance P Alliance Mangement Committee (AMC) Details Open T Next Meeting: [DAT…" at bounding box center [334, 186] width 495 height 254
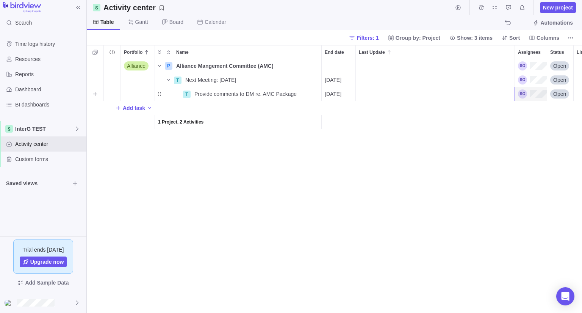
click at [564, 94] on span "Open" at bounding box center [559, 94] width 13 height 8
click at [503, 167] on span "Closed" at bounding box center [504, 166] width 17 height 8
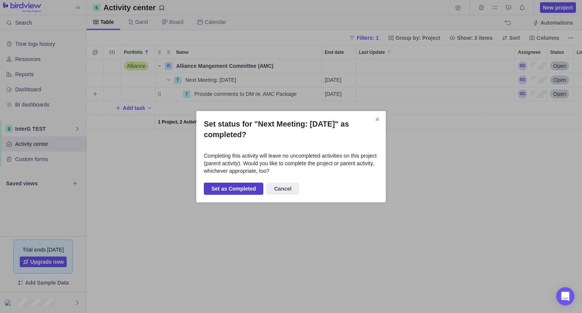
click at [242, 188] on span "Set as Completed" at bounding box center [233, 188] width 44 height 9
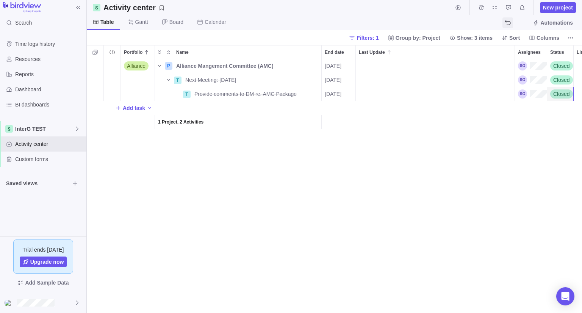
click at [508, 23] on icon "The action will be undone: changing the activity status" at bounding box center [507, 23] width 6 height 6
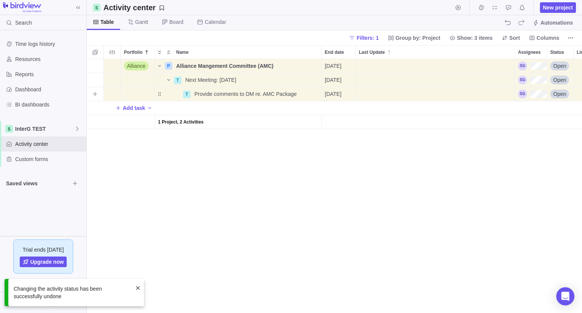
click at [559, 96] on span "Open" at bounding box center [559, 94] width 13 height 8
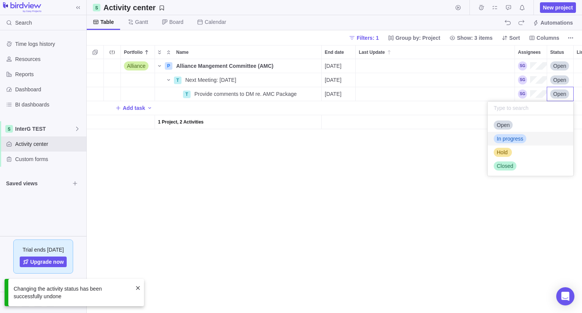
click at [406, 215] on div "Alliance P Alliance Mangement Committee (AMC) Details [DATE] Open T Next Meetin…" at bounding box center [334, 186] width 495 height 254
click at [564, 93] on span "Open" at bounding box center [559, 94] width 13 height 8
click at [504, 165] on span "Closed" at bounding box center [504, 166] width 17 height 8
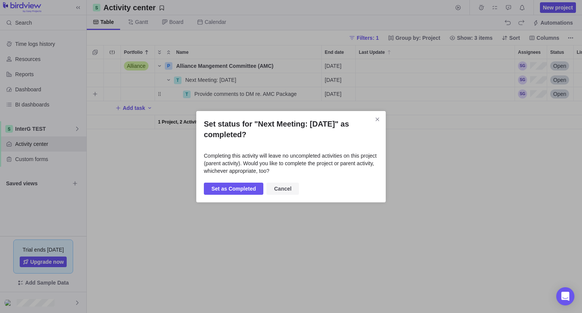
click at [283, 189] on span "Cancel" at bounding box center [282, 188] width 17 height 9
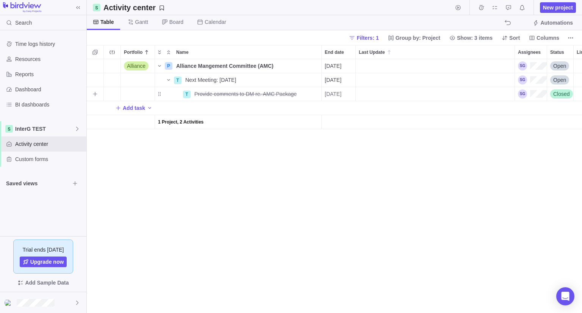
click at [426, 168] on div "Alliance P Alliance Mangement Committee (AMC) Details [DATE] Open T Next Meetin…" at bounding box center [334, 186] width 495 height 254
click at [378, 36] on span "Filters: 1" at bounding box center [367, 38] width 22 height 8
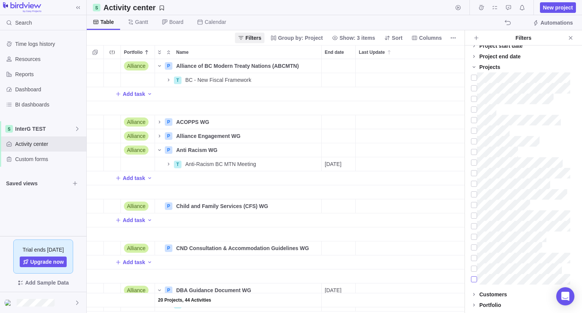
scroll to position [6, 6]
click at [571, 38] on icon "Close" at bounding box center [570, 38] width 6 height 6
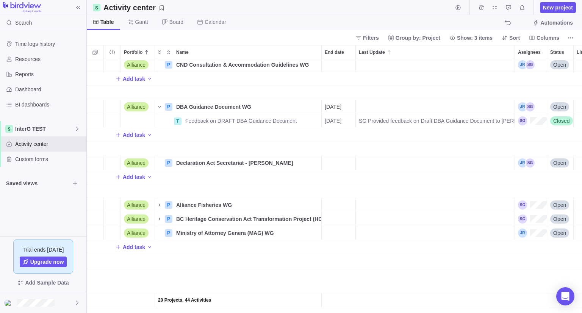
scroll to position [0, 0]
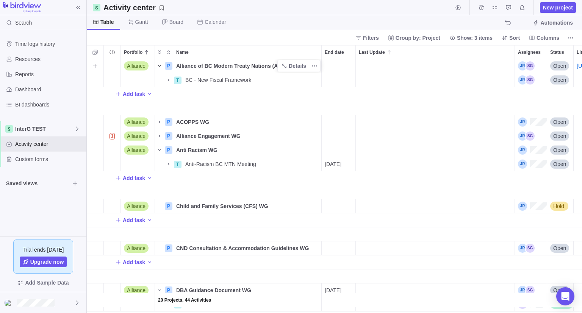
click at [159, 65] on icon "Name" at bounding box center [159, 66] width 6 height 6
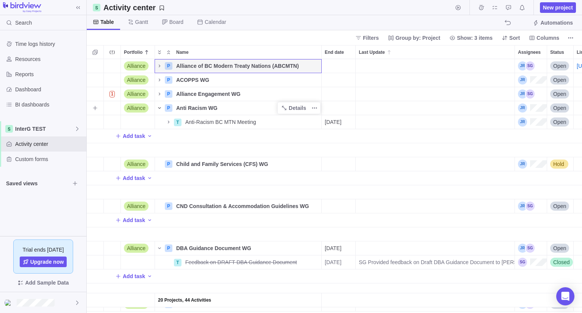
click at [157, 104] on span "Name" at bounding box center [159, 108] width 9 height 11
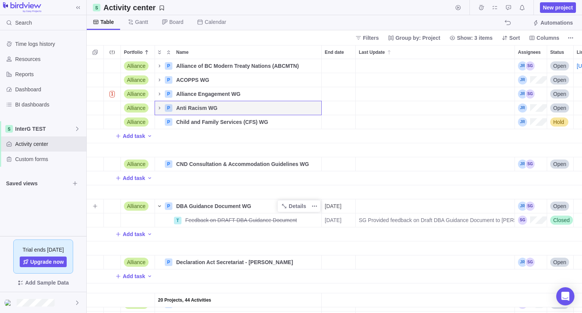
click at [158, 205] on icon "Name" at bounding box center [159, 206] width 6 height 6
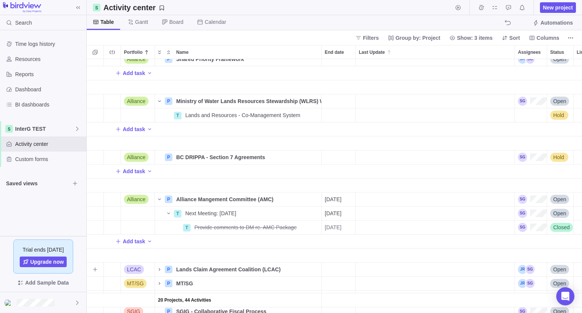
scroll to position [354, 0]
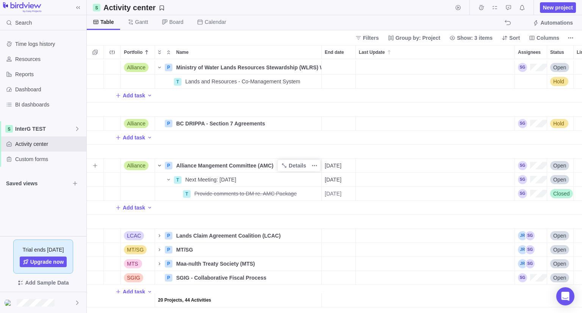
click at [163, 161] on span "Name" at bounding box center [159, 165] width 9 height 11
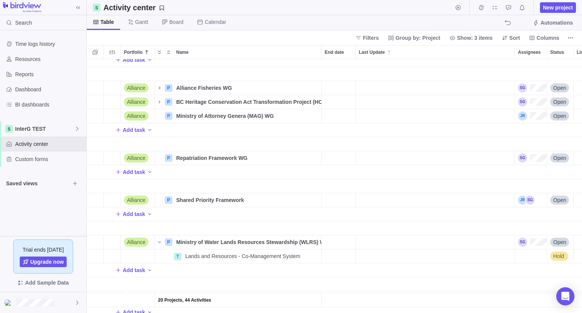
scroll to position [0, 0]
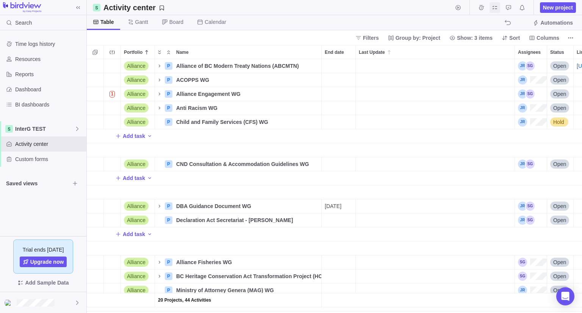
click at [494, 9] on icon "My assignments" at bounding box center [494, 8] width 6 height 6
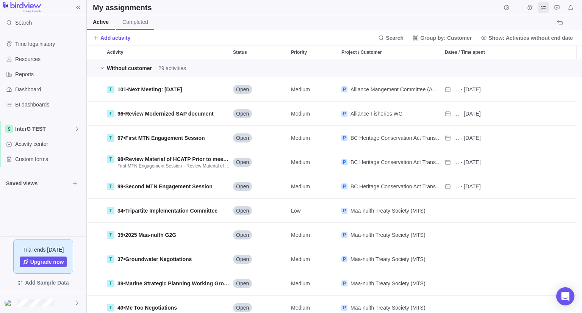
click at [134, 22] on span "Completed" at bounding box center [135, 22] width 26 height 8
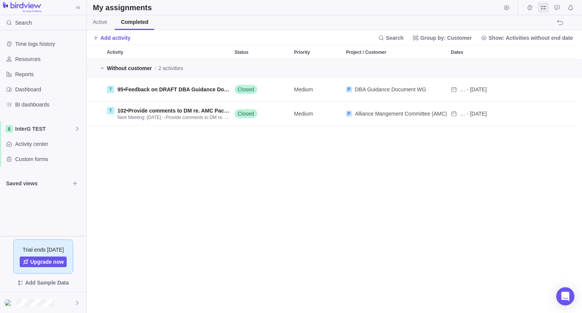
scroll to position [248, 489]
click at [101, 22] on span "Active" at bounding box center [100, 22] width 14 height 8
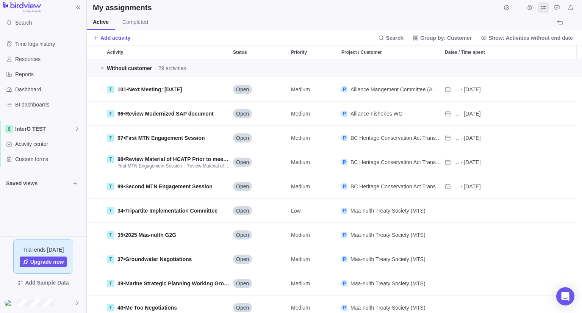
scroll to position [248, 489]
click at [47, 127] on span "InterG TEST" at bounding box center [44, 129] width 59 height 8
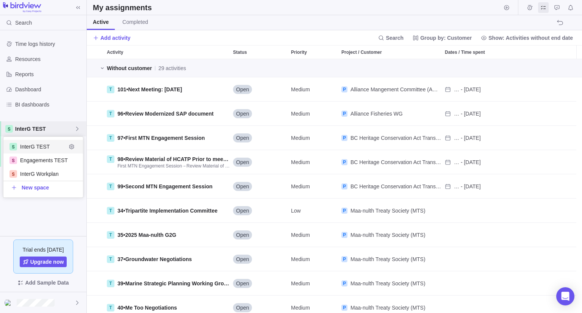
scroll to position [55, 74]
click at [37, 149] on span "InterG TEST" at bounding box center [43, 147] width 46 height 8
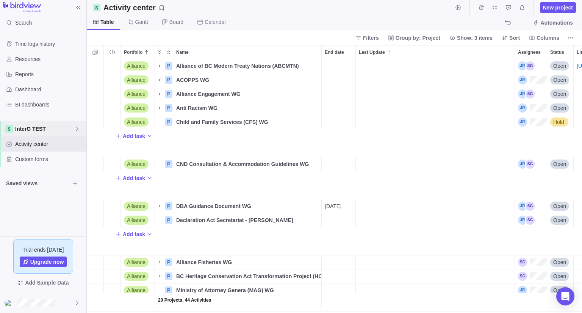
scroll to position [248, 489]
click at [159, 65] on icon "Name" at bounding box center [159, 66] width 6 height 6
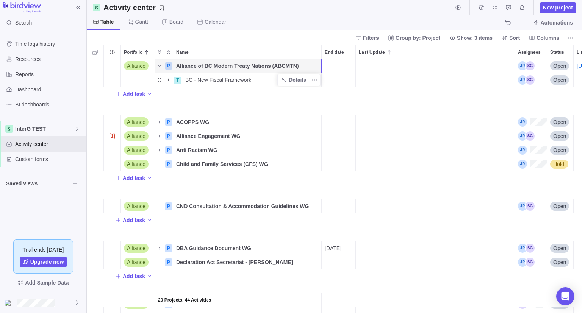
click at [167, 81] on icon "Name" at bounding box center [168, 80] width 6 height 6
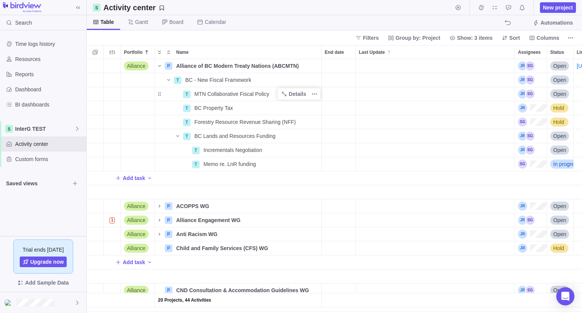
drag, startPoint x: 557, startPoint y: 6, endPoint x: 262, endPoint y: 100, distance: 309.4
click at [262, 100] on div "MTN Collaborative Fiscal Policy" at bounding box center [256, 94] width 130 height 14
click at [228, 110] on div "20 Projects, 44 Activities Alliance P Alliance of BC Modern Treaty Nations (ABC…" at bounding box center [334, 186] width 495 height 254
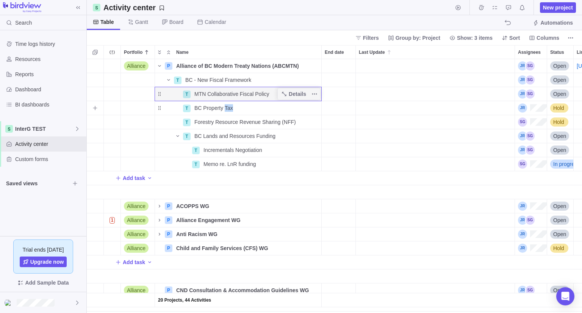
click at [228, 110] on span "BC Property Tax" at bounding box center [213, 108] width 39 height 8
click at [563, 10] on body "Search Time logs history Resources Reports Dashboard BI dashboards InterG TEST …" at bounding box center [291, 156] width 582 height 313
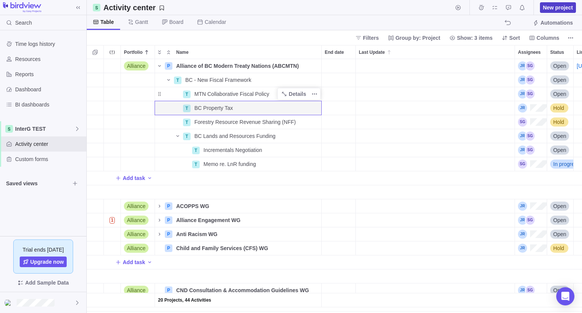
click at [560, 7] on span "New project" at bounding box center [558, 8] width 30 height 8
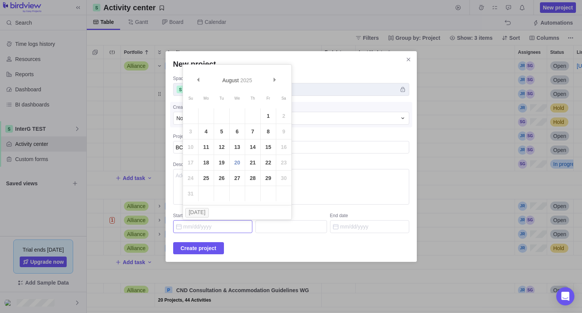
click at [206, 230] on input "Start date" at bounding box center [212, 226] width 79 height 13
click at [336, 76] on div "Space" at bounding box center [291, 79] width 236 height 8
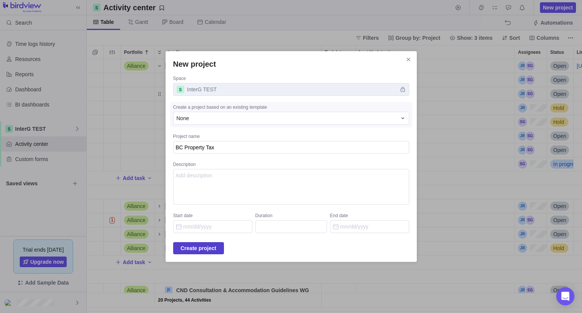
click at [210, 246] on span "Create project" at bounding box center [199, 247] width 36 height 9
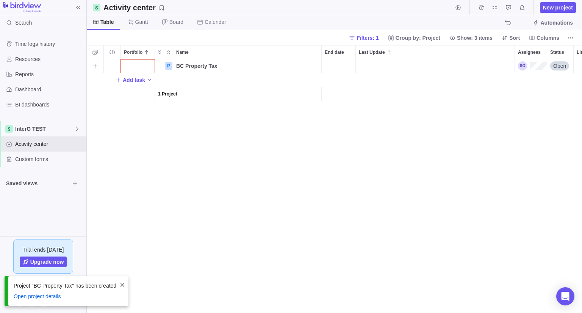
click at [128, 65] on div "Portfolio" at bounding box center [138, 66] width 34 height 14
click at [138, 111] on span "Alliance" at bounding box center [139, 111] width 19 height 8
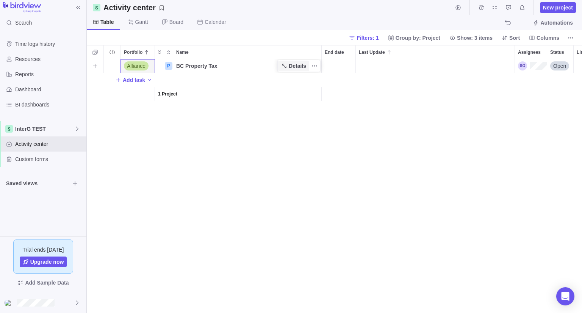
click at [292, 67] on span "Details" at bounding box center [296, 66] width 17 height 8
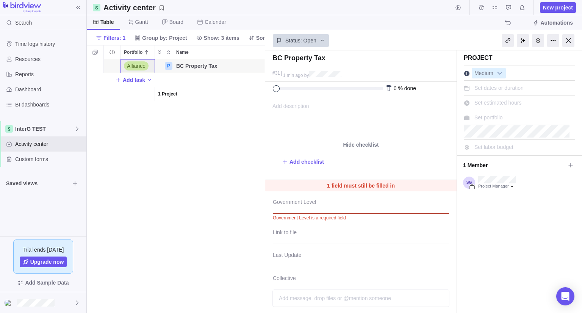
scroll to position [44, 0]
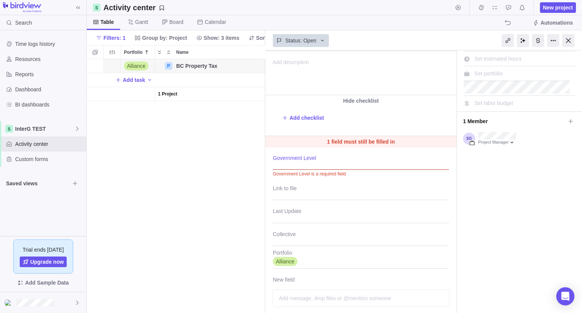
click at [299, 164] on div at bounding box center [361, 160] width 176 height 19
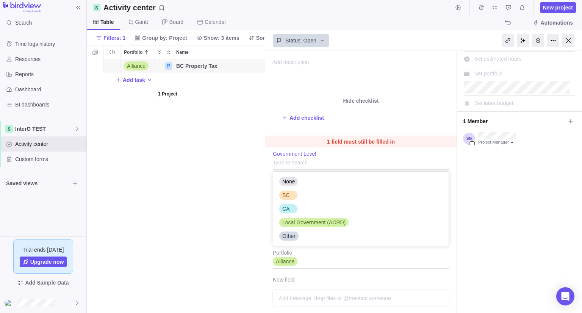
scroll to position [68, 170]
click at [291, 195] on div "BC" at bounding box center [288, 194] width 18 height 9
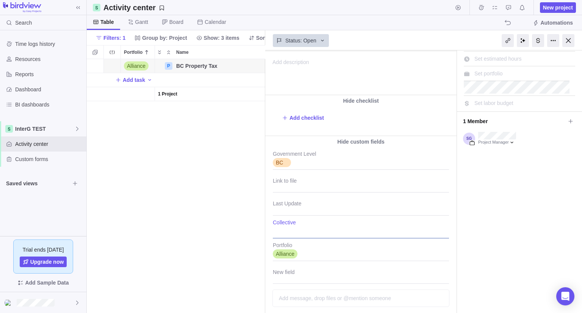
drag, startPoint x: 298, startPoint y: 232, endPoint x: 274, endPoint y: 233, distance: 23.1
click at [274, 233] on div at bounding box center [361, 228] width 176 height 19
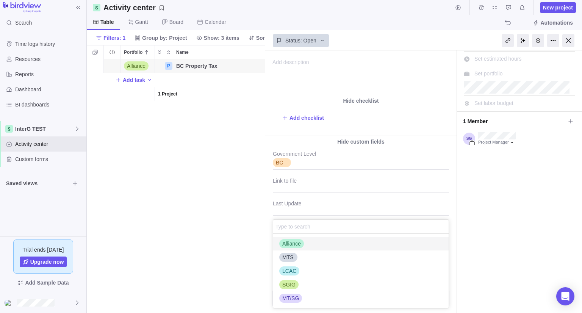
click at [289, 244] on span "Alliance" at bounding box center [291, 244] width 19 height 8
click at [451, 195] on div "BC Property Tax #31 1 min ago by Project was completed on its planned end date …" at bounding box center [423, 181] width 317 height 262
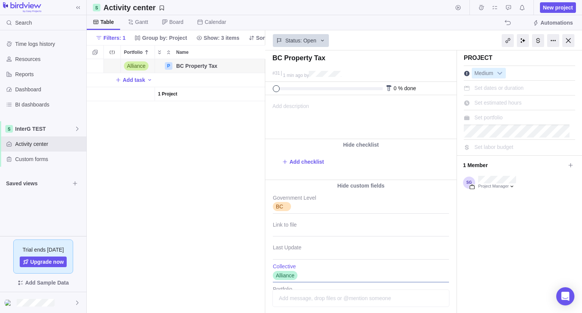
scroll to position [0, 0]
click at [488, 118] on span "Set portfolio" at bounding box center [488, 117] width 28 height 6
click at [488, 117] on input "text" at bounding box center [507, 117] width 66 height 9
click at [571, 100] on div "BC Property Tax #31 1 min ago by Project was completed on its planned end date …" at bounding box center [423, 181] width 317 height 262
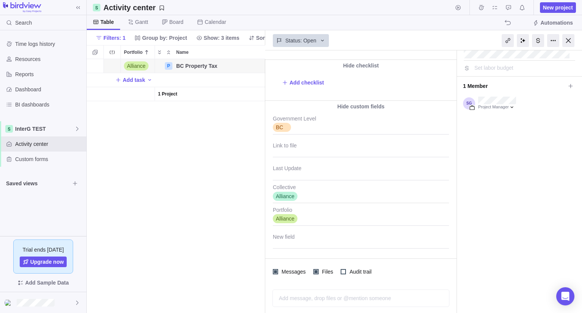
scroll to position [0, 0]
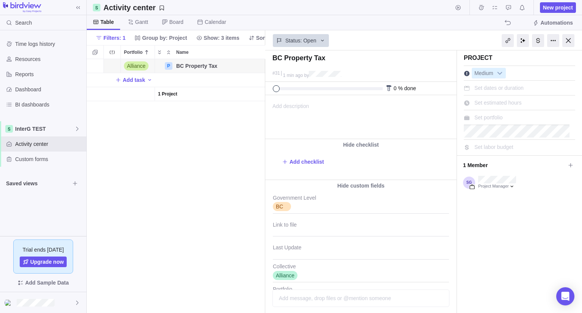
click at [487, 234] on div "Project Medium Set dates or duration Set estimated hours Set portfolio Set labo…" at bounding box center [519, 221] width 125 height 343
click at [567, 42] on div at bounding box center [568, 40] width 12 height 13
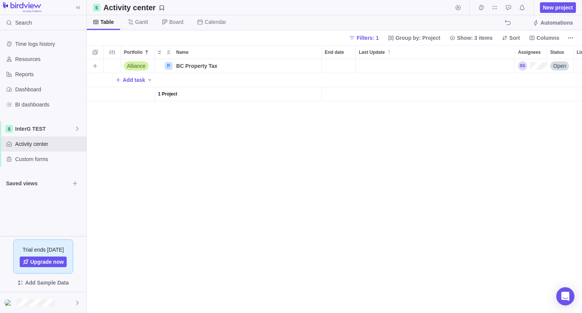
click at [555, 64] on span "Open" at bounding box center [559, 66] width 13 height 8
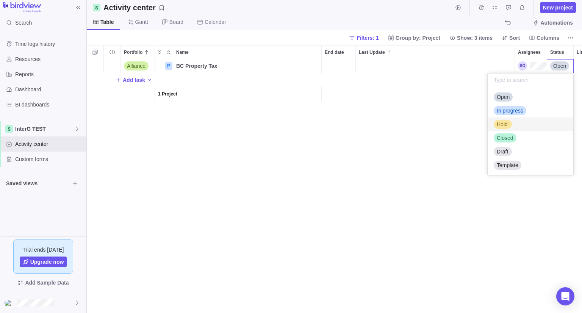
click at [502, 125] on span "Hold" at bounding box center [501, 124] width 11 height 8
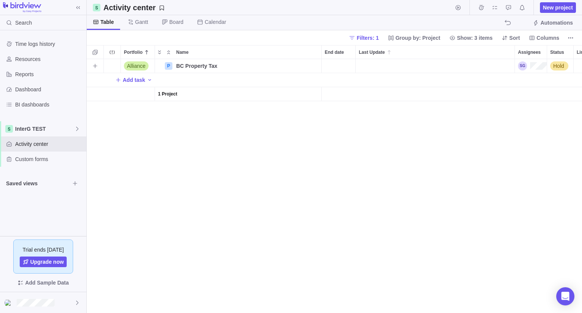
click at [426, 147] on div "Alliance P BC Property Tax Details Hold Add task 1 Project" at bounding box center [334, 186] width 495 height 254
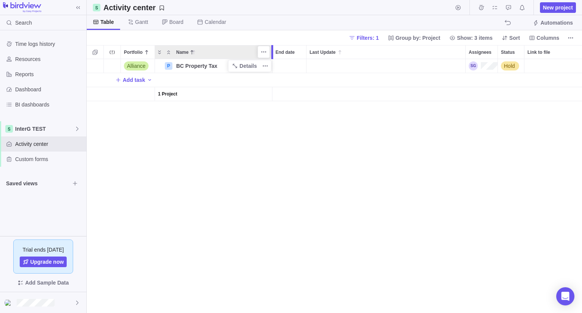
drag, startPoint x: 321, startPoint y: 55, endPoint x: 275, endPoint y: 65, distance: 47.7
click at [275, 65] on div "Portfolio Name End date Last Update Assignees Status Link to file Alliance P BC…" at bounding box center [334, 179] width 495 height 268
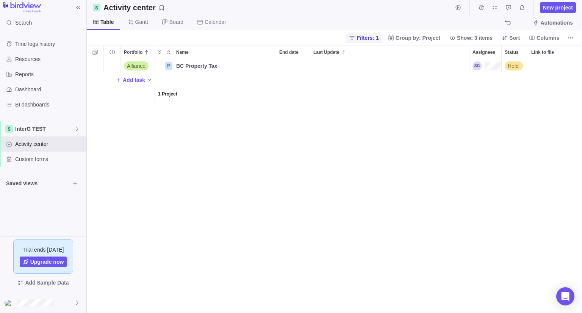
click at [377, 39] on span "Filters: 1" at bounding box center [367, 38] width 22 height 8
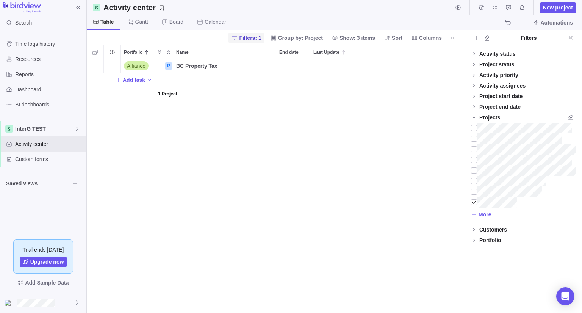
scroll to position [248, 371]
click at [474, 203] on div at bounding box center [474, 202] width 6 height 11
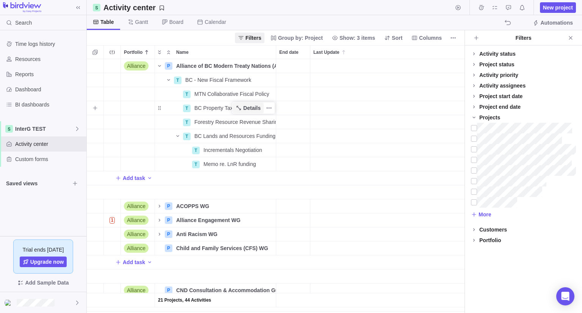
click at [248, 105] on span "Details" at bounding box center [251, 108] width 17 height 8
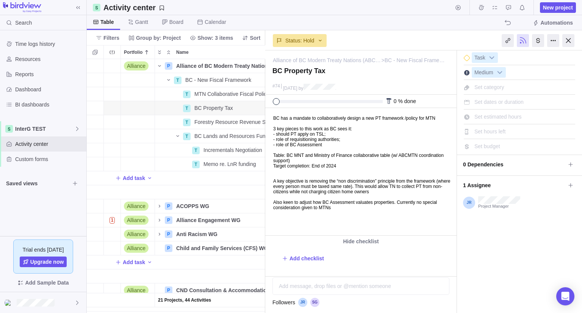
click at [357, 165] on p "BC has a mandate to collaboratively design a new PT framework /policy for MTN 3…" at bounding box center [363, 144] width 181 height 58
copy body "BC has a mandate to collaboratively design a new PT framework /policy for MTN 3…"
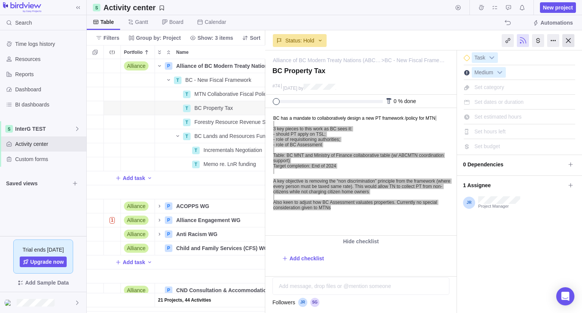
click at [568, 41] on div at bounding box center [568, 40] width 12 height 13
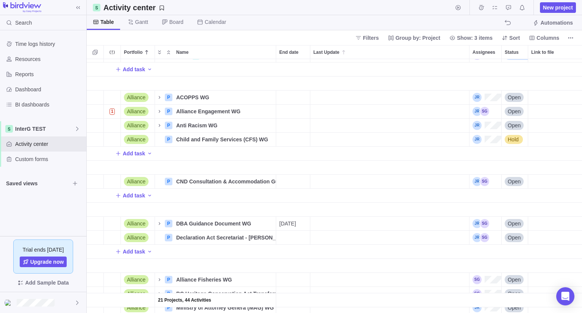
scroll to position [109, 0]
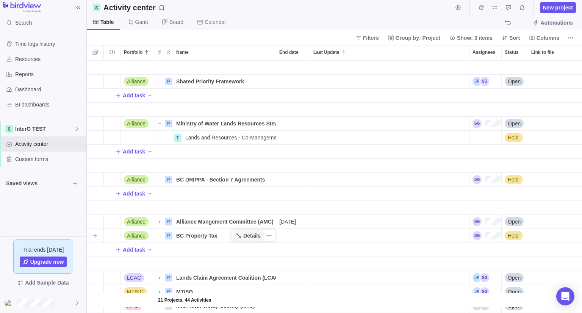
click at [249, 237] on span "Details" at bounding box center [251, 236] width 17 height 8
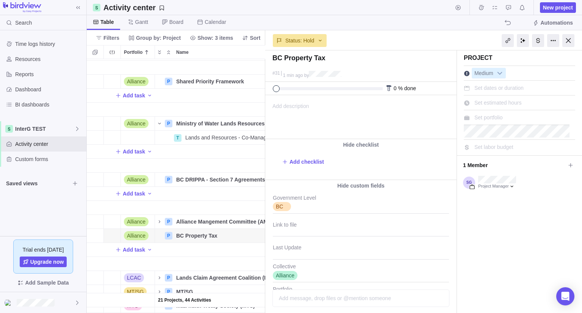
click at [300, 100] on span "Add description" at bounding box center [287, 116] width 44 height 43
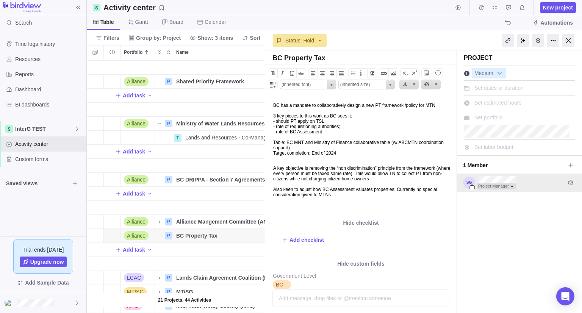
click at [510, 187] on div at bounding box center [496, 186] width 40 height 6
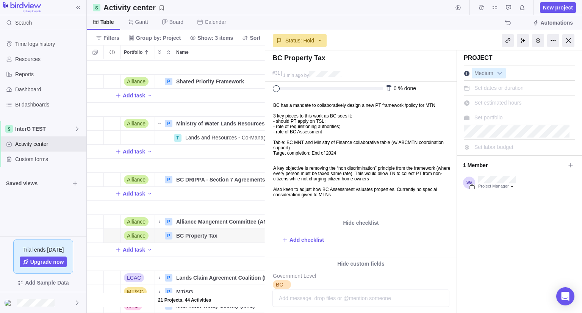
click at [553, 222] on div "Project Medium Set dates or duration Set estimated hours Set portfolio Set labo…" at bounding box center [519, 260] width 125 height 421
click at [568, 166] on icon at bounding box center [570, 165] width 4 height 4
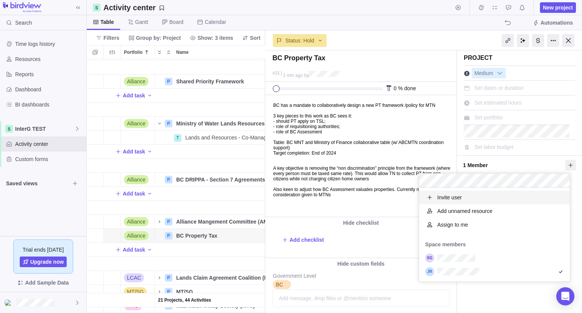
click at [568, 41] on body "Search Time logs history Resources Reports Dashboard BI dashboards InterG TEST …" at bounding box center [291, 156] width 582 height 313
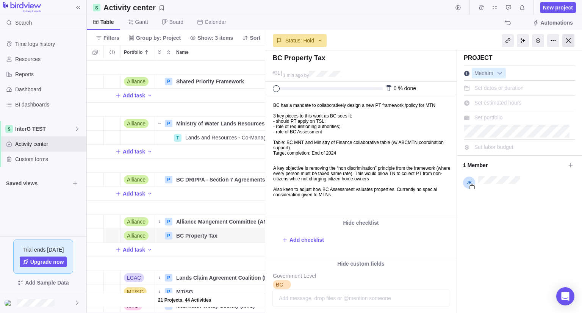
click at [568, 42] on div at bounding box center [568, 40] width 12 height 13
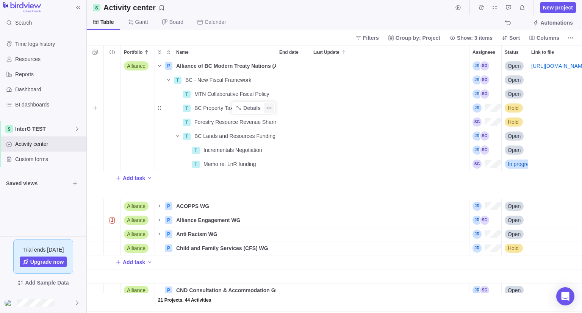
click at [267, 108] on icon "More actions" at bounding box center [267, 108] width 1 height 1
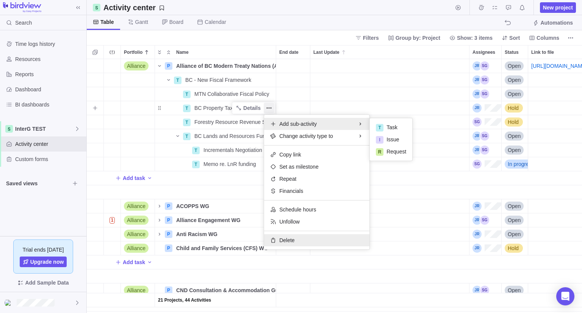
click at [292, 240] on span "Delete" at bounding box center [286, 240] width 15 height 8
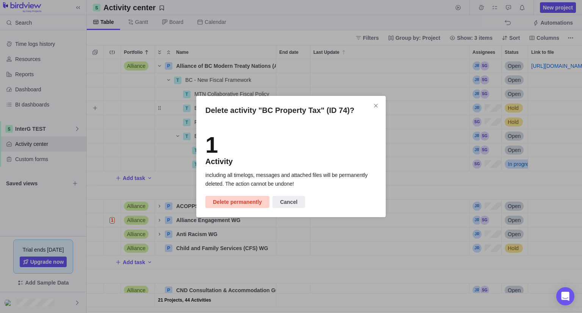
click at [241, 203] on span "Delete permanently" at bounding box center [237, 201] width 49 height 9
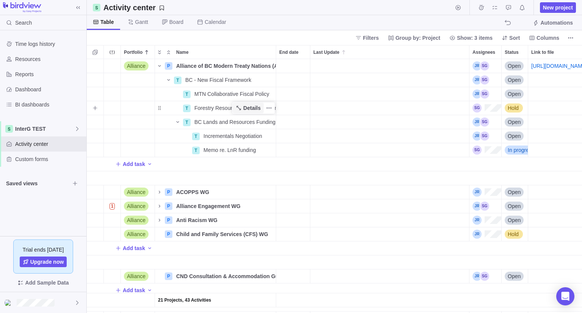
click at [245, 108] on span "Details" at bounding box center [251, 108] width 17 height 8
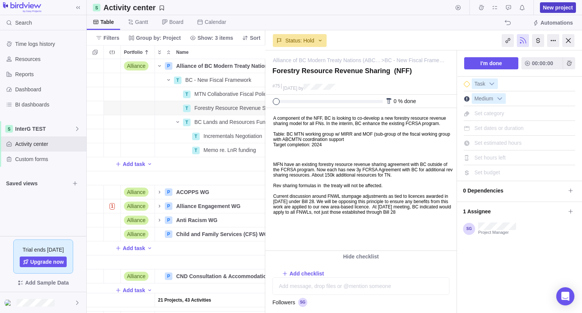
click at [566, 8] on span "New project" at bounding box center [558, 8] width 30 height 8
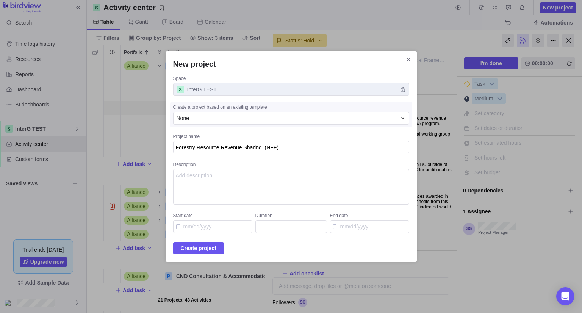
click at [185, 150] on textarea "Forestry Resource Revenue Sharing (NFF)" at bounding box center [291, 147] width 236 height 13
click at [210, 246] on span "Create project" at bounding box center [199, 247] width 36 height 9
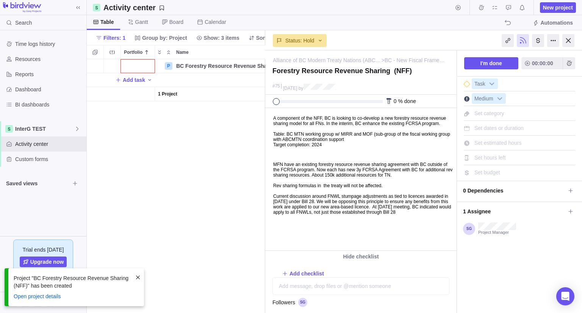
scroll to position [248, 173]
click at [313, 200] on body "A component of the NFF, BC is looking to co-develop a new forestry resource rev…" at bounding box center [359, 164] width 189 height 112
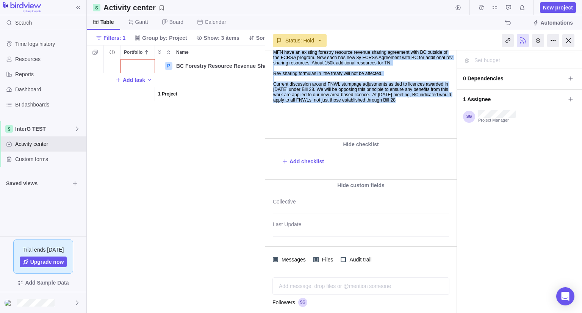
scroll to position [112, 0]
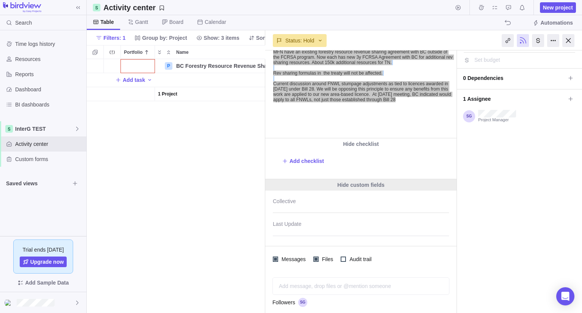
click at [372, 182] on div "Hide custom fields" at bounding box center [360, 184] width 191 height 11
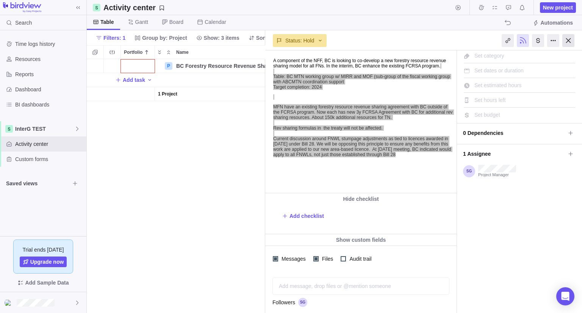
click at [569, 43] on div at bounding box center [568, 40] width 12 height 13
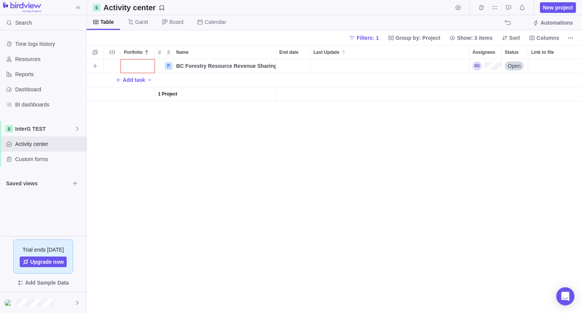
click at [150, 70] on div "Portfolio" at bounding box center [138, 66] width 34 height 14
click at [145, 111] on span "Alliance" at bounding box center [139, 111] width 19 height 8
click at [251, 64] on span "Details" at bounding box center [251, 66] width 17 height 8
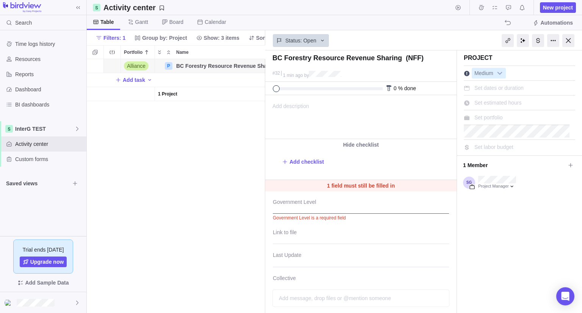
click at [298, 108] on span "Add description" at bounding box center [287, 116] width 44 height 43
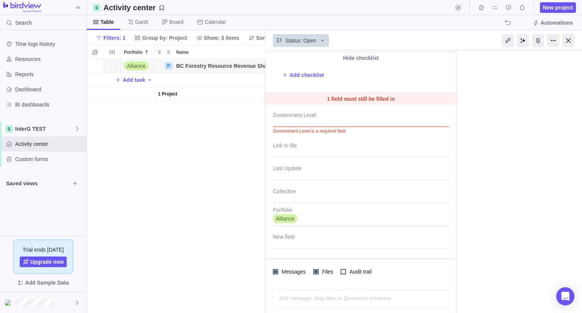
scroll to position [180, 0]
click at [305, 117] on div at bounding box center [361, 117] width 176 height 19
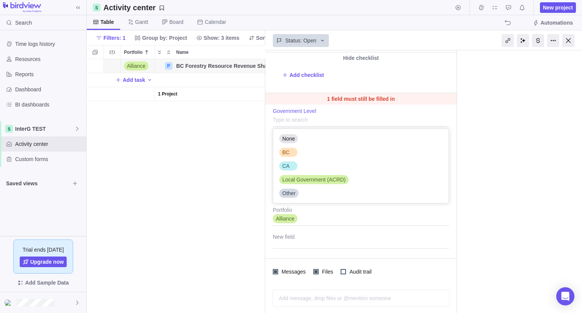
scroll to position [68, 170]
click at [293, 152] on div "BC" at bounding box center [288, 152] width 18 height 9
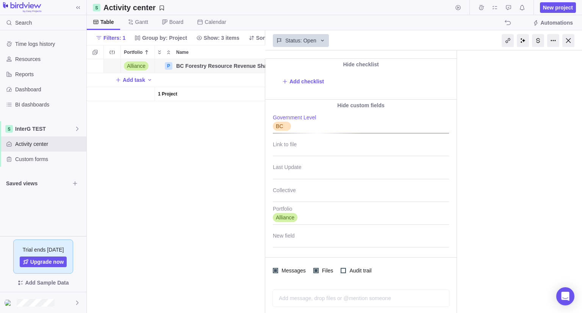
scroll to position [173, 0]
click at [289, 197] on div at bounding box center [361, 193] width 176 height 19
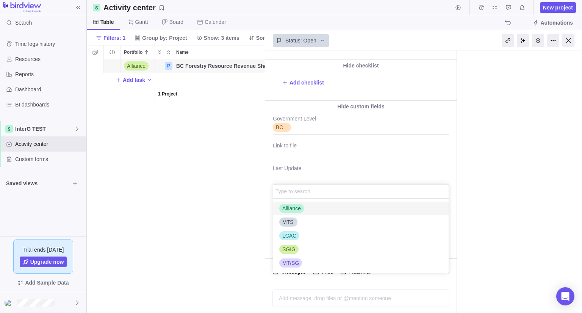
scroll to position [68, 170]
click at [287, 207] on span "Alliance" at bounding box center [291, 208] width 19 height 8
click at [450, 182] on div "BC Forestry Resource Revenue Sharing (NFF) #32 1 min ago by Project was complet…" at bounding box center [423, 181] width 317 height 262
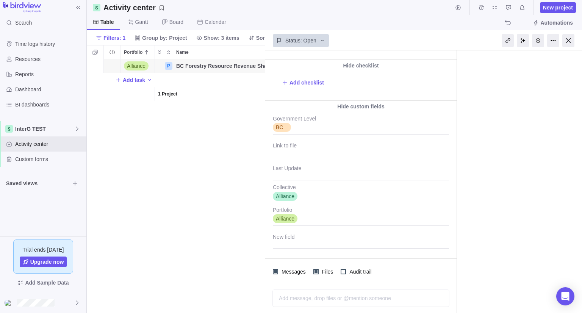
scroll to position [0, 0]
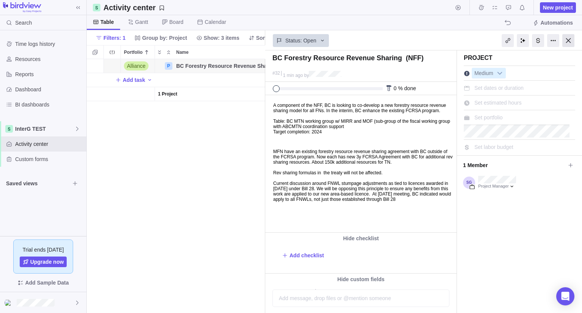
click at [570, 41] on div at bounding box center [568, 40] width 12 height 13
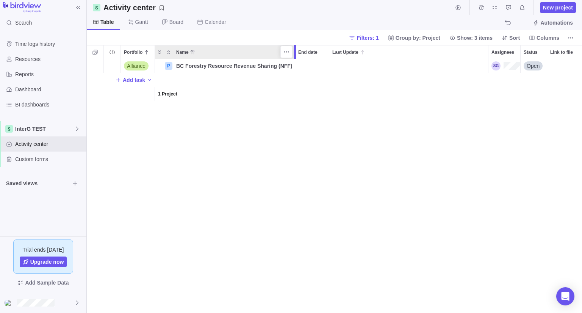
drag, startPoint x: 277, startPoint y: 53, endPoint x: 295, endPoint y: 52, distance: 17.8
click at [295, 52] on div at bounding box center [296, 52] width 6 height 14
click at [533, 66] on span "Open" at bounding box center [532, 66] width 13 height 8
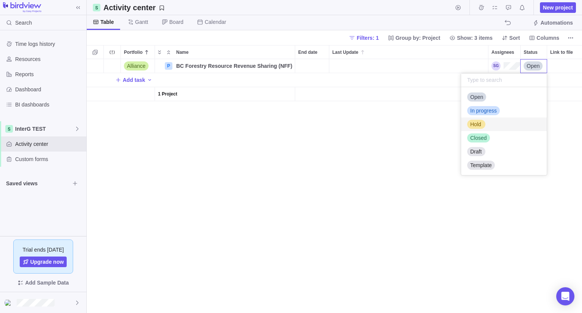
click at [495, 118] on div "Hold" at bounding box center [504, 124] width 86 height 14
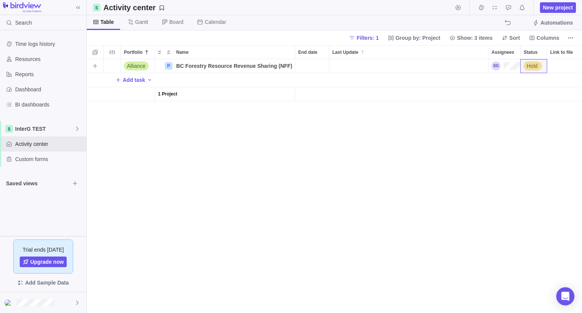
click at [365, 143] on div "Alliance P BC Forestry Resource Revenue Sharing (NFF) Details Hold Add task 1 P…" at bounding box center [334, 186] width 495 height 254
click at [378, 38] on span "Filters: 1" at bounding box center [367, 38] width 22 height 8
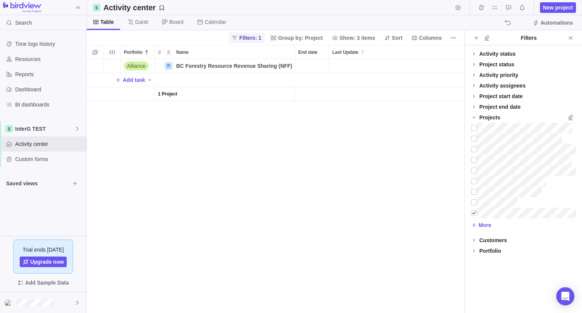
scroll to position [248, 371]
click at [473, 216] on div at bounding box center [474, 212] width 6 height 11
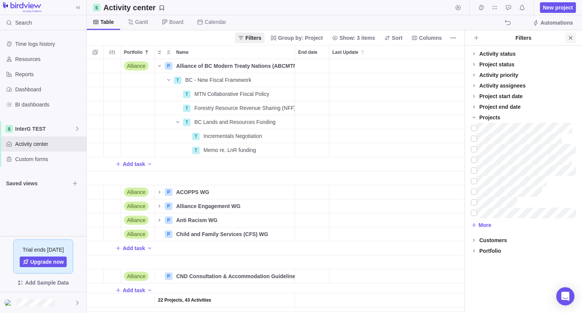
click at [569, 39] on icon "Close" at bounding box center [569, 37] width 3 height 3
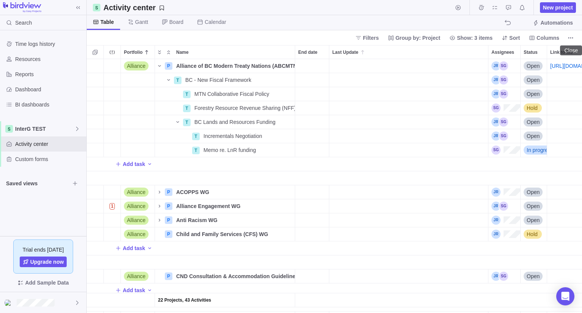
scroll to position [248, 489]
click at [287, 109] on icon "More actions" at bounding box center [288, 108] width 6 height 6
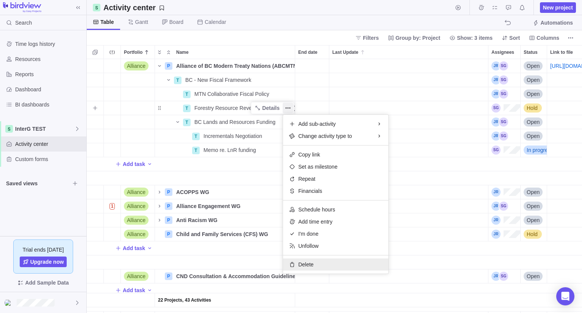
click at [307, 265] on span "Delete" at bounding box center [305, 264] width 15 height 8
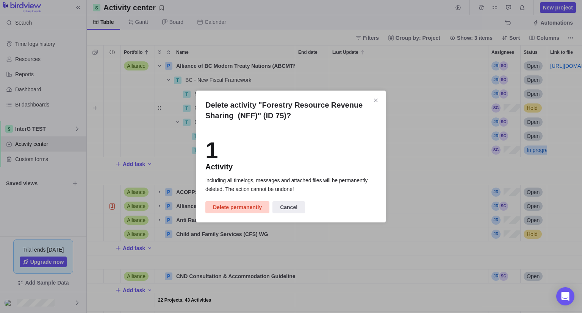
click at [246, 205] on span "Delete permanently" at bounding box center [237, 207] width 49 height 9
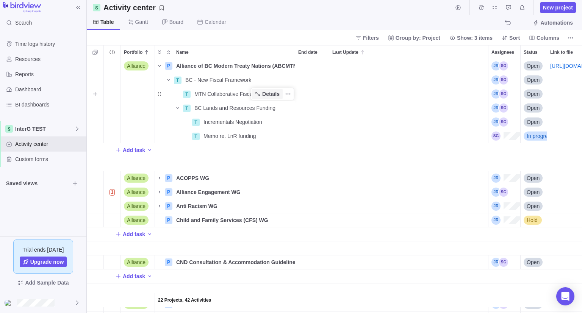
click at [268, 94] on span "Details" at bounding box center [270, 94] width 17 height 8
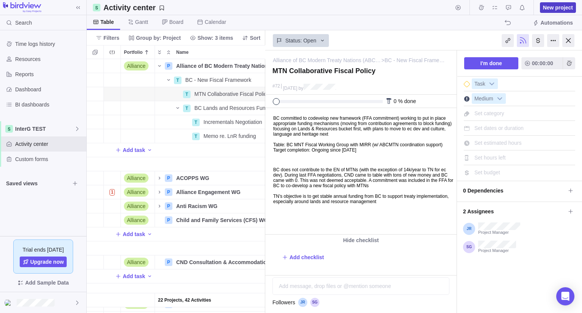
click at [563, 6] on span "New project" at bounding box center [558, 8] width 30 height 8
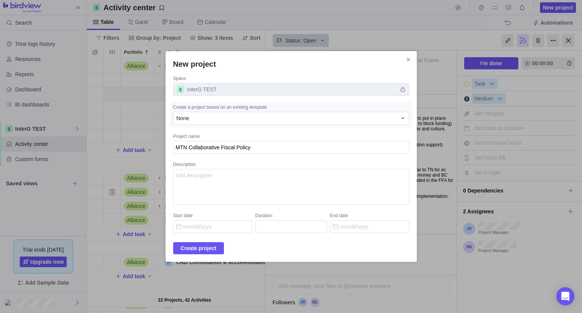
drag, startPoint x: 198, startPoint y: 148, endPoint x: 151, endPoint y: 149, distance: 46.6
click at [151, 149] on div "New project Space InterG TEST Create a project based on an existing template No…" at bounding box center [291, 156] width 582 height 313
click at [207, 246] on span "Create project" at bounding box center [199, 247] width 36 height 9
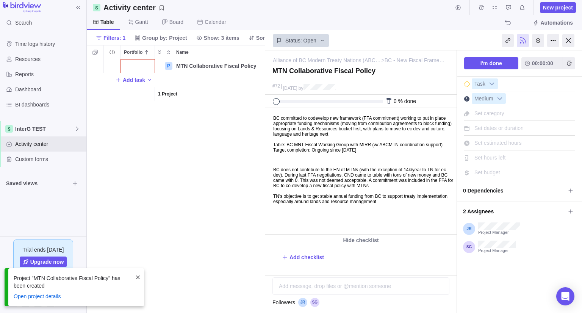
scroll to position [248, 173]
click at [135, 64] on div "Portfolio" at bounding box center [138, 66] width 34 height 14
click at [139, 114] on div "Alliance" at bounding box center [139, 110] width 25 height 9
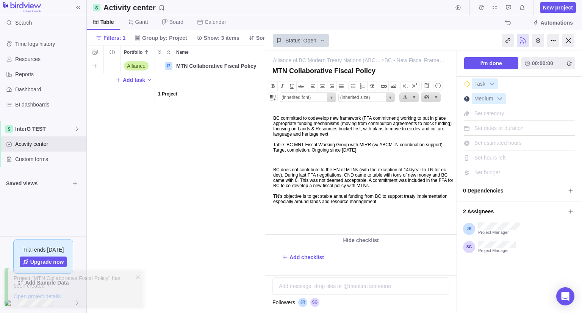
click at [366, 184] on body "BC committed to codevelop new framework (FFA commitment) working to put in plac…" at bounding box center [359, 158] width 189 height 101
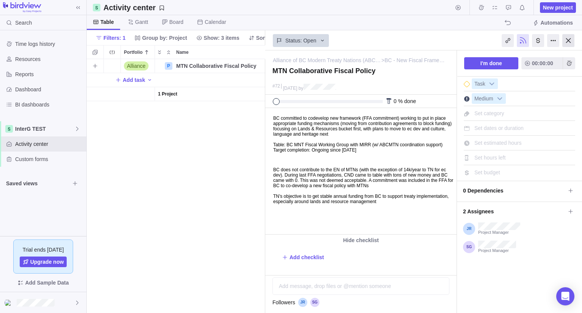
click at [566, 43] on div at bounding box center [568, 40] width 12 height 13
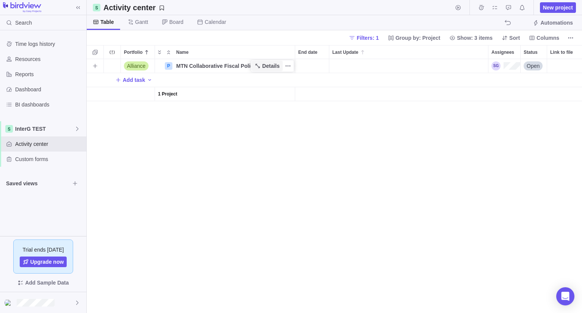
click at [270, 65] on span "Details" at bounding box center [270, 66] width 17 height 8
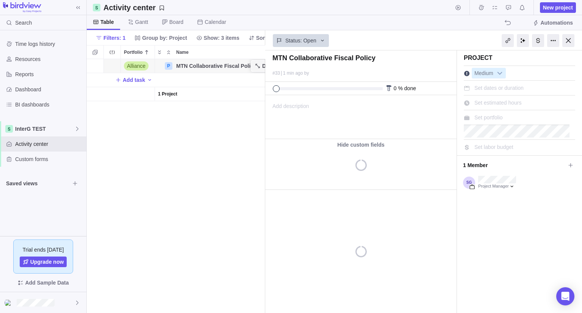
scroll to position [248, 173]
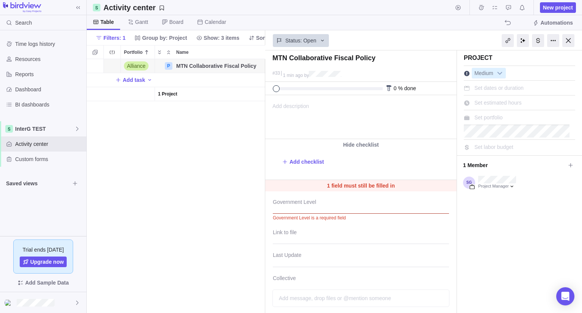
click at [297, 106] on span "Add description" at bounding box center [287, 116] width 44 height 43
paste body
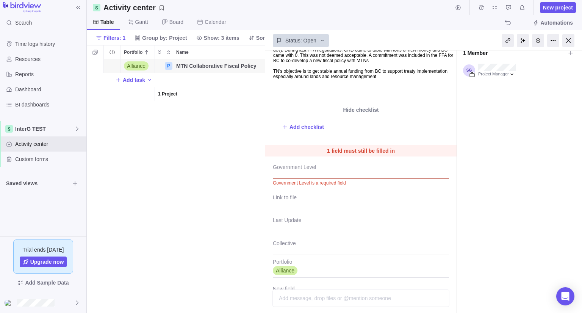
scroll to position [117, 0]
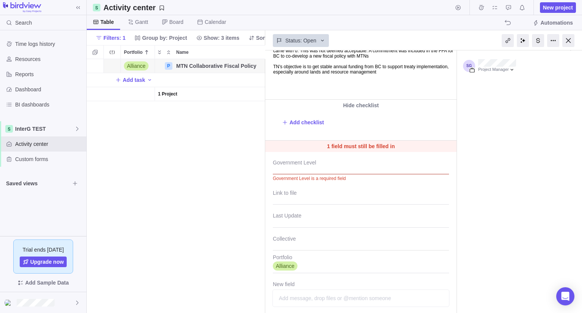
click at [290, 164] on div at bounding box center [361, 164] width 176 height 19
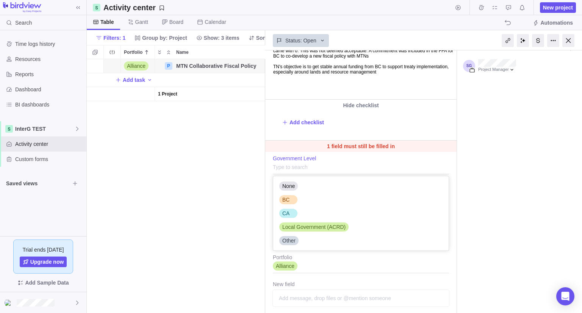
scroll to position [68, 170]
click at [289, 203] on div "BC" at bounding box center [288, 199] width 18 height 9
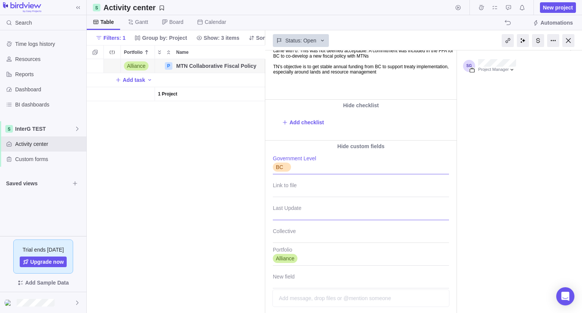
click at [288, 218] on textarea "Last Update" at bounding box center [361, 210] width 176 height 19
click at [286, 234] on div at bounding box center [361, 233] width 176 height 19
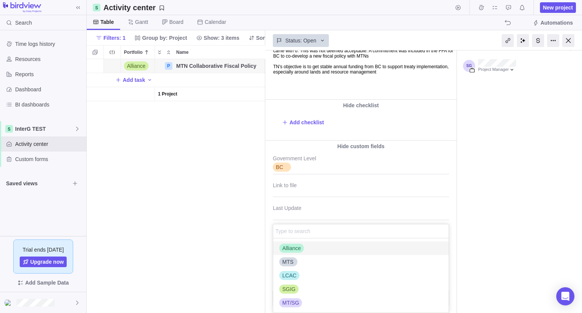
click at [288, 249] on span "Alliance" at bounding box center [291, 248] width 19 height 8
click at [450, 209] on div "MTN Collaborative Fiscal Policy #33 1 min ago by Project was completed on its p…" at bounding box center [423, 181] width 317 height 262
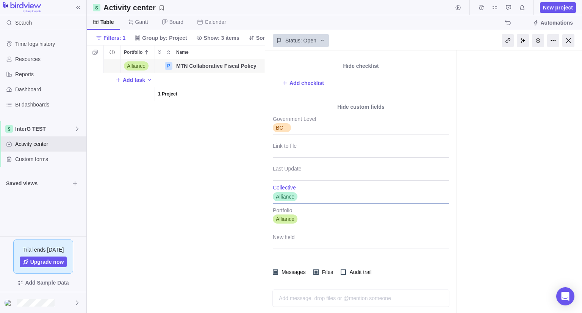
scroll to position [0, 0]
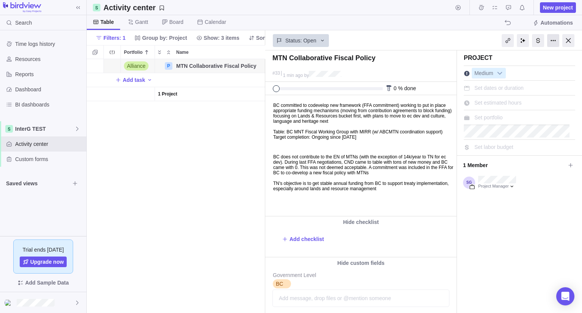
click at [550, 44] on div at bounding box center [553, 40] width 12 height 13
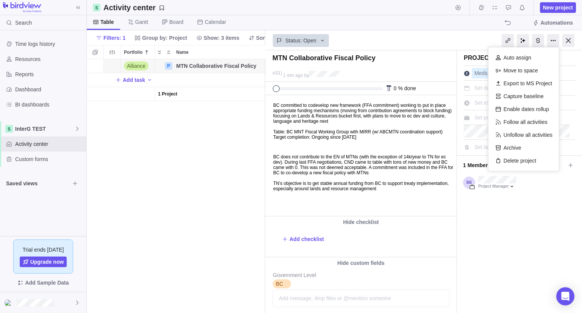
click at [562, 70] on div "Medium" at bounding box center [518, 73] width 111 height 11
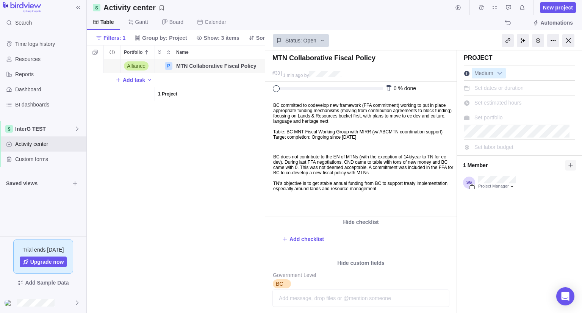
click at [565, 164] on span at bounding box center [570, 165] width 11 height 11
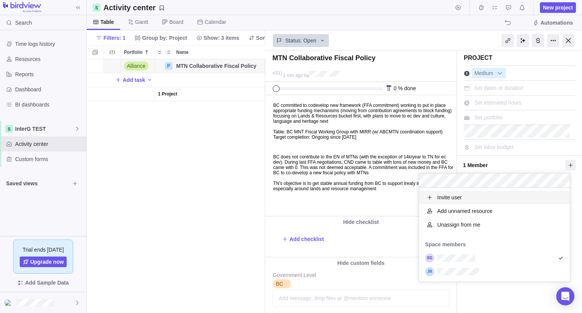
scroll to position [88, 145]
click at [495, 294] on div "MTN Collaborative Fiscal Policy #33 1 min ago by Project was completed on its p…" at bounding box center [423, 181] width 317 height 262
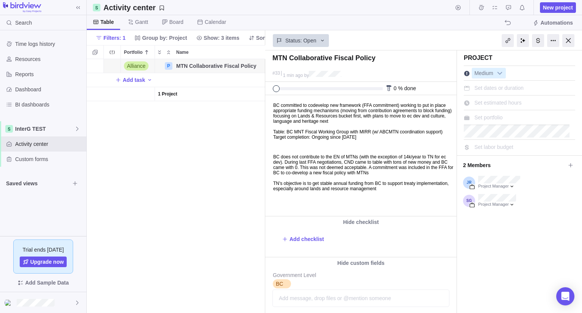
click at [492, 118] on span "Set portfolio" at bounding box center [488, 117] width 28 height 6
click at [485, 102] on div "MTN Collaborative Fiscal Policy #33 1 min ago by Project was completed on its p…" at bounding box center [423, 181] width 317 height 262
click at [486, 115] on span "Set portfolio" at bounding box center [488, 117] width 28 height 6
click at [466, 118] on div "MTN Collaborative Fiscal Policy #33 1 min ago by Project was completed on its p…" at bounding box center [423, 181] width 317 height 262
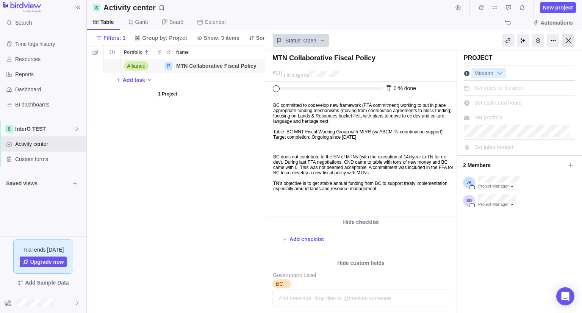
click at [569, 40] on div at bounding box center [568, 40] width 12 height 13
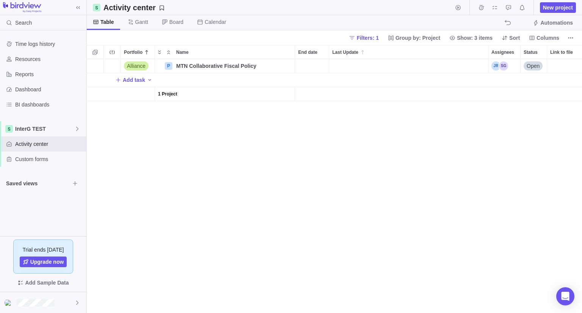
scroll to position [248, 489]
click at [377, 37] on span "Filters: 1" at bounding box center [367, 38] width 22 height 8
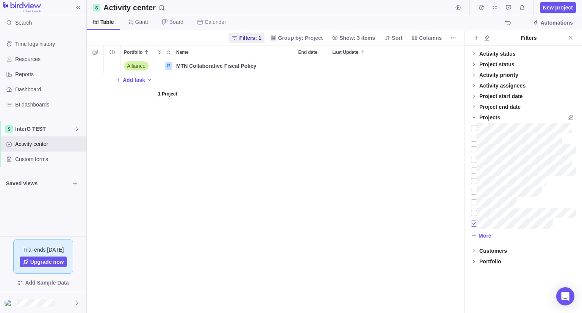
click at [474, 222] on div at bounding box center [474, 223] width 6 height 11
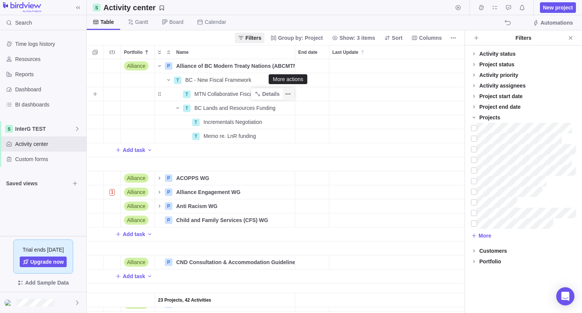
click at [288, 96] on icon "More actions" at bounding box center [288, 94] width 6 height 6
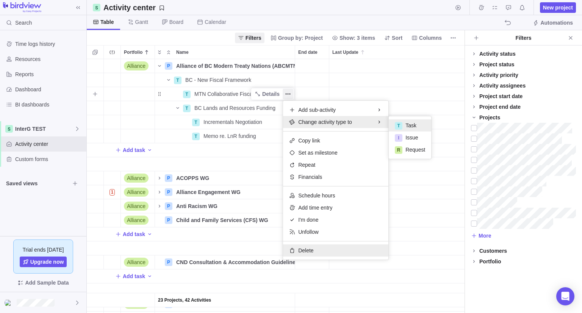
click at [306, 248] on span "Delete" at bounding box center [305, 250] width 15 height 8
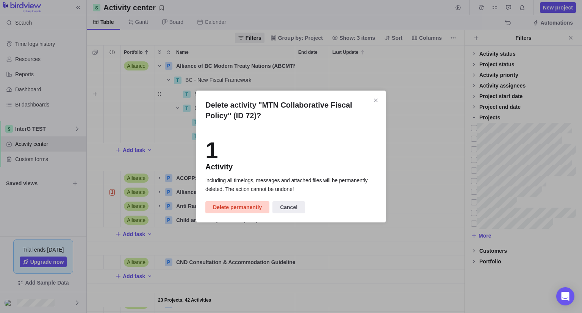
click at [244, 207] on span "Delete permanently" at bounding box center [237, 207] width 49 height 9
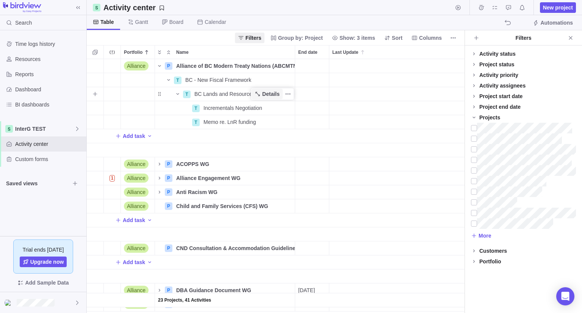
click at [265, 94] on span "Details" at bounding box center [270, 94] width 17 height 8
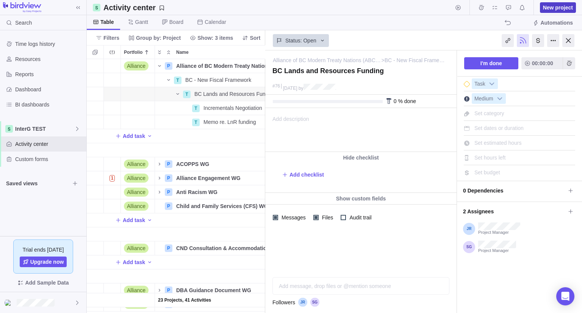
click at [560, 11] on span "New project" at bounding box center [557, 7] width 36 height 11
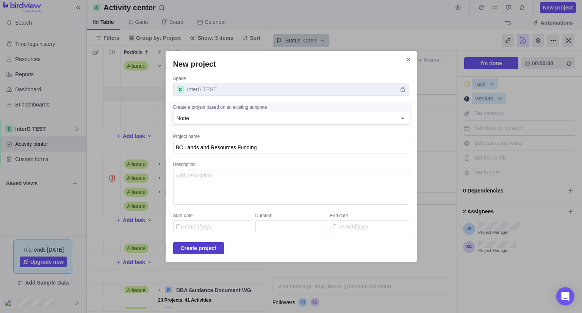
click at [201, 247] on span "Create project" at bounding box center [199, 247] width 36 height 9
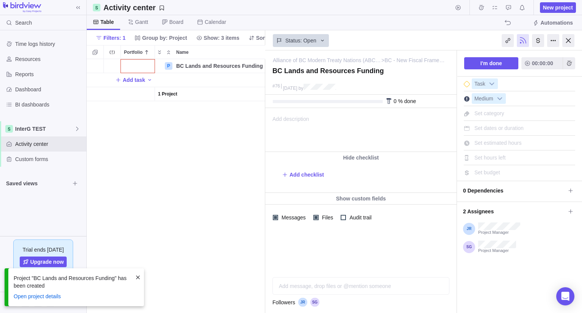
scroll to position [248, 173]
click at [345, 199] on div "Show custom fields" at bounding box center [360, 198] width 191 height 11
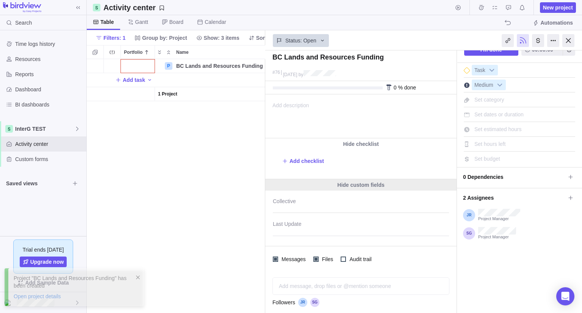
scroll to position [14, 0]
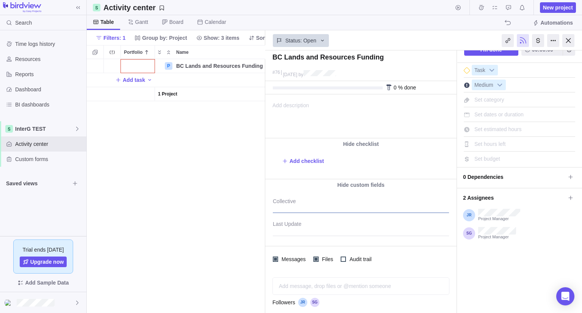
click at [280, 209] on div at bounding box center [361, 203] width 176 height 19
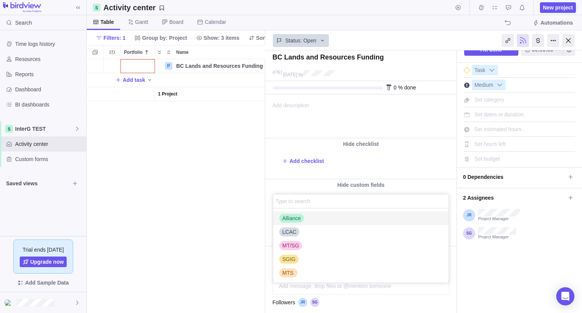
scroll to position [68, 170]
click at [286, 217] on span "Alliance" at bounding box center [291, 218] width 19 height 8
click at [290, 270] on span "MTS" at bounding box center [287, 273] width 11 height 8
click at [453, 219] on div "Alliance of BC Modern Treaty Nations (ABCMTN) > BC - New Fiscal Framework — cha…" at bounding box center [423, 181] width 317 height 262
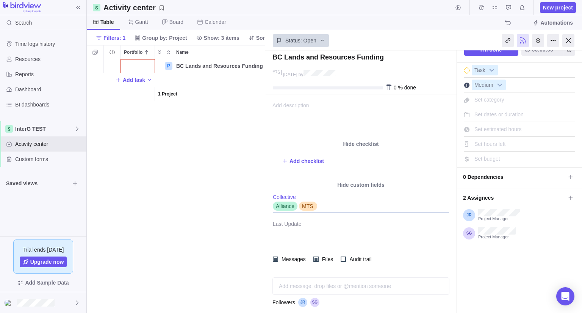
scroll to position [0, 0]
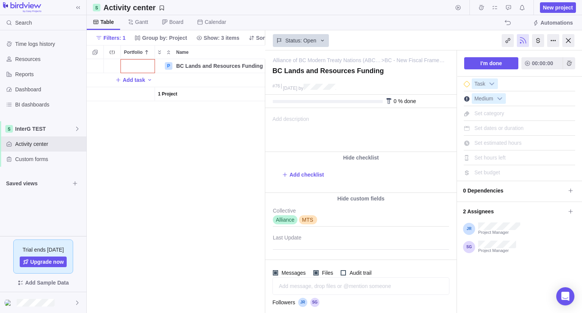
click at [492, 112] on span "Set category" at bounding box center [489, 113] width 30 height 6
drag, startPoint x: 571, startPoint y: 36, endPoint x: 413, endPoint y: 43, distance: 158.4
click at [413, 43] on div "Status: Open" at bounding box center [360, 39] width 191 height 17
click at [552, 41] on div at bounding box center [553, 40] width 12 height 13
click at [532, 72] on div "Delete activity" at bounding box center [531, 70] width 47 height 13
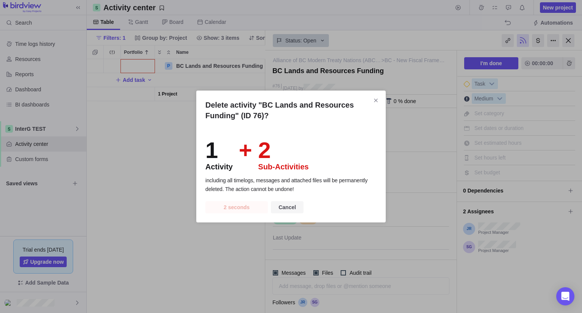
click at [288, 206] on span "Cancel" at bounding box center [286, 207] width 17 height 9
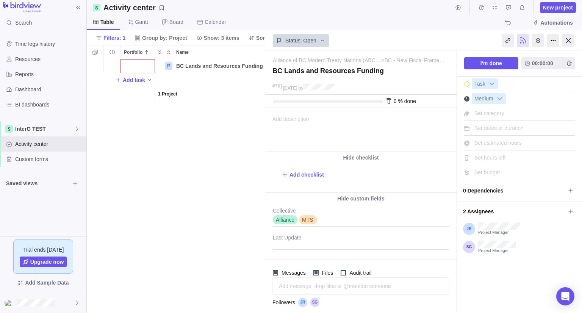
click at [204, 161] on div "P BC Lands and Resources Funding Details Open Add task 1 Project" at bounding box center [176, 186] width 178 height 254
click at [569, 43] on div at bounding box center [568, 40] width 12 height 13
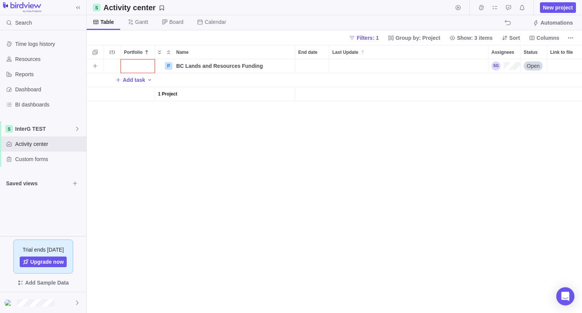
click at [142, 67] on div "Portfolio" at bounding box center [138, 66] width 34 height 14
click at [143, 108] on span "Alliance" at bounding box center [139, 111] width 19 height 8
click at [257, 159] on div "Alliance P BC Lands and Resources Funding Details Open Add task 1 Project" at bounding box center [334, 186] width 495 height 254
click at [266, 67] on span "Details" at bounding box center [270, 66] width 17 height 8
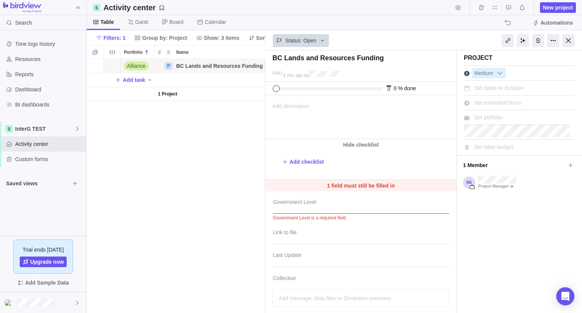
click at [291, 204] on div at bounding box center [361, 204] width 176 height 19
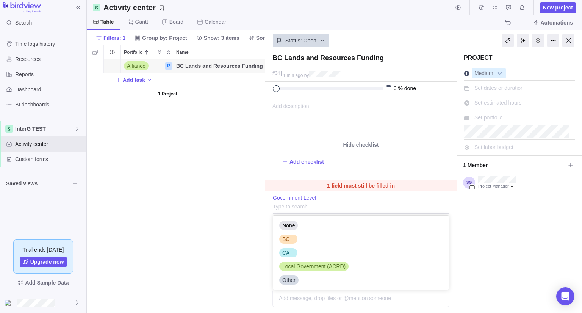
scroll to position [68, 170]
click at [289, 238] on div "BC" at bounding box center [285, 239] width 13 height 8
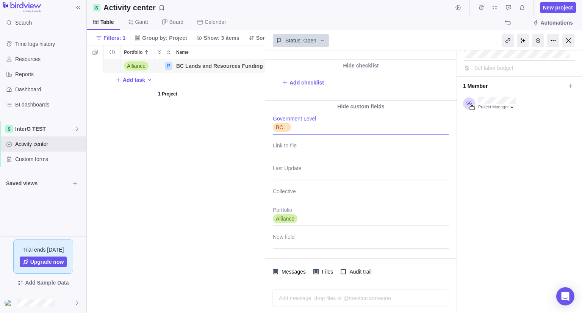
scroll to position [79, 0]
click at [293, 198] on div at bounding box center [361, 193] width 176 height 19
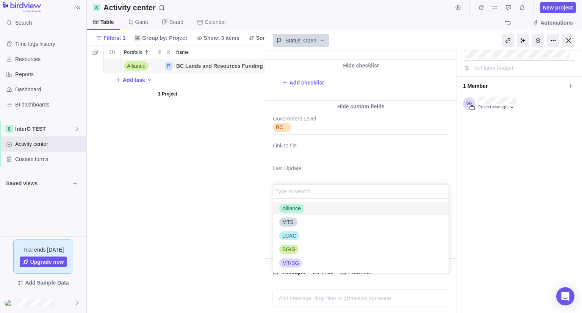
scroll to position [68, 170]
click at [288, 204] on span "Alliance" at bounding box center [291, 208] width 19 height 8
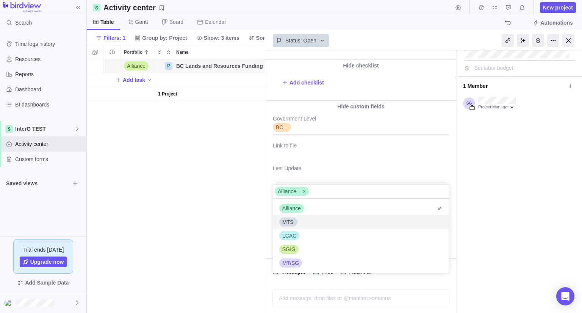
click at [288, 220] on span "MTS" at bounding box center [287, 222] width 11 height 8
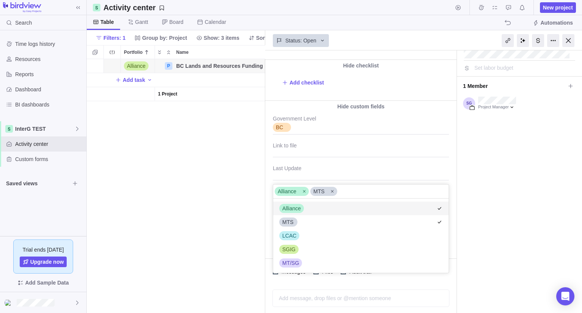
click at [452, 192] on div "BC Lands and Resources Funding #34 1 min ago by Project was completed on its pl…" at bounding box center [423, 181] width 317 height 262
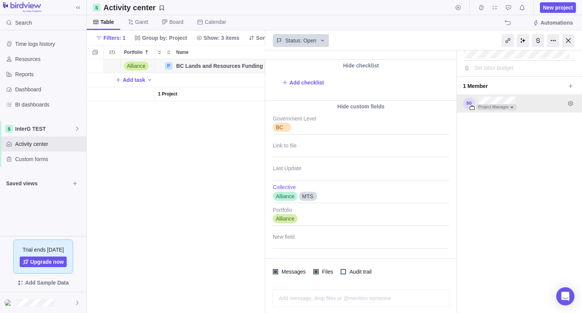
click at [510, 104] on div at bounding box center [496, 107] width 40 height 6
click at [565, 84] on div "BC Lands and Resources Funding #34 1 min ago by Project was completed on its pl…" at bounding box center [423, 181] width 317 height 262
click at [568, 85] on icon at bounding box center [570, 86] width 4 height 4
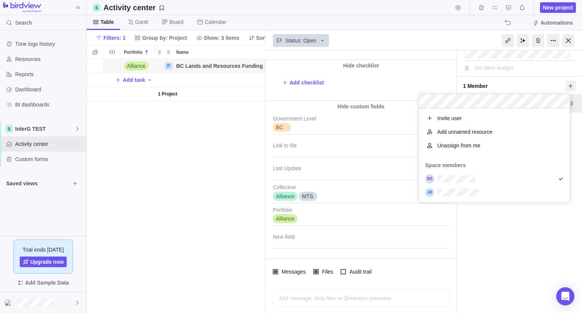
scroll to position [88, 145]
click at [501, 212] on div "BC Lands and Resources Funding #34 1 min ago by Project was completed on its pl…" at bounding box center [423, 181] width 317 height 262
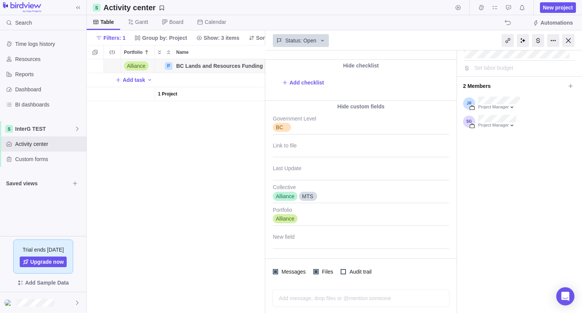
scroll to position [0, 0]
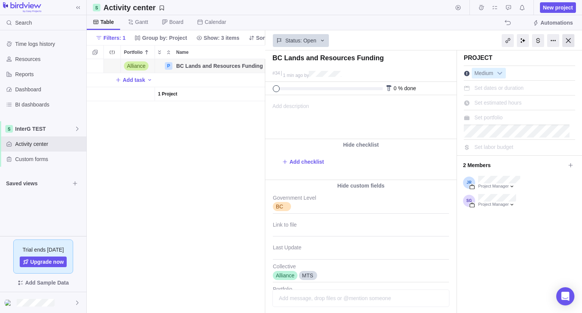
click at [568, 41] on div at bounding box center [568, 40] width 12 height 13
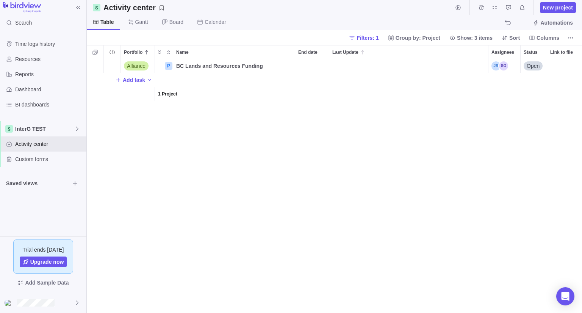
scroll to position [248, 489]
click at [381, 33] on span "Filters: 1" at bounding box center [364, 38] width 36 height 11
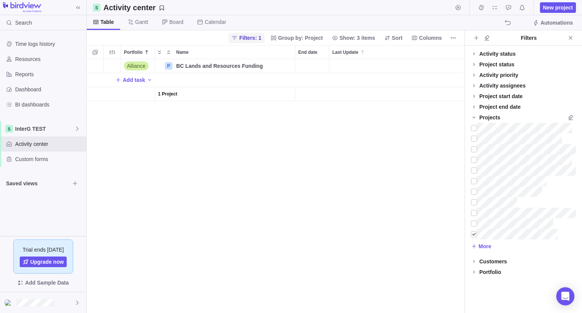
scroll to position [248, 371]
click at [473, 234] on div at bounding box center [474, 234] width 6 height 11
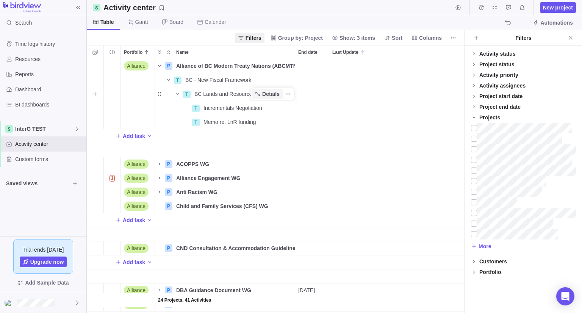
click at [271, 95] on span "Details" at bounding box center [270, 94] width 17 height 8
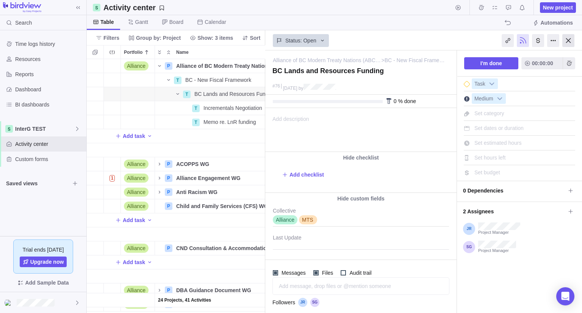
click at [568, 41] on div at bounding box center [568, 40] width 12 height 13
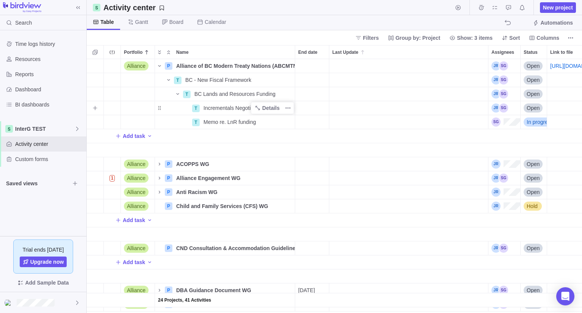
click at [236, 109] on span "Incrementals Negotiation" at bounding box center [232, 108] width 59 height 8
click at [288, 150] on div "24 Projects, 41 Activities Alliance P Alliance of BC Modern Treaty Nations (ABC…" at bounding box center [334, 186] width 495 height 254
click at [273, 109] on span "Details" at bounding box center [270, 108] width 17 height 8
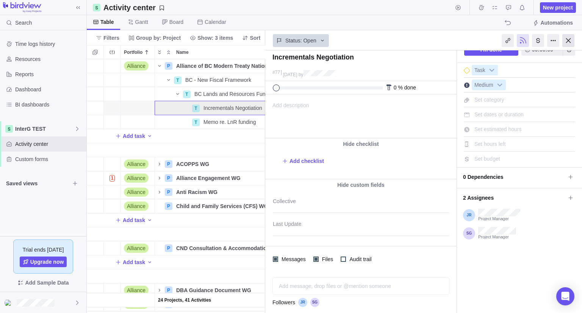
click at [567, 42] on div at bounding box center [568, 40] width 12 height 13
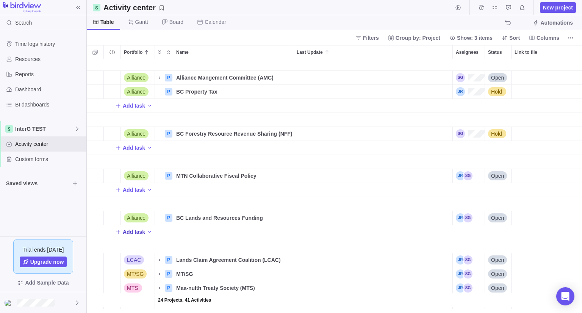
click at [131, 234] on span "Add task" at bounding box center [134, 232] width 22 height 8
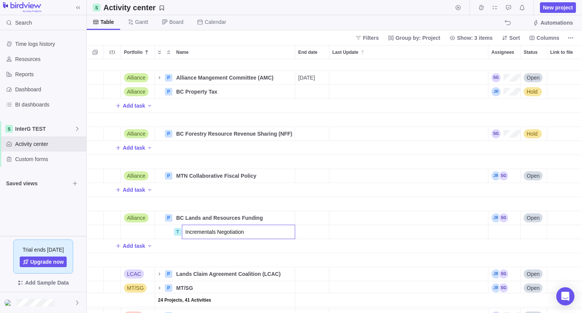
click at [185, 234] on input "Incrementals Negotiation" at bounding box center [238, 232] width 113 height 14
click at [496, 231] on div "Alliance P Alliance Mangement Committee (AMC) Details [DATE] Open Alliance P BC…" at bounding box center [334, 186] width 495 height 254
click at [504, 234] on div "Assignees" at bounding box center [504, 232] width 32 height 14
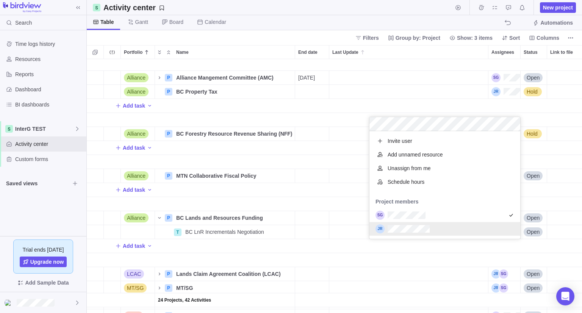
click at [410, 235] on div "grid" at bounding box center [444, 229] width 151 height 14
click at [416, 261] on div "Alliance P Alliance Mangement Committee (AMC) Details [DATE] Open Alliance P BC…" at bounding box center [334, 186] width 495 height 254
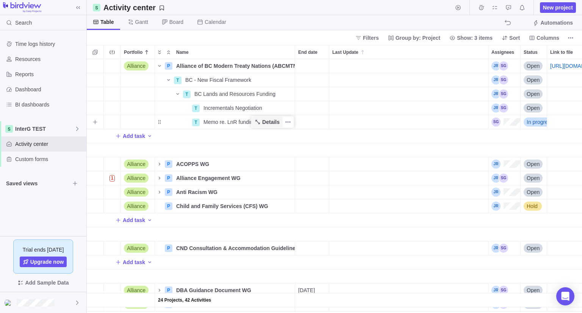
click at [270, 124] on span "Details" at bounding box center [270, 122] width 17 height 8
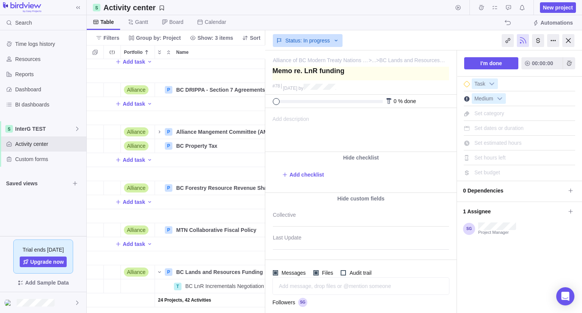
click at [361, 70] on textarea at bounding box center [360, 74] width 176 height 14
click at [567, 42] on div at bounding box center [568, 40] width 12 height 13
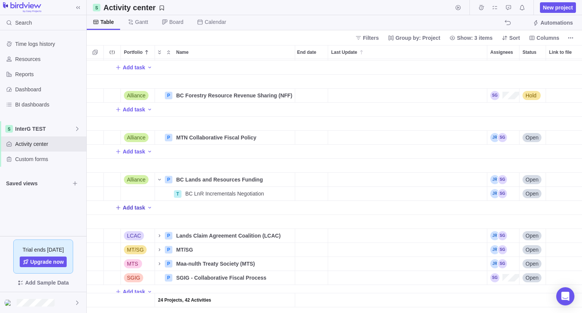
click at [132, 204] on span "Add task" at bounding box center [134, 208] width 22 height 8
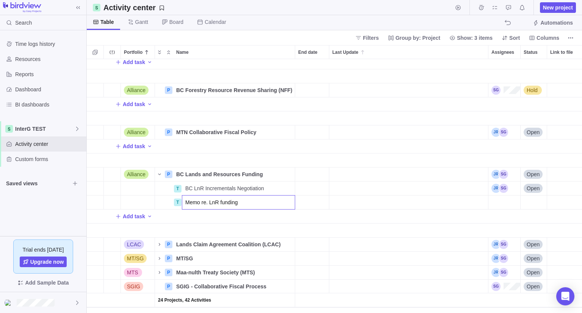
click at [207, 203] on input "Memo re. LnR funding" at bounding box center [238, 202] width 113 height 14
click at [507, 205] on div "Alliance P Ministry of Water Lands Resources Stewardship (WLRS) WG Details Open…" at bounding box center [334, 186] width 495 height 254
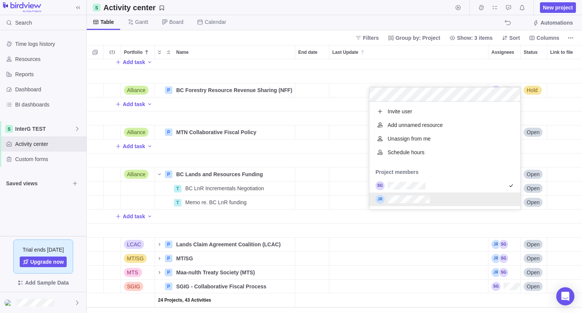
click at [533, 202] on div "Alliance P Ministry of Water Lands Resources Stewardship (WLRS) WG Details Open…" at bounding box center [334, 186] width 495 height 254
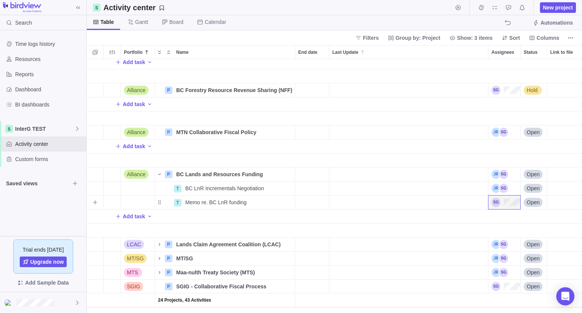
click at [531, 202] on span "Open" at bounding box center [532, 202] width 13 height 8
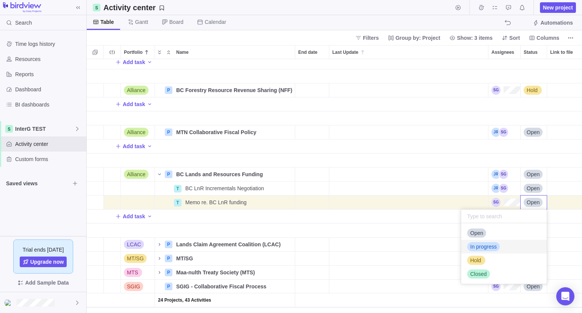
click at [477, 247] on span "In progress" at bounding box center [483, 247] width 27 height 8
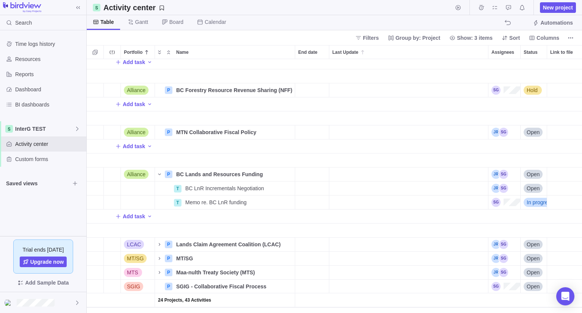
click at [433, 235] on div "Last Update" at bounding box center [408, 230] width 159 height 14
click at [142, 190] on div "Portfolio" at bounding box center [138, 188] width 34 height 14
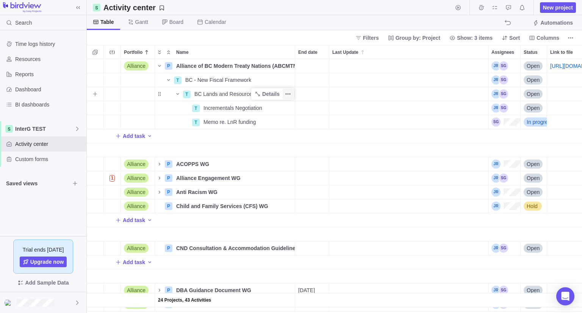
click at [284, 93] on span "More actions" at bounding box center [287, 94] width 11 height 11
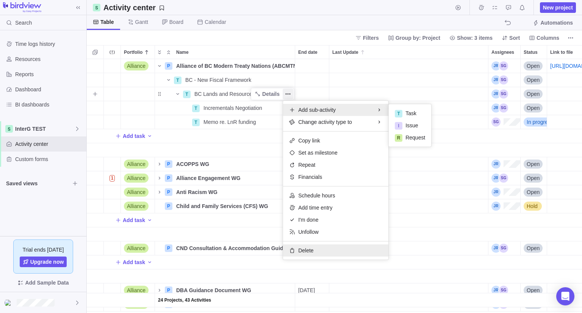
click at [299, 251] on span "Delete" at bounding box center [305, 250] width 15 height 8
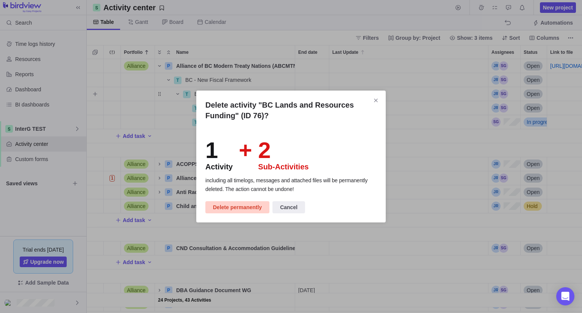
click at [242, 205] on span "Delete permanently" at bounding box center [237, 207] width 49 height 9
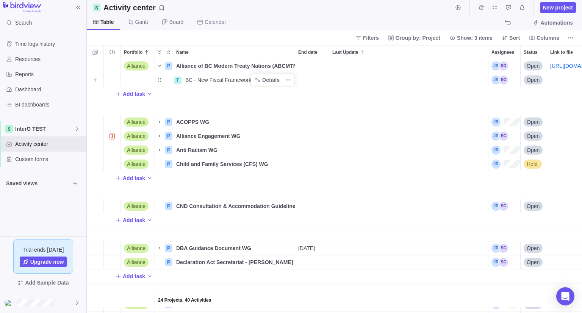
click at [212, 78] on span "BC - New Fiscal Framework" at bounding box center [218, 80] width 66 height 8
click at [280, 105] on div "24 Projects, 40 Activities Alliance P Alliance of BC Modern Treaty Nations (ABC…" at bounding box center [334, 186] width 495 height 254
click at [270, 80] on span "Details" at bounding box center [270, 80] width 17 height 8
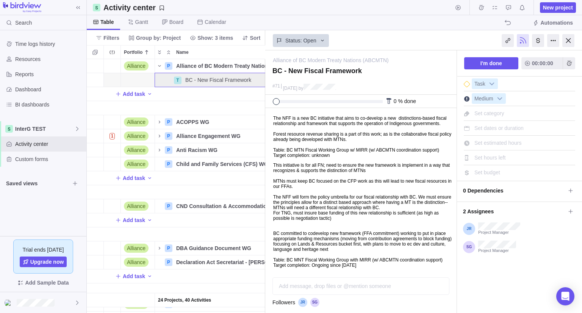
scroll to position [53, 0]
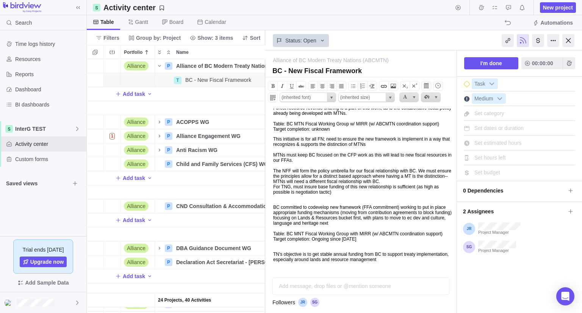
click at [376, 212] on p "BC committed to codevelop new framework (FFA commitment) working to put in plac…" at bounding box center [363, 225] width 181 height 42
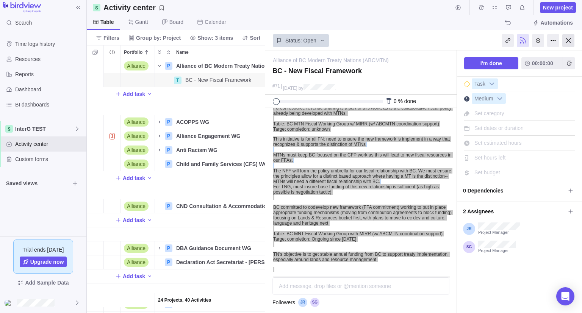
click at [568, 41] on div at bounding box center [568, 40] width 12 height 13
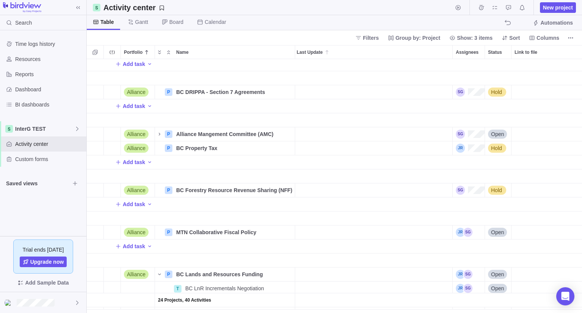
scroll to position [422, 36]
click at [270, 190] on span "Details" at bounding box center [270, 191] width 17 height 8
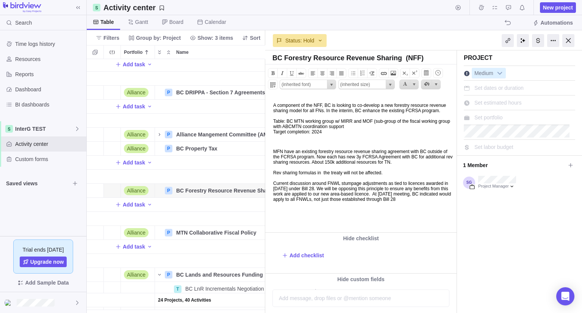
click at [271, 105] on body "A component of the NFF, BC is looking to co-develop a new forestry resource rev…" at bounding box center [359, 148] width 189 height 106
click at [338, 202] on body "A component of the NFF, BC is looking to co-develop a new forestry resource rev…" at bounding box center [359, 148] width 189 height 106
paste body
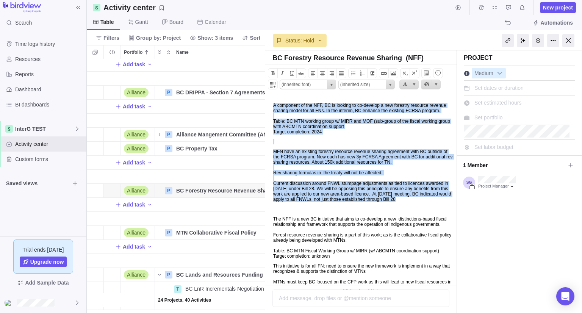
drag, startPoint x: 339, startPoint y: 220, endPoint x: 514, endPoint y: 106, distance: 208.2
click at [265, 95] on html "A component of the NFF, BC is looking to co-develop a new forestry resource rev…" at bounding box center [359, 189] width 189 height 189
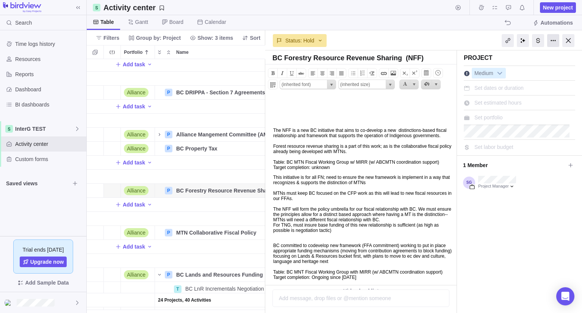
click at [556, 39] on div at bounding box center [553, 40] width 12 height 13
click at [528, 243] on div "Project Medium Set dates or duration Set estimated hours Set portfolio Set labo…" at bounding box center [519, 294] width 125 height 489
click at [567, 41] on div at bounding box center [568, 40] width 12 height 13
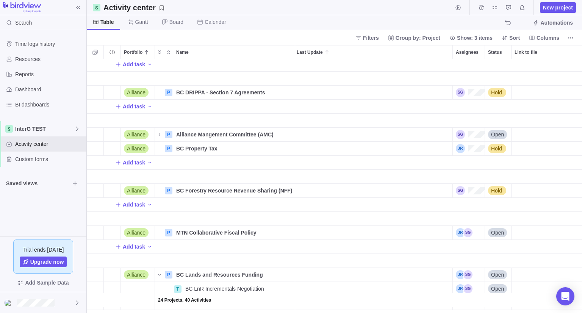
scroll to position [248, 489]
click at [136, 205] on span "Add task" at bounding box center [134, 205] width 22 height 8
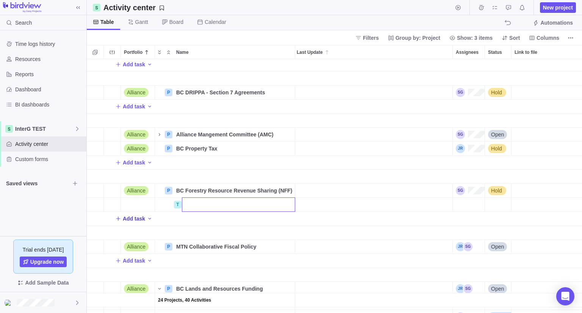
scroll to position [0, 0]
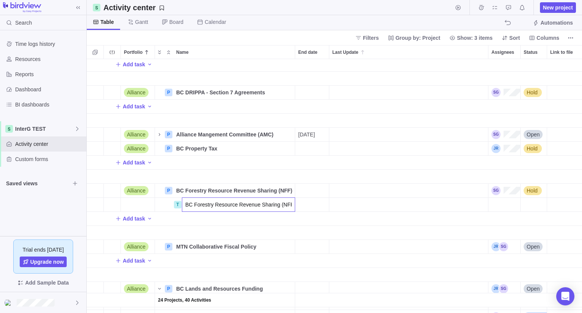
click at [240, 234] on div "24 Projects, 40 Activities Add task Alliance P Repatriation Framework WG Detail…" at bounding box center [334, 186] width 495 height 254
click at [238, 202] on span "BC Forestry Resource Revenue Sharing (NFF)" at bounding box center [239, 205] width 109 height 8
click at [291, 206] on input "BC Forestry Resource Revenue Sharing (NFF)" at bounding box center [238, 204] width 113 height 14
click at [240, 205] on input "BC Forestry Resource Revenue Sharing" at bounding box center [238, 204] width 113 height 14
click at [240, 232] on div "24 Projects, 41 Activities Add task Alliance P Repatriation Framework WG Detail…" at bounding box center [334, 186] width 495 height 254
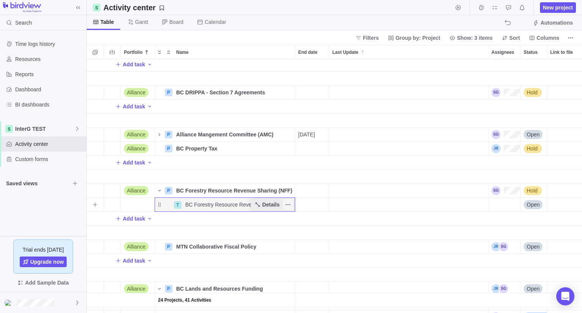
click at [269, 205] on span "Details" at bounding box center [270, 205] width 17 height 8
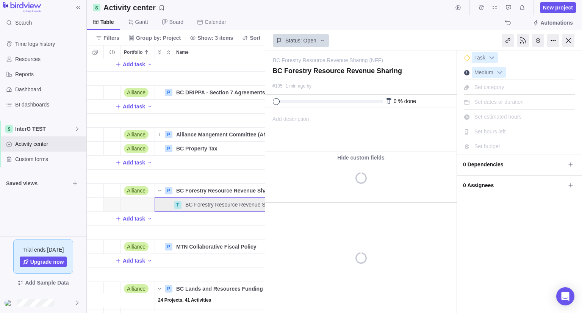
scroll to position [0, 36]
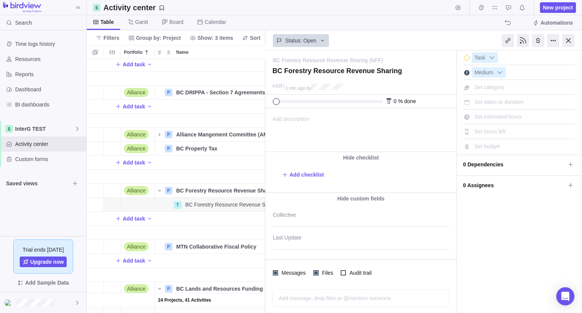
click at [299, 120] on span "Add description" at bounding box center [287, 129] width 44 height 43
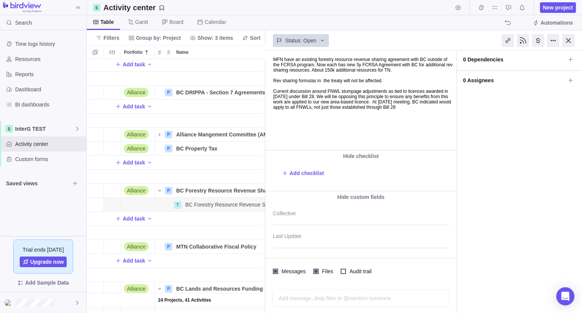
scroll to position [105, 0]
click at [349, 218] on div at bounding box center [361, 215] width 176 height 19
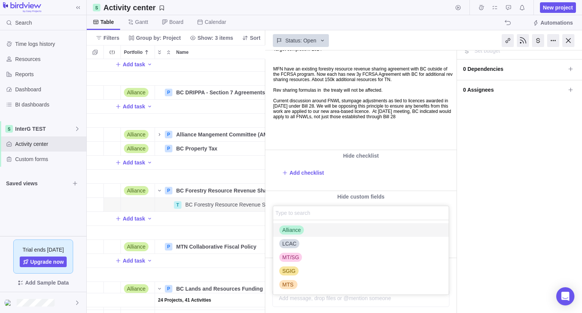
click at [287, 231] on span "Alliance" at bounding box center [291, 230] width 19 height 8
click at [451, 214] on div "BC Forestry Resource Revenue Sharing (NFF) — change BC Forestry Resource Revenu…" at bounding box center [423, 181] width 317 height 262
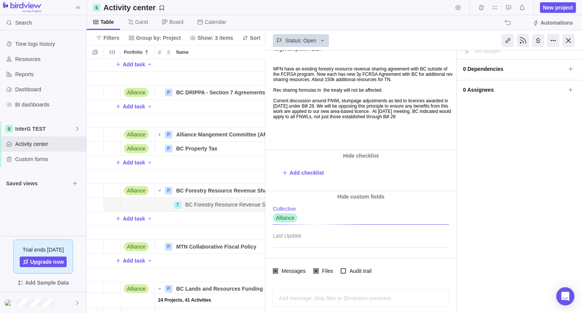
scroll to position [95, 0]
click at [568, 41] on div at bounding box center [568, 40] width 12 height 13
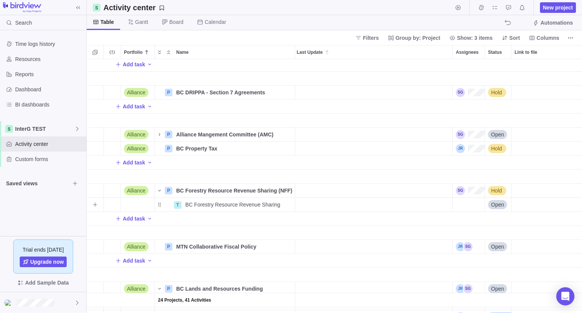
click at [469, 201] on div "Assignees" at bounding box center [468, 205] width 32 height 14
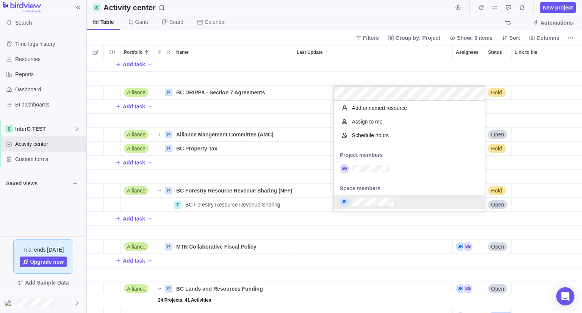
scroll to position [17, 0]
click at [364, 219] on div "24 Projects, 41 Activities Add task Alliance P Repatriation Framework WG Detail…" at bounding box center [334, 186] width 495 height 254
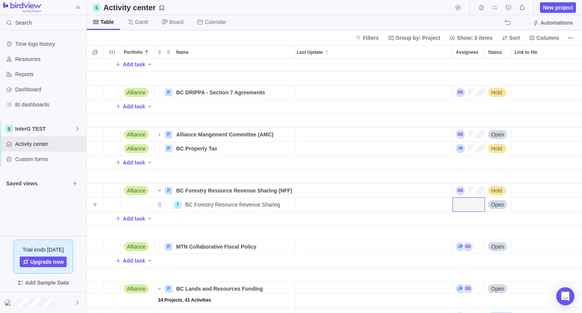
click at [463, 204] on div "Assignees" at bounding box center [468, 205] width 32 height 14
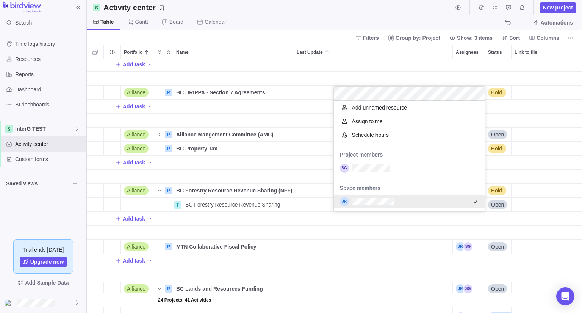
click at [364, 228] on div "24 Projects, 41 Activities Add task Alliance P Repatriation Framework WG Detail…" at bounding box center [334, 186] width 495 height 254
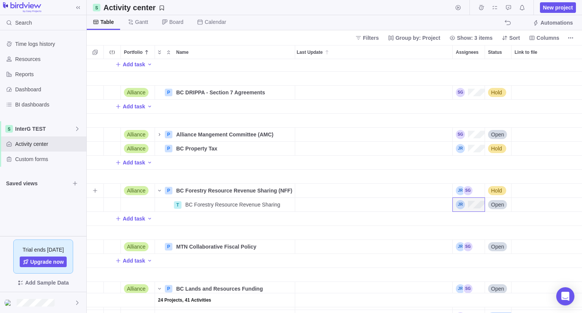
click at [296, 185] on div "Last Update" at bounding box center [372, 191] width 159 height 14
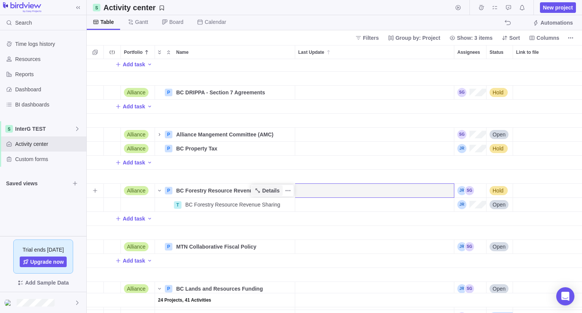
click at [252, 187] on span "Details" at bounding box center [266, 190] width 31 height 11
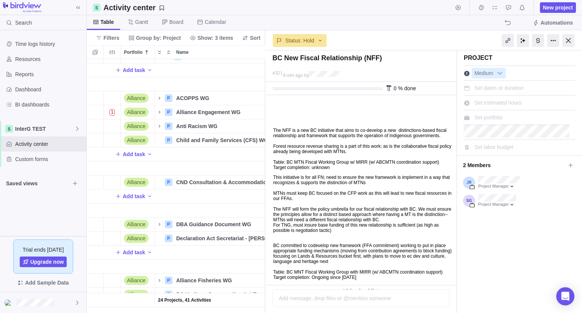
scroll to position [0, 257]
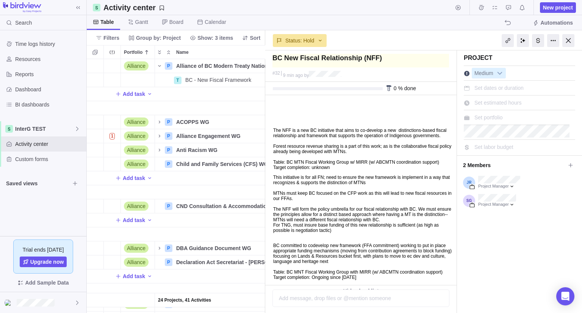
click at [336, 59] on textarea at bounding box center [360, 61] width 176 height 14
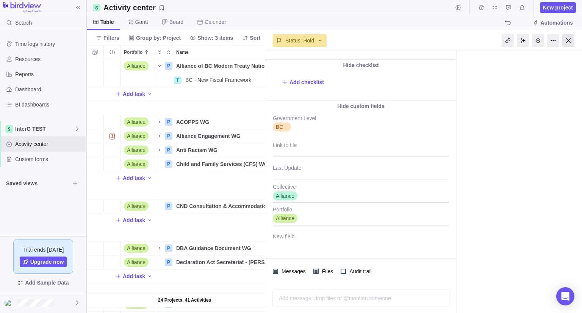
click at [567, 41] on div at bounding box center [568, 40] width 12 height 13
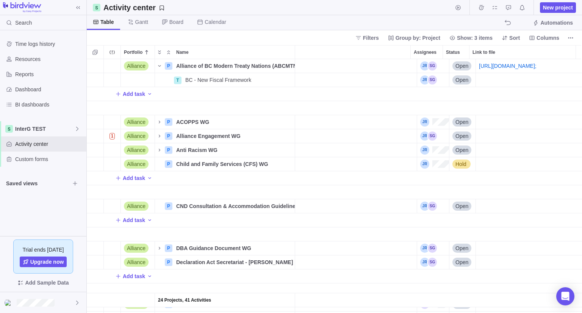
scroll to position [248, 489]
click at [288, 80] on icon "More actions" at bounding box center [287, 80] width 1 height 1
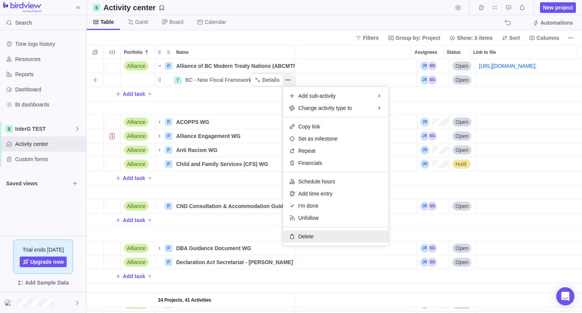
click at [303, 236] on span "Delete" at bounding box center [305, 236] width 15 height 8
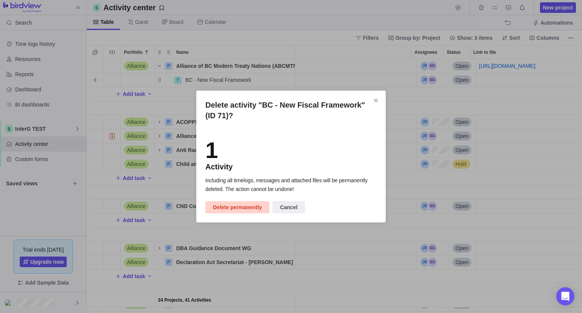
click at [242, 210] on span "Delete permanently" at bounding box center [237, 207] width 49 height 9
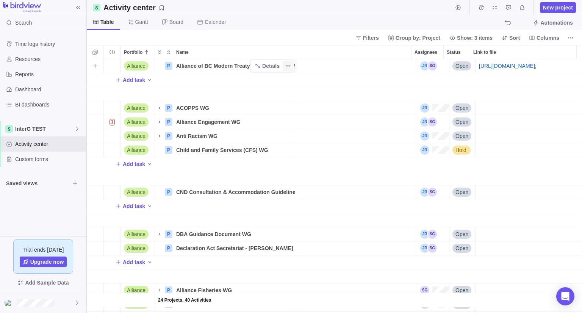
click at [287, 65] on icon "More actions" at bounding box center [288, 66] width 6 height 6
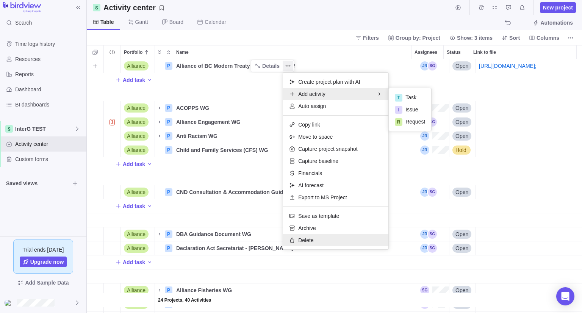
click at [301, 243] on span "Delete" at bounding box center [305, 240] width 15 height 8
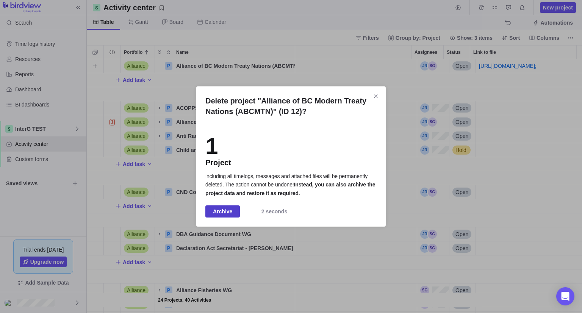
click at [223, 212] on span "Archive" at bounding box center [222, 211] width 19 height 9
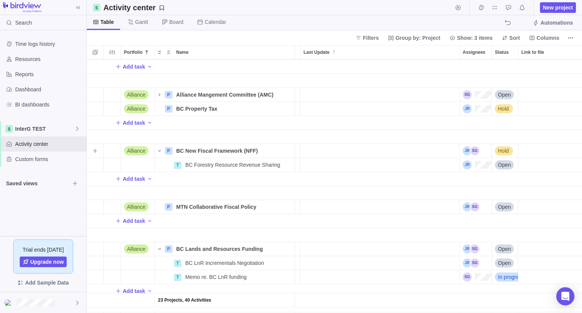
scroll to position [406, 29]
click at [505, 148] on span "Hold" at bounding box center [502, 151] width 11 height 8
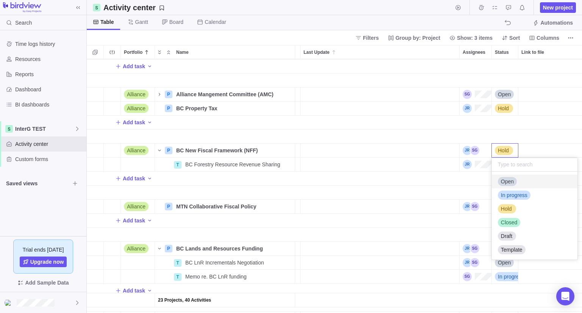
click at [506, 181] on span "Open" at bounding box center [506, 182] width 13 height 8
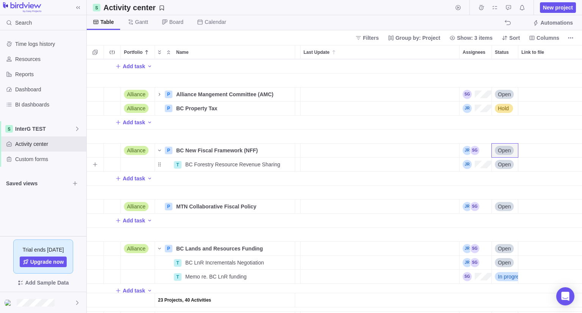
click at [506, 159] on div "Open" at bounding box center [504, 164] width 26 height 14
drag, startPoint x: 506, startPoint y: 220, endPoint x: 510, endPoint y: 221, distance: 4.6
click at [510, 221] on span "Hold" at bounding box center [505, 223] width 11 height 8
click at [254, 178] on div "Add task" at bounding box center [341, 179] width 566 height 14
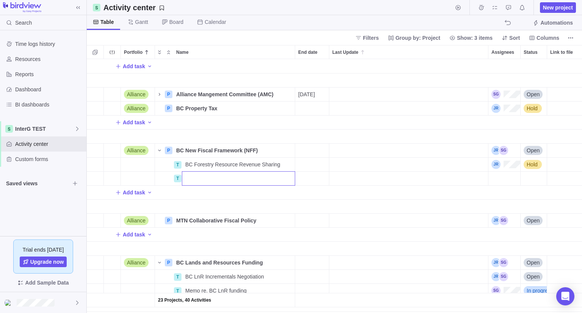
scroll to position [429, 0]
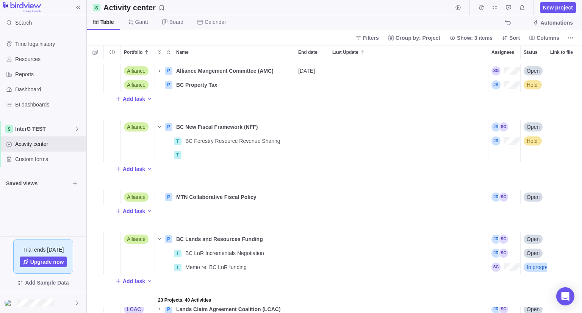
click at [226, 196] on div "Alliance P Alliance Mangement Committee (AMC) Details [DATE] Open Alliance P BC…" at bounding box center [334, 186] width 495 height 254
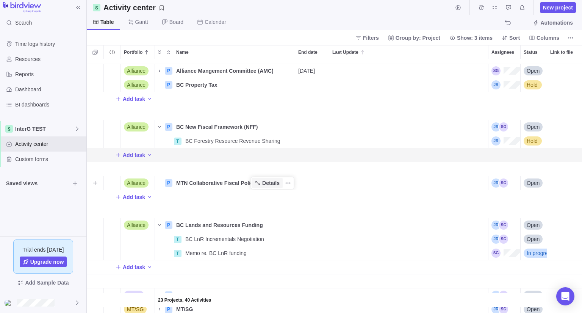
click at [268, 183] on span "Details" at bounding box center [270, 183] width 17 height 8
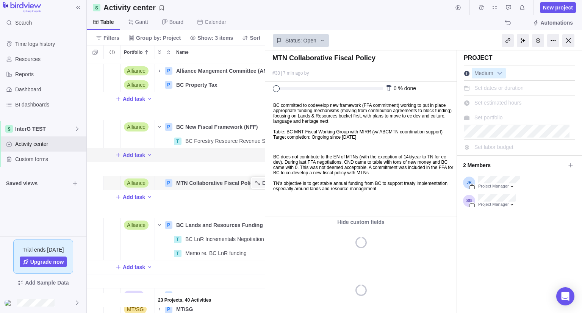
scroll to position [0, 36]
click at [341, 169] on body "BC committed to codevelop new framework (FFA commitment) working to put in plac…" at bounding box center [359, 143] width 189 height 96
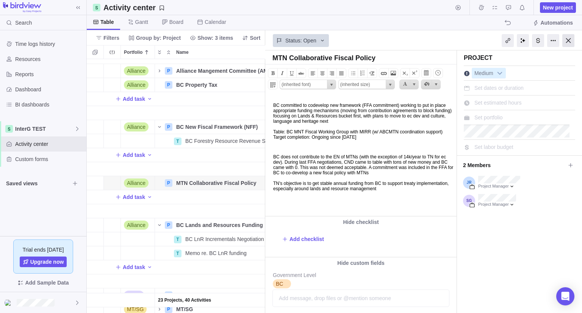
click at [567, 44] on div at bounding box center [568, 40] width 12 height 13
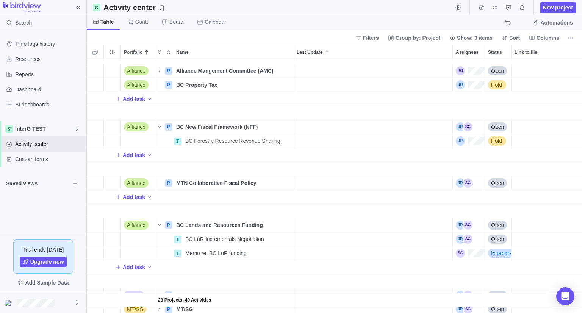
scroll to position [248, 489]
click at [138, 159] on span "Add task" at bounding box center [130, 155] width 30 height 11
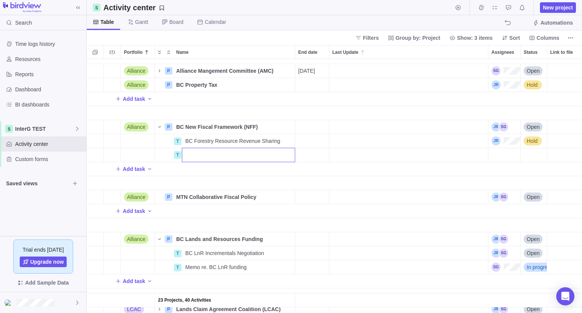
scroll to position [0, 0]
click at [208, 180] on div "Alliance P Alliance Mangement Committee (AMC) Details [DATE] Open Alliance P BC…" at bounding box center [334, 186] width 495 height 254
click at [268, 154] on span "Details" at bounding box center [270, 155] width 17 height 8
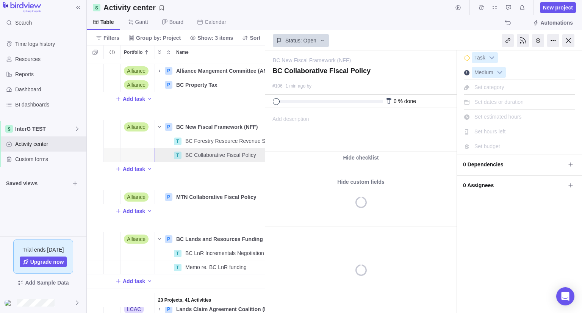
scroll to position [0, 36]
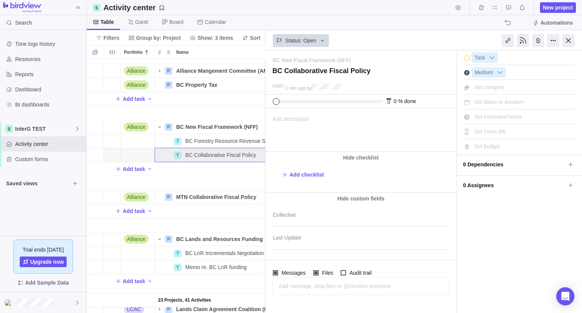
click at [297, 118] on span "Add description" at bounding box center [287, 129] width 44 height 43
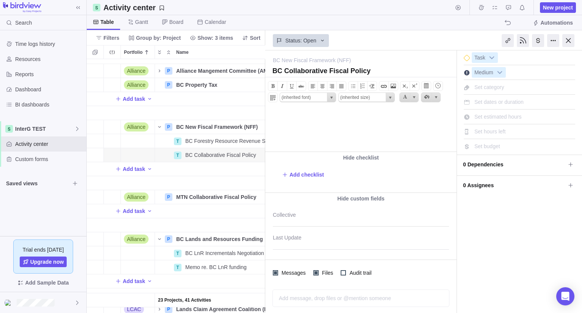
scroll to position [0, 0]
paste body
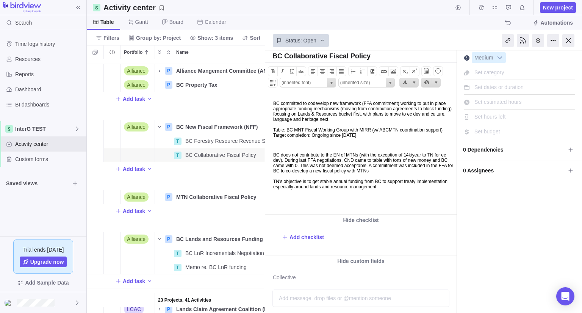
scroll to position [15, 0]
click at [566, 44] on div at bounding box center [568, 40] width 12 height 13
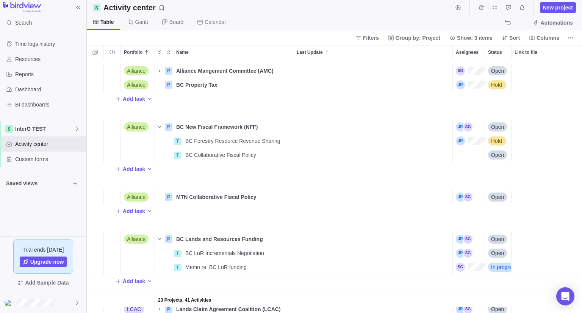
scroll to position [248, 489]
click at [273, 239] on span "Details" at bounding box center [270, 239] width 17 height 8
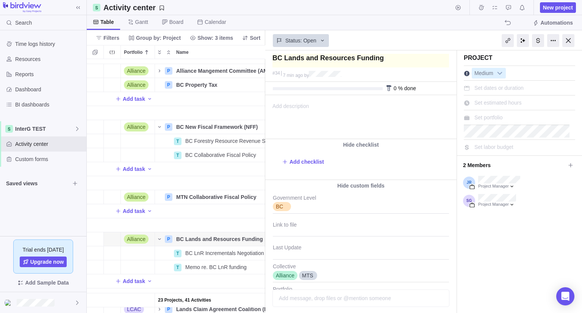
click at [383, 55] on textarea at bounding box center [360, 61] width 176 height 14
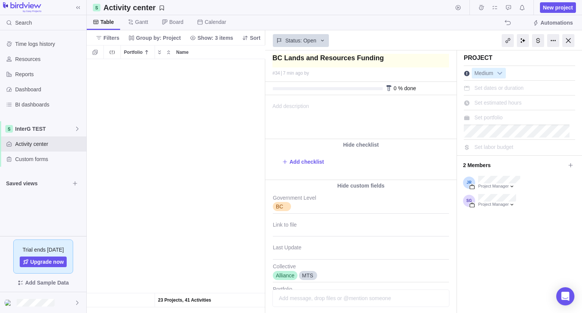
scroll to position [248, 173]
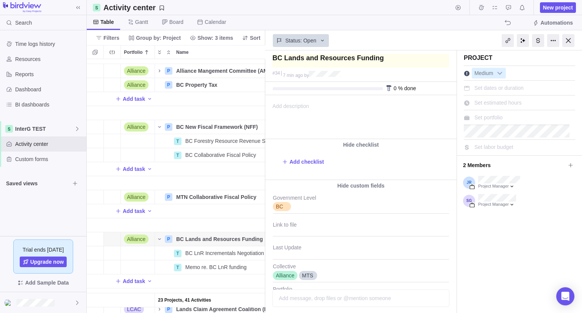
click at [284, 65] on textarea at bounding box center [360, 61] width 176 height 14
type textarea "BC -"
type textarea "BC -M"
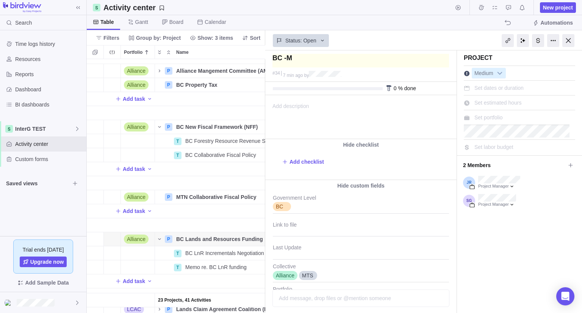
type textarea "BC -MT"
type textarea "BC -MTN"
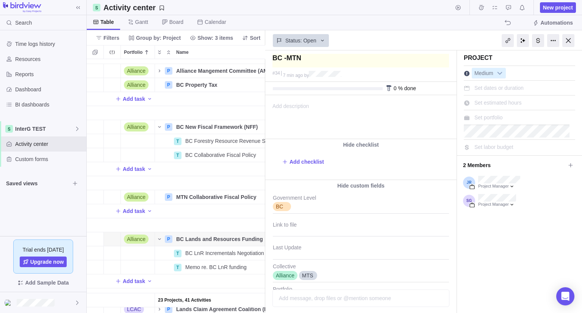
type textarea "BC -MTN"
type textarea "BC -MTN F"
type textarea "BC -MTN Fi"
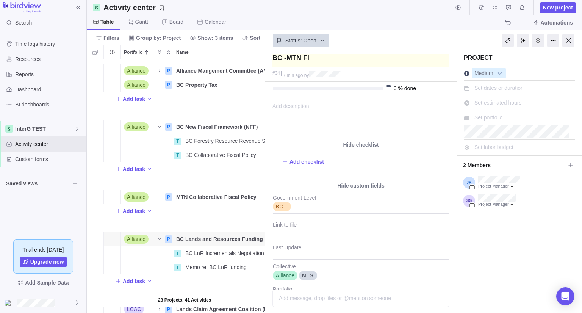
type textarea "BC -MTN Fis"
type textarea "BC -MTN Fisc"
type textarea "BC -MTN Fisca"
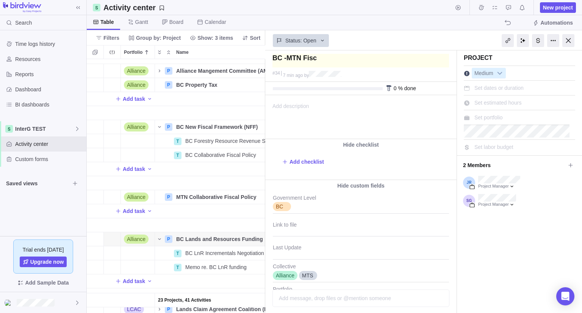
type textarea "BC -MTN Fisca"
type textarea "BC -MTN Fiscal"
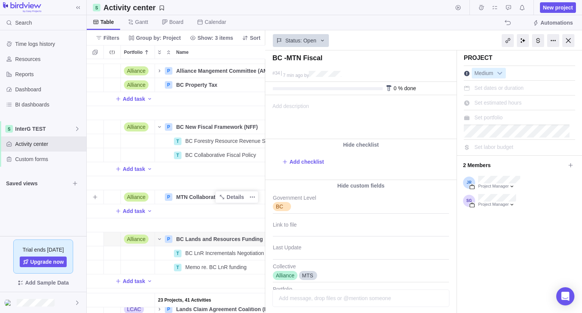
type textarea "BC -MTN Fiscal"
click at [207, 198] on span "MTN Collaborative Fiscal Policy" at bounding box center [216, 197] width 80 height 8
click at [215, 221] on div "Alliance P Alliance Mangement Committee (AMC) Details 08/20/2025 Open Alliance …" at bounding box center [176, 186] width 178 height 254
click at [234, 198] on span "Details" at bounding box center [234, 197] width 17 height 8
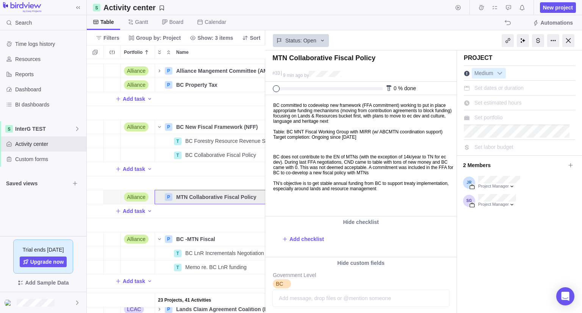
click at [341, 129] on p "BC committed to codevelop new framework (FFA commitment) working to put in plac…" at bounding box center [363, 121] width 181 height 37
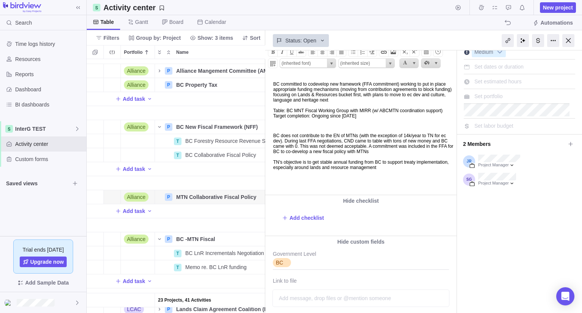
scroll to position [20, 0]
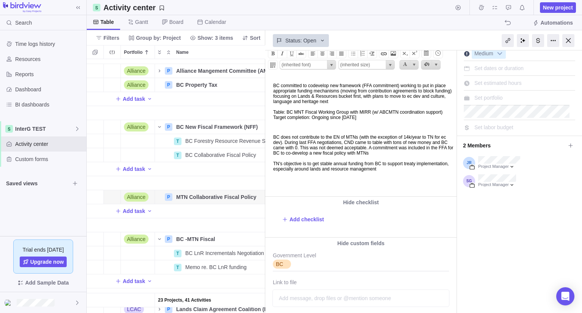
copy body "BC committed to codevelop new framework (FFA commitment) working to put in plac…"
click at [568, 38] on div at bounding box center [568, 40] width 12 height 13
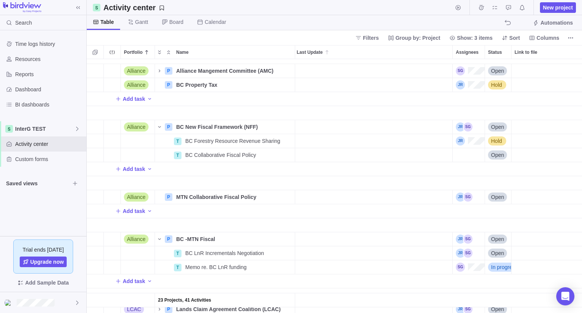
scroll to position [248, 489]
click at [217, 240] on div "BC -MTN Fiscal" at bounding box center [234, 239] width 122 height 14
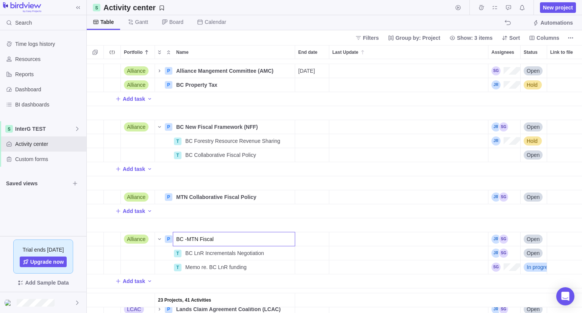
click at [312, 225] on div "Alliance P Alliance Mangement Committee (AMC) Details 08/20/2025 Open Alliance …" at bounding box center [334, 186] width 495 height 254
click at [273, 239] on span "Details" at bounding box center [270, 239] width 17 height 8
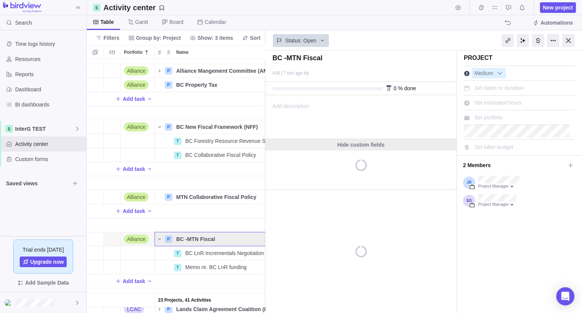
scroll to position [0, 36]
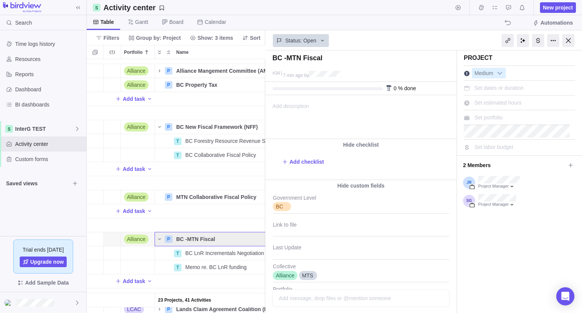
click at [295, 105] on span "Add description" at bounding box center [287, 116] width 44 height 43
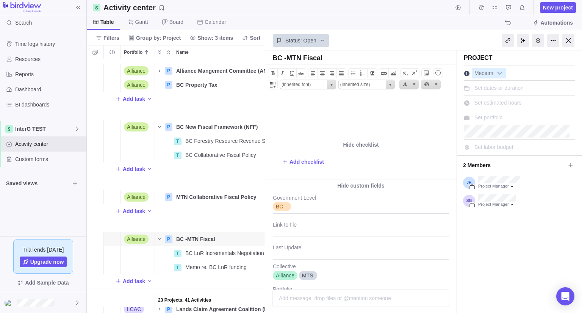
scroll to position [0, 0]
paste body
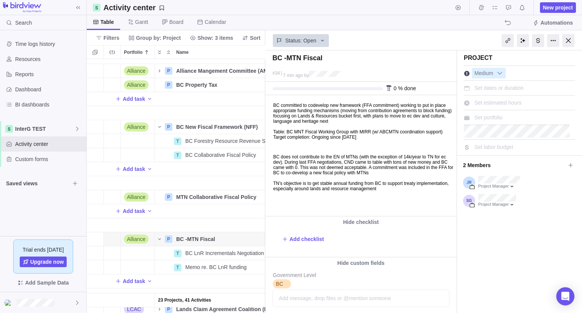
drag, startPoint x: 571, startPoint y: 41, endPoint x: 566, endPoint y: 41, distance: 4.5
click at [566, 41] on div at bounding box center [568, 40] width 12 height 13
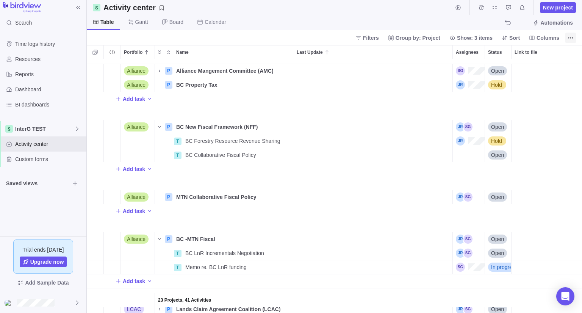
scroll to position [248, 489]
click at [259, 128] on icon "Name" at bounding box center [257, 127] width 4 height 4
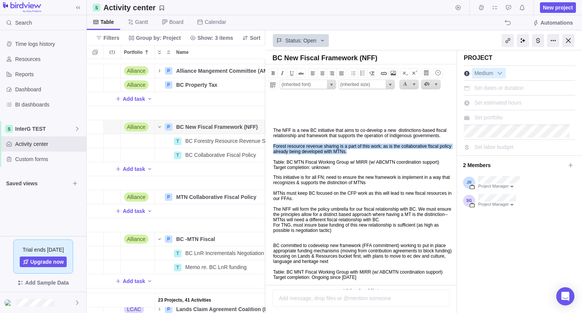
drag, startPoint x: 418, startPoint y: 159, endPoint x: 265, endPoint y: 150, distance: 153.6
click at [265, 150] on body "The NFF is a new BC initiative that aims to co-develop a new distinctions-based…" at bounding box center [359, 220] width 189 height 250
copy p "Forest resource revenue sharing is a part of this work; as is the collaborative…"
click at [204, 180] on div "Name" at bounding box center [225, 183] width 140 height 14
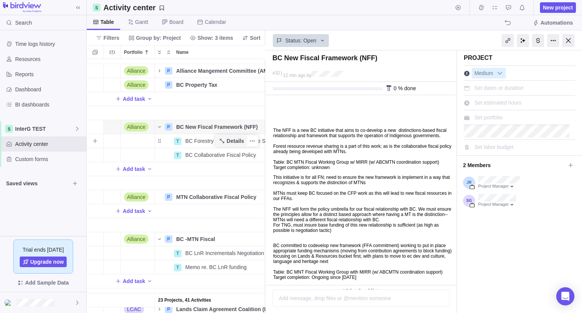
click at [225, 143] on icon "Name" at bounding box center [222, 141] width 6 height 6
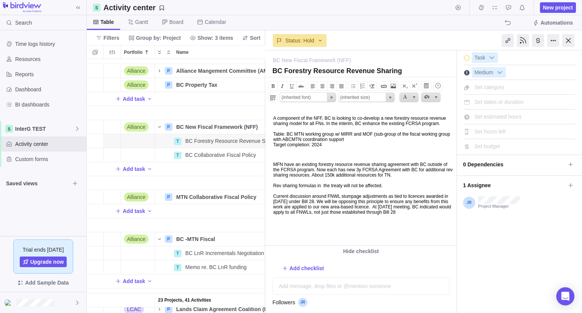
click at [269, 118] on body "A component of the NFF, BC is looking to co-develop a new forestry resource rev…" at bounding box center [359, 161] width 189 height 106
click at [198, 156] on span "BC Collaborative Fiscal Policy" at bounding box center [220, 155] width 71 height 8
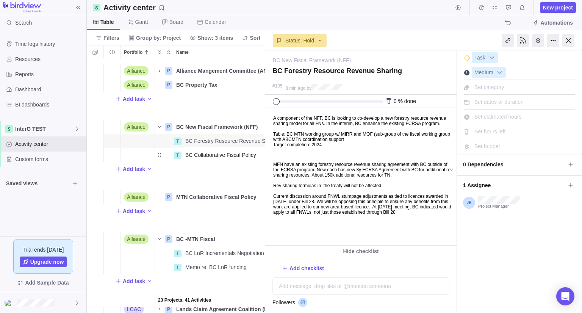
click at [232, 170] on div "Alliance P Alliance Mangement Committee (AMC) Details 08/20/2025 Open Alliance …" at bounding box center [176, 186] width 178 height 254
click at [237, 155] on span "Details" at bounding box center [234, 155] width 17 height 8
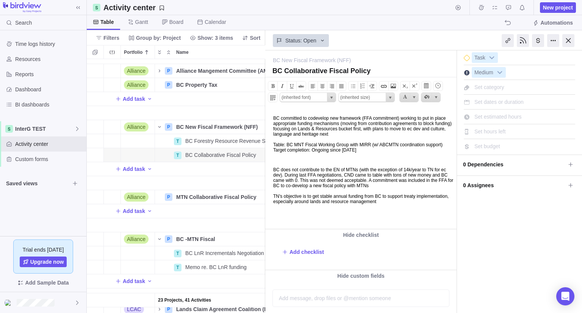
click at [273, 118] on p "BC committed to codevelop new framework (FFA commitment) working to put in plac…" at bounding box center [363, 133] width 181 height 37
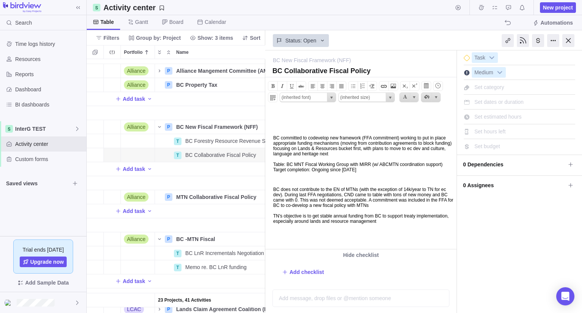
paste body
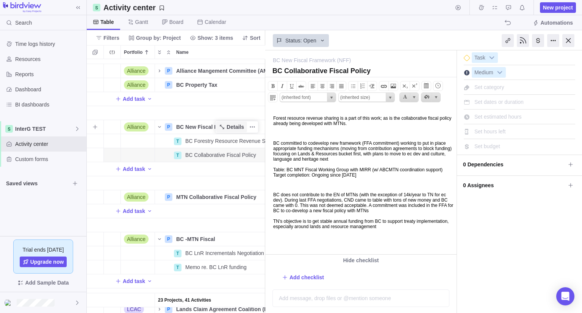
click at [232, 126] on span "Details" at bounding box center [234, 127] width 17 height 8
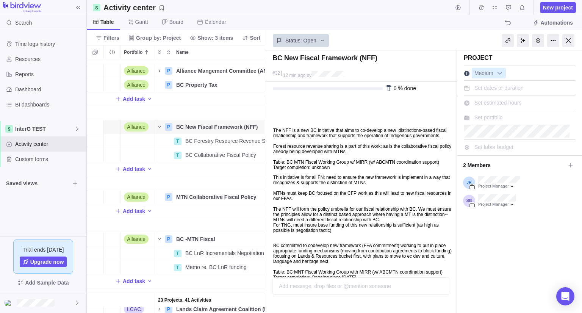
click at [312, 132] on p "The NFF is a new BC initiative that aims to co-develop a new distinctions-based…" at bounding box center [363, 149] width 181 height 42
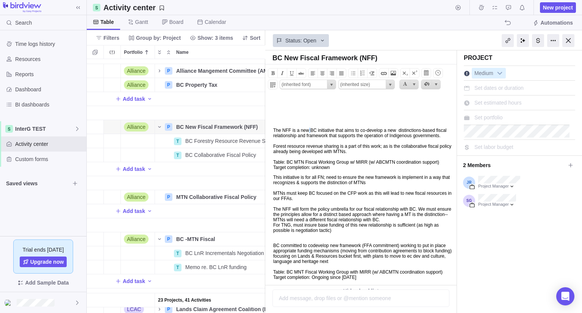
click at [312, 132] on p "The NFF is a new BC initiative that aims to co-develop a new distinctions-based…" at bounding box center [363, 149] width 181 height 42
copy p "The NFF is a new BC initiative that aims to co-develop a new distinctions-based…"
click at [229, 156] on span "Details" at bounding box center [234, 155] width 17 height 8
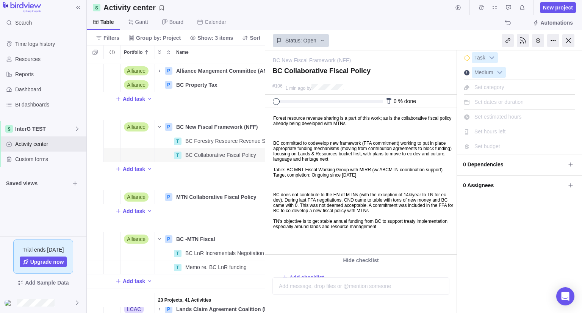
click at [270, 116] on body "Forest resource revenue sharing is a part of this work; as is the collaborative…" at bounding box center [359, 168] width 189 height 121
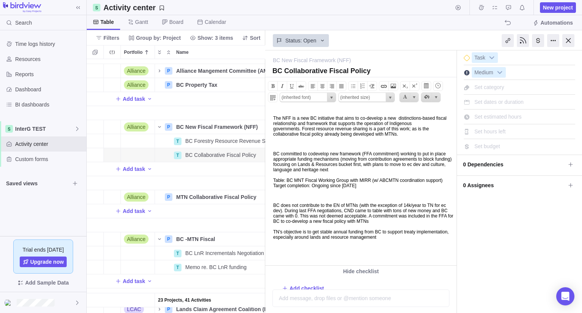
click at [321, 149] on body "The NFF is a new BC initiative that aims to co-develop a new distinctions-based…" at bounding box center [359, 173] width 189 height 131
click at [216, 184] on div "Name" at bounding box center [225, 183] width 140 height 14
click at [566, 41] on div at bounding box center [568, 40] width 12 height 13
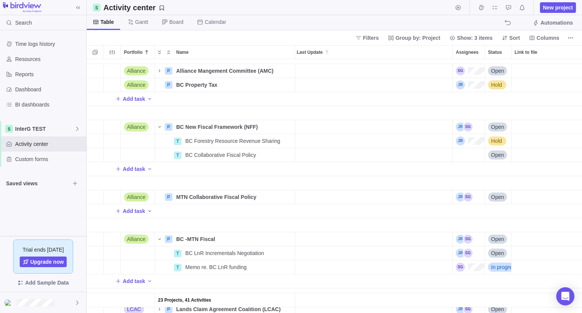
scroll to position [248, 489]
click at [265, 238] on span "Details" at bounding box center [270, 239] width 17 height 8
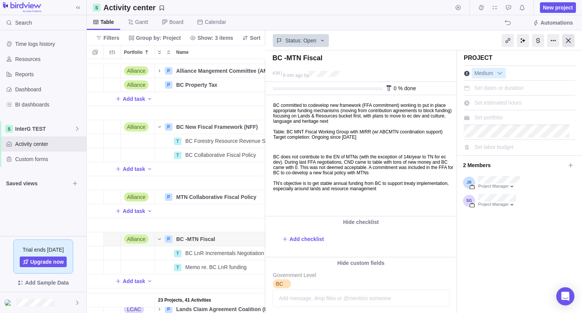
click at [568, 43] on div at bounding box center [568, 40] width 12 height 13
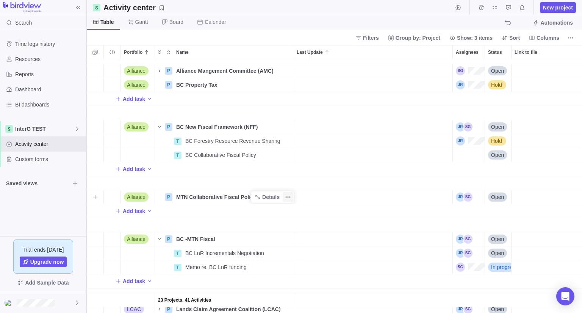
click at [285, 199] on icon "More actions" at bounding box center [288, 197] width 6 height 6
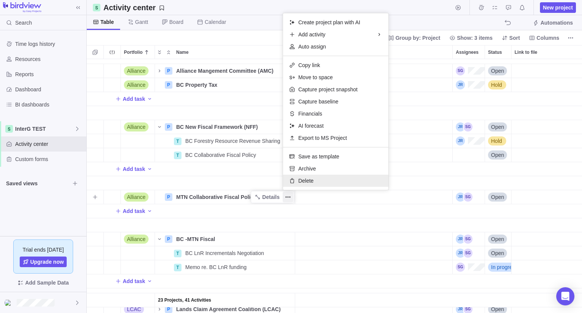
click at [297, 181] on div "Delete" at bounding box center [335, 181] width 105 height 12
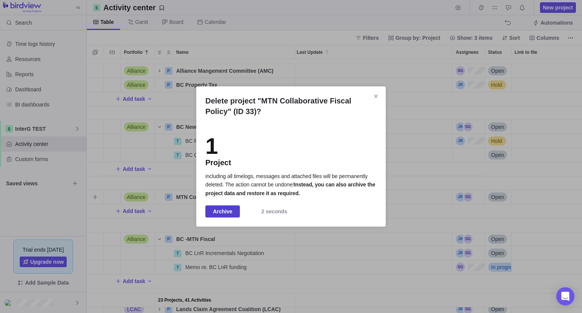
click at [223, 212] on span "Archive" at bounding box center [222, 211] width 19 height 9
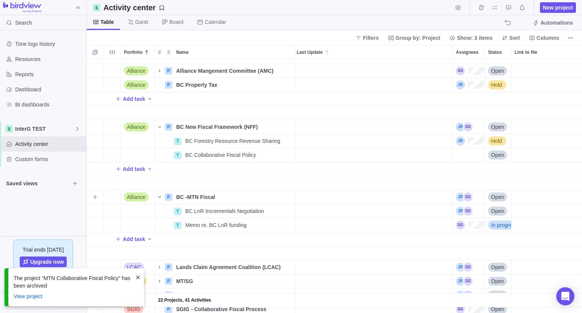
click at [159, 196] on icon "Name" at bounding box center [159, 197] width 6 height 6
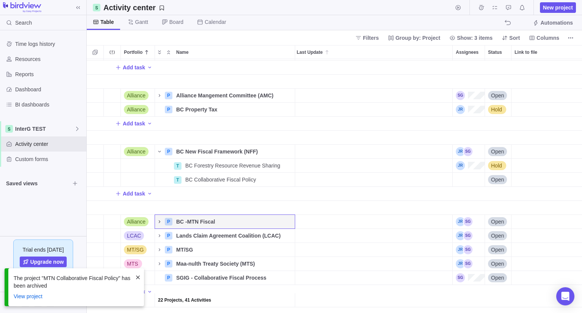
scroll to position [0, 0]
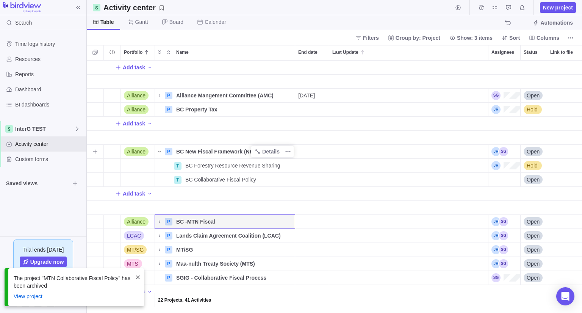
click at [161, 148] on icon "Name" at bounding box center [159, 151] width 6 height 6
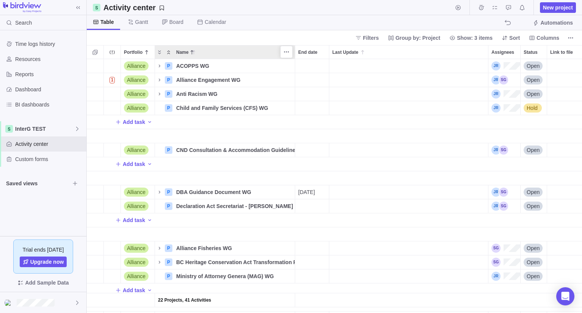
click at [170, 48] on span "Collapse" at bounding box center [168, 52] width 9 height 11
click at [157, 51] on icon "Expand" at bounding box center [159, 52] width 6 height 6
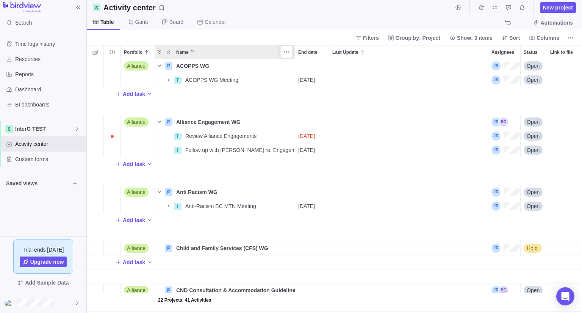
click at [159, 51] on icon "Expand" at bounding box center [159, 52] width 6 height 6
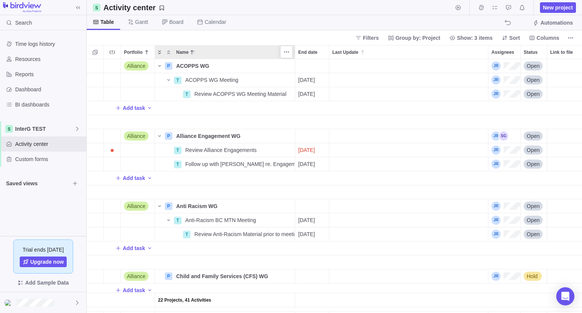
click at [159, 51] on icon "Expand" at bounding box center [159, 52] width 6 height 6
click at [168, 51] on icon "Collapse" at bounding box center [168, 52] width 6 height 6
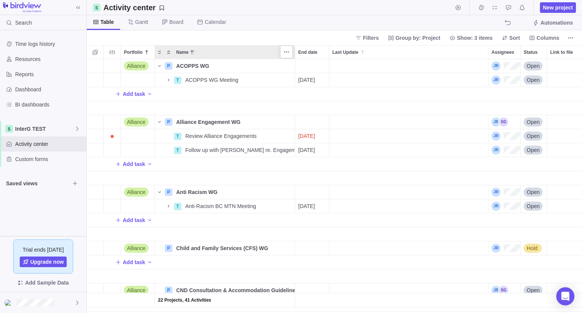
click at [167, 49] on icon "Collapse" at bounding box center [168, 52] width 6 height 6
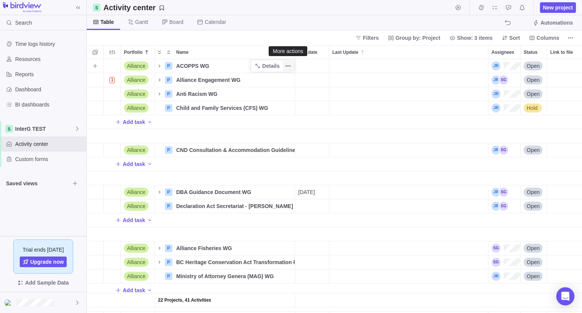
click at [288, 67] on icon "More actions" at bounding box center [288, 66] width 6 height 6
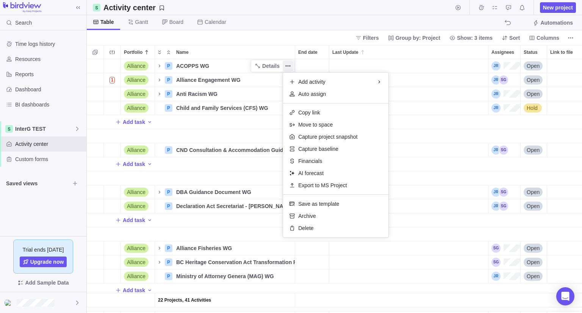
click at [268, 38] on body "Search Time logs history Resources Reports Dashboard BI dashboards InterG TEST …" at bounding box center [291, 156] width 582 height 313
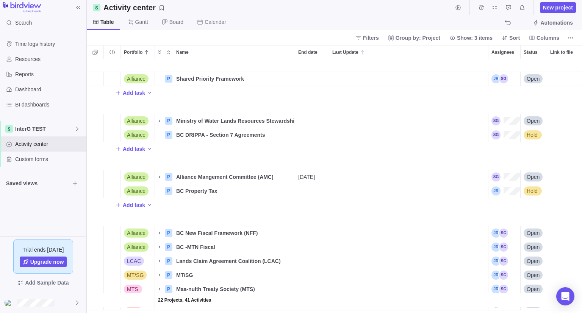
scroll to position [312, 0]
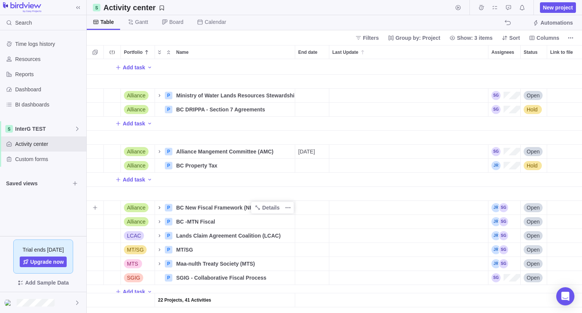
click at [159, 204] on icon "Name" at bounding box center [159, 207] width 6 height 6
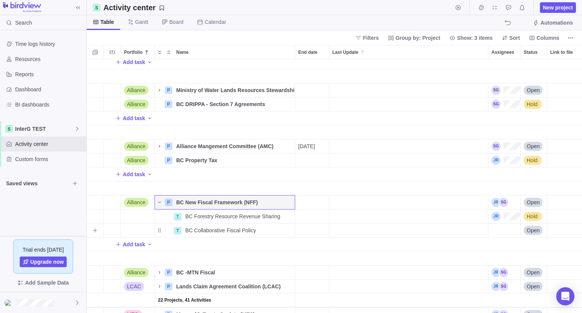
click at [507, 231] on div "Assignees" at bounding box center [504, 230] width 32 height 14
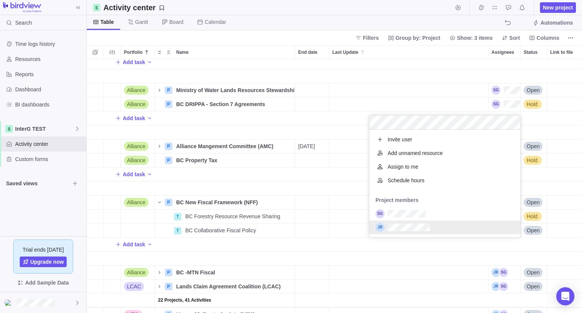
scroll to position [101, 145]
click at [406, 256] on div "Add task Alliance P Ministry of Water Lands Resources Stewardship (WLRS) WG Det…" at bounding box center [334, 186] width 495 height 254
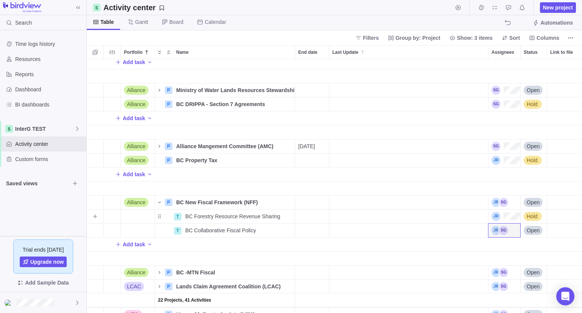
click at [499, 216] on div "Assignees" at bounding box center [505, 216] width 29 height 9
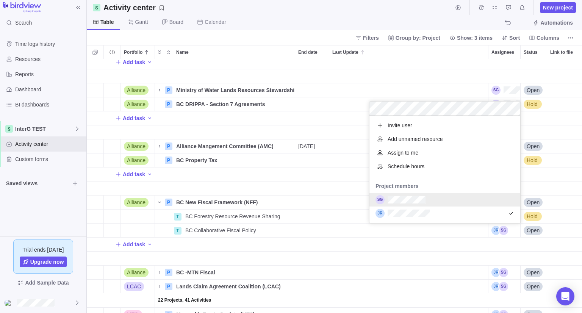
click at [447, 201] on div "grid" at bounding box center [444, 200] width 151 height 14
click at [451, 214] on div "grid" at bounding box center [444, 213] width 151 height 14
click at [437, 253] on div "Add task Alliance P Ministry of Water Lands Resources Stewardship (WLRS) WG Det…" at bounding box center [334, 186] width 495 height 254
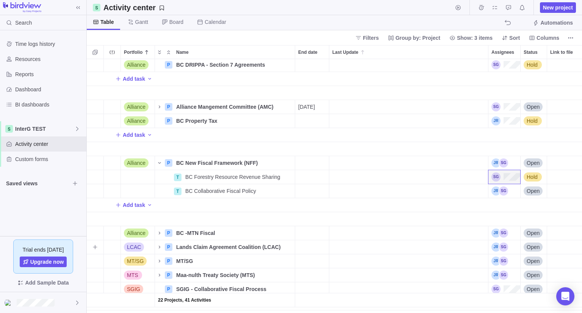
scroll to position [368, 0]
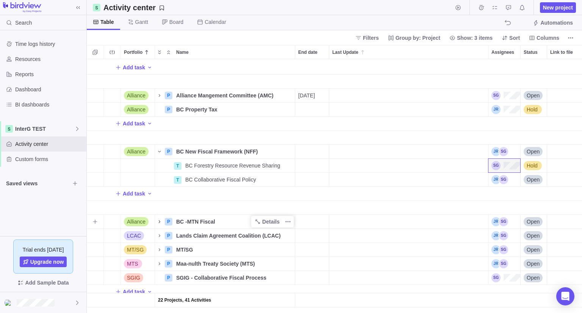
click at [158, 218] on icon "Name" at bounding box center [159, 221] width 6 height 6
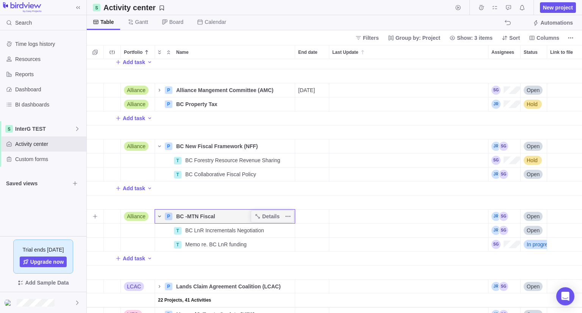
click at [160, 215] on icon "Name" at bounding box center [159, 216] width 3 height 2
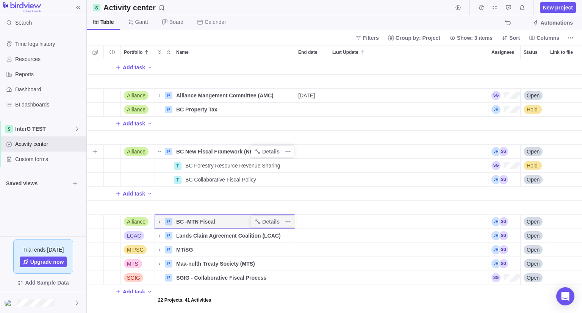
click at [160, 148] on icon "Name" at bounding box center [159, 151] width 6 height 6
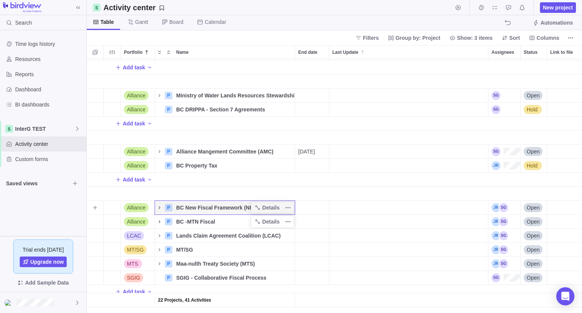
scroll to position [312, 0]
click at [136, 176] on span "Add task" at bounding box center [134, 180] width 22 height 8
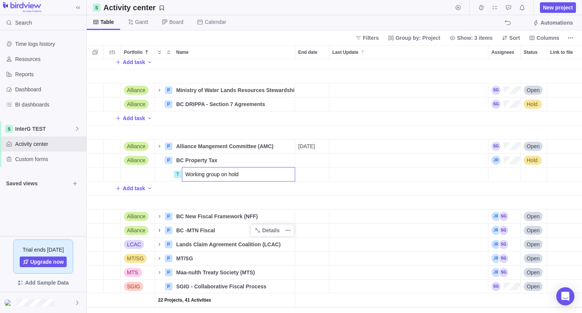
type input "Working group on hold"
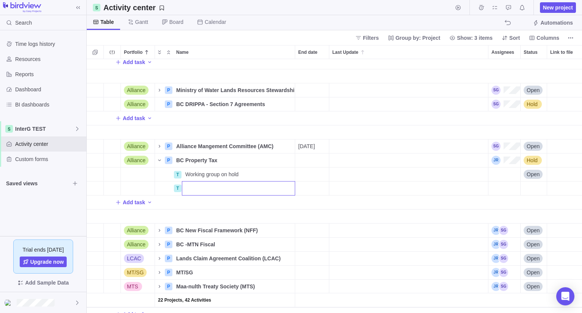
click at [214, 220] on div "22 Projects, 42 Activities Alliance P Alliance Fisheries WG Details Open Allian…" at bounding box center [334, 186] width 495 height 254
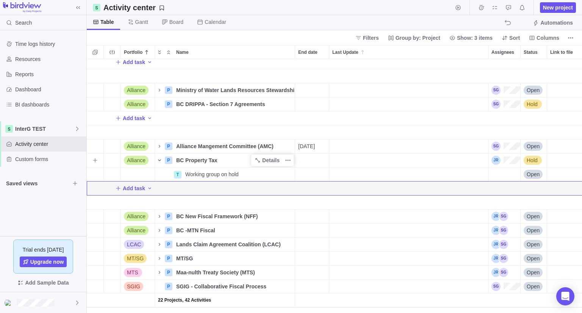
click at [159, 159] on icon "Name" at bounding box center [159, 160] width 6 height 6
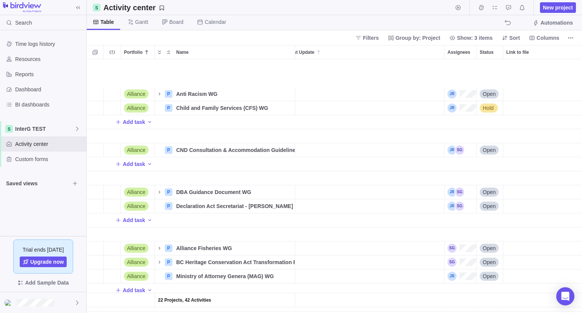
scroll to position [284, 44]
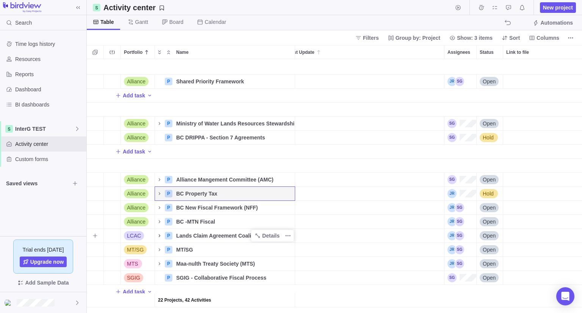
click at [159, 232] on icon "Name" at bounding box center [159, 235] width 6 height 6
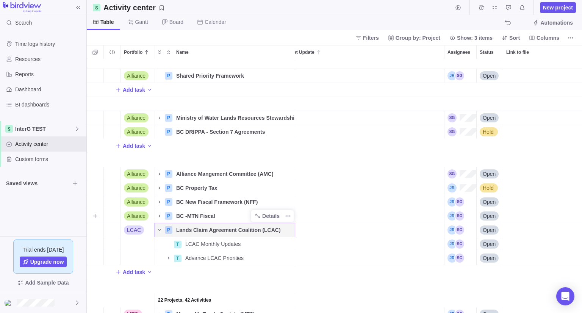
scroll to position [340, 44]
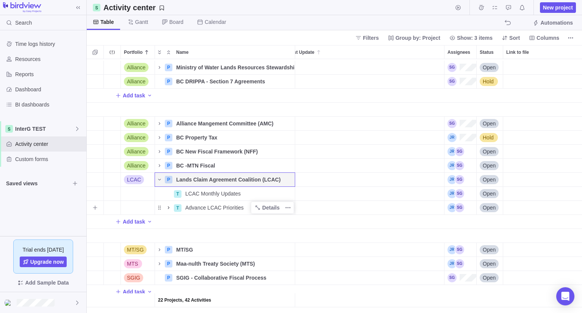
click at [167, 204] on icon "Name" at bounding box center [168, 207] width 6 height 6
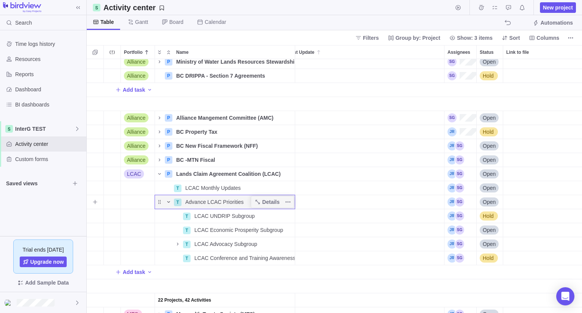
click at [168, 201] on icon "Name" at bounding box center [168, 202] width 6 height 6
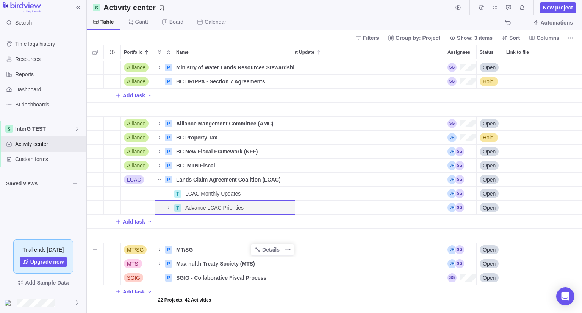
click at [159, 248] on icon "Name" at bounding box center [160, 249] width 2 height 3
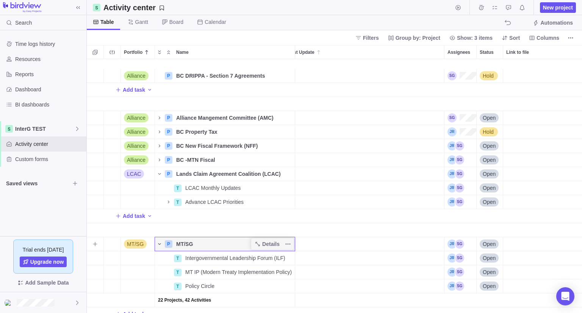
scroll to position [424, 44]
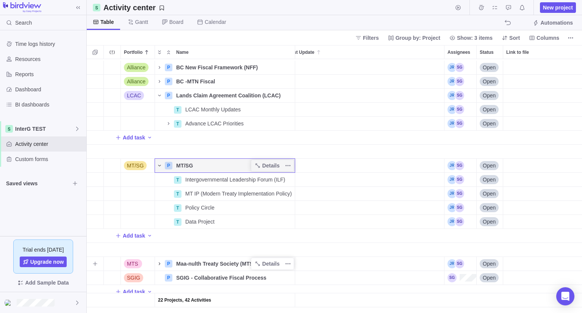
click at [159, 260] on icon "Name" at bounding box center [159, 263] width 6 height 6
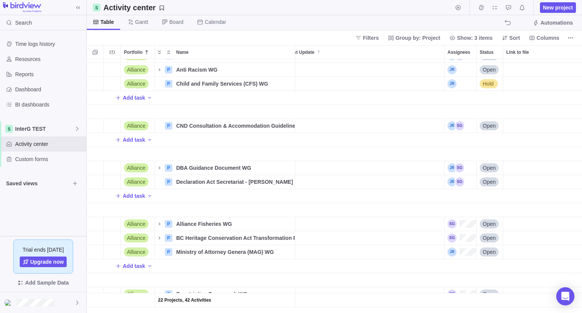
scroll to position [0, 44]
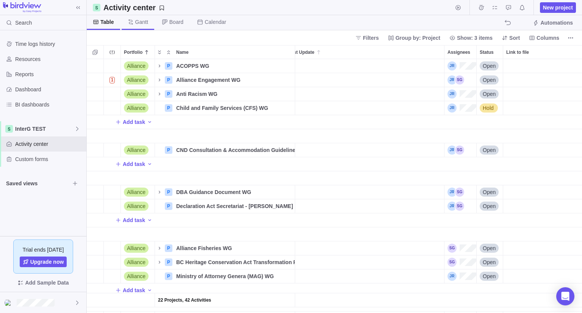
click at [137, 24] on span "Gantt" at bounding box center [141, 22] width 13 height 8
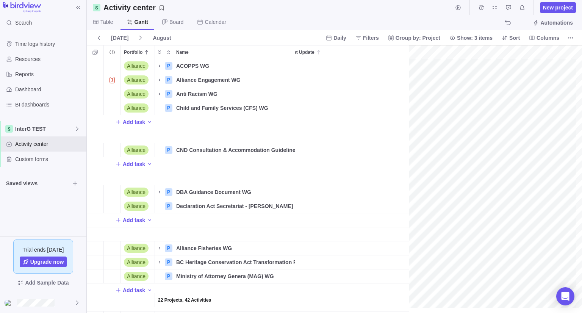
scroll to position [0, 63]
click at [138, 24] on span "Gantt" at bounding box center [141, 22] width 14 height 8
click at [170, 23] on span "Board" at bounding box center [176, 22] width 14 height 8
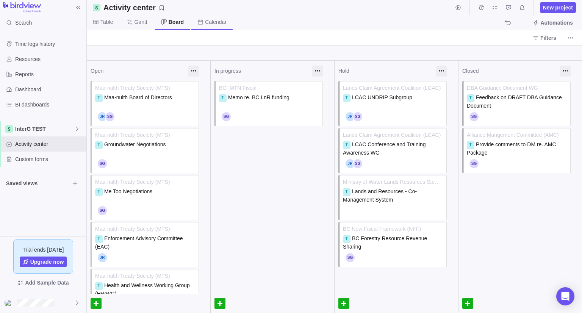
click at [208, 24] on span "Calendar" at bounding box center [216, 22] width 22 height 8
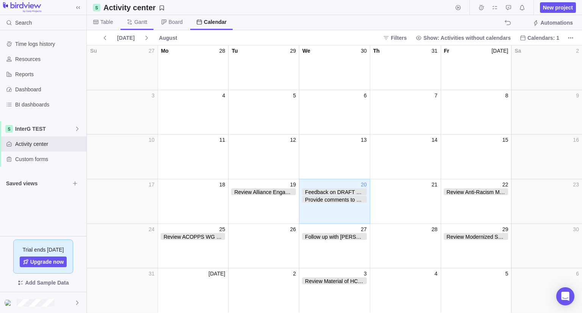
click at [140, 26] on span "Gantt" at bounding box center [136, 22] width 33 height 15
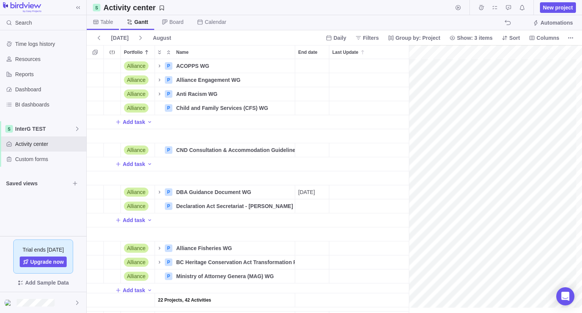
click at [101, 23] on span "Table" at bounding box center [106, 22] width 12 height 8
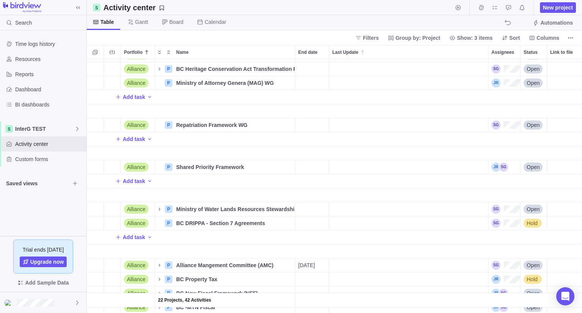
scroll to position [0, 0]
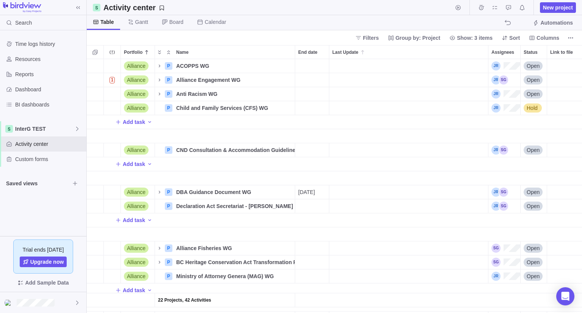
click at [210, 175] on div "Name" at bounding box center [225, 178] width 140 height 14
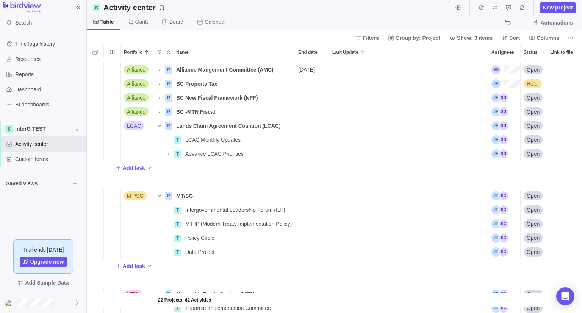
scroll to position [388, 0]
click at [285, 125] on icon "More actions" at bounding box center [288, 126] width 6 height 6
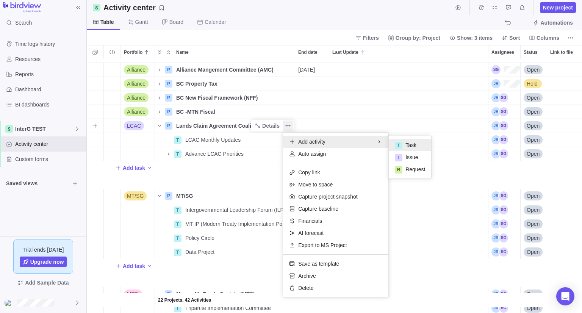
click at [409, 144] on span "Task" at bounding box center [410, 145] width 11 height 8
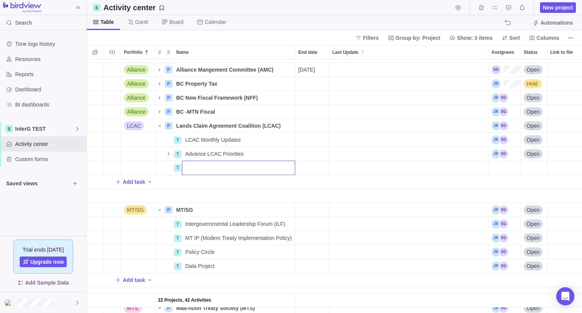
click at [200, 185] on div "22 Projects, 42 Activities Alliance P Alliance Mangement Committee (AMC) Detail…" at bounding box center [334, 186] width 495 height 254
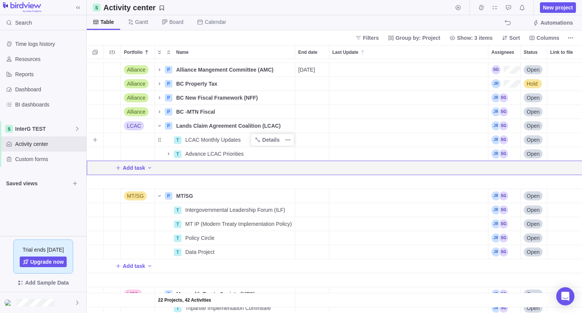
click at [206, 140] on span "LCAC Monthly Updates" at bounding box center [212, 140] width 55 height 8
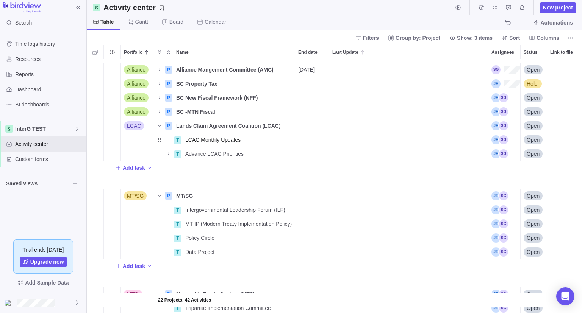
click at [118, 185] on div "22 Projects, 42 Activities Alliance P Alliance Mangement Committee (AMC) Detail…" at bounding box center [334, 186] width 495 height 254
click at [275, 139] on span "Details" at bounding box center [270, 140] width 17 height 8
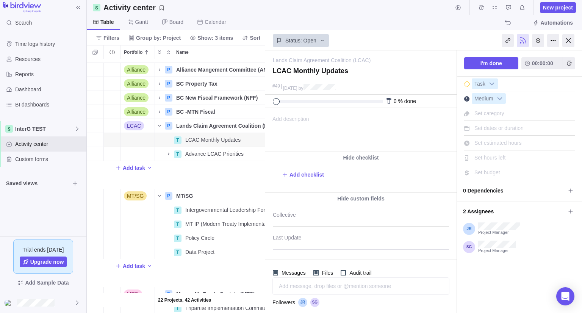
drag, startPoint x: 569, startPoint y: 8, endPoint x: 385, endPoint y: 41, distance: 187.8
click at [385, 41] on div "Status: Open" at bounding box center [360, 39] width 191 height 17
click at [560, 8] on span "New project" at bounding box center [558, 8] width 30 height 8
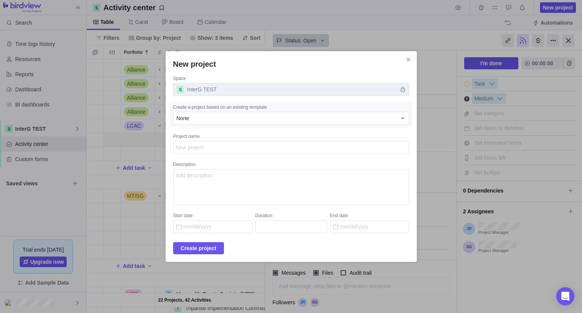
type textarea "x"
type textarea "LCAC Monthly Updates"
type textarea "x"
click at [205, 247] on span "Create project" at bounding box center [199, 247] width 36 height 9
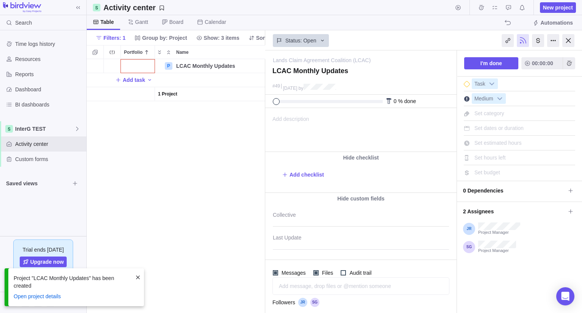
scroll to position [248, 173]
click at [143, 63] on div "Portfolio" at bounding box center [138, 66] width 34 height 14
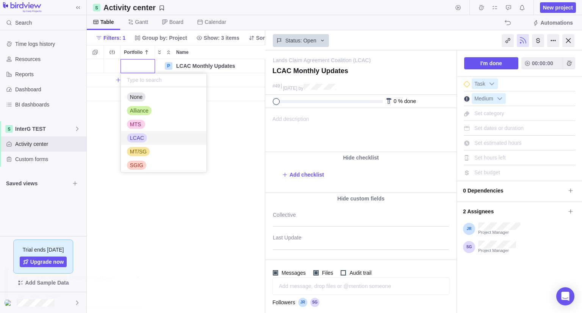
click at [135, 137] on span "LCAC" at bounding box center [137, 138] width 14 height 8
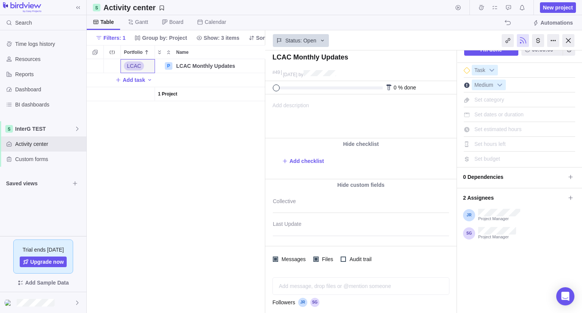
scroll to position [14, 0]
click at [352, 182] on div "Hide custom fields" at bounding box center [360, 184] width 191 height 11
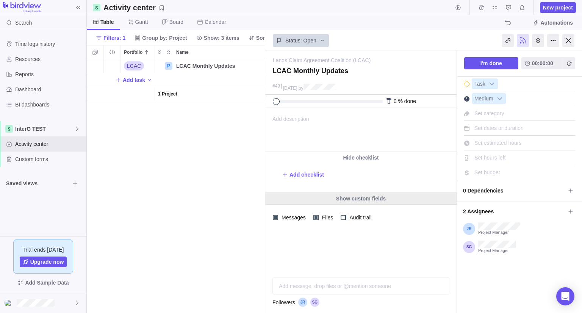
scroll to position [0, 0]
click at [352, 182] on div "Hide checklist Add checklist" at bounding box center [360, 172] width 191 height 41
click at [565, 43] on div at bounding box center [568, 40] width 12 height 13
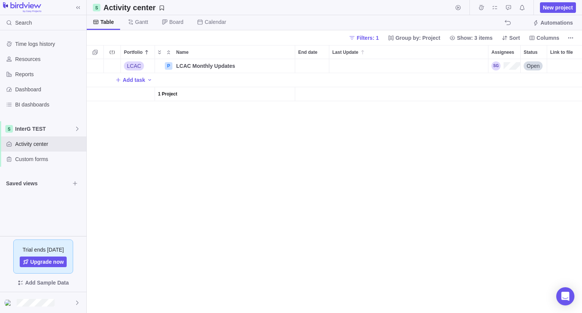
scroll to position [248, 489]
click at [271, 66] on span "Details" at bounding box center [270, 66] width 17 height 8
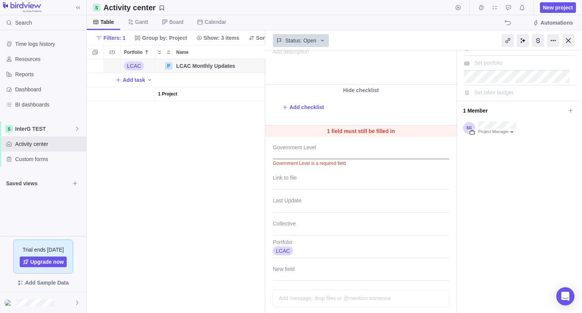
scroll to position [67, 0]
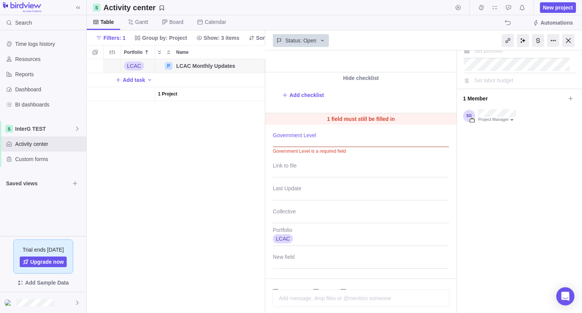
click at [303, 142] on div at bounding box center [361, 137] width 176 height 19
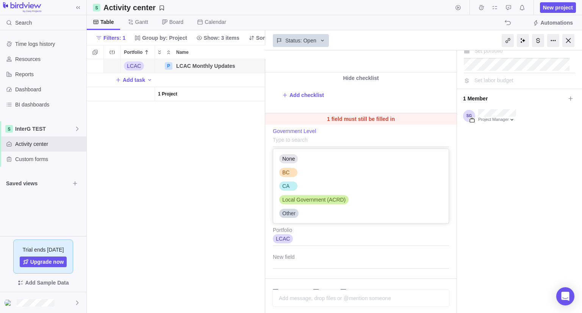
scroll to position [68, 170]
click at [289, 190] on div "CA" at bounding box center [288, 185] width 18 height 9
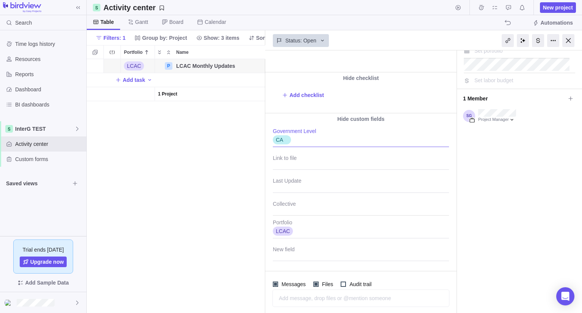
scroll to position [79, 0]
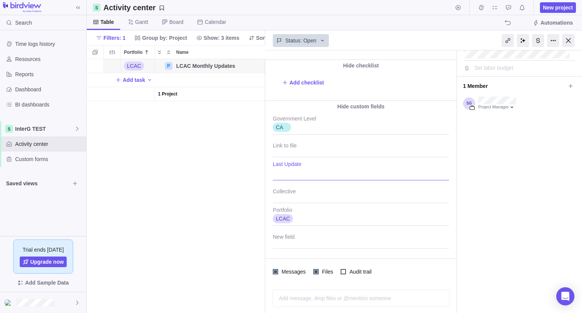
click at [291, 177] on textarea "Last Update" at bounding box center [361, 170] width 176 height 19
click at [291, 190] on div at bounding box center [361, 193] width 176 height 19
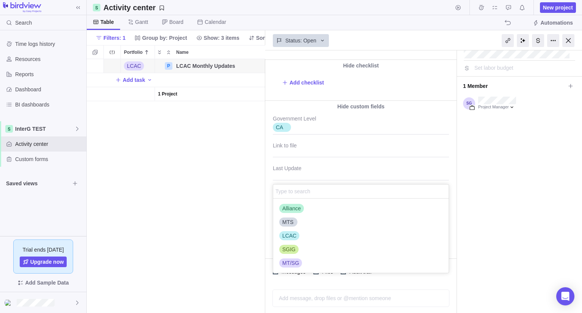
scroll to position [68, 170]
click at [288, 233] on span "LCAC" at bounding box center [289, 236] width 14 height 8
click at [451, 190] on div "LCAC Monthly Updates #35 1 min ago by Project was completed on its planned end …" at bounding box center [423, 181] width 317 height 262
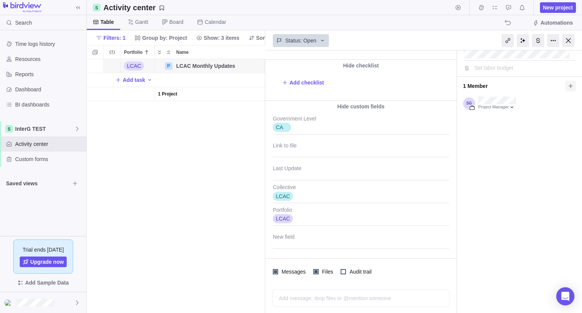
click at [567, 84] on icon at bounding box center [570, 86] width 6 height 6
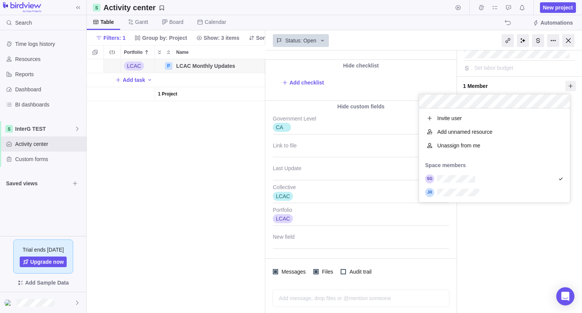
scroll to position [88, 145]
click at [568, 42] on body "Search Time logs history Resources Reports Dashboard BI dashboards InterG TEST …" at bounding box center [291, 156] width 582 height 313
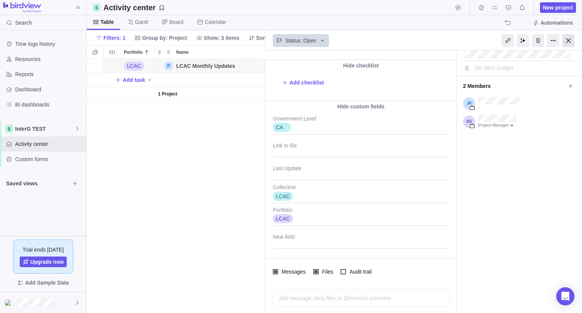
click at [568, 42] on div at bounding box center [568, 40] width 12 height 13
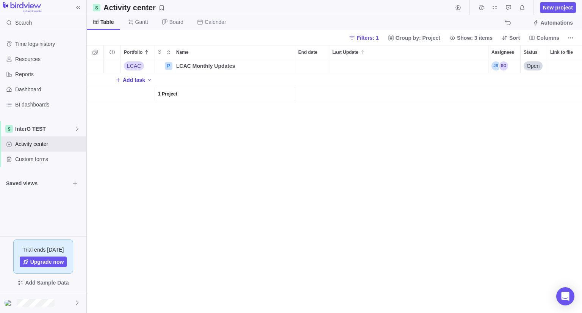
click at [131, 79] on span "Add task" at bounding box center [134, 80] width 22 height 8
click at [193, 80] on input "Attend August LCAC Meeting" at bounding box center [238, 80] width 113 height 14
click at [216, 81] on input "August LCAC Meeting" at bounding box center [238, 80] width 113 height 14
type input "August LCAC Monthly Meeting"
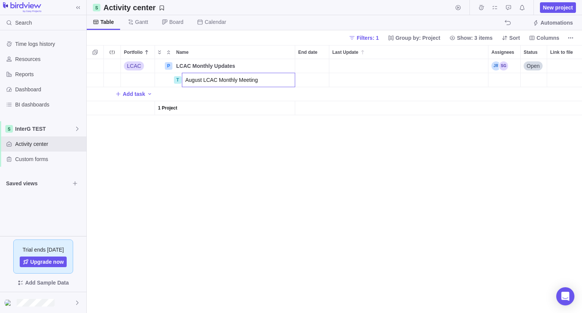
click at [317, 82] on div "LCAC P LCAC Monthly Updates Details Open T August LCAC Monthly Meeting Add task…" at bounding box center [334, 186] width 495 height 254
click at [312, 79] on div "End date" at bounding box center [312, 80] width 34 height 14
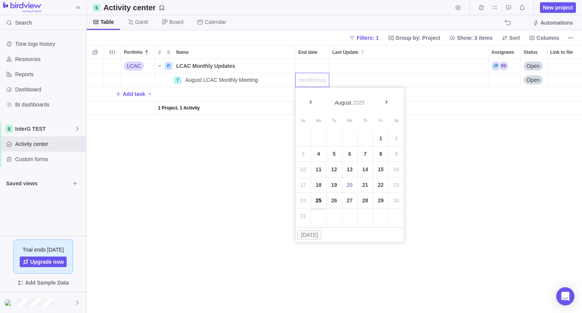
click at [316, 202] on link "25" at bounding box center [318, 200] width 15 height 15
click at [230, 178] on div "LCAC P LCAC Monthly Updates Details Open T August LCAC Monthly Meeting Details …" at bounding box center [334, 186] width 495 height 254
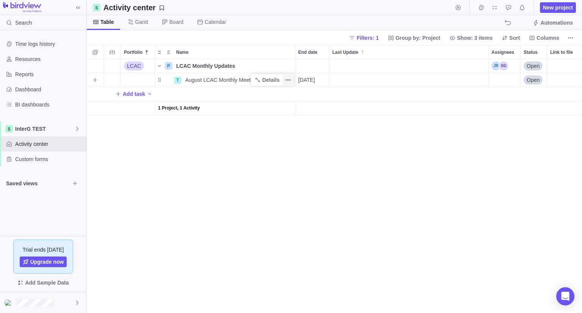
click at [290, 80] on icon "More actions" at bounding box center [289, 80] width 1 height 1
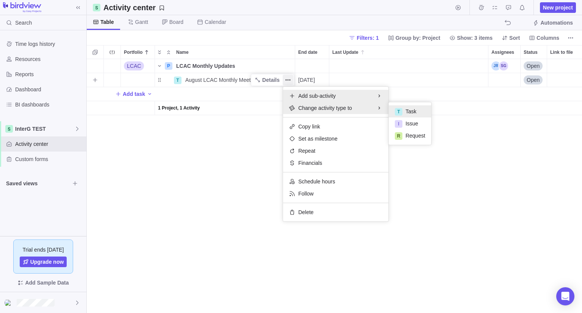
click at [309, 94] on span "Add sub-activity" at bounding box center [316, 96] width 37 height 8
click at [410, 100] on span "Task" at bounding box center [410, 99] width 11 height 8
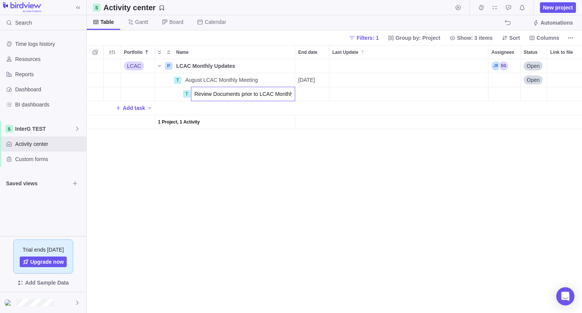
scroll to position [0, 0]
type input "Review Documents prior to LCAC Monthly"
click at [320, 97] on div "LCAC P LCAC Monthly Updates Details Open T August LCAC Monthly Meeting Details …" at bounding box center [334, 186] width 495 height 254
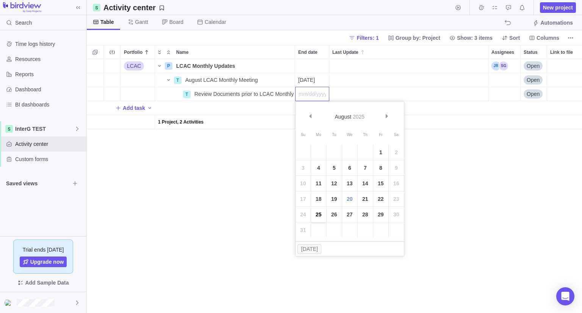
click at [318, 217] on link "25" at bounding box center [318, 214] width 15 height 15
click at [491, 72] on div "Assignees" at bounding box center [504, 66] width 32 height 14
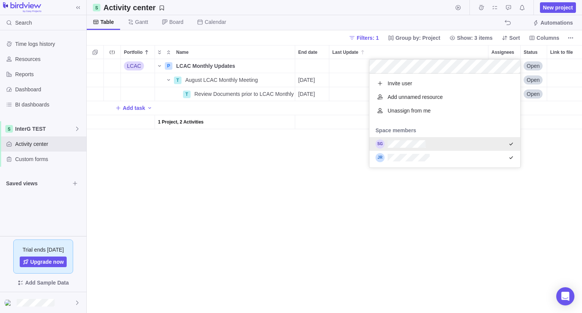
scroll to position [88, 145]
click at [464, 201] on div "LCAC P LCAC Monthly Updates Details Open T August LCAC Monthly Meeting Details …" at bounding box center [334, 186] width 495 height 254
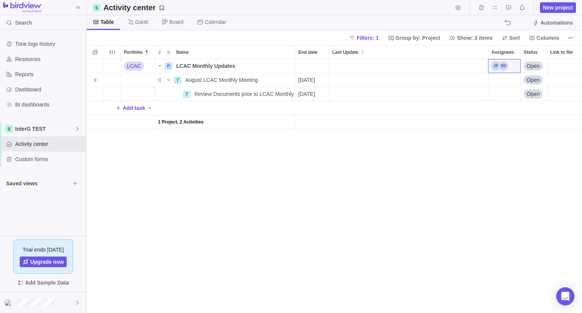
click at [496, 82] on div "Assignees" at bounding box center [504, 80] width 32 height 14
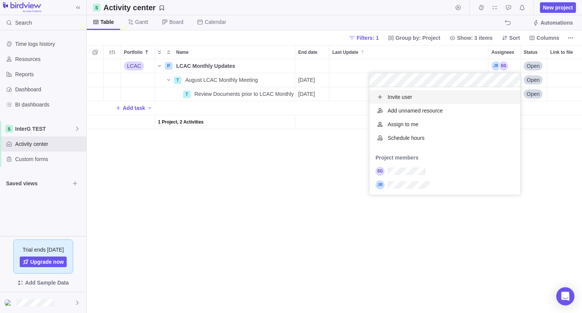
scroll to position [101, 145]
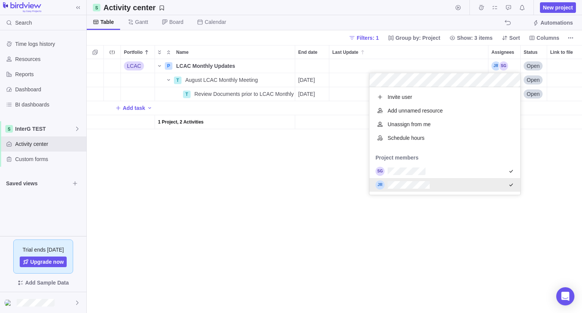
click at [407, 222] on div "LCAC P LCAC Monthly Updates Details Open T August LCAC Monthly Meeting Details …" at bounding box center [334, 186] width 495 height 254
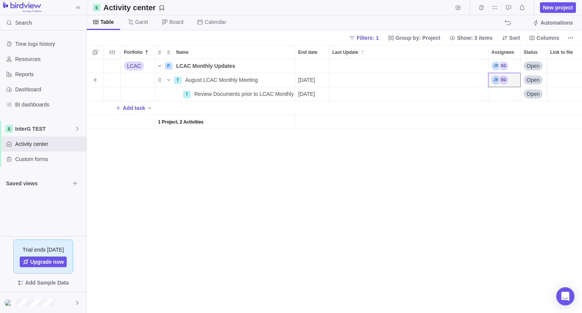
click at [503, 92] on div "Assignees" at bounding box center [504, 94] width 32 height 14
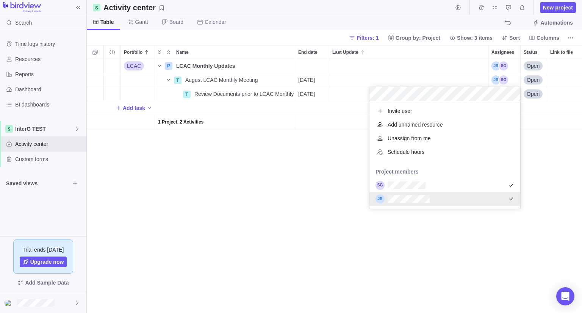
click at [286, 197] on div "LCAC P LCAC Monthly Updates Details Open T August LCAC Monthly Meeting Details …" at bounding box center [334, 186] width 495 height 254
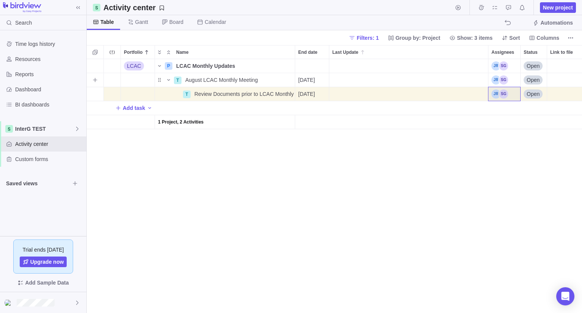
click at [136, 77] on div "Portfolio" at bounding box center [138, 80] width 34 height 14
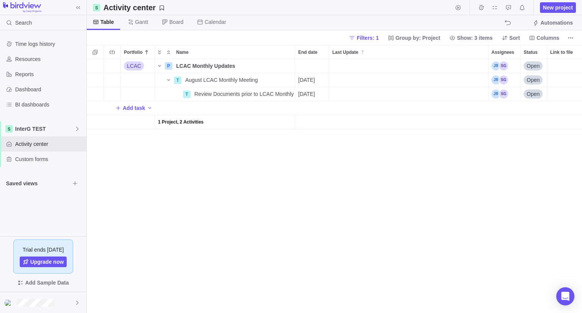
click at [151, 181] on div "LCAC P LCAC Monthly Updates Details Open T August LCAC Monthly Meeting Details …" at bounding box center [334, 186] width 495 height 254
click at [389, 38] on div "Filters: 1 Group by: Project Show: 3 items Sort Columns" at bounding box center [461, 38] width 230 height 11
click at [373, 39] on span "Filters: 1" at bounding box center [367, 38] width 22 height 8
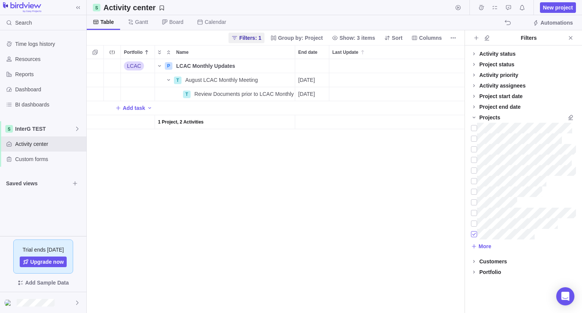
click at [472, 234] on div at bounding box center [474, 234] width 6 height 11
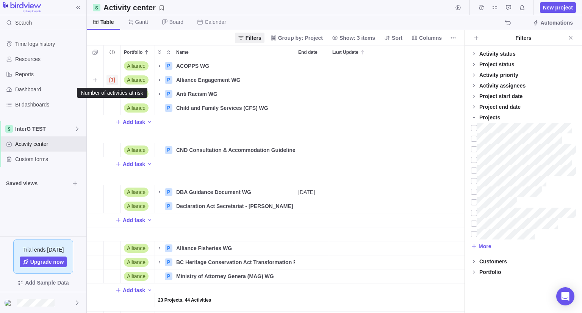
click at [110, 81] on span "1" at bounding box center [112, 80] width 6 height 6
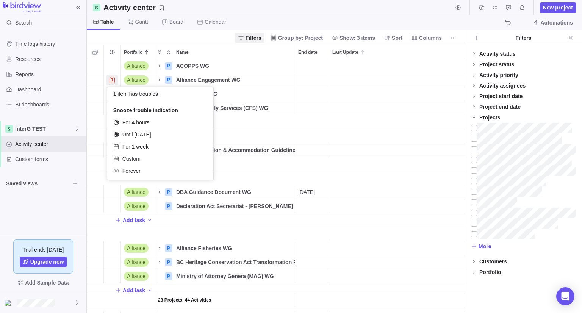
click at [159, 38] on body "Search Time logs history Resources Reports Dashboard BI dashboards InterG TEST …" at bounding box center [291, 156] width 582 height 313
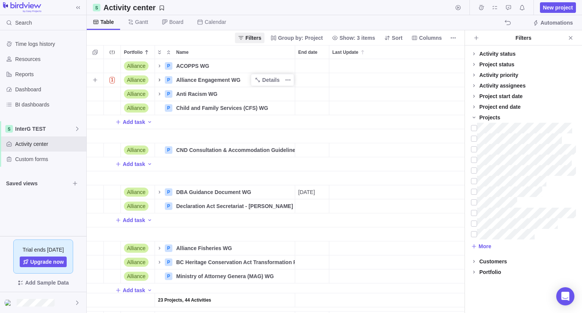
click at [159, 81] on icon "Name" at bounding box center [159, 80] width 6 height 6
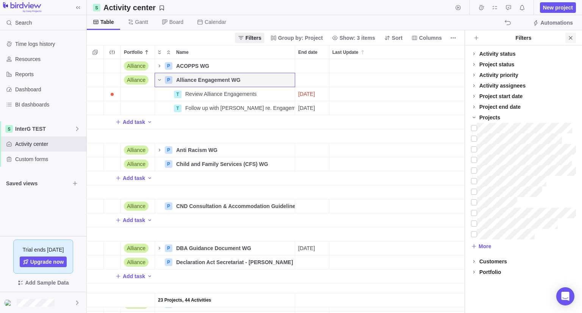
click at [572, 37] on icon "Close" at bounding box center [570, 38] width 6 height 6
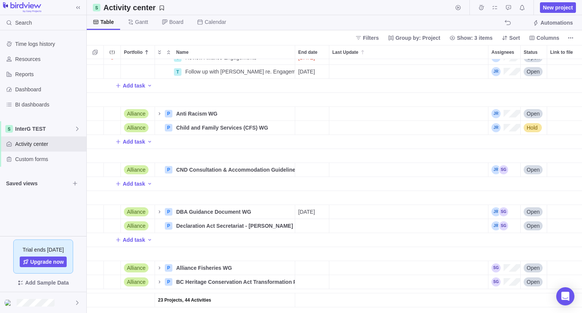
scroll to position [0, 0]
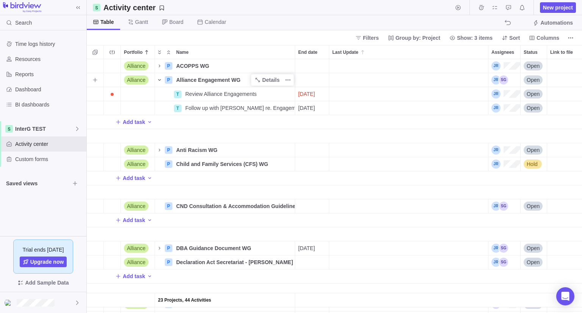
click at [160, 81] on icon "Name" at bounding box center [159, 80] width 6 height 6
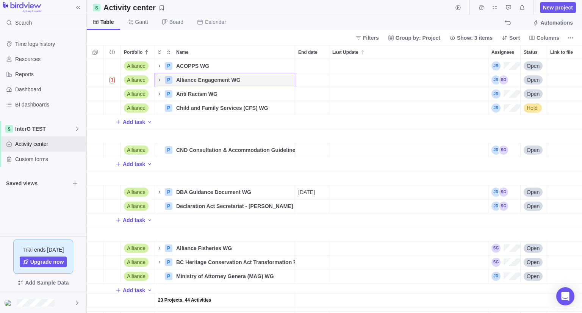
click at [150, 162] on icon "Add activity" at bounding box center [150, 164] width 6 height 6
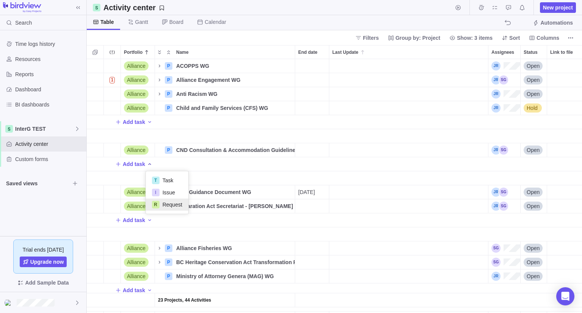
click at [164, 200] on div "R Request" at bounding box center [167, 204] width 42 height 12
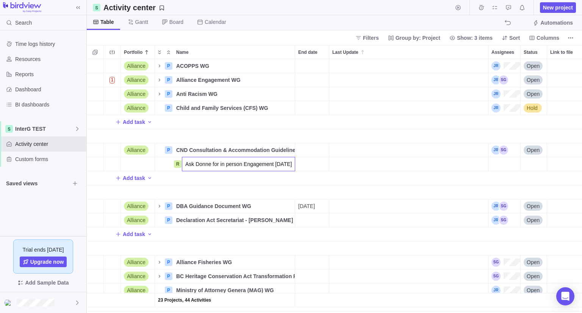
type input "Ask Donne for in person Engagement Oct. 22"
click at [302, 164] on div "23 Projects, 44 Activities Alliance P ACOPPS WG Details Open 1 Alliance P Allia…" at bounding box center [334, 186] width 495 height 254
click at [308, 166] on div "End date" at bounding box center [312, 164] width 34 height 14
click at [317, 165] on div "End date" at bounding box center [312, 164] width 34 height 14
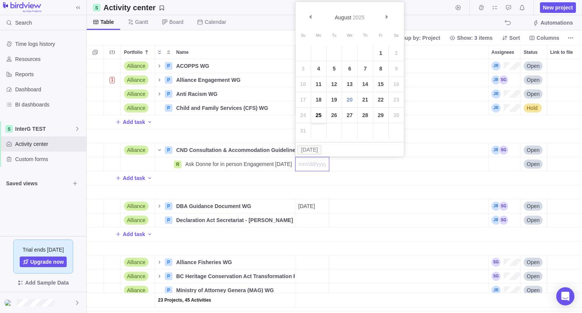
click at [321, 117] on link "25" at bounding box center [318, 115] width 15 height 15
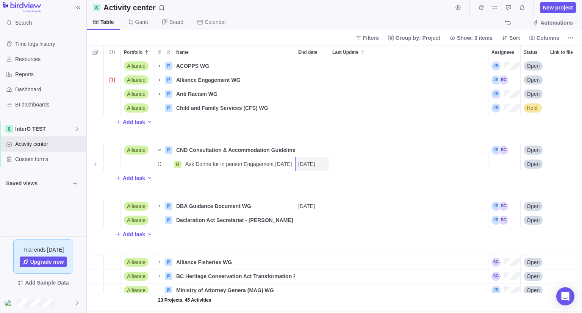
click at [504, 164] on div "Assignees" at bounding box center [504, 164] width 32 height 14
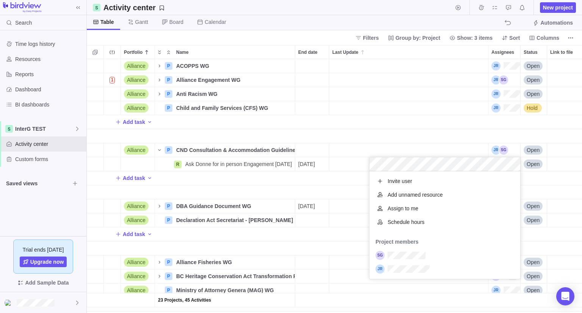
scroll to position [101, 145]
click at [274, 193] on div "23 Projects, 45 Activities Alliance P ACOPPS WG Details Open 1 Alliance P Allia…" at bounding box center [334, 186] width 495 height 254
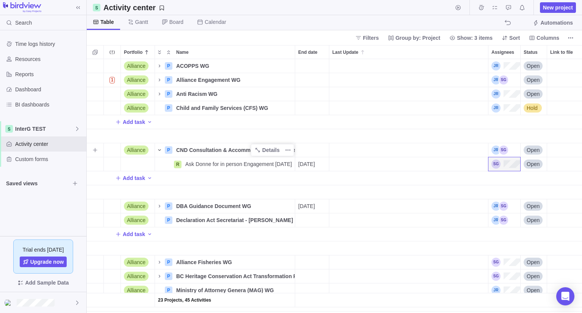
click at [160, 148] on icon "Name" at bounding box center [159, 150] width 6 height 6
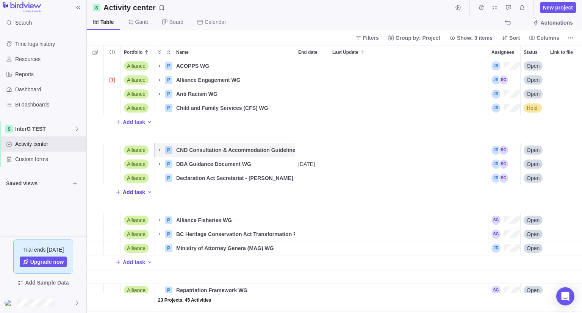
click at [128, 194] on span "Add task" at bounding box center [134, 192] width 22 height 8
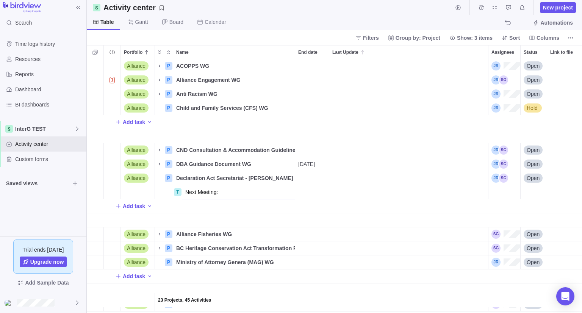
paste input "Alliance-DAS Bi-Monthly Meeting"
type input "Next Meeting: Alliance-DAS Bi-Monthly Meeting"
click at [310, 193] on div "End date" at bounding box center [312, 192] width 34 height 14
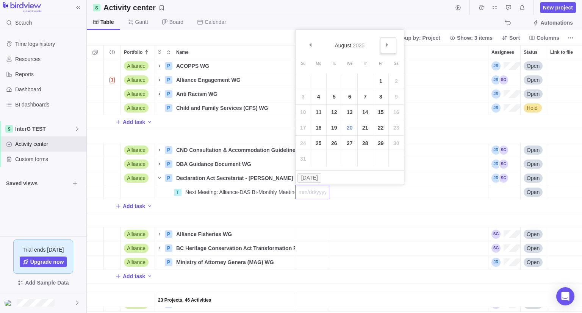
click at [387, 44] on span "Next" at bounding box center [387, 45] width 4 height 4
click at [360, 128] on link "25" at bounding box center [364, 127] width 15 height 15
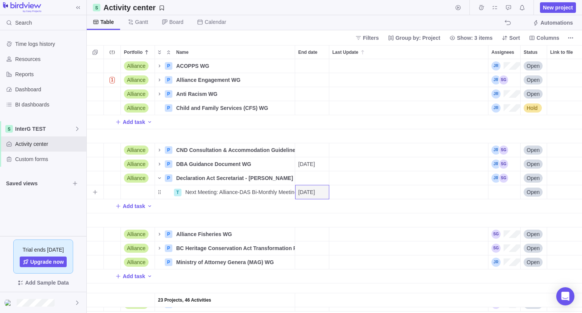
click at [497, 196] on div "Assignees" at bounding box center [504, 192] width 32 height 14
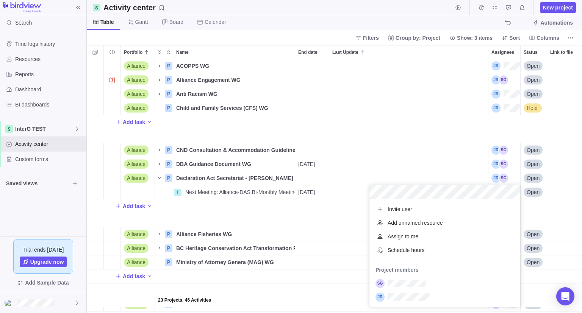
scroll to position [101, 145]
click at [418, 288] on div "grid" at bounding box center [444, 283] width 151 height 14
click at [277, 224] on div "23 Projects, 46 Activities Alliance P ACOPPS WG Details Open 1 Alliance P Allia…" at bounding box center [334, 186] width 495 height 254
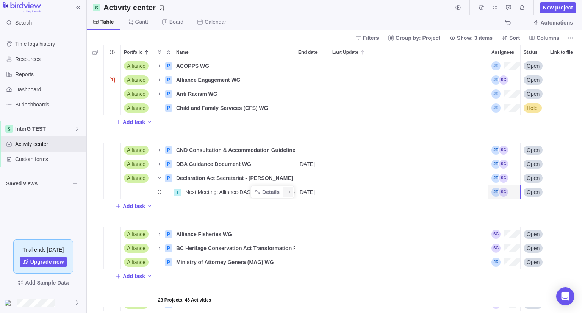
click at [285, 190] on icon "More actions" at bounding box center [288, 192] width 6 height 6
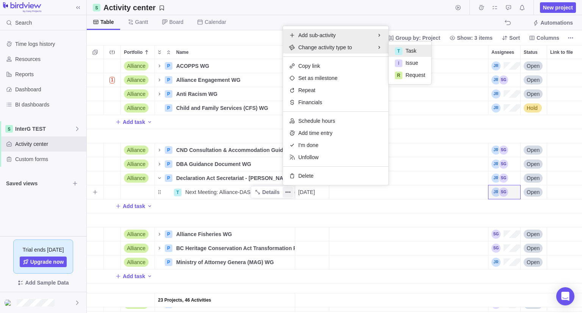
click at [315, 37] on span "Add sub-activity" at bounding box center [316, 35] width 37 height 8
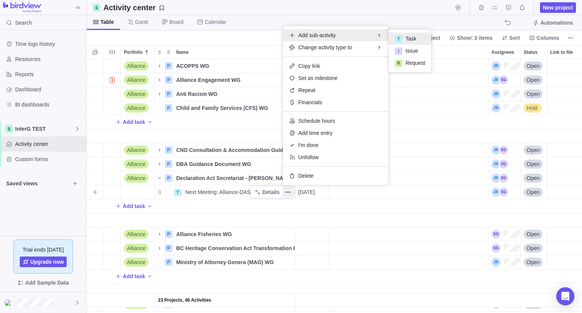
click at [397, 41] on div "T" at bounding box center [398, 39] width 8 height 8
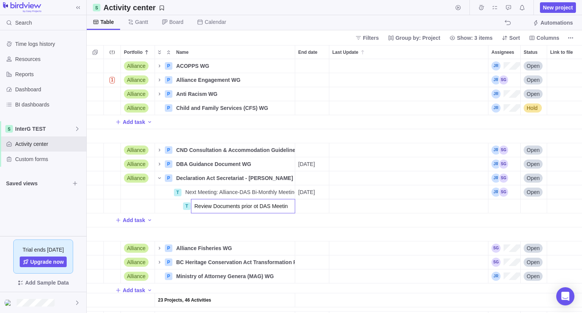
type input "Review Documents prior ot DAS Meeting"
click at [307, 211] on div "End date" at bounding box center [312, 206] width 34 height 14
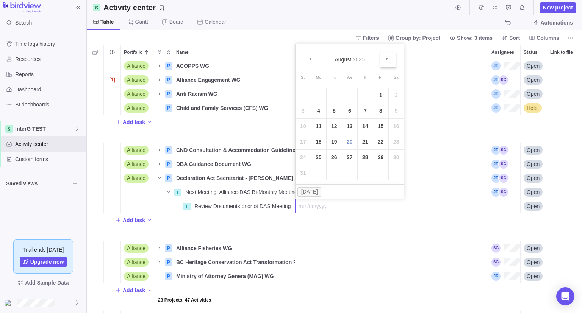
click at [385, 58] on span "Next" at bounding box center [387, 59] width 4 height 4
click at [365, 140] on link "25" at bounding box center [364, 141] width 15 height 15
click at [493, 205] on div "Assignees" at bounding box center [504, 206] width 32 height 14
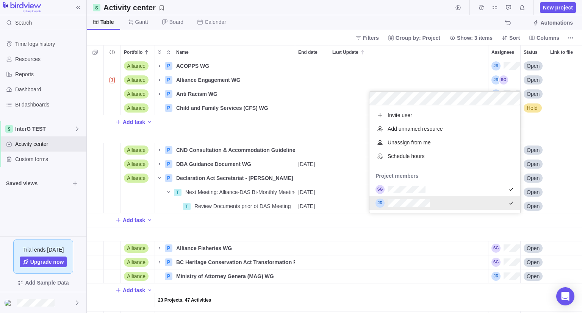
click at [390, 235] on div "23 Projects, 47 Activities Alliance P ACOPPS WG Details Open 1 Alliance P Allia…" at bounding box center [334, 186] width 495 height 254
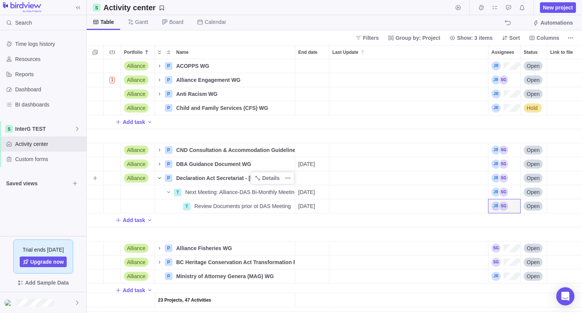
click at [159, 176] on icon "Name" at bounding box center [159, 178] width 6 height 6
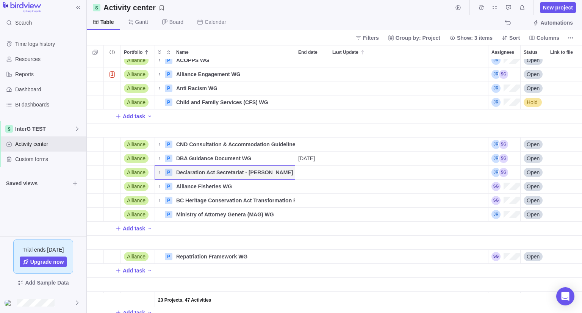
scroll to position [0, 0]
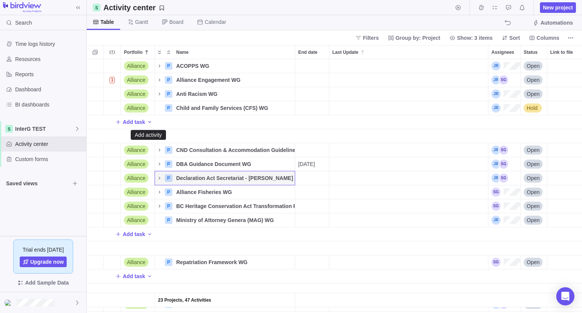
click at [151, 122] on icon "Add activity" at bounding box center [150, 122] width 6 height 6
click at [254, 135] on div "23 Projects, 47 Activities Alliance P ACOPPS WG Details Open 1 Alliance P Allia…" at bounding box center [334, 186] width 495 height 254
click at [287, 61] on span "More actions" at bounding box center [287, 66] width 11 height 11
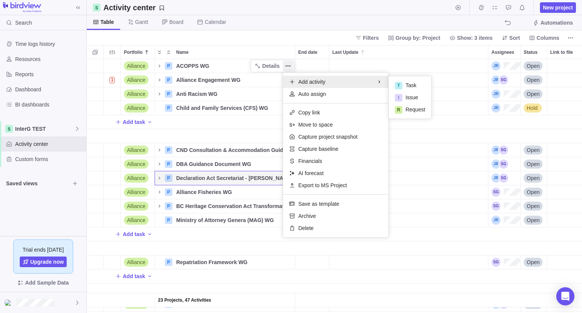
click at [196, 66] on div "23 Projects, 47 Activities Alliance P ACOPPS WG Details Open 1 Alliance P Allia…" at bounding box center [334, 186] width 495 height 254
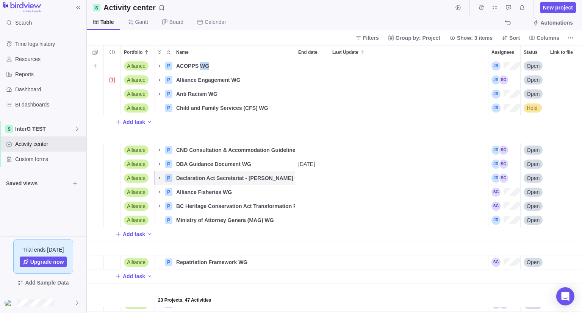
click at [196, 66] on span "ACOPPS WG" at bounding box center [192, 66] width 33 height 8
click at [177, 66] on input "ACOPPS WG" at bounding box center [234, 66] width 122 height 14
type input "Policing - ACOPPS WG"
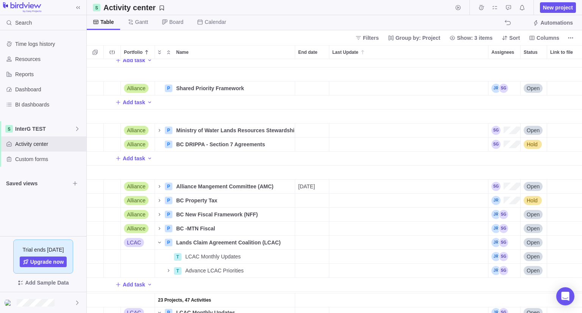
scroll to position [265, 0]
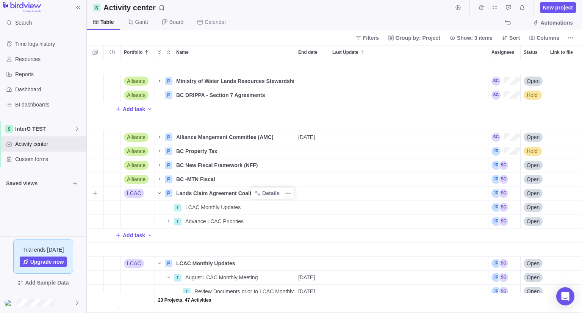
click at [157, 194] on icon "Name" at bounding box center [159, 193] width 6 height 6
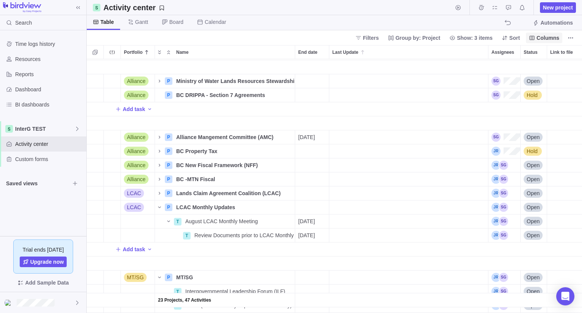
click at [548, 36] on span "Columns" at bounding box center [547, 38] width 23 height 8
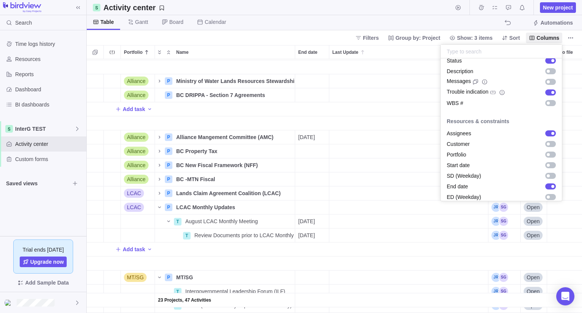
scroll to position [76, 0]
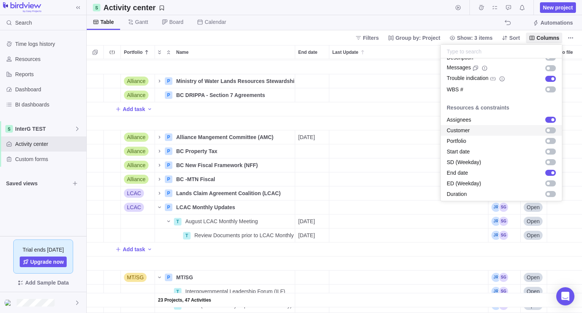
click at [546, 129] on div "grid" at bounding box center [547, 130] width 3 height 3
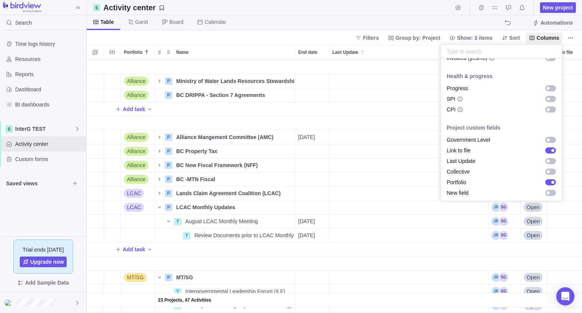
scroll to position [530, 0]
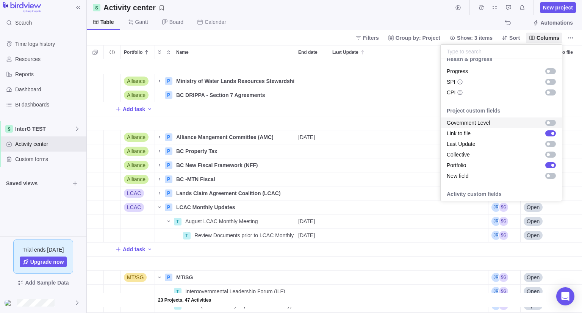
click at [545, 122] on div "grid" at bounding box center [550, 123] width 11 height 6
click at [546, 153] on div "grid" at bounding box center [550, 154] width 11 height 6
click at [450, 19] on body "Search Time logs history Resources Reports Dashboard BI dashboards InterG TEST …" at bounding box center [291, 156] width 582 height 313
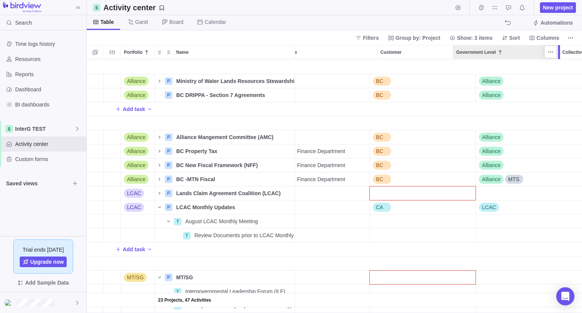
scroll to position [265, 276]
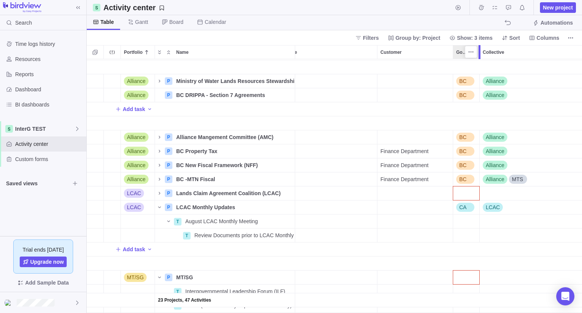
drag, startPoint x: 467, startPoint y: 54, endPoint x: 477, endPoint y: 60, distance: 11.9
click at [477, 60] on div "Portfolio Name End date Last Update Assignees Status Link to file Customer Gove…" at bounding box center [334, 179] width 495 height 268
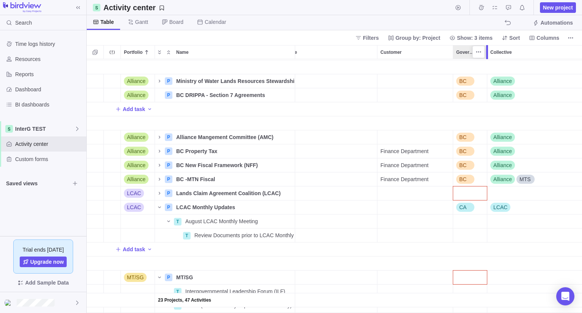
drag, startPoint x: 479, startPoint y: 52, endPoint x: 486, endPoint y: 57, distance: 9.4
click at [486, 57] on div at bounding box center [487, 52] width 2 height 14
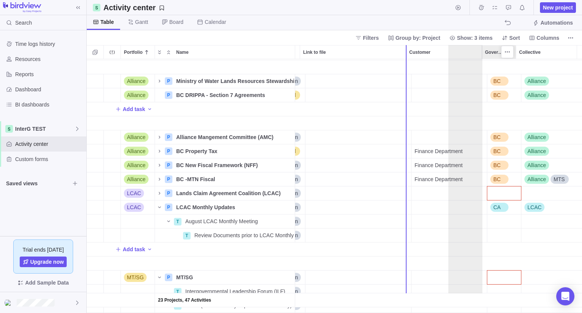
scroll to position [0, 0]
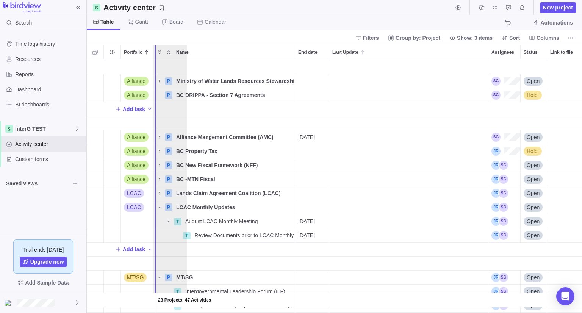
drag, startPoint x: 491, startPoint y: 49, endPoint x: 159, endPoint y: 80, distance: 333.5
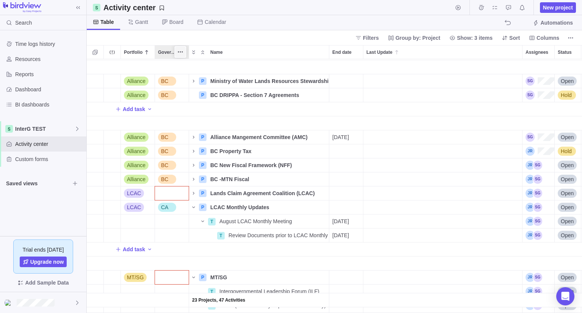
click at [179, 53] on icon "More actions" at bounding box center [180, 52] width 6 height 6
click at [231, 35] on body "Search Time logs history Resources Reports Dashboard BI dashboards InterG TEST …" at bounding box center [291, 156] width 582 height 313
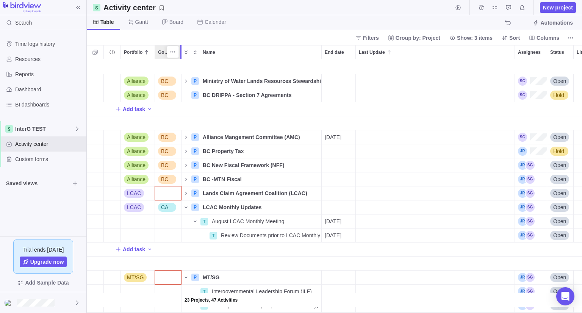
drag, startPoint x: 188, startPoint y: 53, endPoint x: 179, endPoint y: 53, distance: 8.7
click at [179, 53] on div at bounding box center [182, 52] width 6 height 14
click at [165, 193] on div "Government Level" at bounding box center [168, 193] width 26 height 14
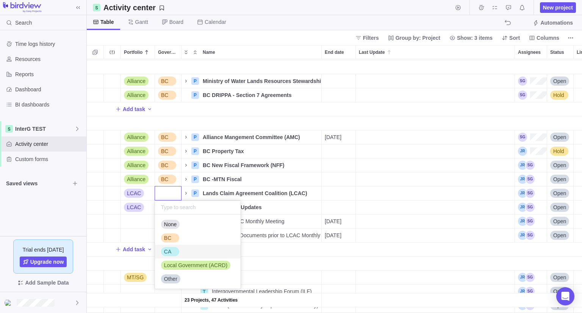
click at [173, 251] on div "CA" at bounding box center [167, 252] width 13 height 8
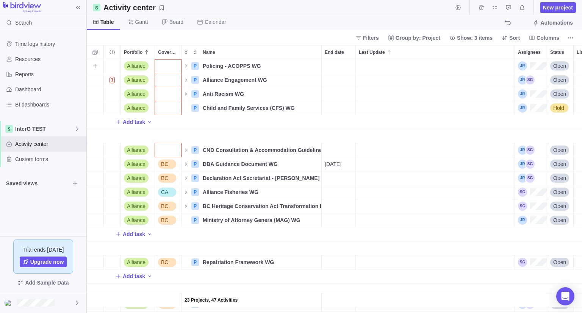
click at [162, 65] on div "Government Level" at bounding box center [168, 66] width 26 height 14
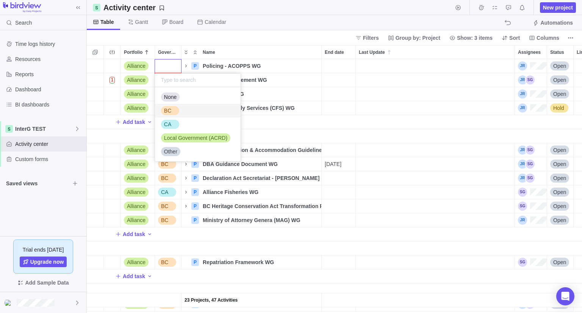
click at [170, 111] on div "BC" at bounding box center [167, 111] width 13 height 8
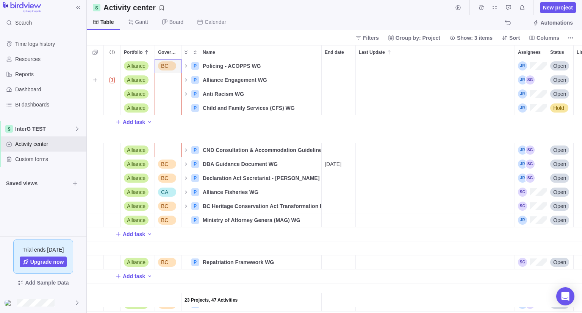
click at [171, 81] on div "Government Level" at bounding box center [168, 80] width 26 height 14
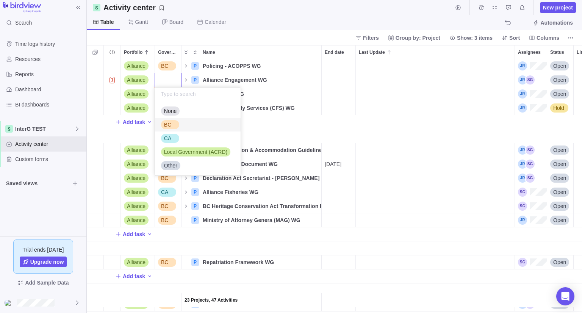
click at [185, 125] on div "BC" at bounding box center [198, 125] width 86 height 14
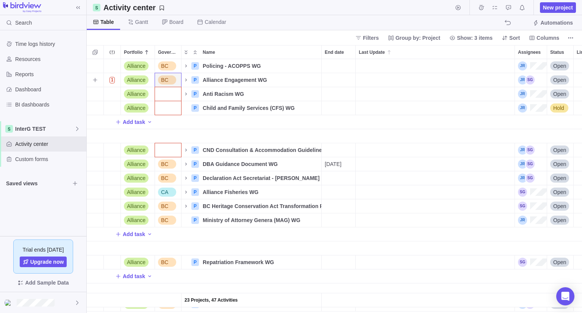
click at [177, 80] on div "BC" at bounding box center [168, 80] width 26 height 14
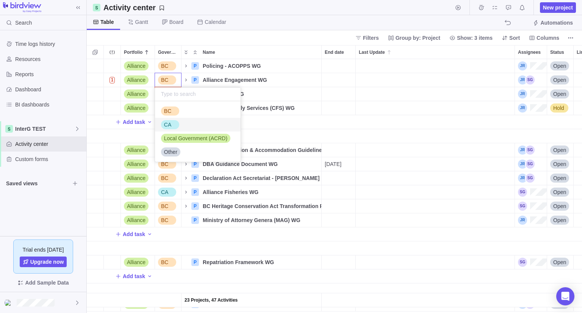
click at [169, 125] on span "CA" at bounding box center [167, 125] width 7 height 8
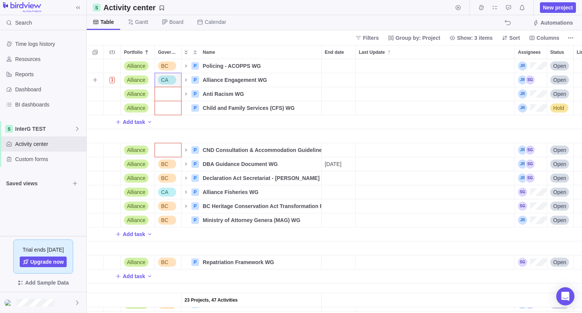
click at [168, 81] on div "CA" at bounding box center [164, 80] width 13 height 8
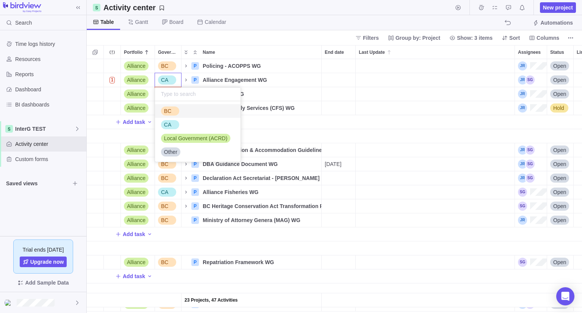
click at [167, 109] on span "BC" at bounding box center [167, 111] width 7 height 8
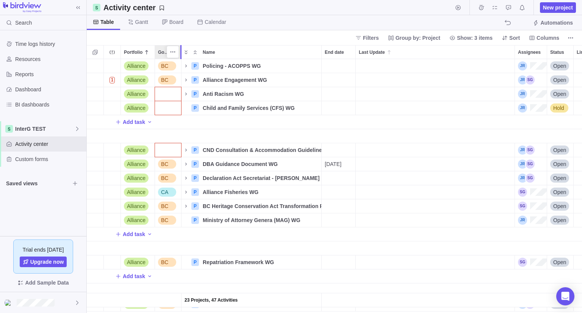
click at [181, 51] on div "Portfolio Government Level Name End date Last Update Assignees Status Link to f…" at bounding box center [454, 52] width 734 height 14
click at [170, 94] on div "Government Level" at bounding box center [168, 94] width 26 height 14
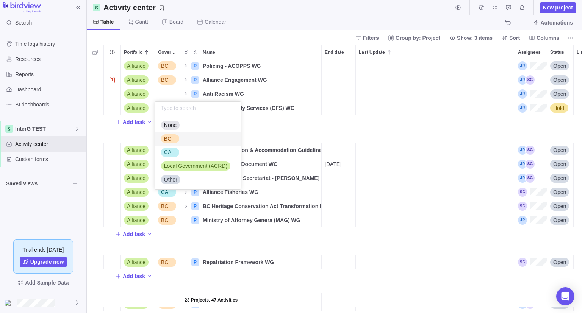
click at [169, 138] on span "BC" at bounding box center [167, 139] width 7 height 8
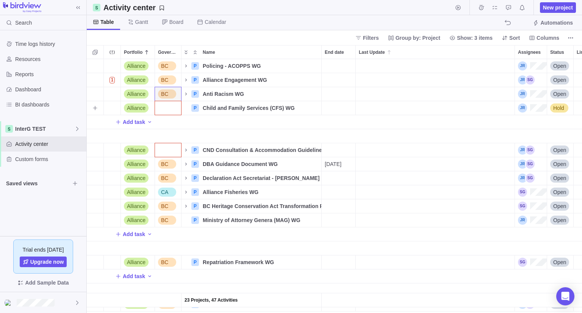
click at [168, 109] on div "Government Level" at bounding box center [168, 108] width 26 height 14
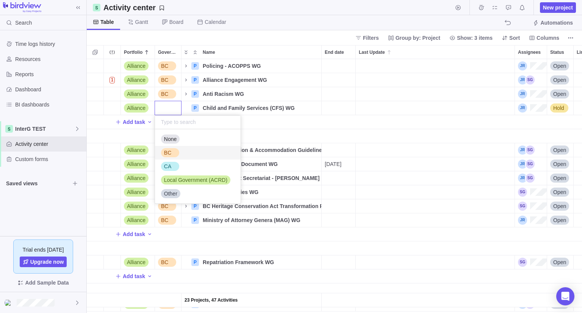
click at [170, 156] on div "BC" at bounding box center [170, 152] width 18 height 9
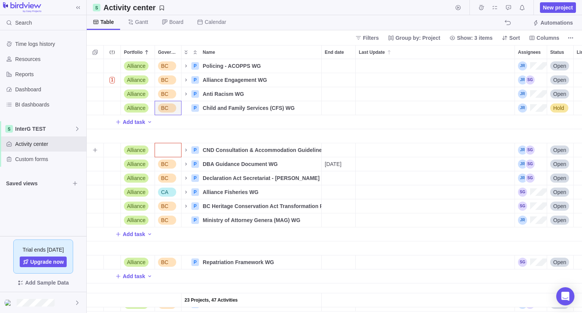
click at [166, 150] on div "Government Level" at bounding box center [168, 150] width 26 height 14
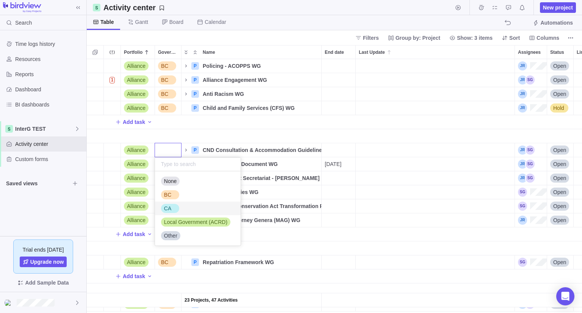
click at [180, 202] on div "CA" at bounding box center [198, 208] width 86 height 14
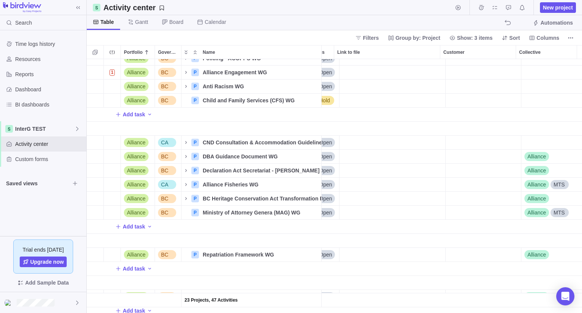
scroll to position [0, 239]
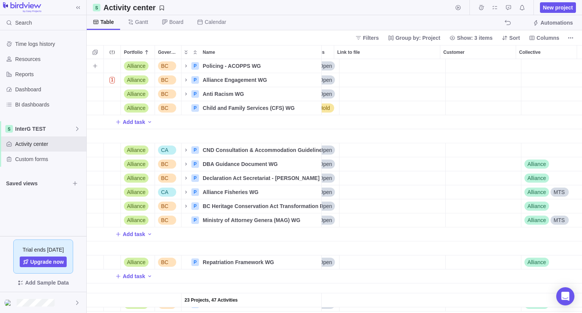
click at [480, 67] on div "Customer" at bounding box center [482, 66] width 75 height 14
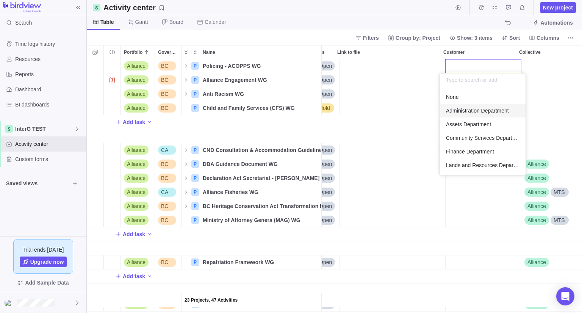
click at [477, 107] on span "Administration Department" at bounding box center [477, 111] width 63 height 8
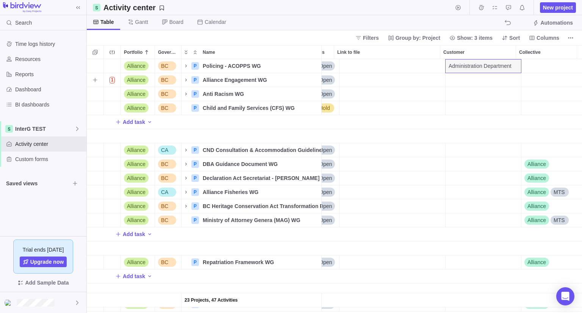
click at [468, 81] on div "Customer" at bounding box center [482, 80] width 75 height 14
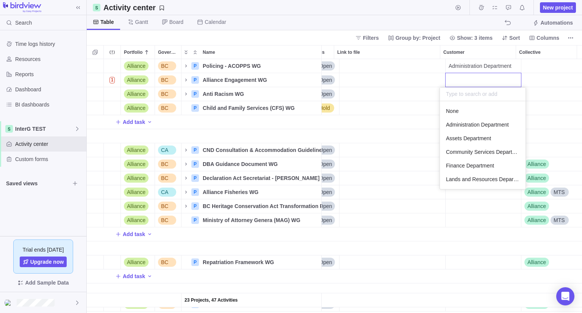
click at [468, 81] on div "Customer" at bounding box center [483, 80] width 76 height 14
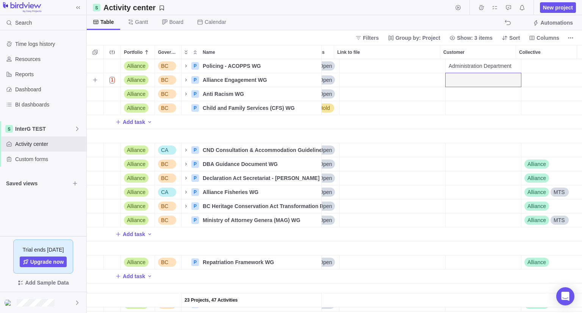
click at [462, 80] on div "Customer" at bounding box center [482, 80] width 75 height 14
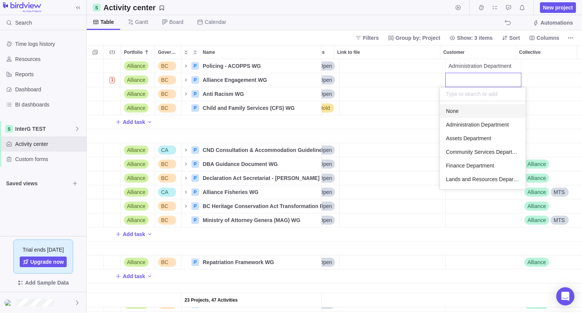
click at [459, 112] on div "None" at bounding box center [483, 111] width 86 height 14
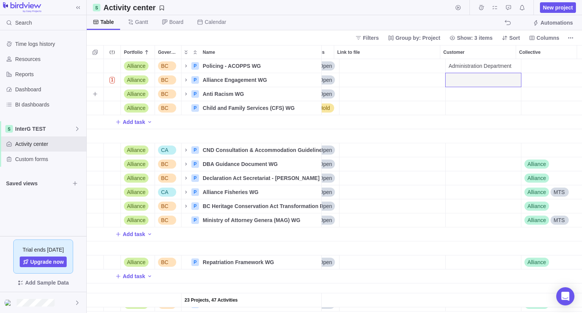
click at [456, 96] on div "Customer" at bounding box center [482, 94] width 75 height 14
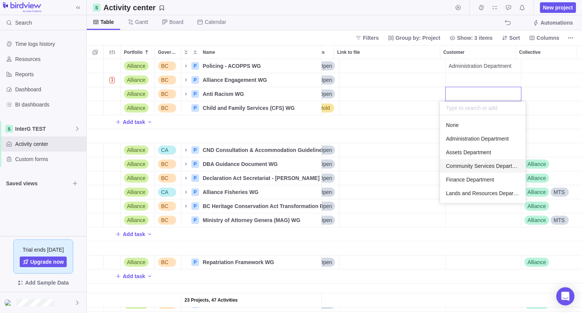
click at [467, 170] on div "Community Services Department" at bounding box center [483, 166] width 86 height 14
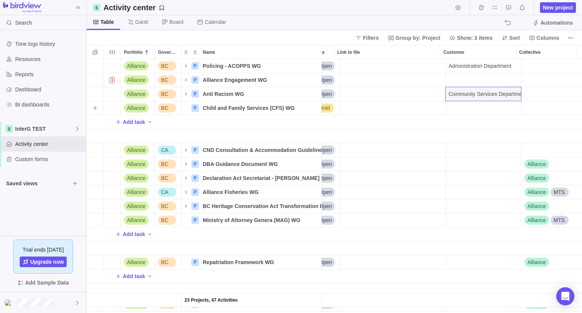
click at [455, 107] on div "Customer" at bounding box center [482, 108] width 75 height 14
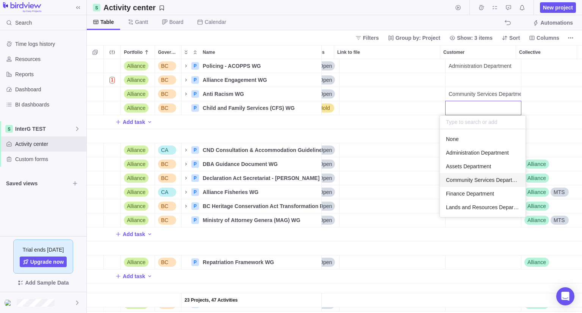
click at [475, 179] on span "Community Services Department" at bounding box center [482, 180] width 73 height 8
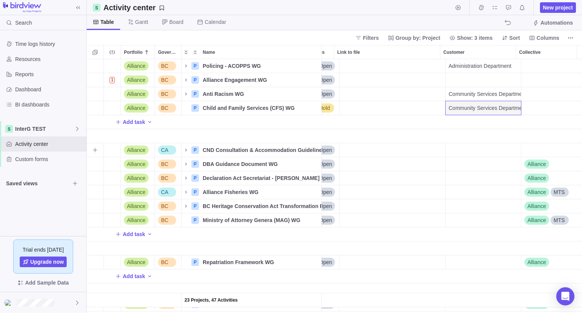
click at [469, 148] on div "Customer" at bounding box center [482, 150] width 75 height 14
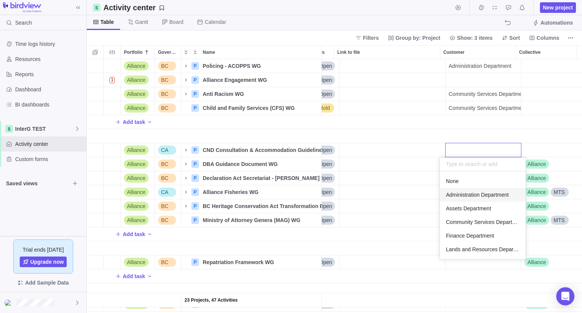
click at [473, 193] on span "Administration Department" at bounding box center [477, 195] width 63 height 8
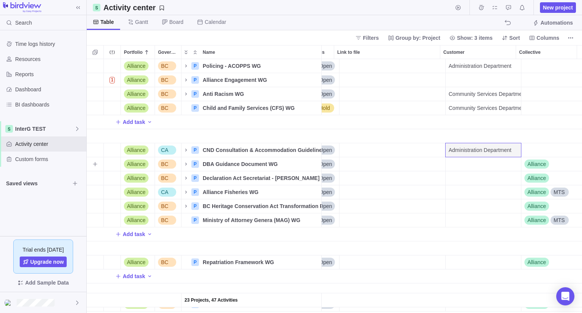
click at [455, 164] on div "Customer" at bounding box center [482, 164] width 75 height 14
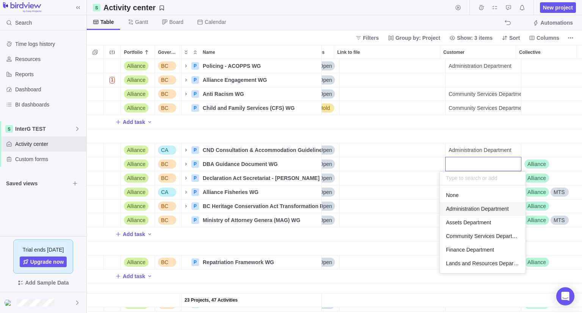
click at [466, 207] on span "Administration Department" at bounding box center [477, 209] width 63 height 8
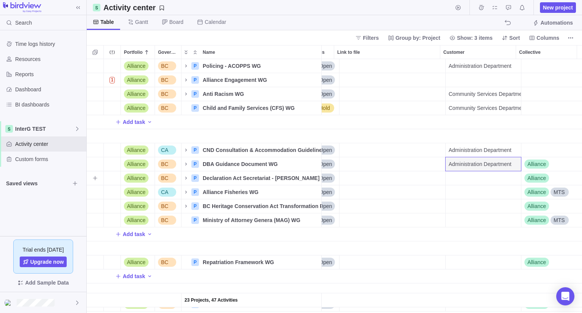
click at [459, 176] on div "Customer" at bounding box center [482, 178] width 75 height 14
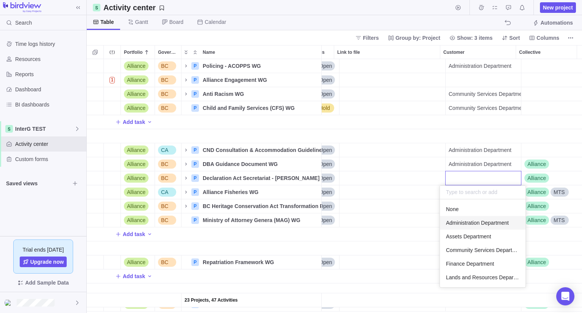
click at [468, 220] on span "Administration Department" at bounding box center [477, 223] width 63 height 8
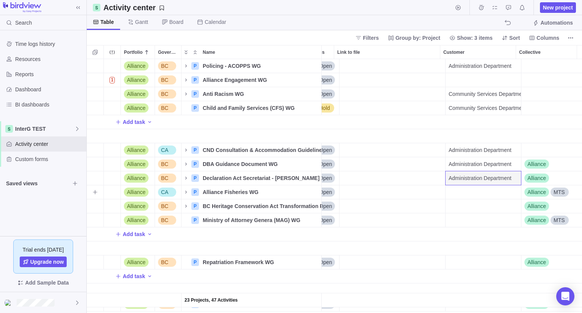
click at [462, 195] on div "Customer" at bounding box center [482, 192] width 75 height 14
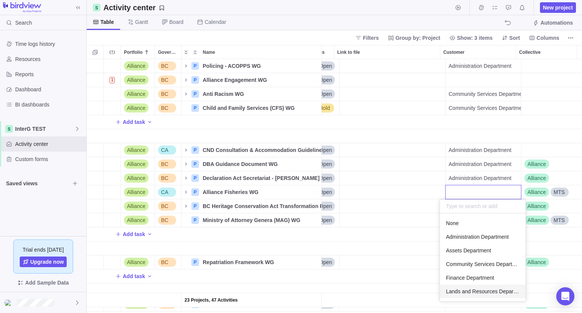
click at [473, 291] on span "Lands and Resources Department" at bounding box center [482, 291] width 73 height 8
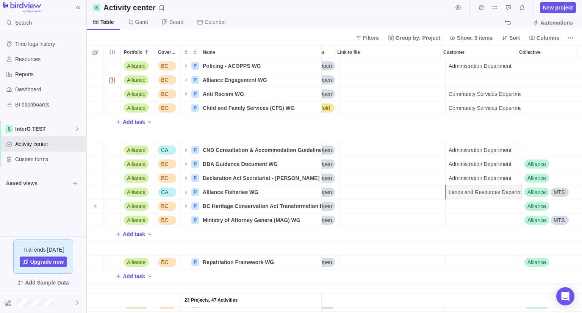
click at [458, 203] on div "Customer" at bounding box center [482, 206] width 75 height 14
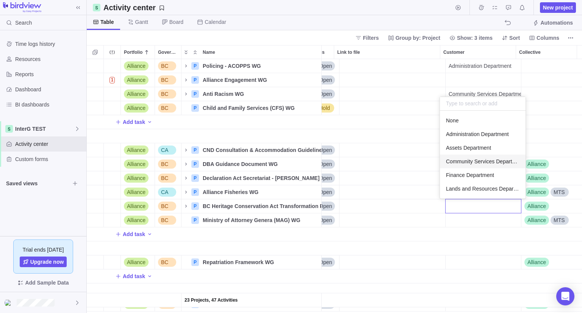
click at [463, 162] on span "Community Services Department" at bounding box center [482, 161] width 73 height 8
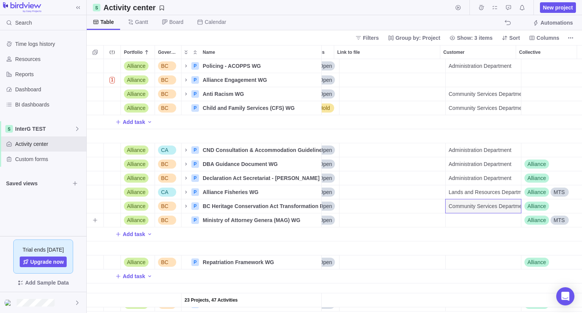
click at [468, 223] on div "Customer" at bounding box center [482, 220] width 75 height 14
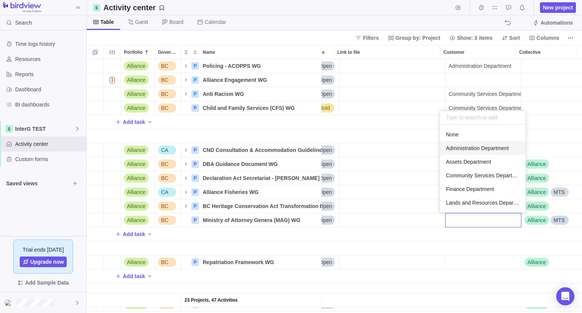
click at [464, 153] on div "Administration Department" at bounding box center [483, 148] width 86 height 14
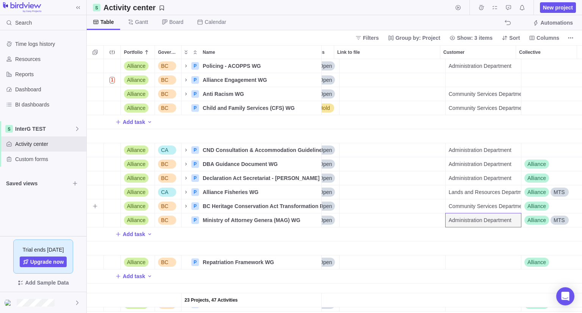
scroll to position [76, 239]
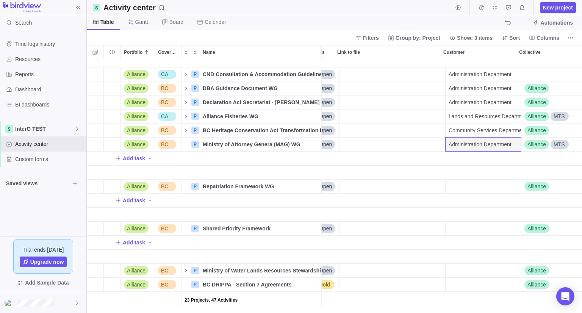
click at [461, 183] on div "Customer" at bounding box center [482, 186] width 75 height 14
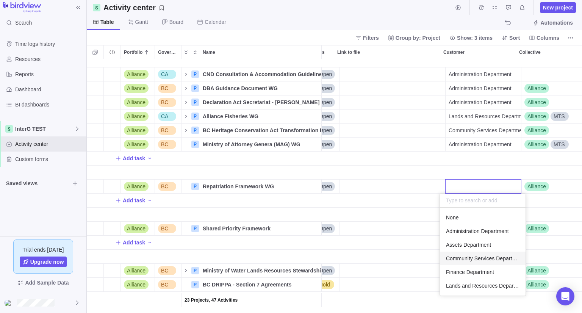
click at [476, 259] on span "Community Services Department" at bounding box center [482, 258] width 73 height 8
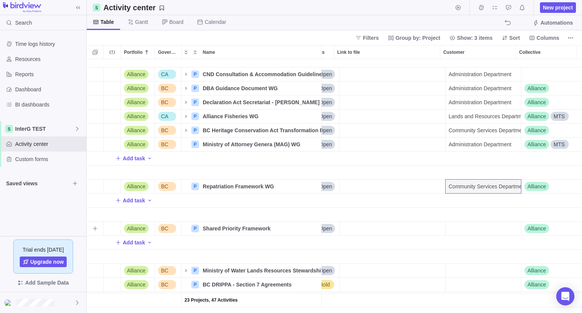
click at [460, 226] on div "Customer" at bounding box center [482, 228] width 75 height 14
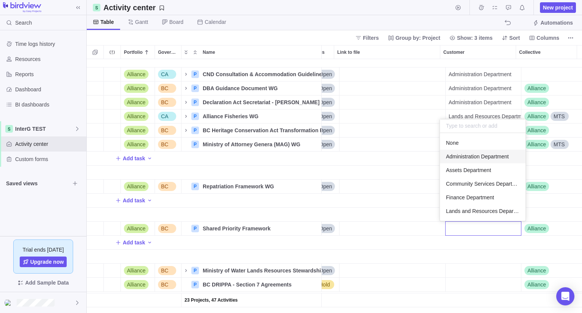
click at [457, 153] on span "Administration Department" at bounding box center [477, 157] width 63 height 8
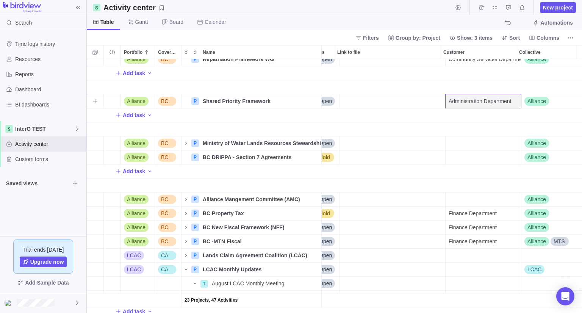
scroll to position [227, 239]
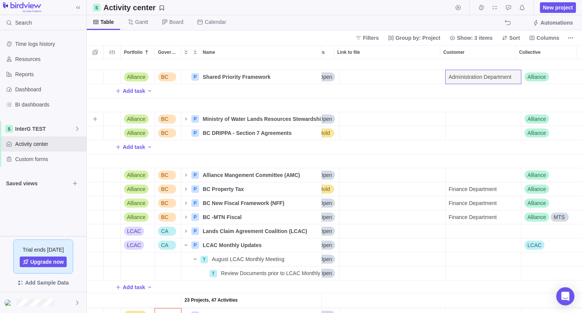
click at [464, 118] on div "Customer" at bounding box center [482, 119] width 75 height 14
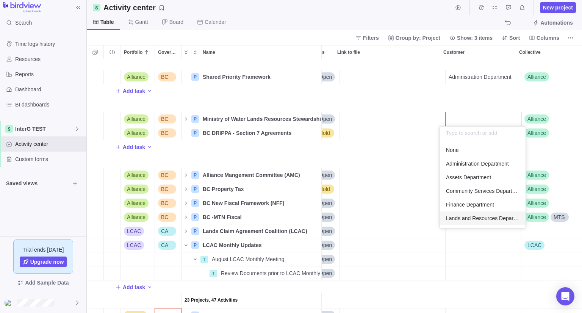
click at [487, 214] on span "Lands and Resources Department" at bounding box center [482, 218] width 73 height 8
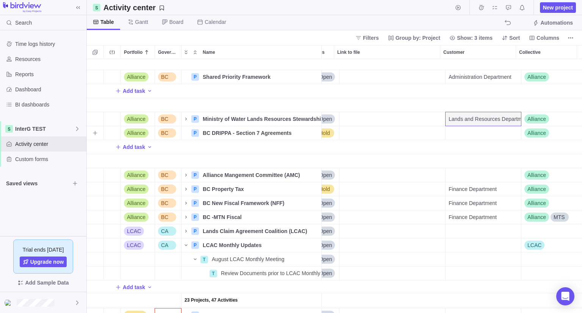
click at [460, 129] on div "Customer" at bounding box center [482, 133] width 75 height 14
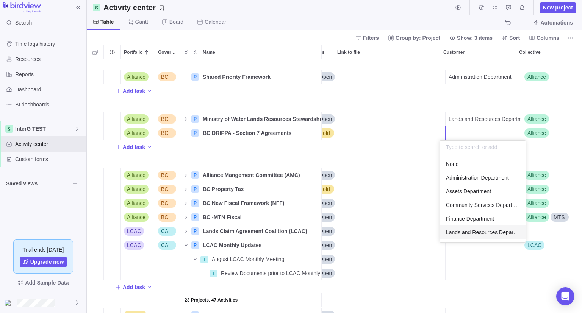
click at [468, 234] on span "Lands and Resources Department" at bounding box center [482, 232] width 73 height 8
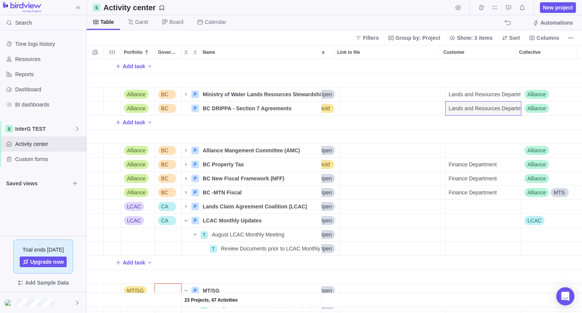
scroll to position [265, 239]
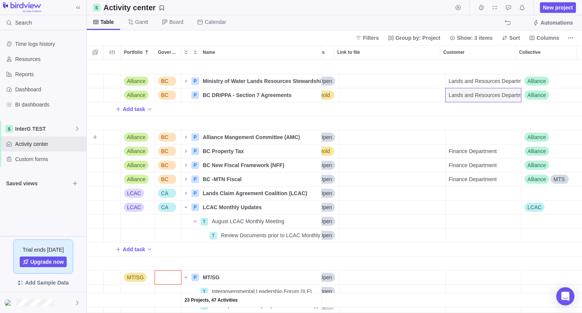
click at [476, 134] on div "Customer" at bounding box center [482, 137] width 75 height 14
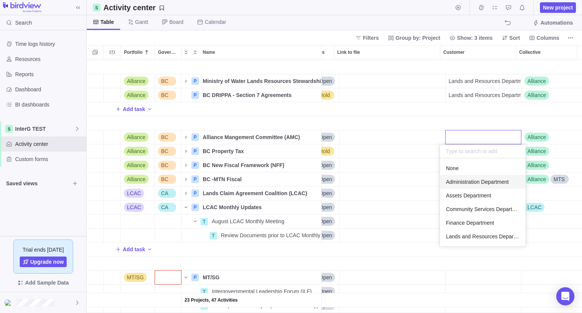
click at [482, 185] on div "Administration Department" at bounding box center [483, 182] width 86 height 14
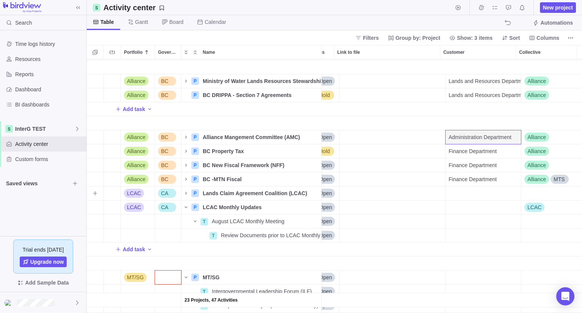
click at [460, 198] on div "Customer" at bounding box center [482, 193] width 75 height 14
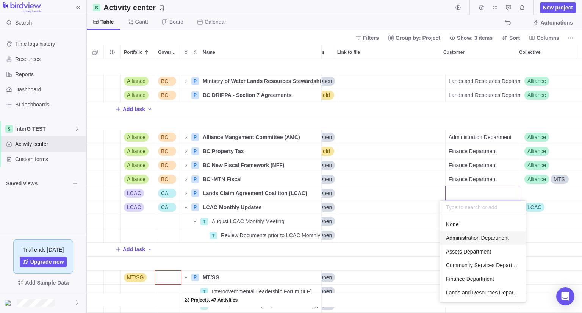
click at [466, 232] on div "Administration Department" at bounding box center [483, 238] width 86 height 14
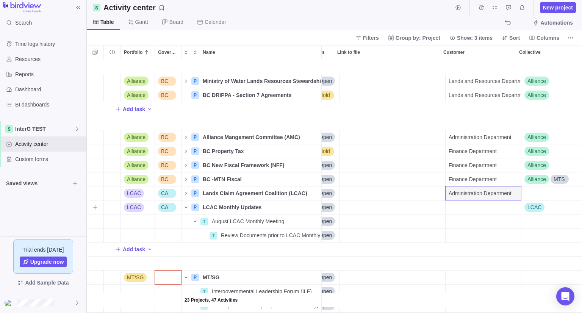
click at [456, 202] on div "Customer" at bounding box center [482, 207] width 75 height 14
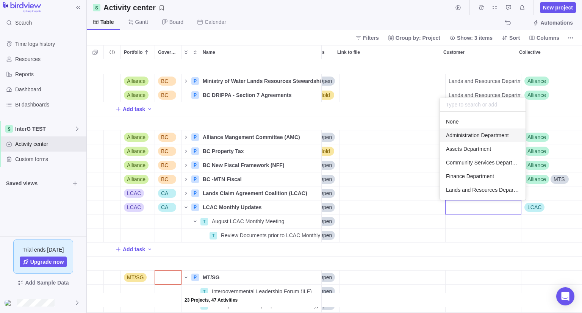
click at [452, 133] on span "Administration Department" at bounding box center [477, 135] width 63 height 8
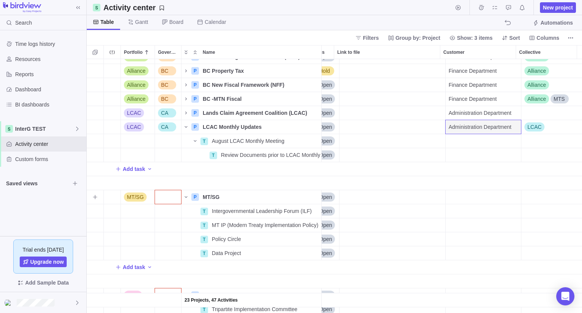
scroll to position [337, 239]
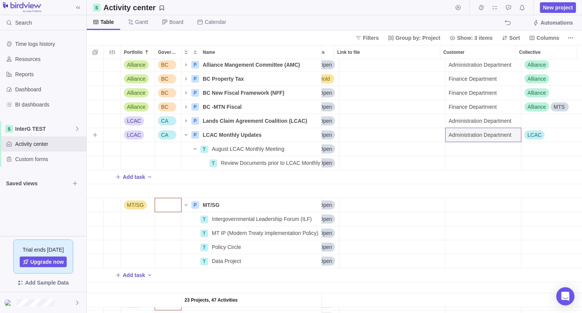
click at [539, 131] on div "LCAC" at bounding box center [551, 135] width 61 height 14
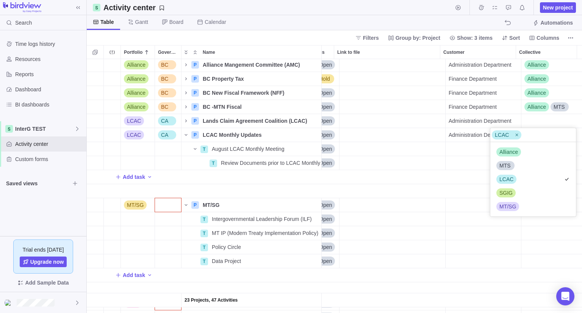
scroll to position [68, 80]
click at [510, 168] on div "MTS" at bounding box center [504, 166] width 17 height 8
click at [454, 175] on div "23 Projects, 47 Activities Alliance BC P Repatriation Framework WG Details Open…" at bounding box center [334, 186] width 495 height 254
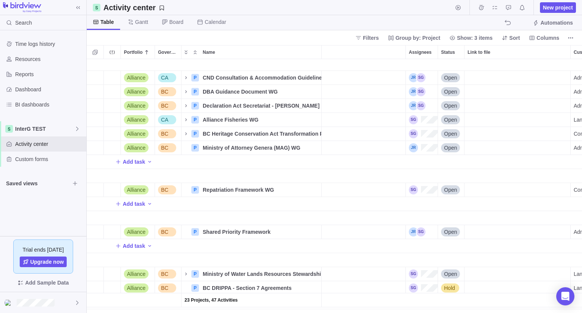
scroll to position [0, 85]
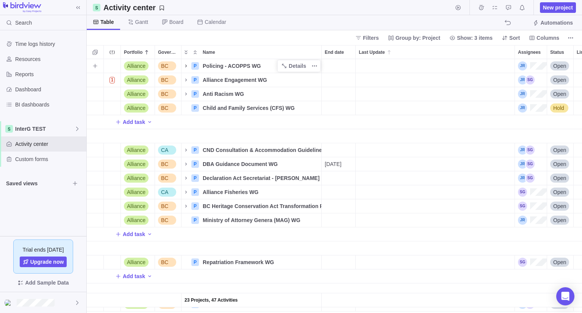
click at [186, 66] on icon "Name" at bounding box center [186, 65] width 2 height 3
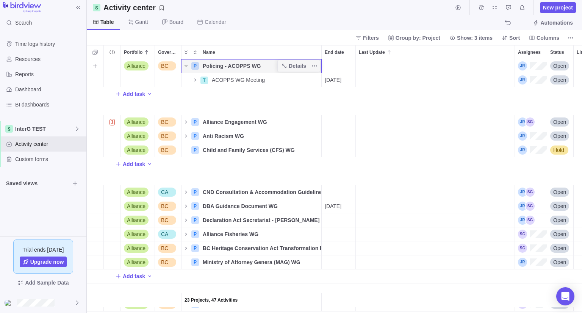
click at [186, 66] on icon "Name" at bounding box center [185, 66] width 3 height 2
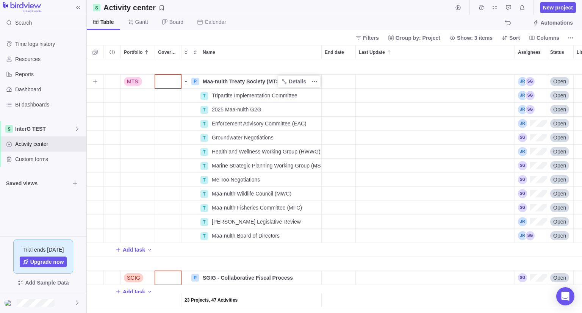
click at [186, 78] on icon "Name" at bounding box center [186, 81] width 6 height 6
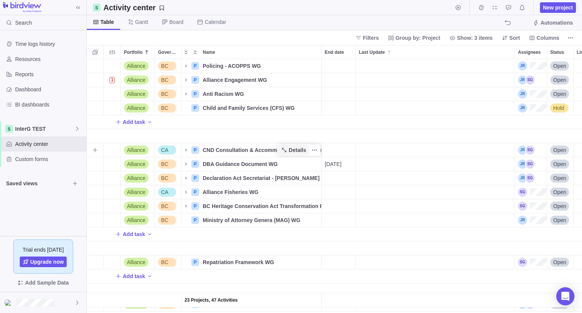
click at [303, 153] on span "Details" at bounding box center [296, 150] width 17 height 8
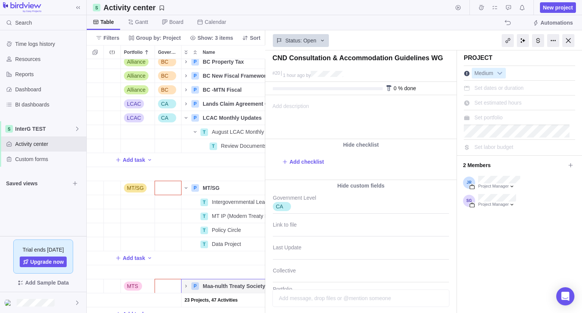
click at [245, 6] on div "Activity center New project" at bounding box center [334, 7] width 495 height 15
click at [569, 39] on div at bounding box center [568, 40] width 12 height 13
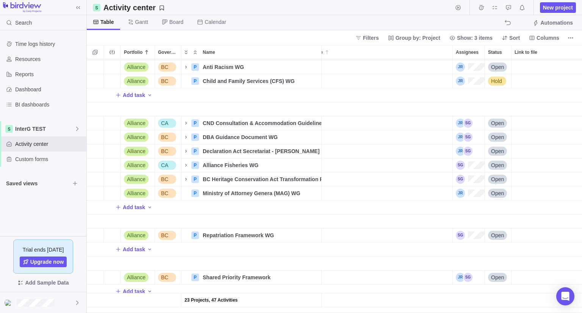
scroll to position [0, 62]
